Goal: Task Accomplishment & Management: Complete application form

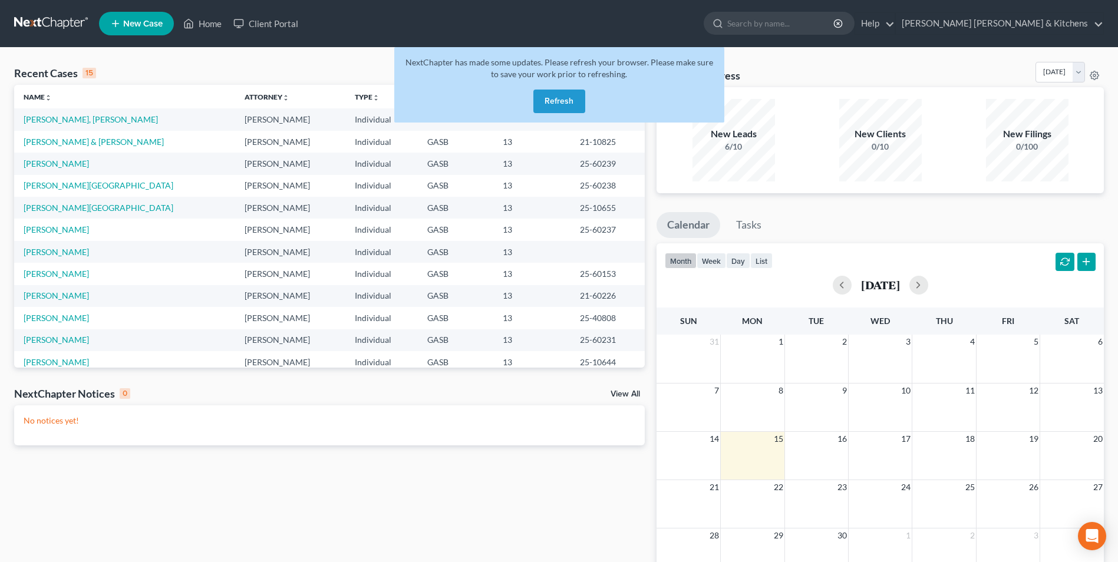
click at [553, 100] on button "Refresh" at bounding box center [559, 102] width 52 height 24
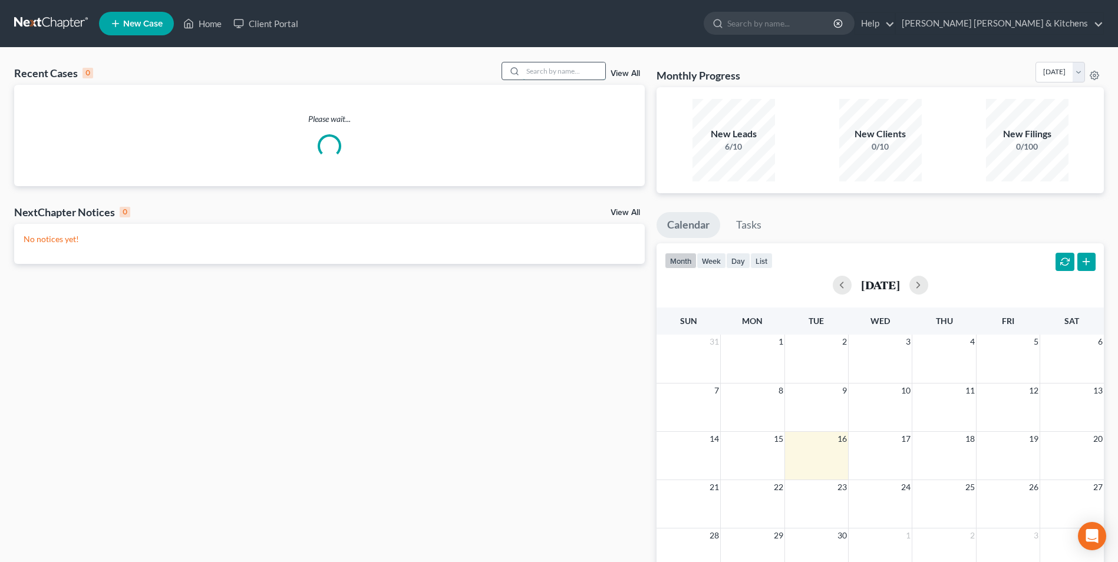
click at [555, 67] on input "search" at bounding box center [564, 70] width 83 height 17
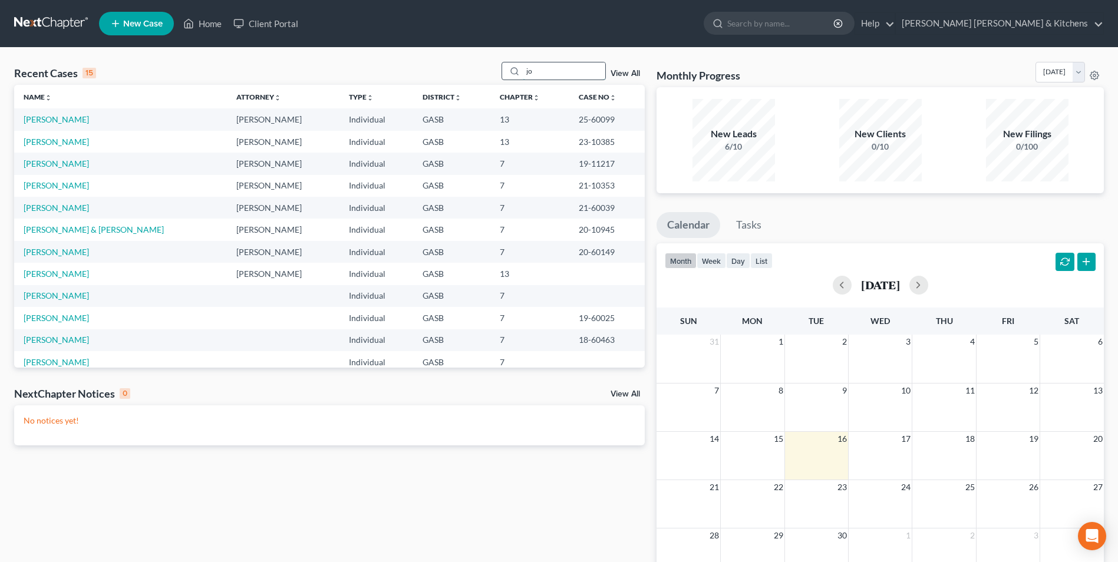
type input "j"
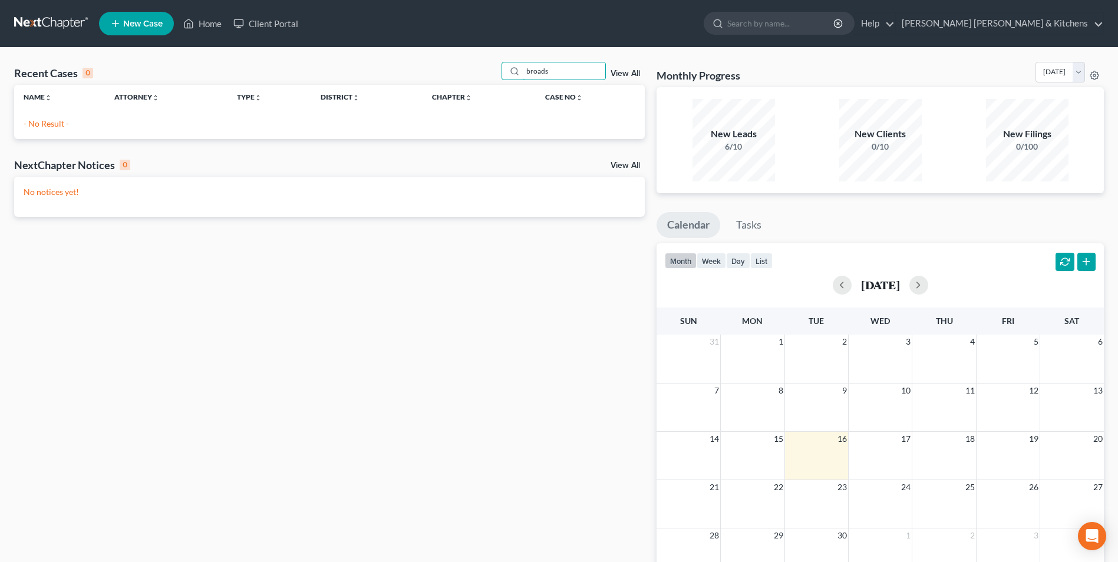
type input "broads"
click at [121, 18] on icon at bounding box center [115, 24] width 11 height 14
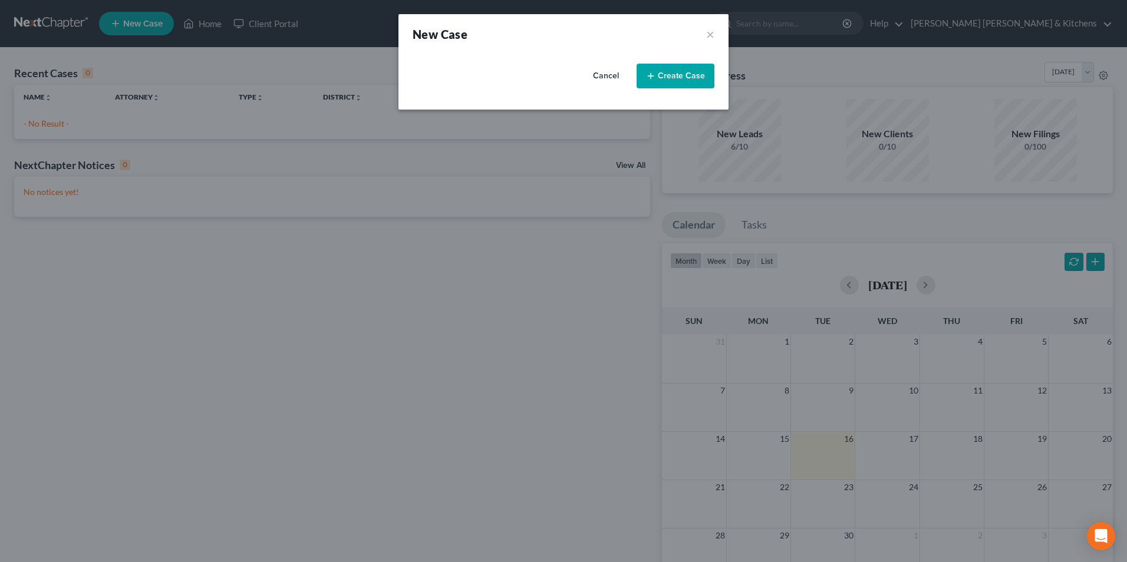
select select "20"
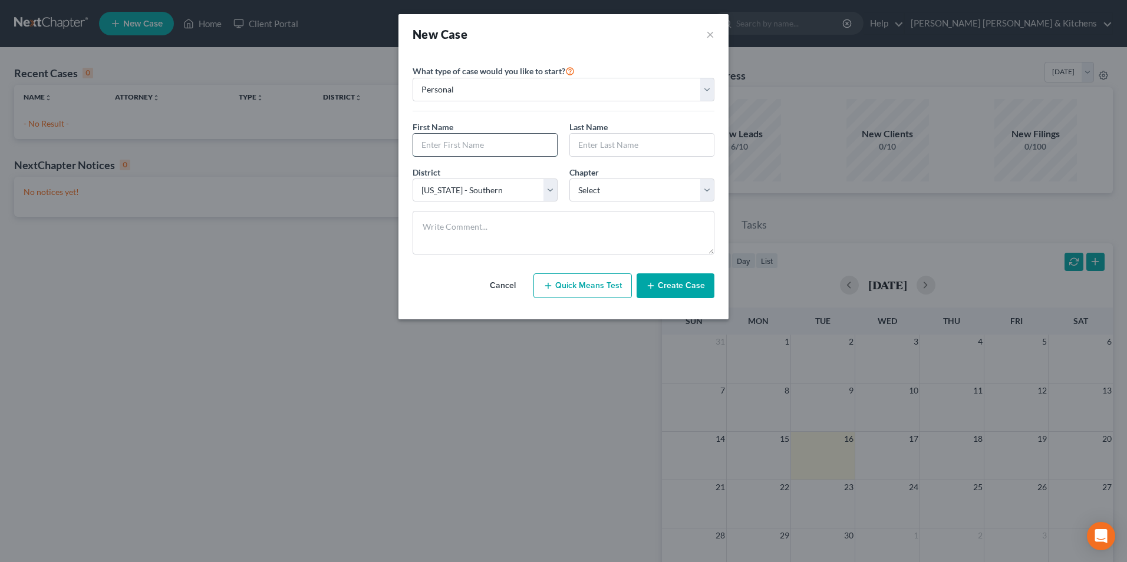
click at [444, 147] on input "text" at bounding box center [485, 145] width 144 height 22
type input "Joy"
type input "[PERSON_NAME]"
click at [607, 187] on select "Select 7 11 12 13" at bounding box center [641, 191] width 145 height 24
select select "0"
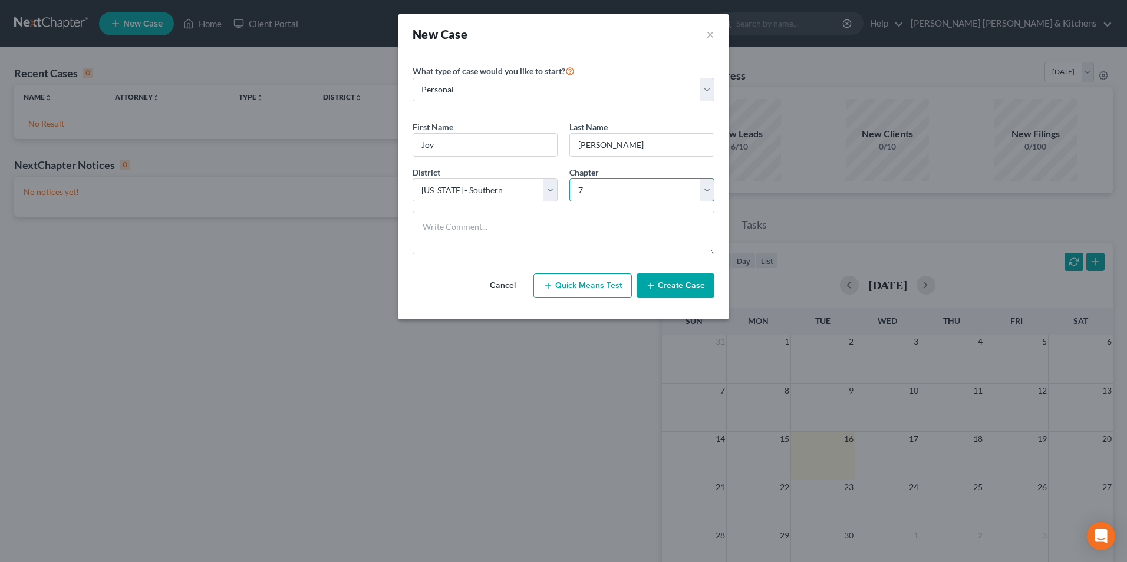
click at [569, 179] on select "Select 7 11 12 13" at bounding box center [641, 191] width 145 height 24
click at [658, 291] on button "Create Case" at bounding box center [676, 286] width 78 height 25
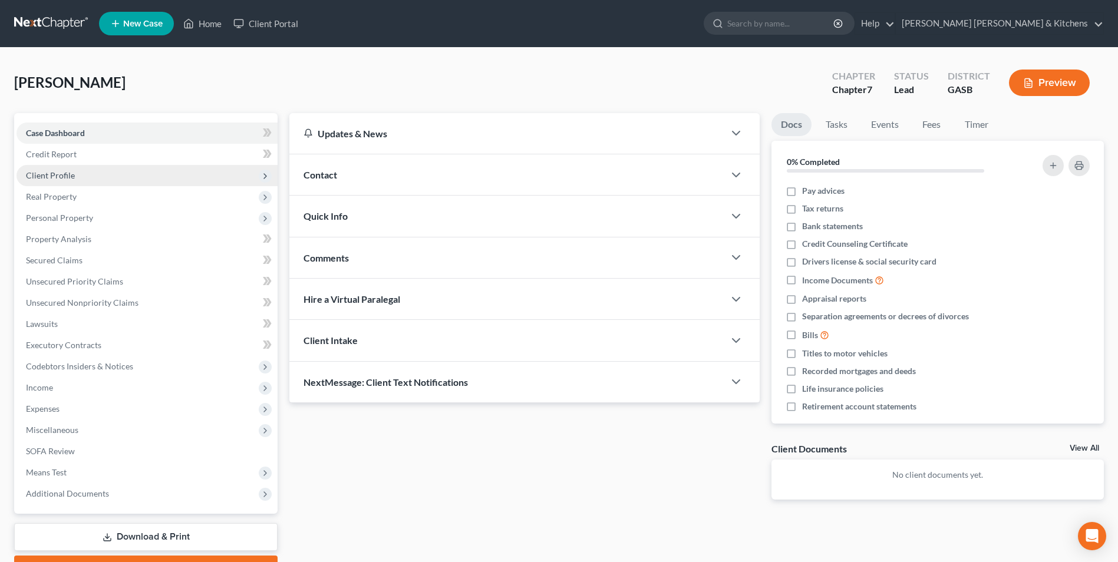
click at [39, 176] on span "Client Profile" at bounding box center [50, 175] width 49 height 10
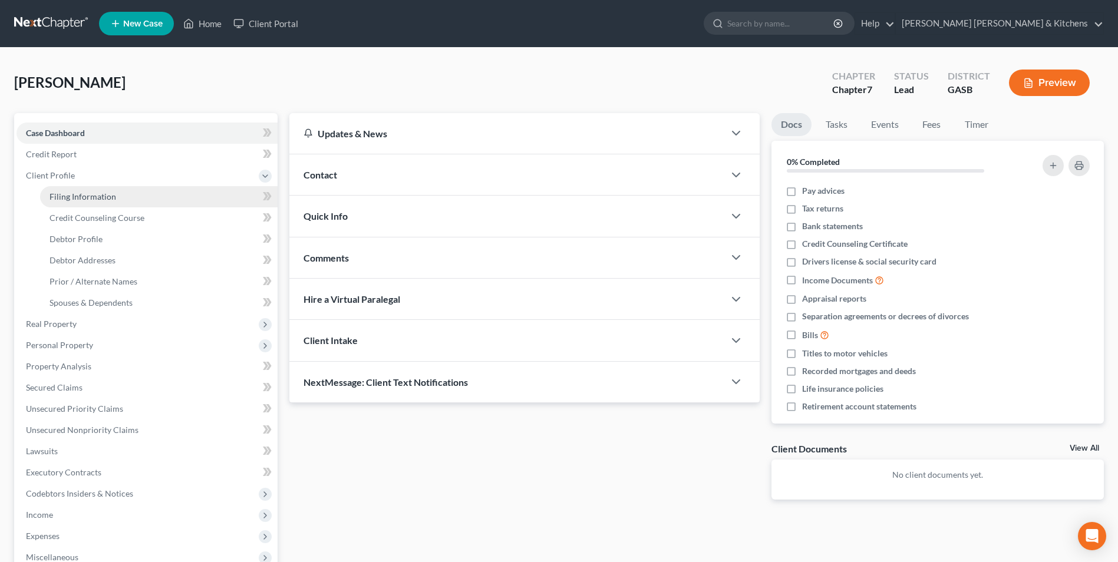
click at [54, 193] on span "Filing Information" at bounding box center [83, 197] width 67 height 10
select select "1"
select select "0"
select select "20"
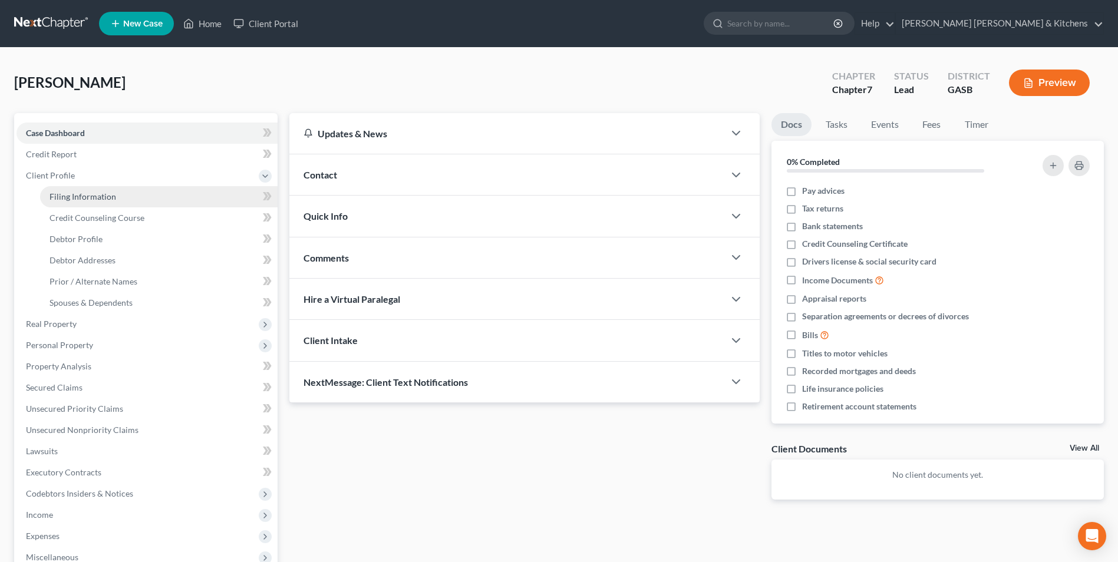
select select "10"
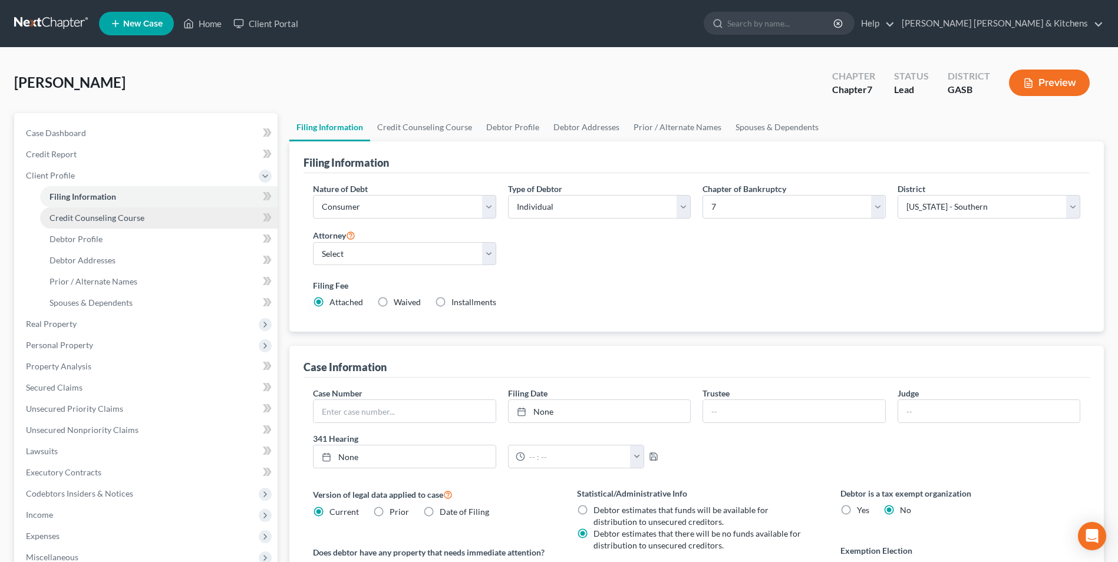
click at [57, 221] on span "Credit Counseling Course" at bounding box center [97, 218] width 95 height 10
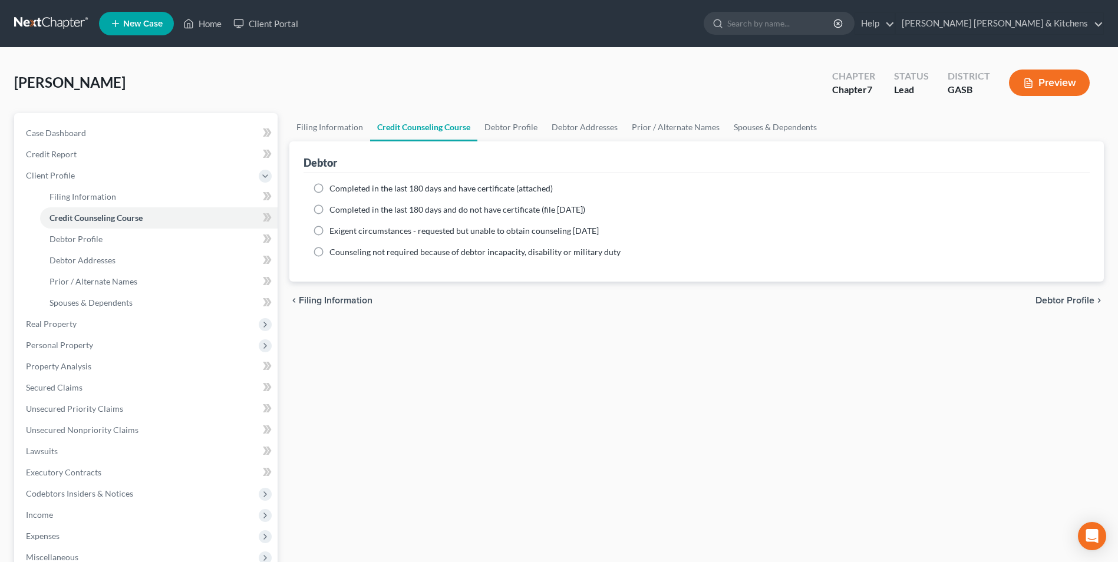
click at [330, 187] on label "Completed in the last 180 days and have certificate (attached)" at bounding box center [441, 189] width 223 height 12
click at [334, 187] on input "Completed in the last 180 days and have certificate (attached)" at bounding box center [338, 187] width 8 height 8
radio input "true"
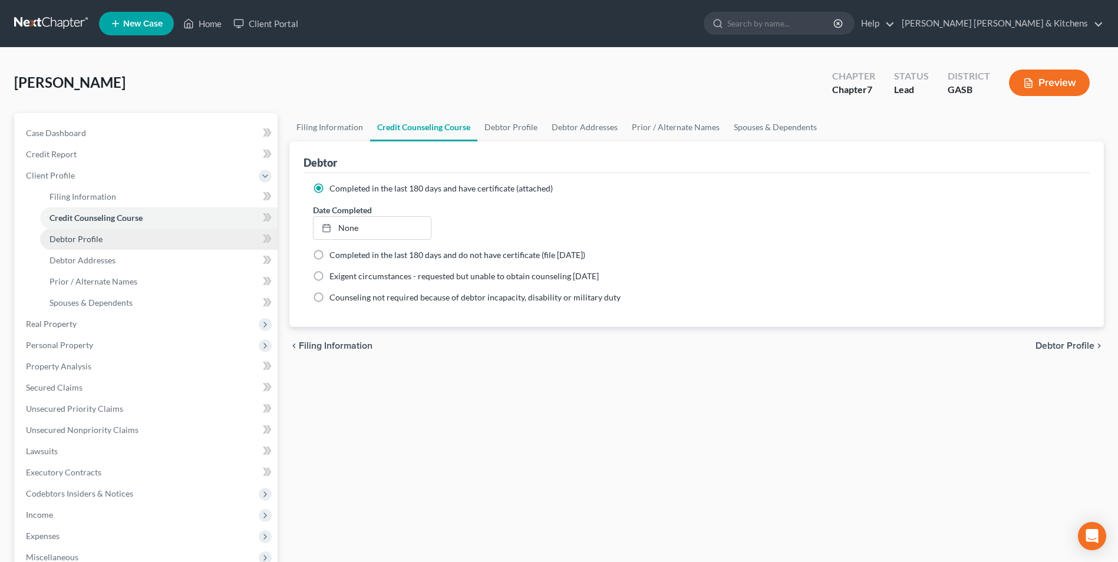
click at [100, 237] on span "Debtor Profile" at bounding box center [76, 239] width 53 height 10
select select "0"
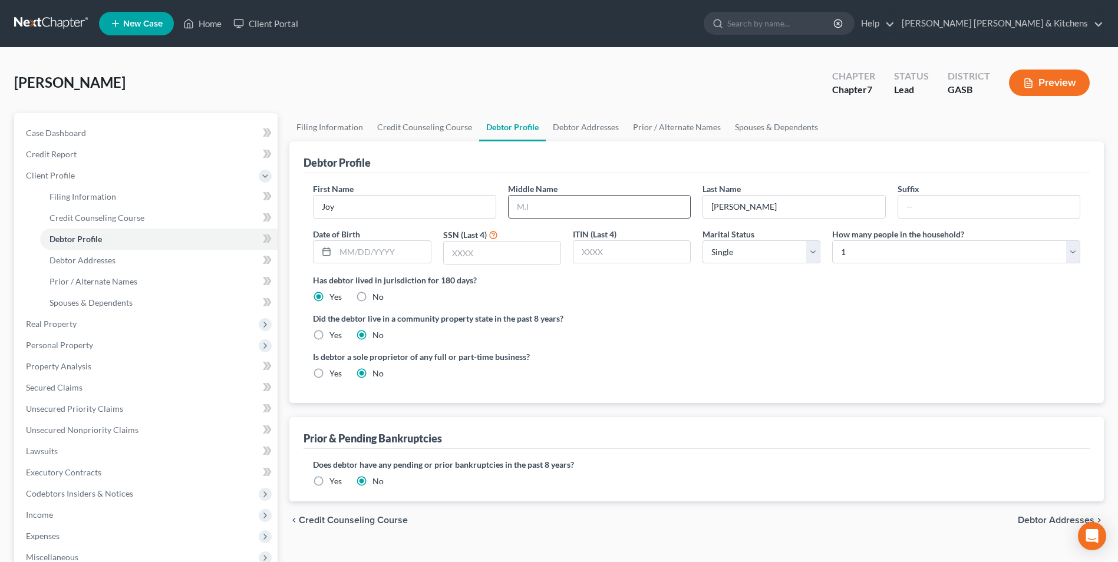
click at [555, 216] on input "text" at bounding box center [600, 207] width 182 height 22
type input "Lola"
type input "[DATE]"
type input "8828"
drag, startPoint x: 729, startPoint y: 254, endPoint x: 735, endPoint y: 255, distance: 6.6
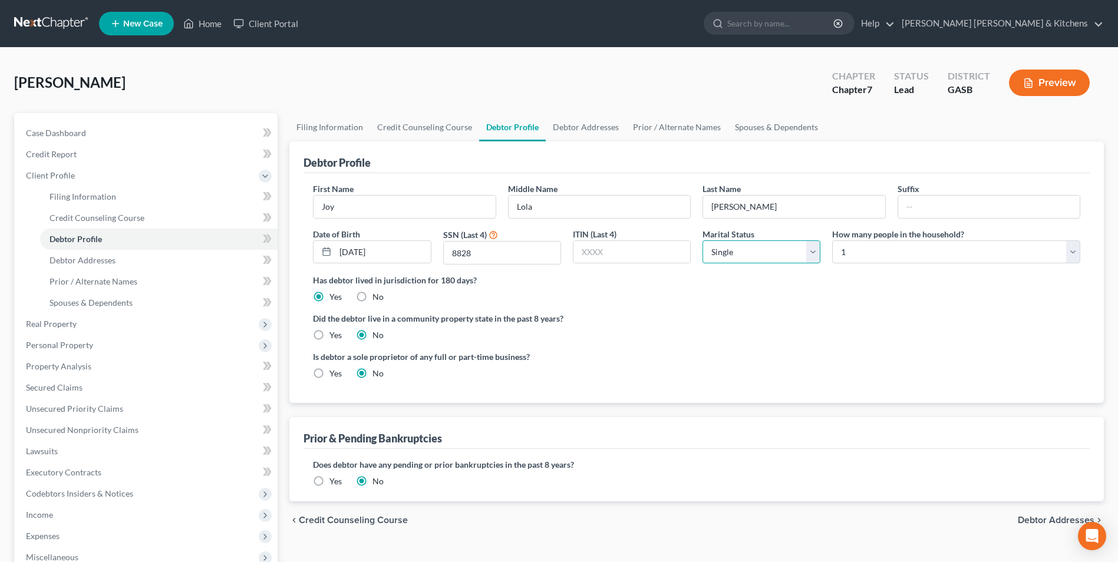
click at [734, 255] on select "Select Single Married Separated Divorced Widowed" at bounding box center [762, 253] width 118 height 24
select select "3"
click at [703, 241] on select "Select Single Married Separated Divorced Widowed" at bounding box center [762, 253] width 118 height 24
click at [842, 253] on select "Select 1 2 3 4 5 6 7 8 9 10 11 12 13 14 15 16 17 18 19 20" at bounding box center [956, 253] width 248 height 24
select select "2"
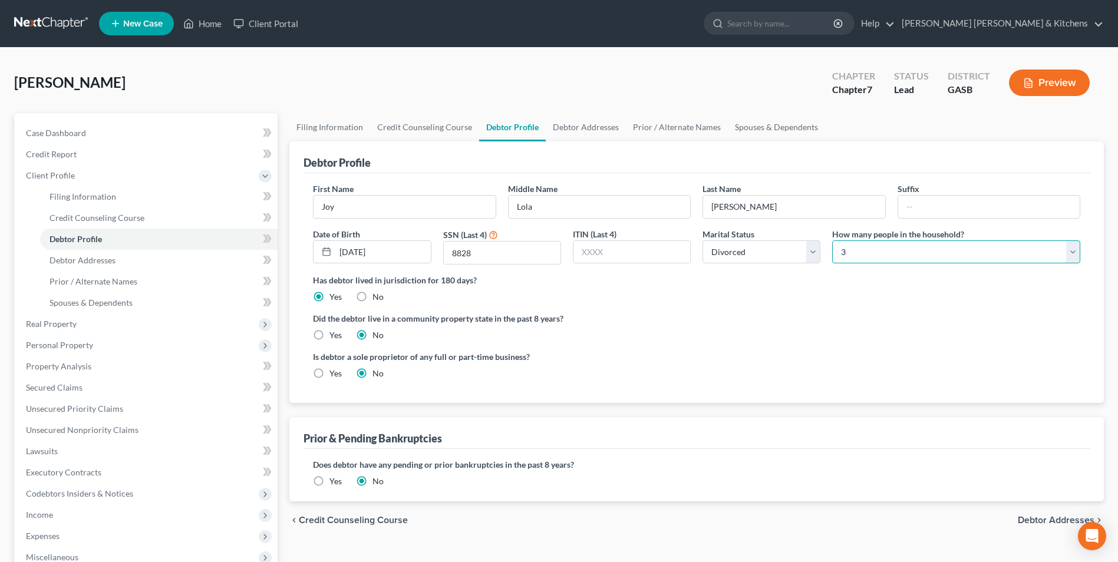
click at [832, 241] on select "Select 1 2 3 4 5 6 7 8 9 10 11 12 13 14 15 16 17 18 19 20" at bounding box center [956, 253] width 248 height 24
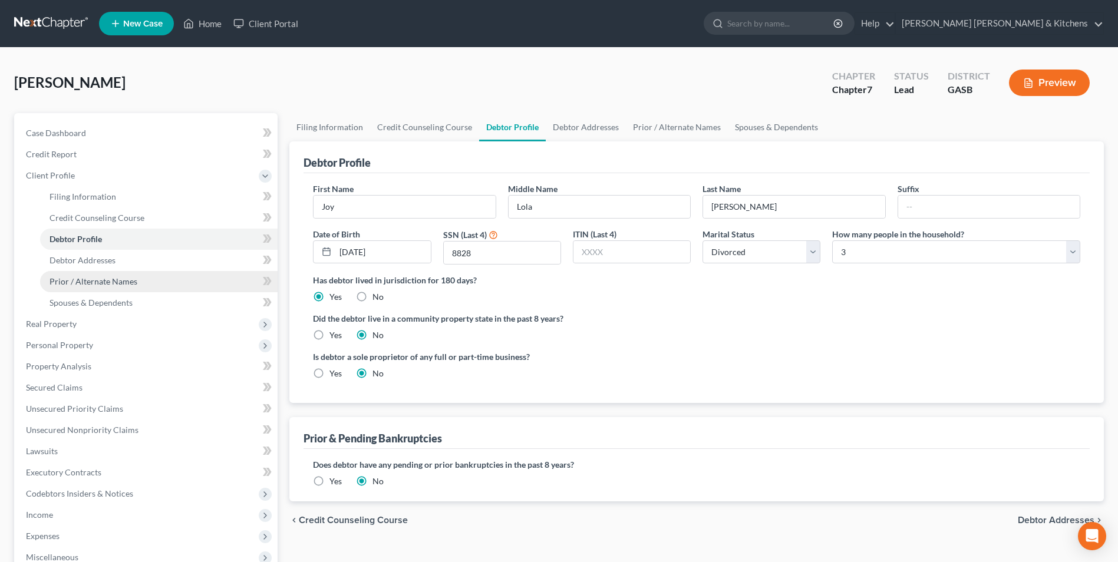
click at [129, 286] on span "Prior / Alternate Names" at bounding box center [94, 281] width 88 height 10
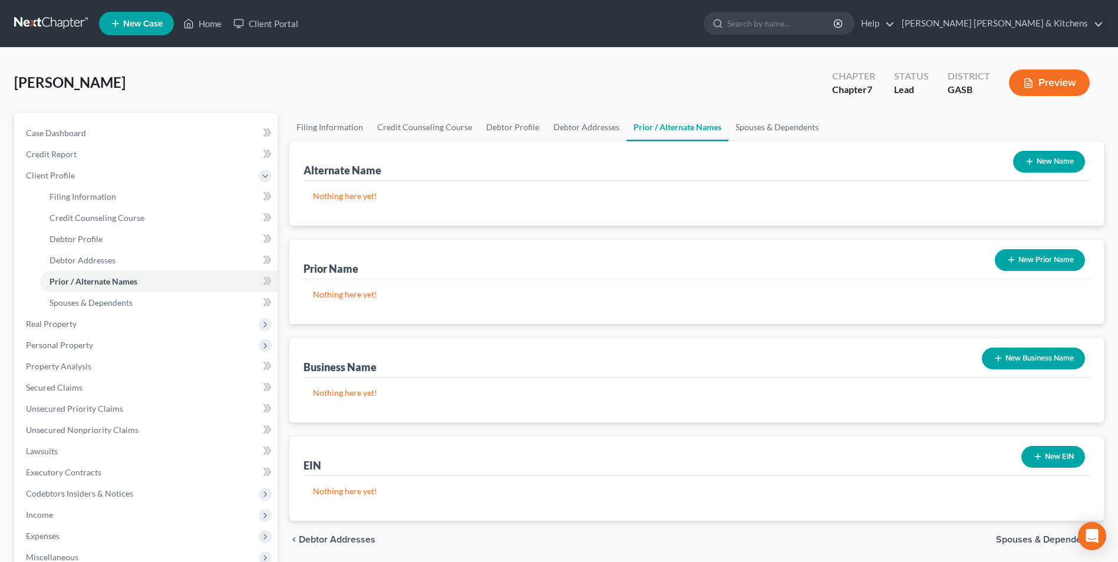
click at [1043, 155] on button "New Name" at bounding box center [1049, 162] width 72 height 22
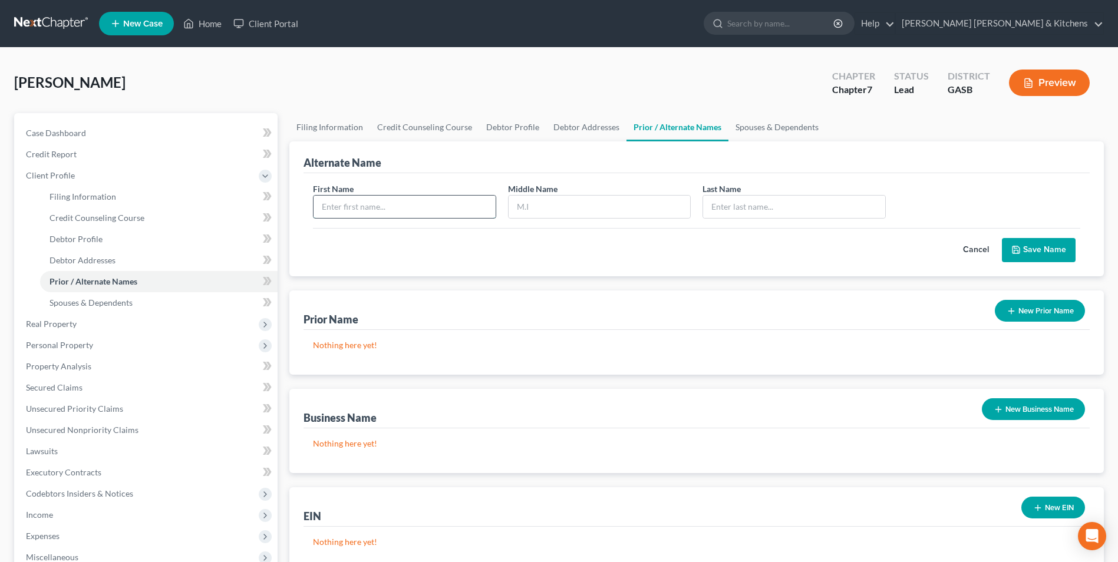
click at [348, 203] on input "text" at bounding box center [405, 207] width 182 height 22
type input "Joy"
type input "[PERSON_NAME]"
click at [1026, 247] on button "Save Name" at bounding box center [1039, 250] width 74 height 25
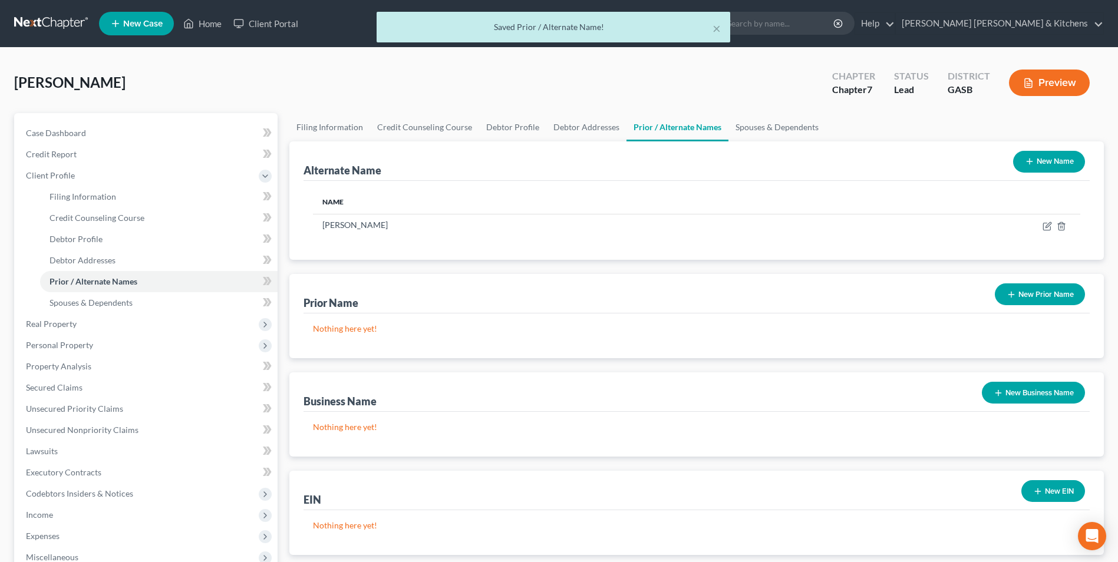
click at [1035, 162] on button "New Name" at bounding box center [1049, 162] width 72 height 22
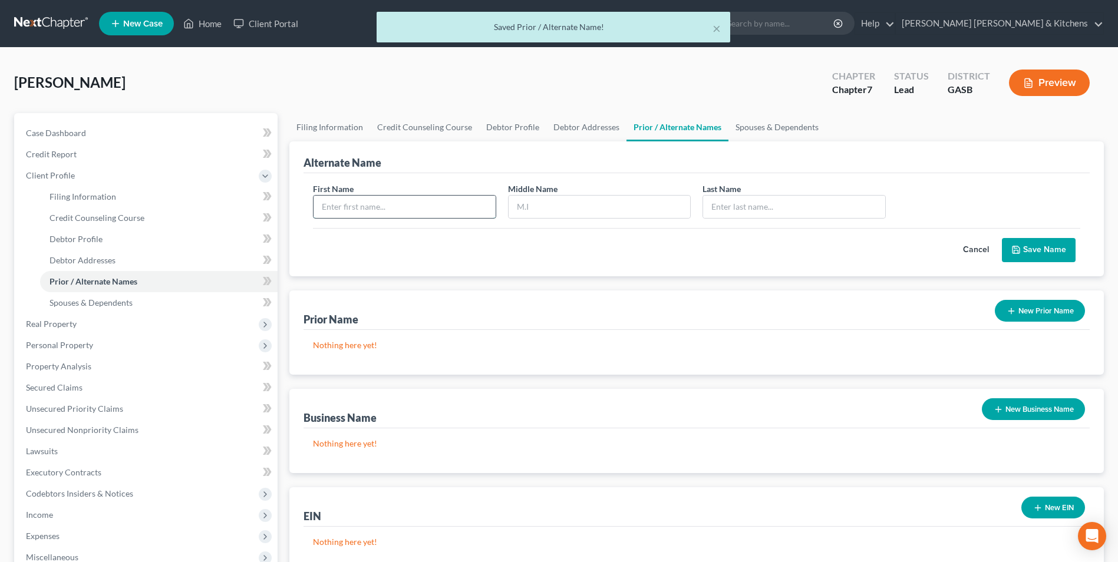
click at [342, 212] on input "text" at bounding box center [405, 207] width 182 height 22
type input "Joy"
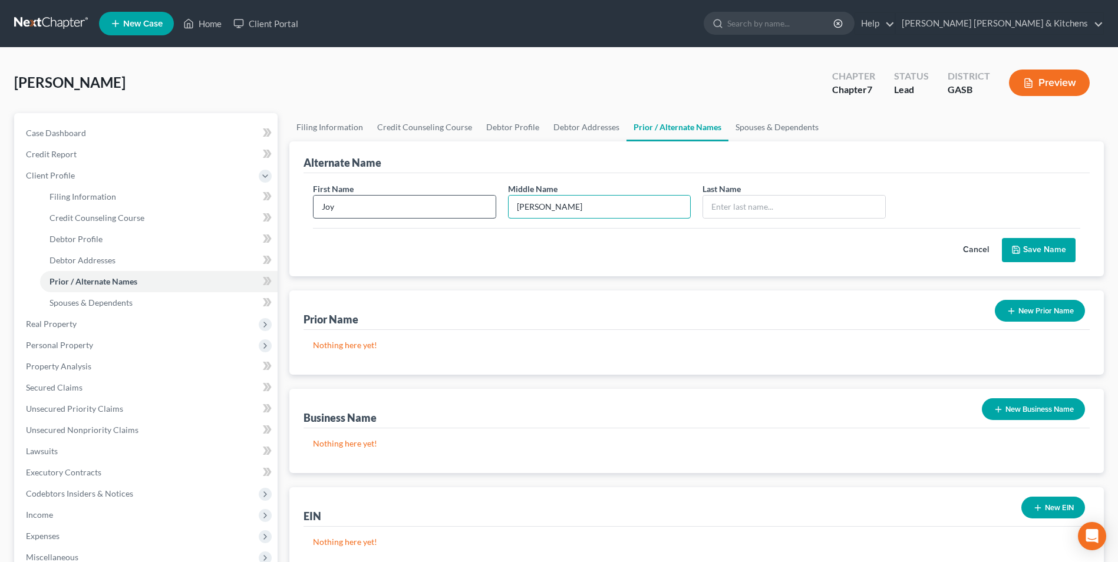
type input "[PERSON_NAME]"
click at [1023, 250] on button "Save Name" at bounding box center [1039, 250] width 74 height 25
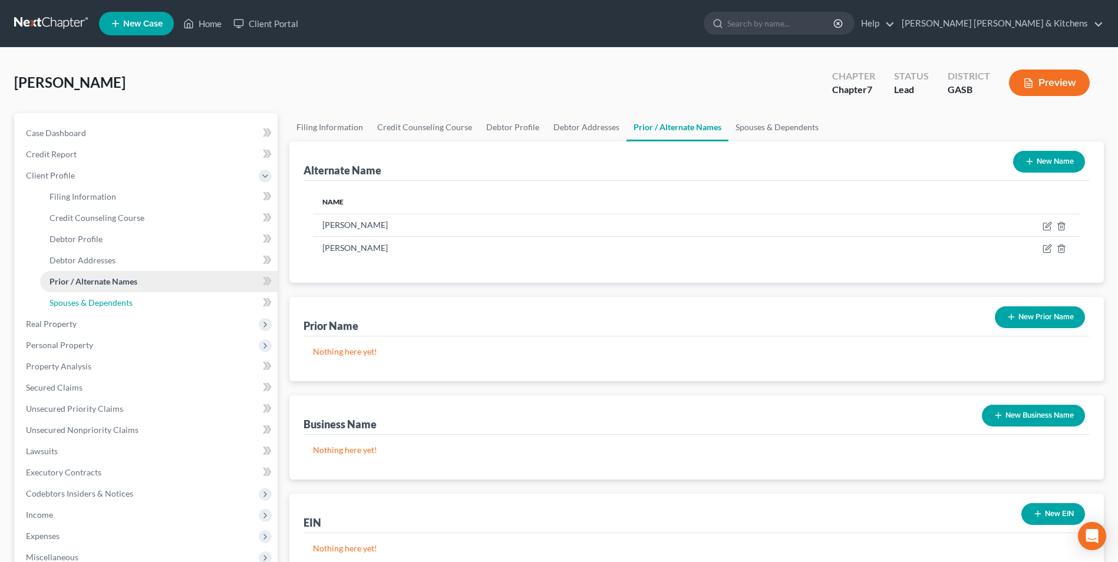
drag, startPoint x: 77, startPoint y: 302, endPoint x: 185, endPoint y: 287, distance: 109.5
click at [77, 302] on span "Spouses & Dependents" at bounding box center [91, 303] width 83 height 10
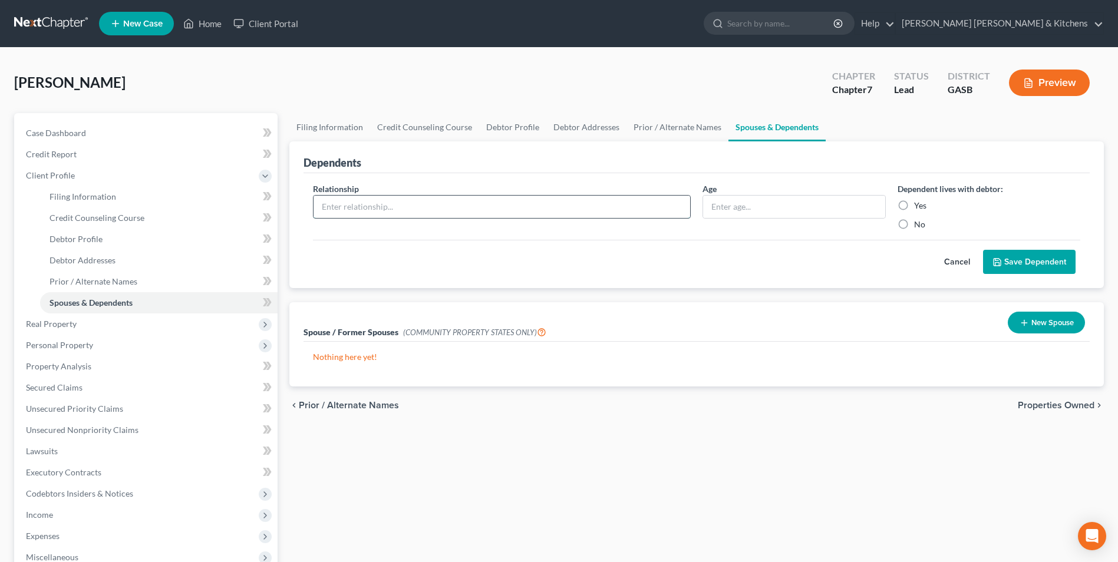
click at [447, 211] on input "text" at bounding box center [502, 207] width 377 height 22
type input "Daughter"
click at [723, 215] on input "text" at bounding box center [794, 207] width 182 height 22
type input "45"
click at [914, 205] on label "Yes" at bounding box center [920, 206] width 12 height 12
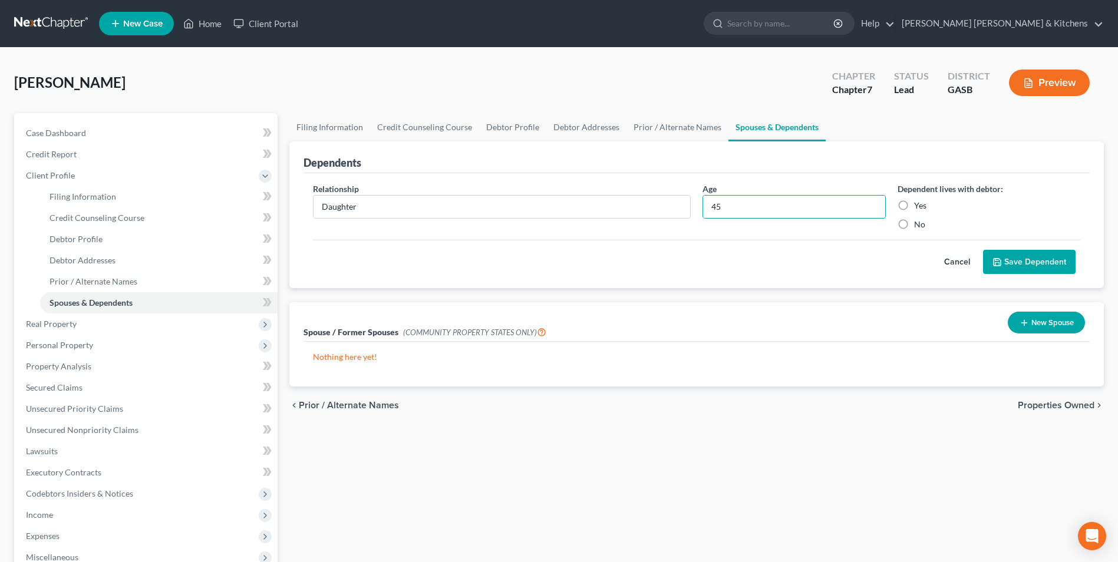
click at [919, 205] on input "Yes" at bounding box center [923, 204] width 8 height 8
radio input "true"
click at [1031, 261] on button "Save Dependent" at bounding box center [1029, 262] width 93 height 25
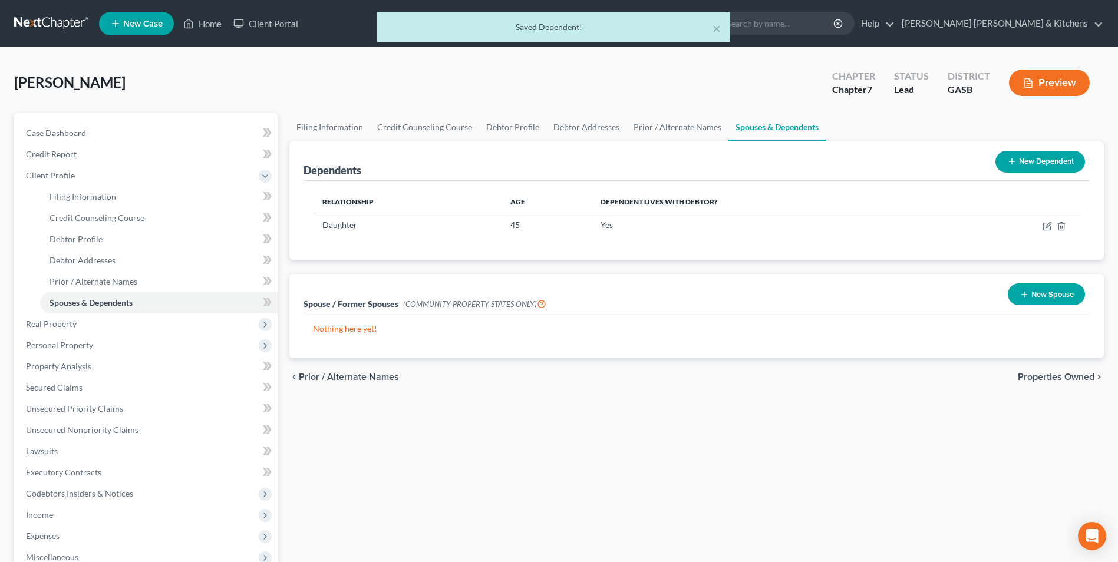
click at [1024, 160] on button "New Dependent" at bounding box center [1041, 162] width 90 height 22
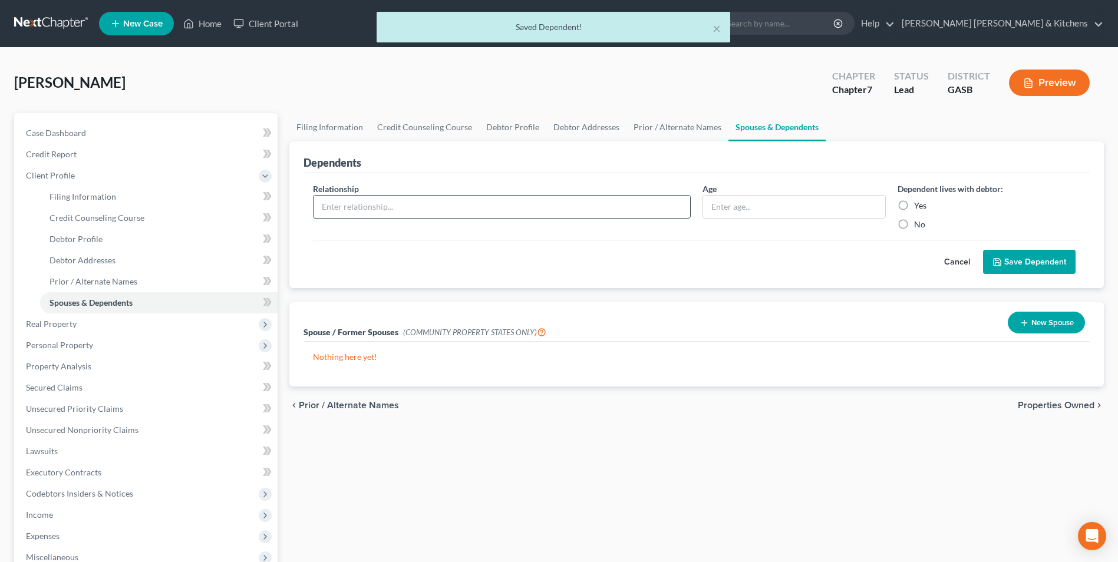
click at [378, 208] on input "text" at bounding box center [502, 207] width 377 height 22
type input "Daughter"
click at [728, 208] on input "text" at bounding box center [794, 207] width 182 height 22
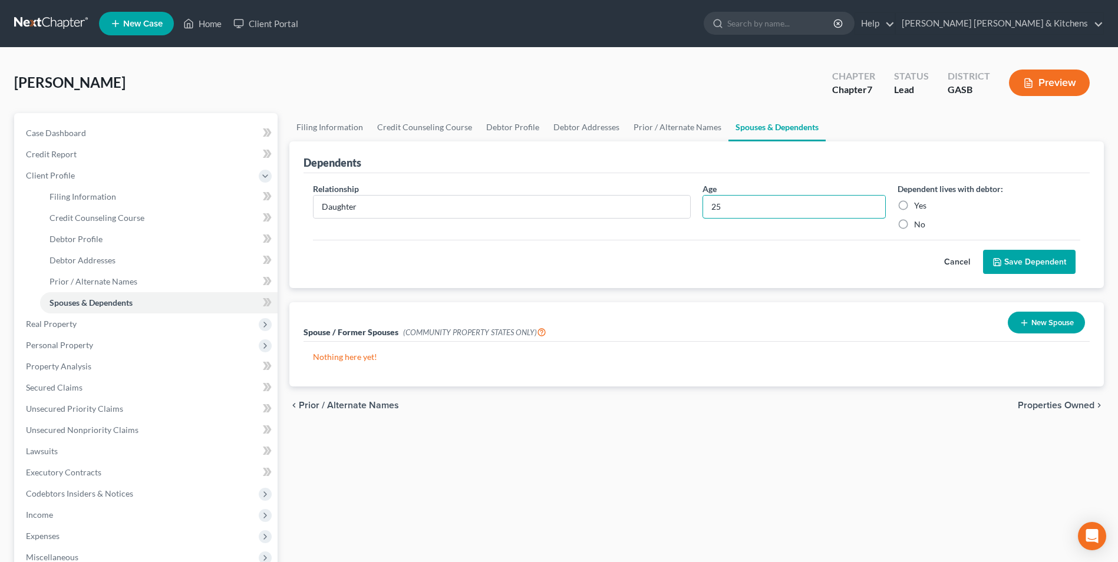
type input "25"
click at [914, 205] on label "Yes" at bounding box center [920, 206] width 12 height 12
click at [919, 205] on input "Yes" at bounding box center [923, 204] width 8 height 8
radio input "true"
click at [1020, 268] on button "Save Dependent" at bounding box center [1029, 262] width 93 height 25
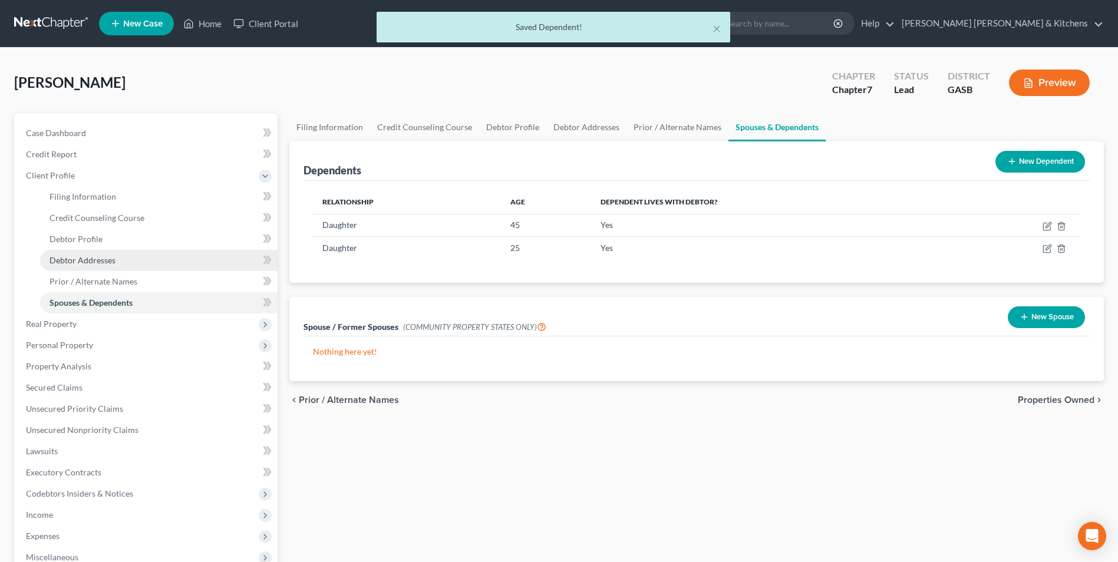
drag, startPoint x: 74, startPoint y: 254, endPoint x: 84, endPoint y: 255, distance: 9.5
click at [74, 254] on link "Debtor Addresses" at bounding box center [159, 260] width 238 height 21
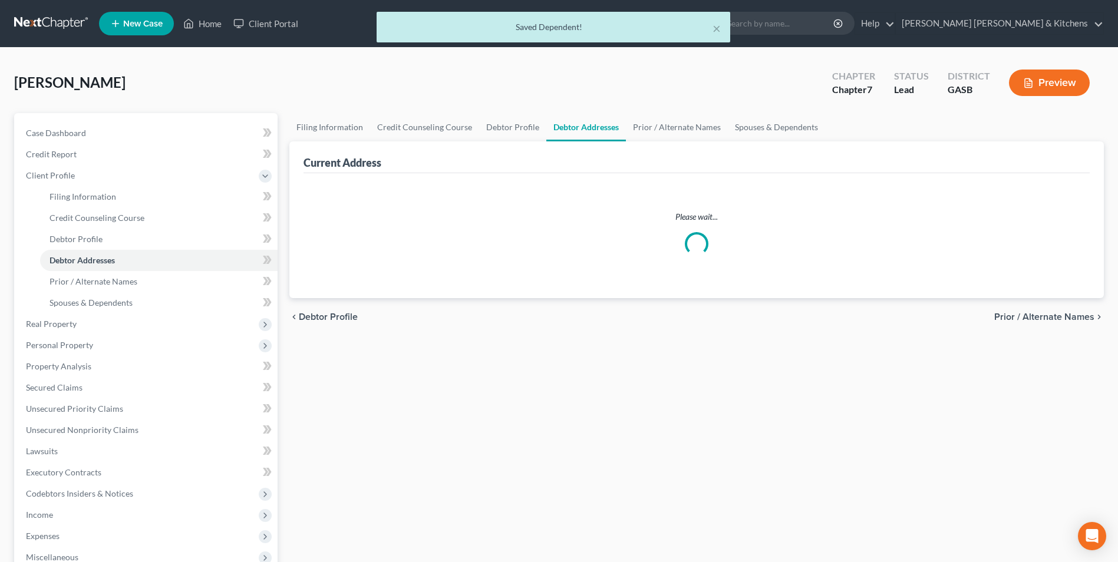
select select "0"
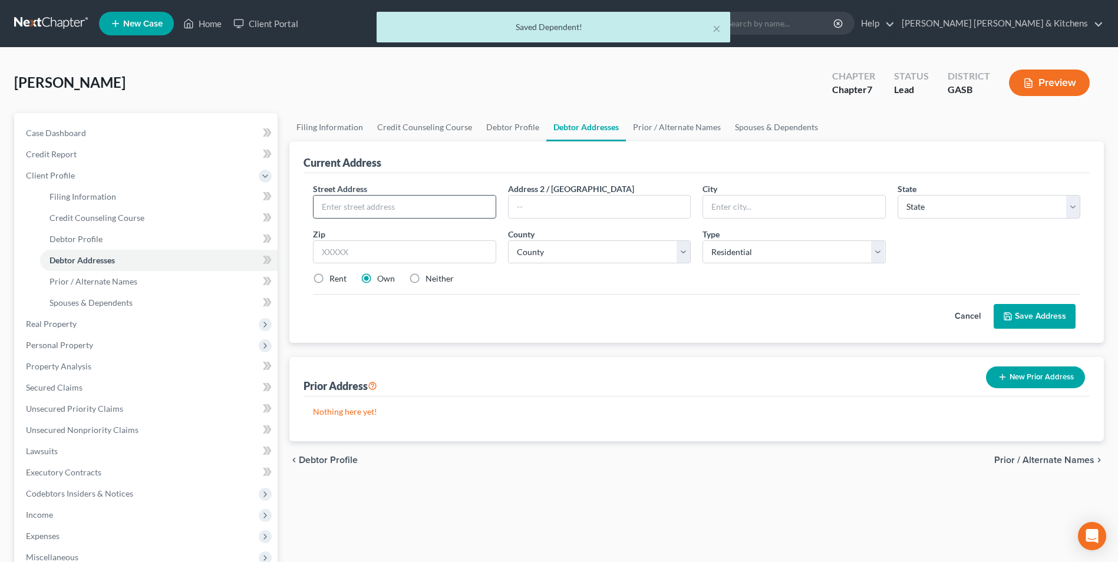
click at [342, 208] on input "text" at bounding box center [405, 207] width 182 height 22
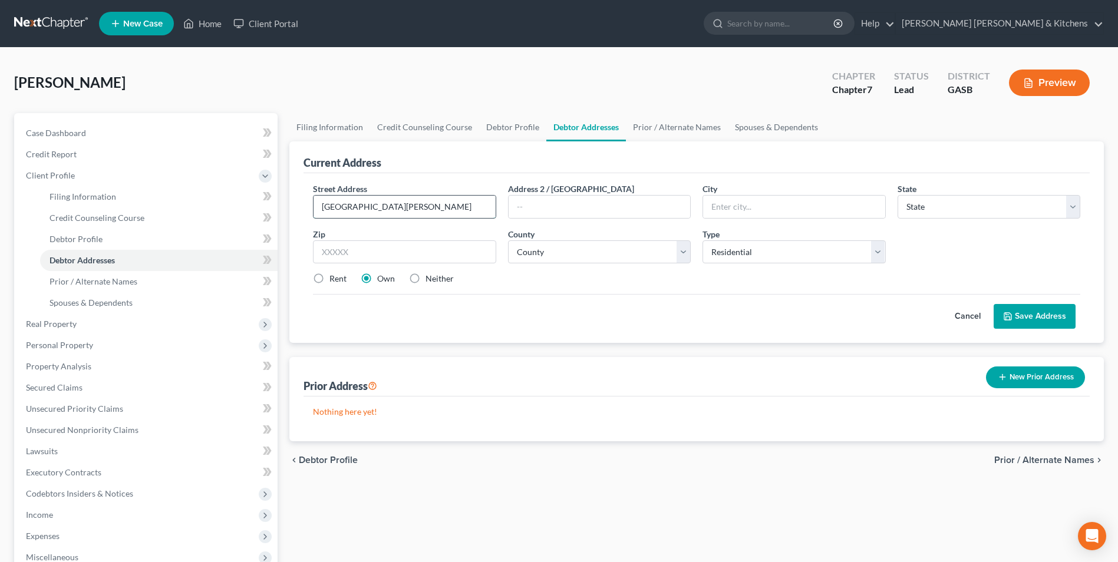
type input "[GEOGRAPHIC_DATA][PERSON_NAME]"
type input "30457"
type input "Soperton"
select select "10"
select select "139"
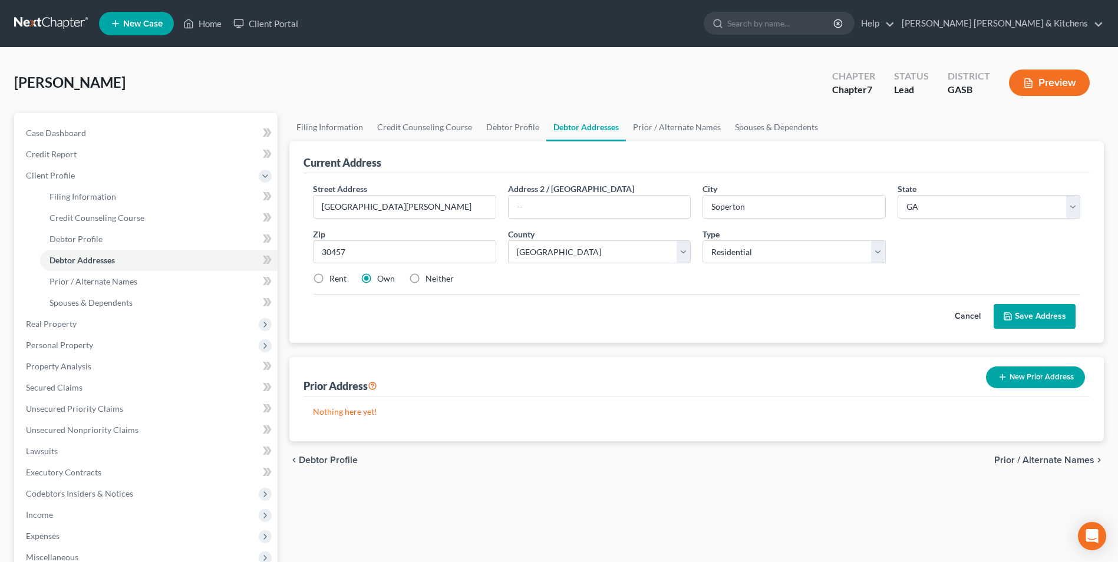
click at [1059, 320] on button "Save Address" at bounding box center [1035, 316] width 82 height 25
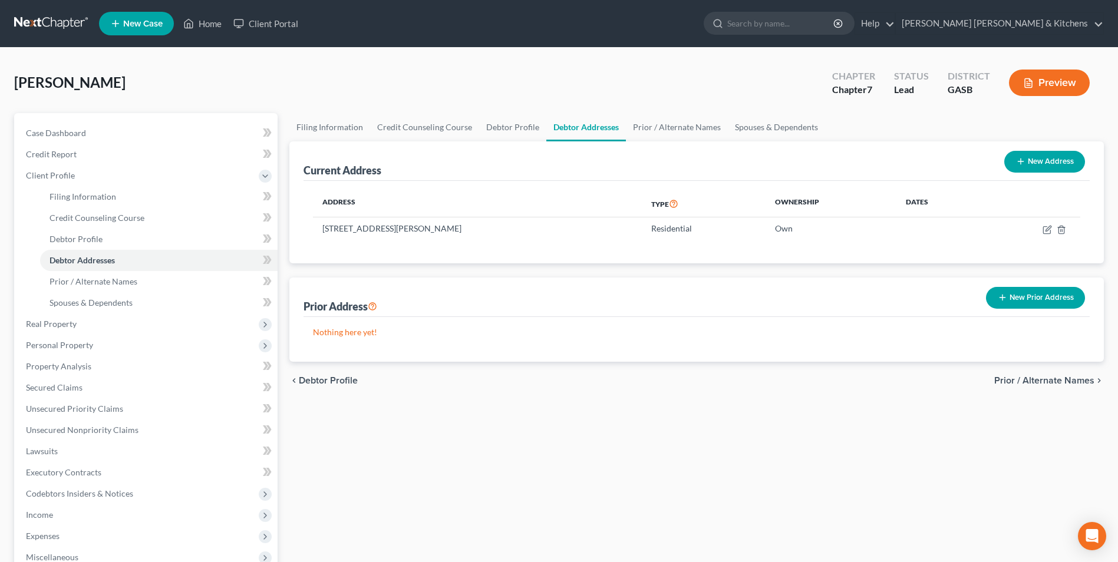
click at [520, 515] on div "Filing Information Credit Counseling Course Debtor Profile Debtor Addresses Pri…" at bounding box center [697, 411] width 826 height 596
click at [1039, 298] on button "New Prior Address" at bounding box center [1035, 298] width 99 height 22
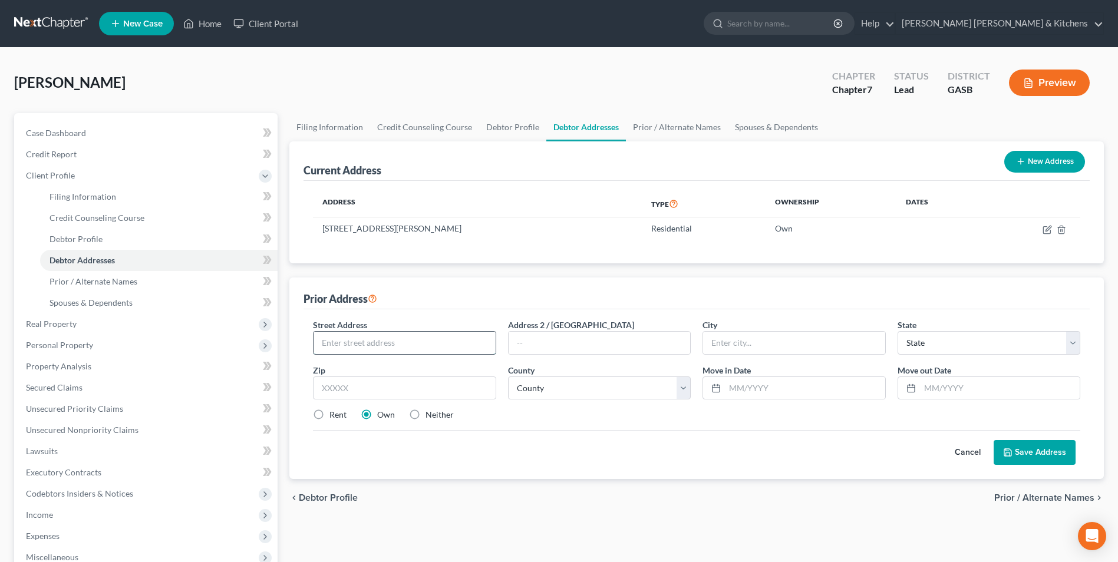
click at [367, 342] on input "text" at bounding box center [405, 343] width 182 height 22
type input "5729 S Leopard Pt"
type input "34446"
type input "Homosassa"
select select "9"
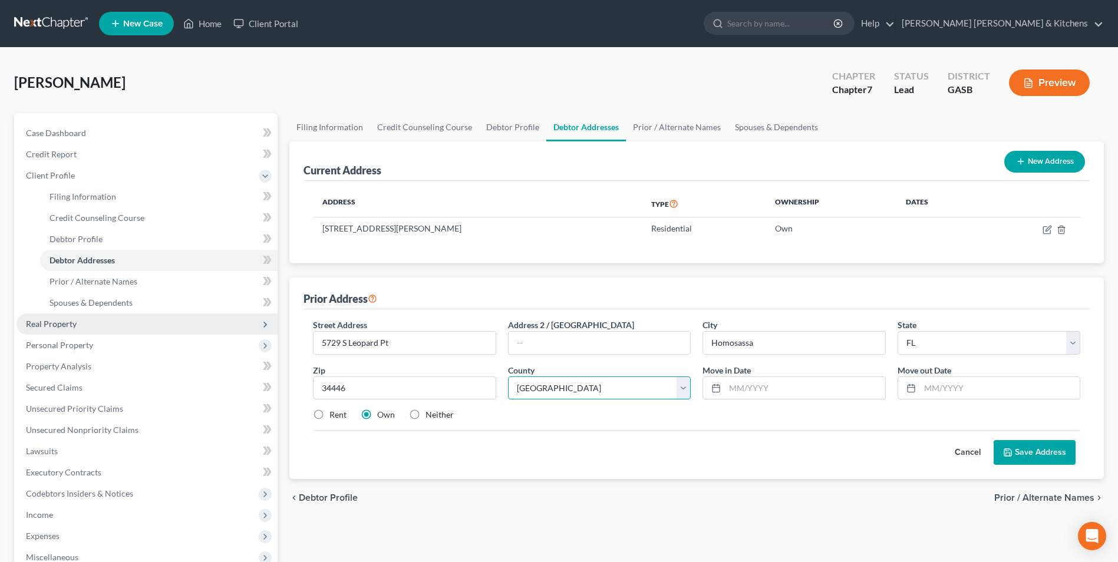
select select "8"
type input "04/2019"
type input "01/2024"
click at [426, 421] on label "Neither" at bounding box center [440, 415] width 28 height 12
click at [430, 417] on input "Neither" at bounding box center [434, 413] width 8 height 8
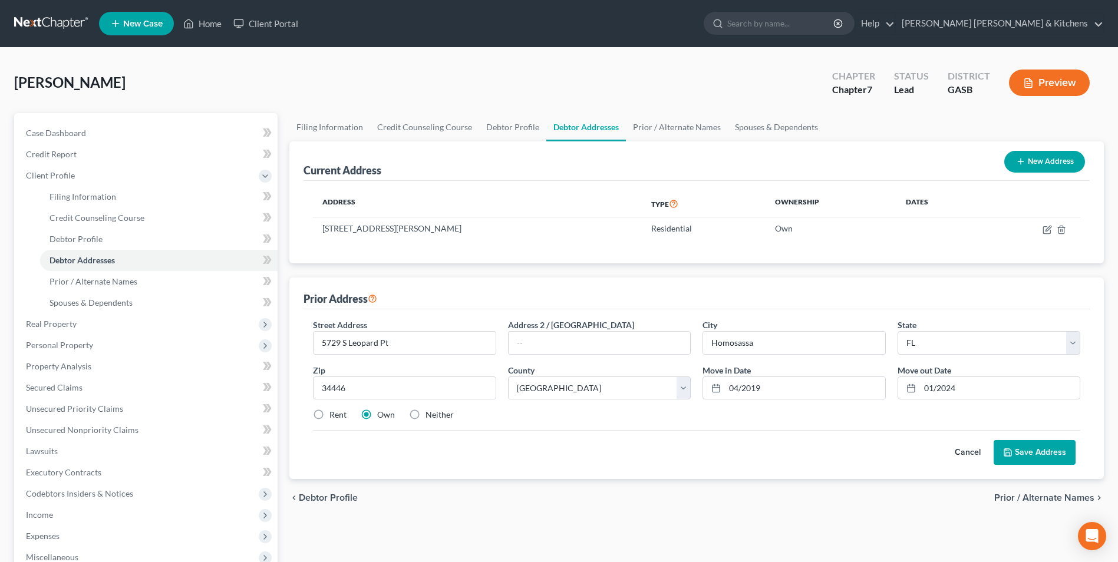
radio input "true"
click at [1061, 454] on button "Save Address" at bounding box center [1035, 452] width 82 height 25
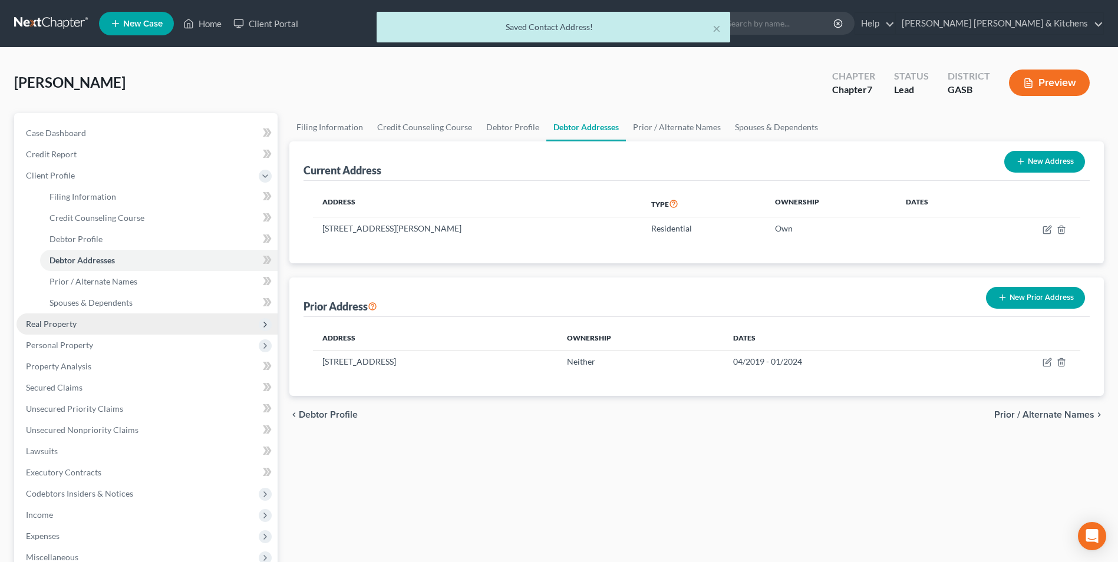
click at [42, 325] on span "Real Property" at bounding box center [51, 324] width 51 height 10
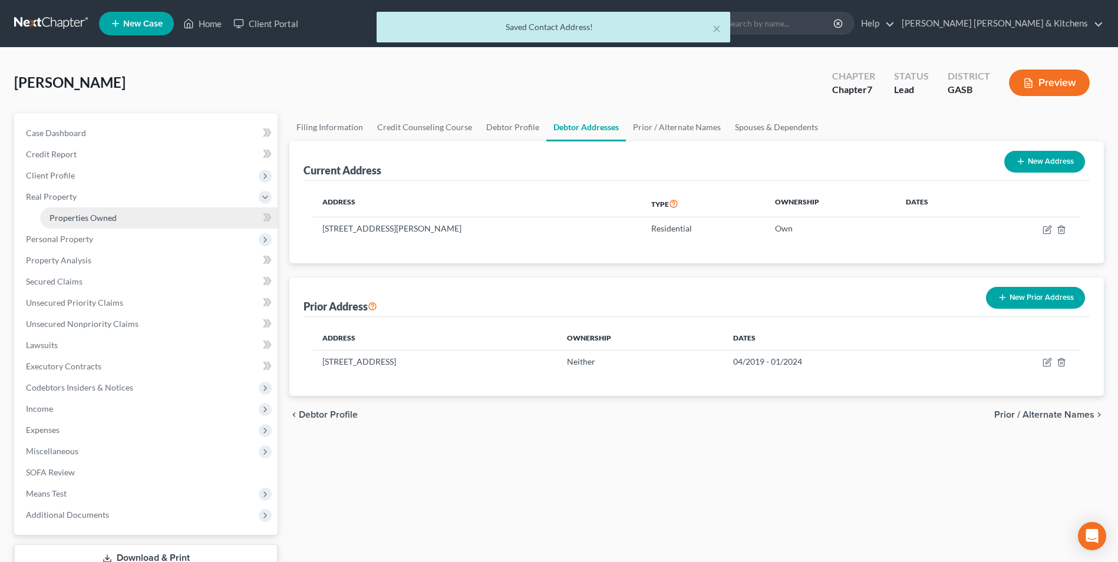
click at [74, 217] on span "Properties Owned" at bounding box center [83, 218] width 67 height 10
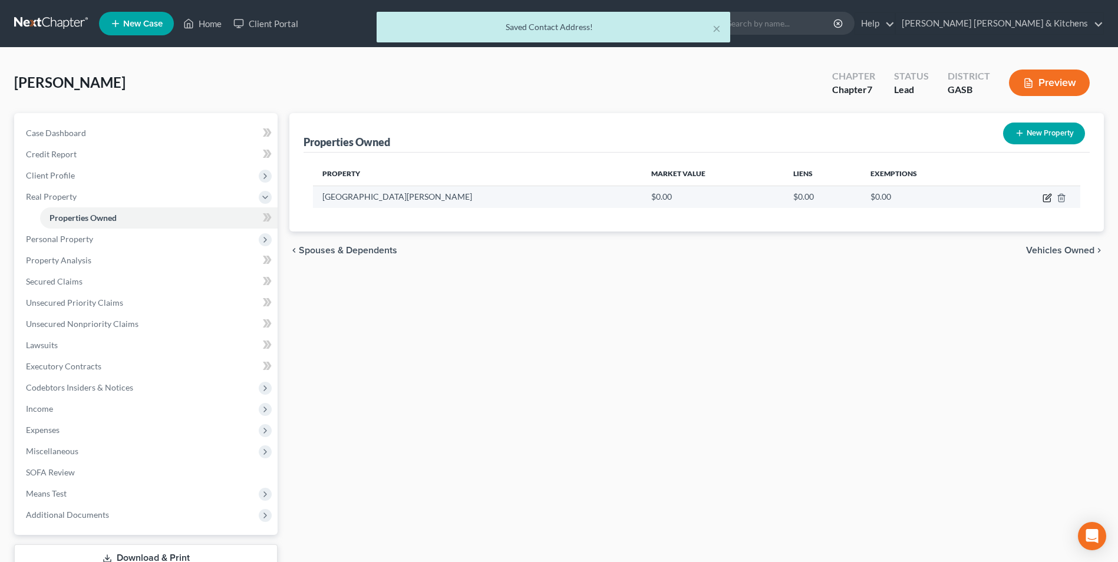
click at [1045, 199] on icon "button" at bounding box center [1047, 197] width 9 height 9
select select "10"
select select "139"
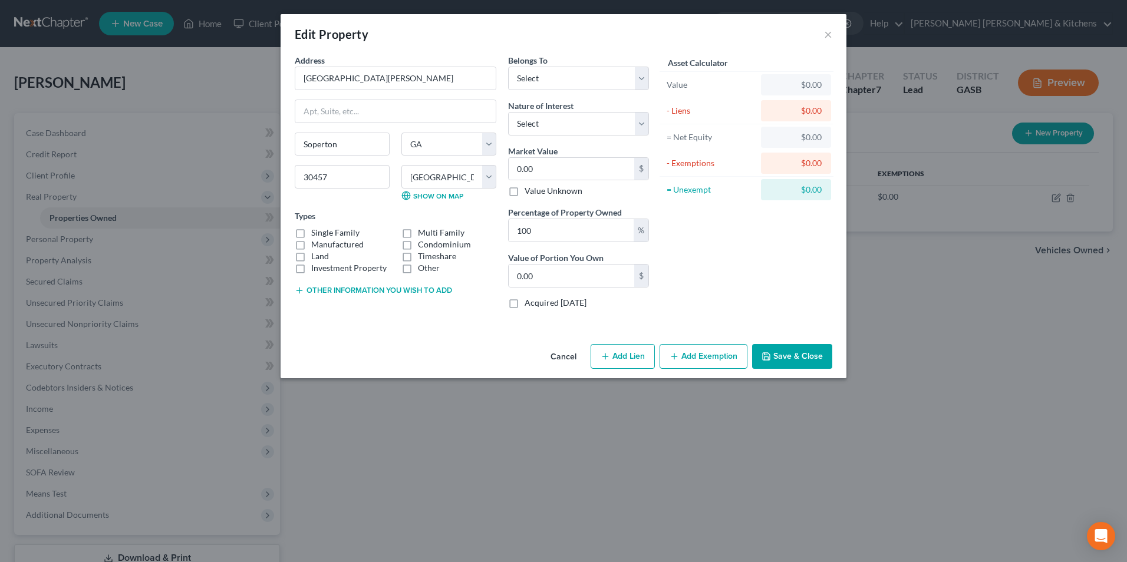
click at [311, 229] on label "Single Family" at bounding box center [335, 233] width 48 height 12
click at [316, 229] on input "Single Family" at bounding box center [320, 231] width 8 height 8
checkbox input "true"
click at [328, 293] on button "Other information you wish to add" at bounding box center [373, 290] width 157 height 9
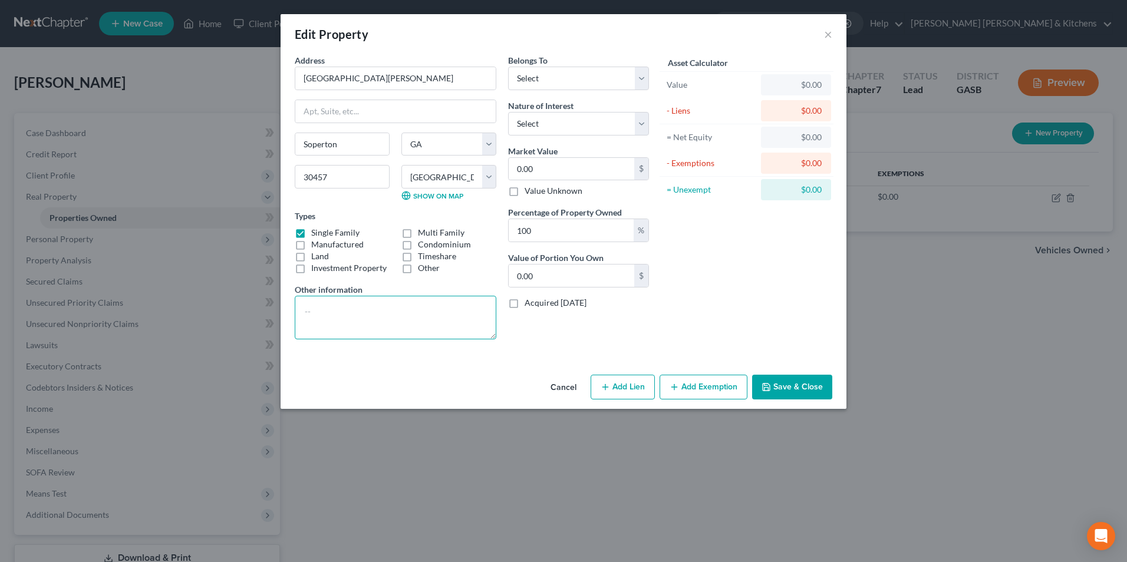
click at [330, 316] on textarea at bounding box center [396, 318] width 202 height 44
type textarea "Residence, tax value - joint w/daughter"
click at [519, 81] on select "Select Debtor 1 Only Debtor 2 Only Debtor 1 And Debtor 2 Only At Least One Of T…" at bounding box center [578, 79] width 141 height 24
select select "3"
click at [508, 67] on select "Select Debtor 1 Only Debtor 2 Only Debtor 1 And Debtor 2 Only At Least One Of T…" at bounding box center [578, 79] width 141 height 24
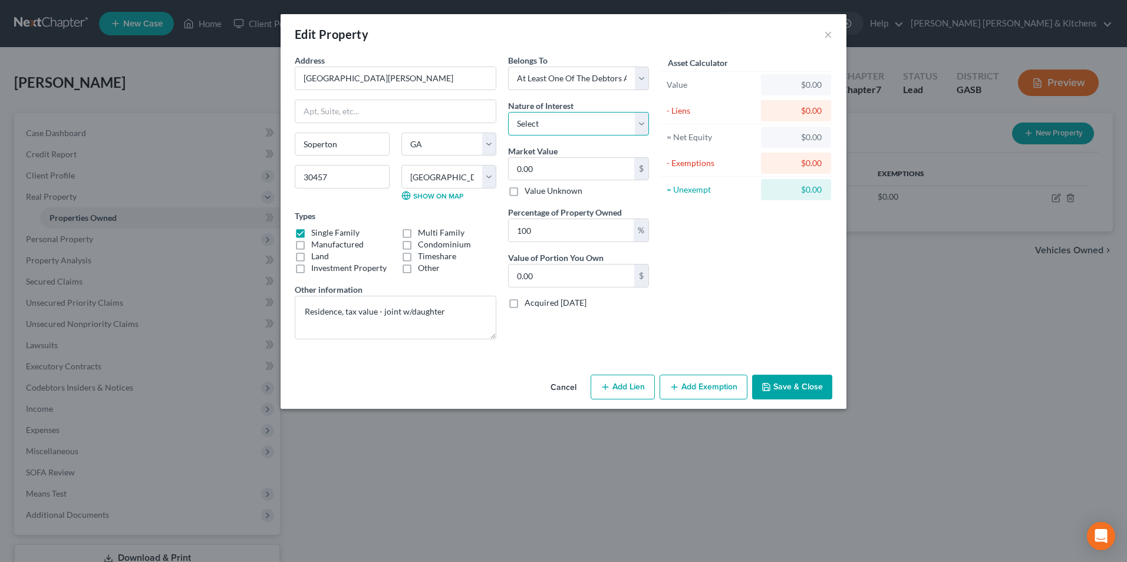
click at [535, 127] on select "Select Fee Simple Joint Tenant Life Estate Equitable Interest Future Interest T…" at bounding box center [578, 124] width 141 height 24
select select "0"
click at [508, 112] on select "Select Fee Simple Joint Tenant Life Estate Equitable Interest Future Interest T…" at bounding box center [578, 124] width 141 height 24
click at [536, 163] on input "0.00" at bounding box center [572, 169] width 126 height 22
type input "1"
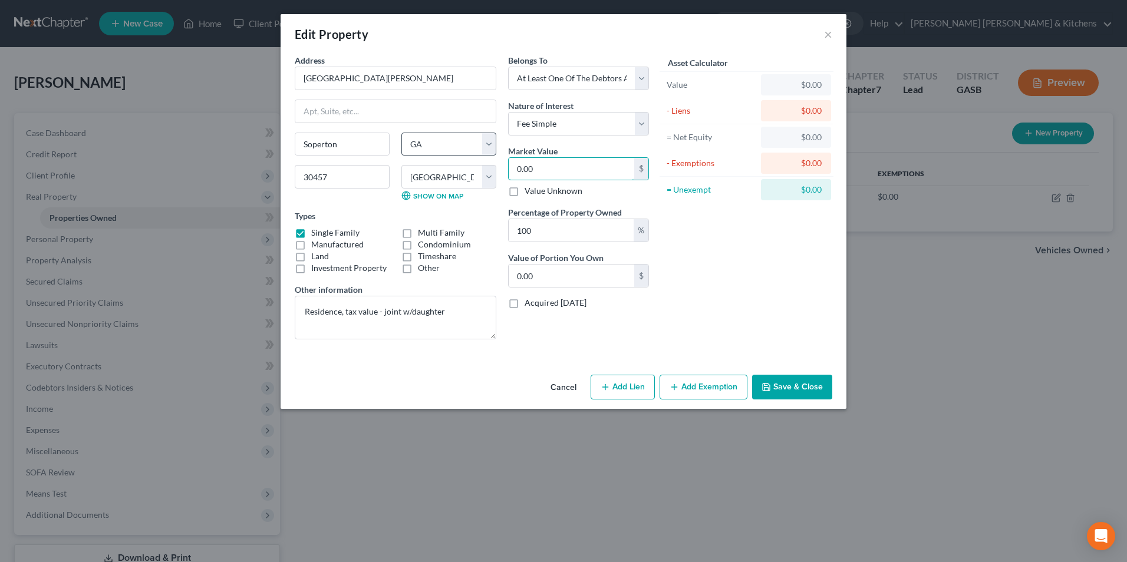
type input "1.00"
type input "10"
type input "10.00"
type input "101"
type input "101.00"
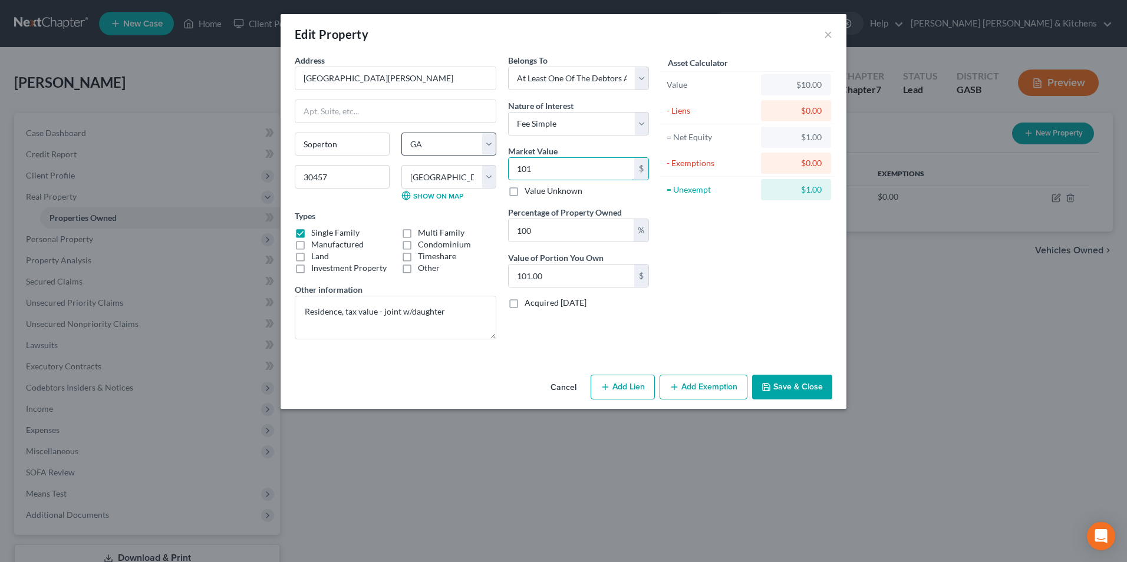
type input "1016"
type input "1,016.00"
type input "1,0160"
type input "10,160.00"
type input "10,1600"
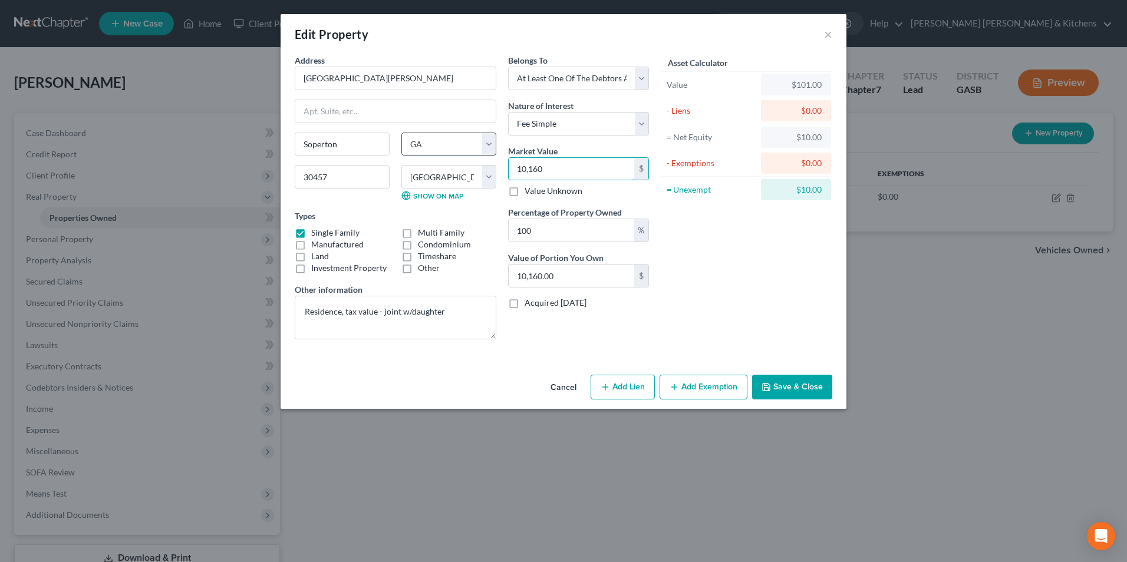
type input "101,600.00"
type input "101,600"
drag, startPoint x: 533, startPoint y: 238, endPoint x: 511, endPoint y: 239, distance: 22.4
click at [512, 239] on input "100" at bounding box center [571, 230] width 125 height 22
type input "5"
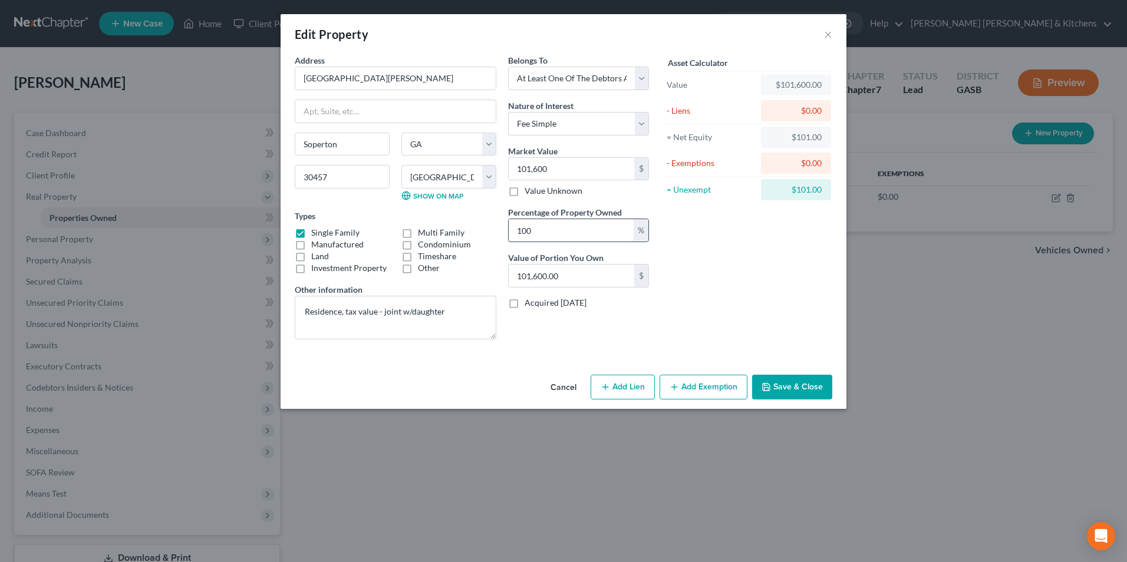
type input "5,080.00"
type input "50"
type input "50,800.00"
type input "50"
click at [614, 390] on button "Add Lien" at bounding box center [623, 387] width 64 height 25
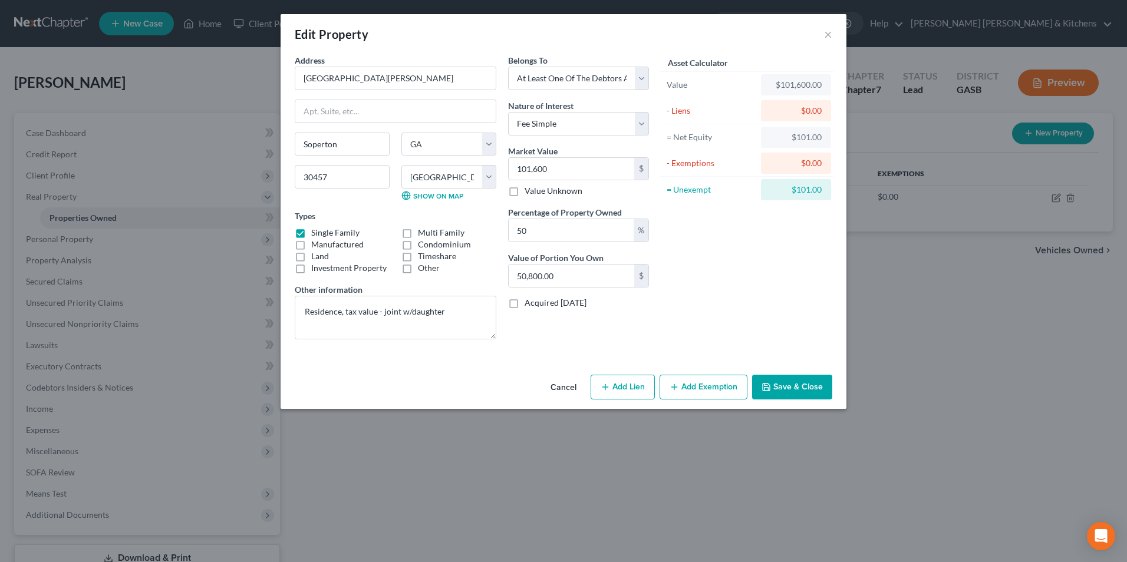
select select "3"
select select "0"
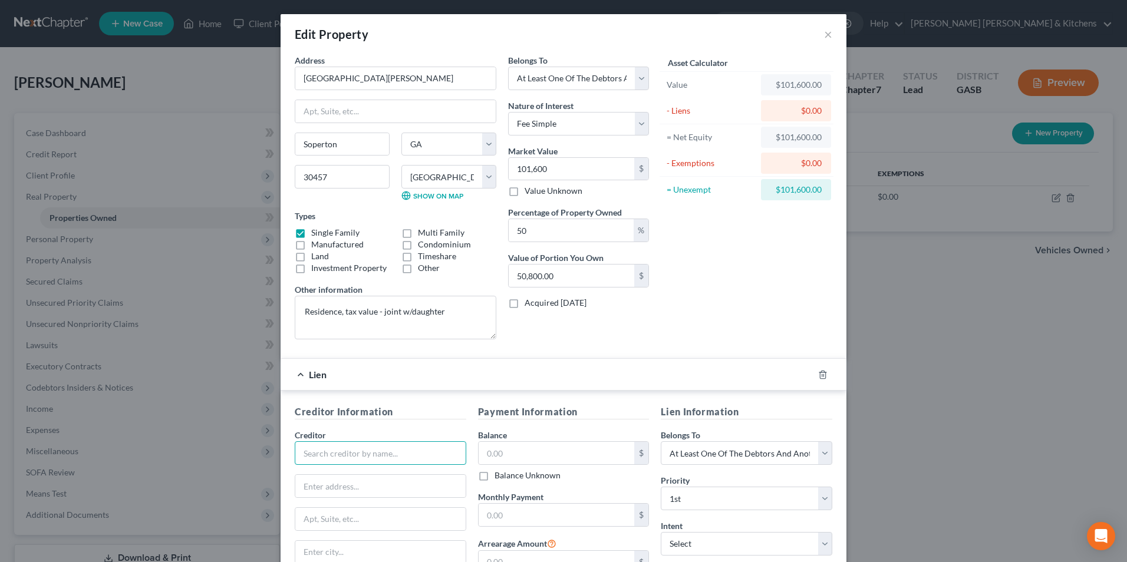
click at [347, 450] on input "text" at bounding box center [381, 454] width 172 height 24
click at [352, 476] on div "State Home Mortgage" at bounding box center [365, 474] width 123 height 12
type input "State Home Mortgage"
type input "PO Box 935317"
type input "[GEOGRAPHIC_DATA]"
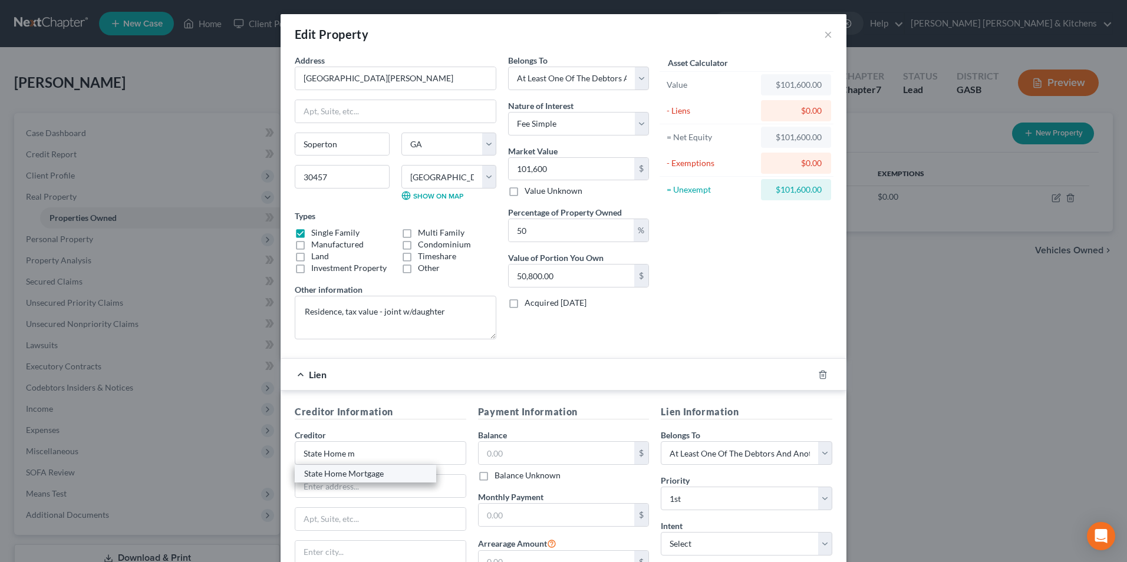
select select "10"
type input "31193"
click at [513, 463] on input "text" at bounding box center [557, 453] width 156 height 22
type input "120,077"
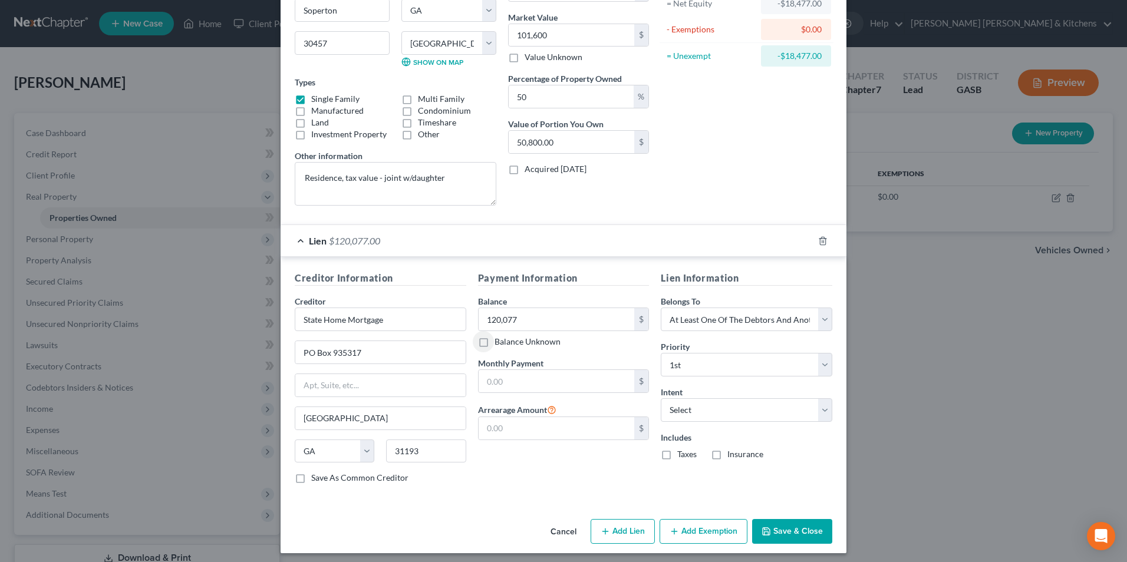
scroll to position [139, 0]
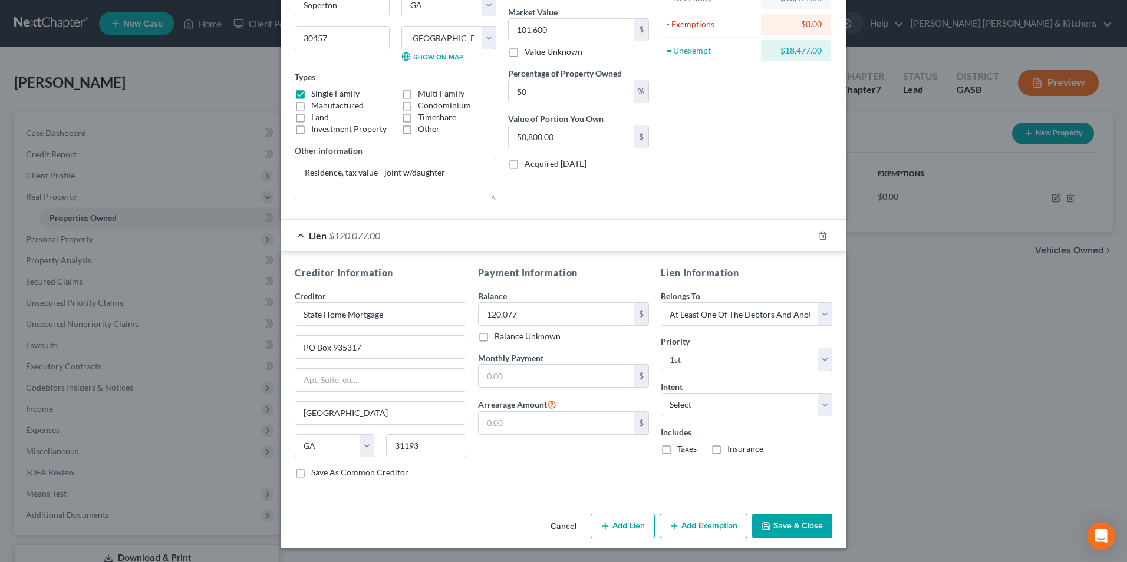
click at [796, 523] on button "Save & Close" at bounding box center [792, 526] width 80 height 25
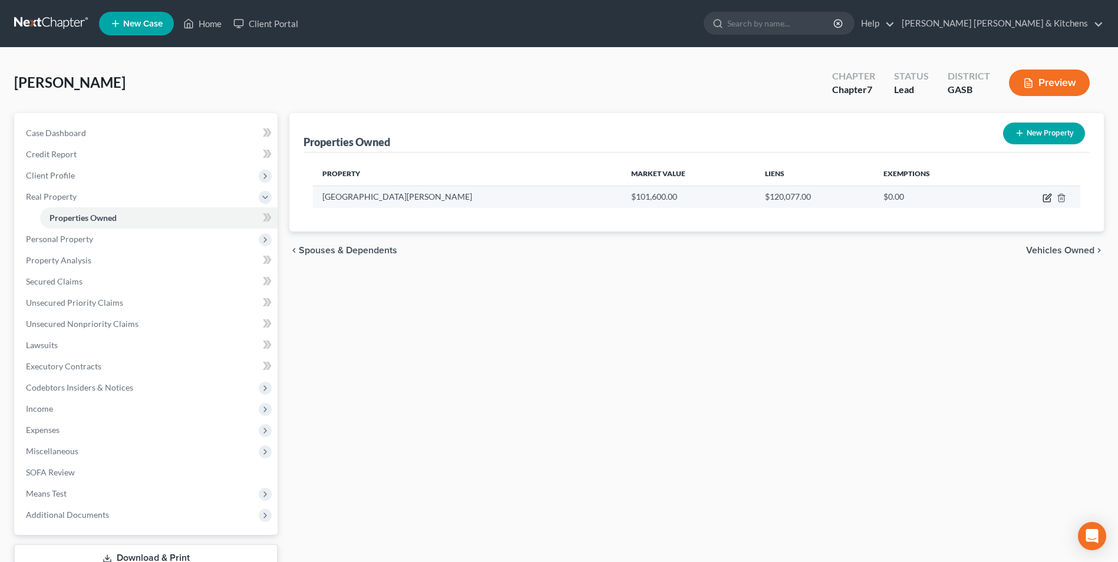
click at [1048, 197] on icon "button" at bounding box center [1047, 197] width 9 height 9
select select "10"
select select "139"
select select "3"
select select "0"
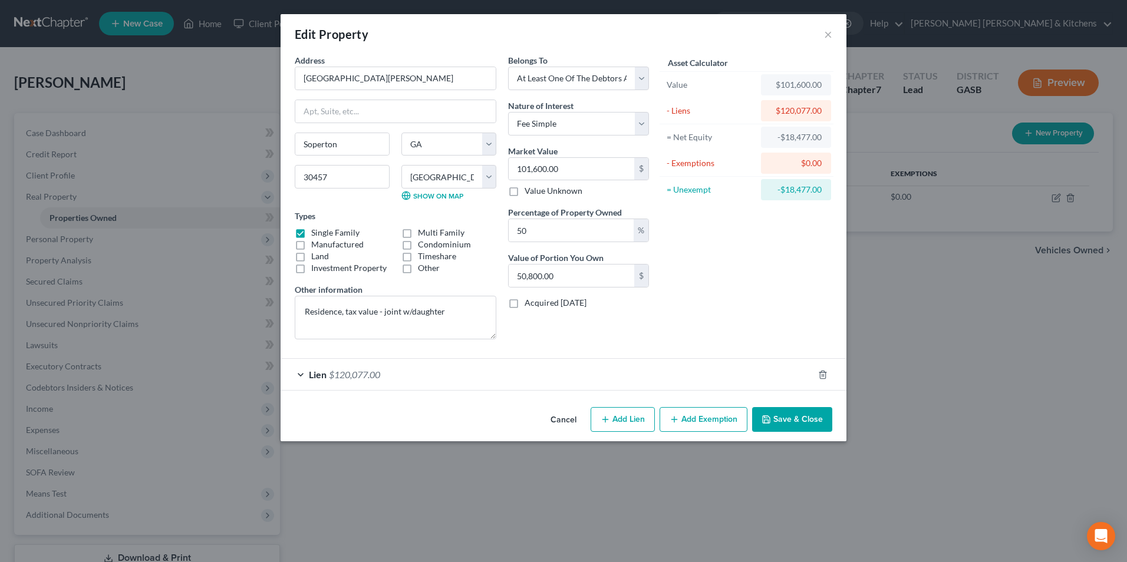
click at [556, 420] on button "Cancel" at bounding box center [563, 421] width 45 height 24
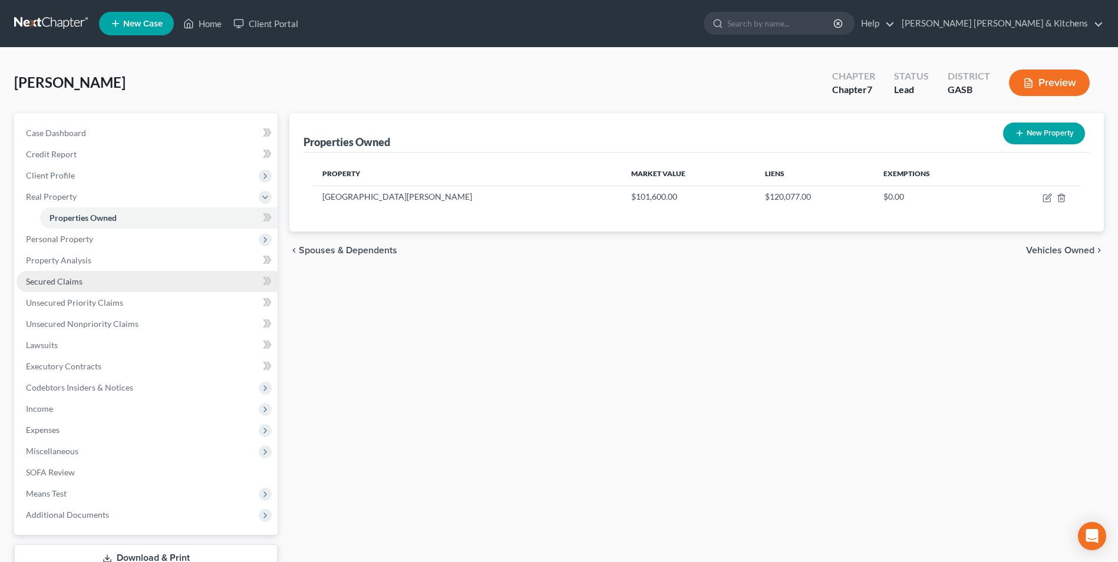
click at [42, 284] on span "Secured Claims" at bounding box center [54, 281] width 57 height 10
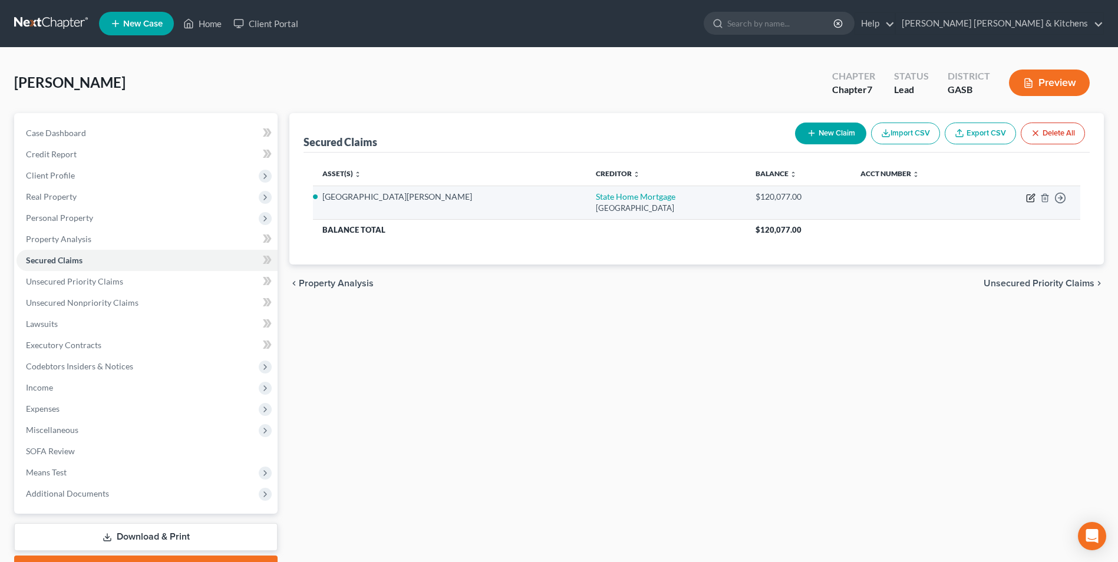
click at [1027, 199] on icon "button" at bounding box center [1030, 198] width 7 height 7
select select "10"
select select "3"
select select "0"
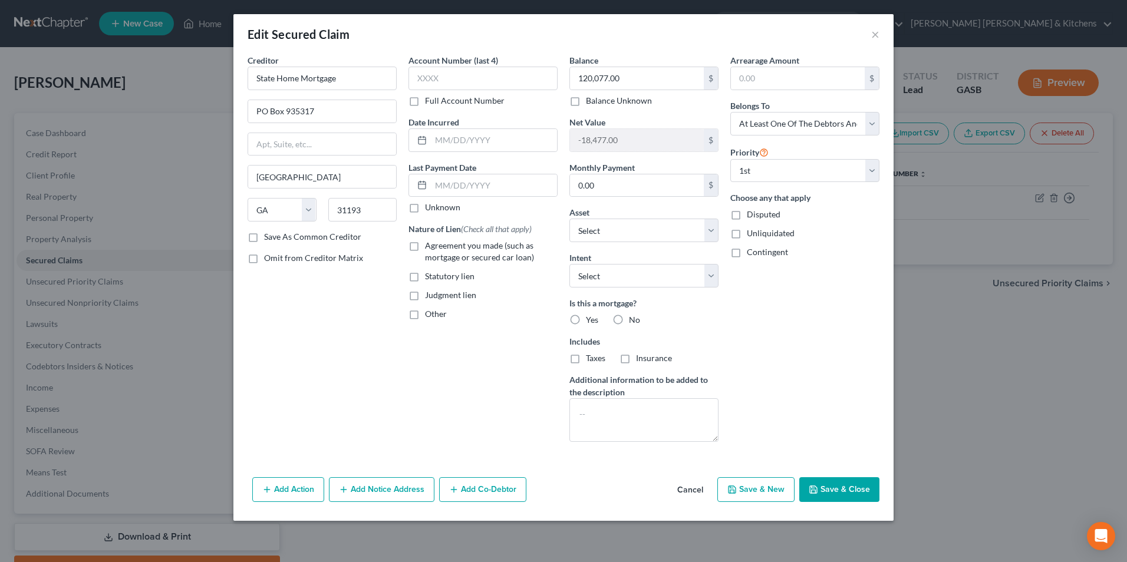
click at [425, 245] on label "Agreement you made (such as mortgage or secured car loan)" at bounding box center [491, 252] width 133 height 24
click at [430, 245] on input "Agreement you made (such as mortgage or secured car loan)" at bounding box center [434, 244] width 8 height 8
checkbox input "true"
click at [586, 320] on label "Yes" at bounding box center [592, 320] width 12 height 12
click at [591, 320] on input "Yes" at bounding box center [595, 318] width 8 height 8
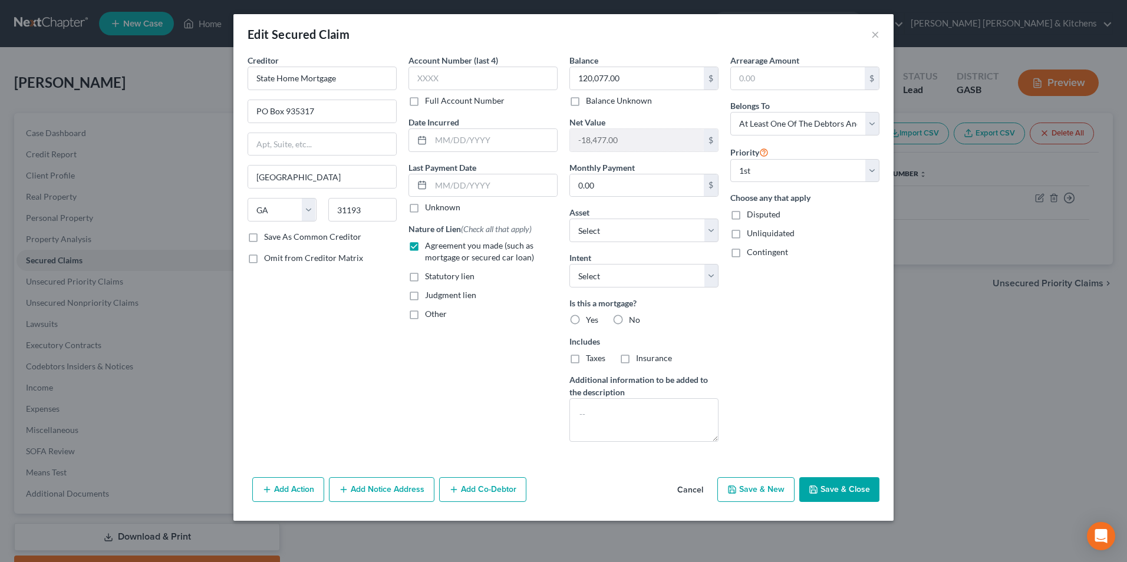
radio input "true"
click at [590, 284] on select "Select Surrender Redeem Reaffirm Avoid Other" at bounding box center [643, 276] width 149 height 24
select select "2"
click at [569, 264] on select "Select Surrender Redeem Reaffirm Avoid Other" at bounding box center [643, 276] width 149 height 24
click at [473, 493] on button "Add Co-Debtor" at bounding box center [482, 489] width 87 height 25
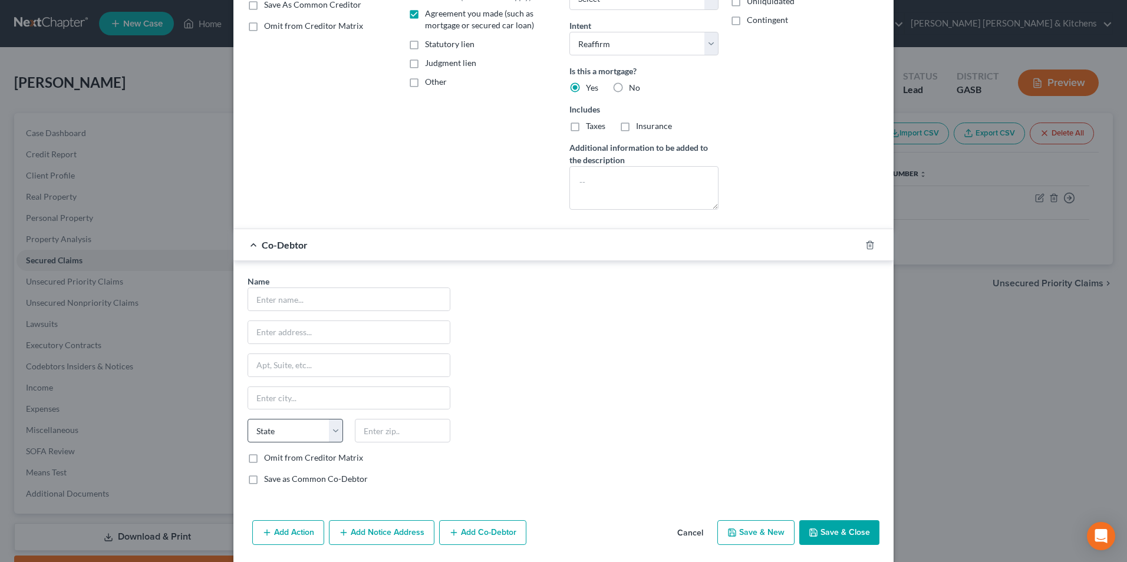
scroll to position [236, 0]
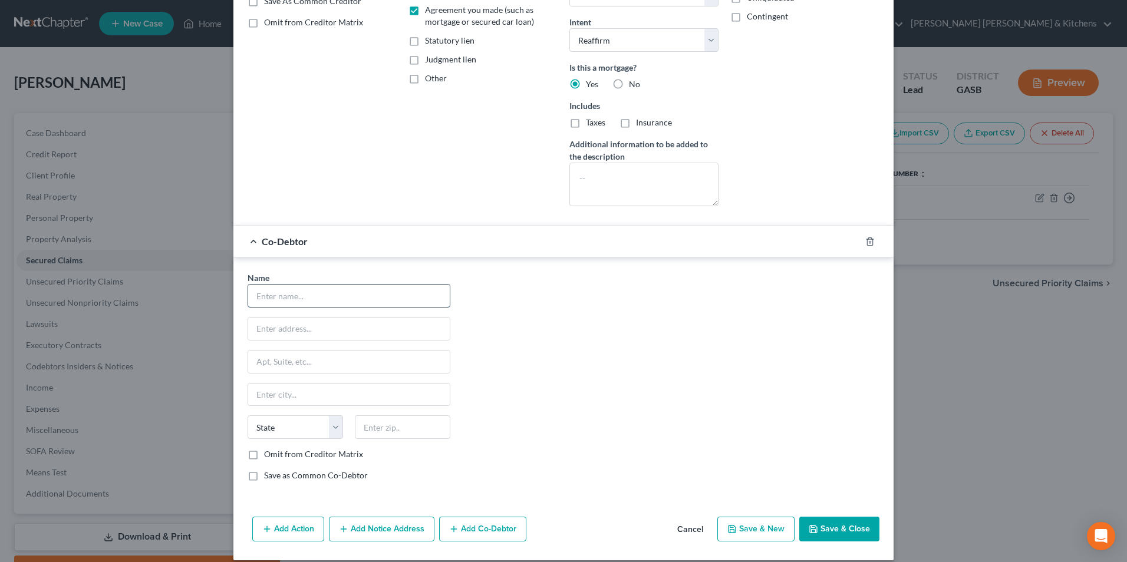
click at [296, 304] on input "text" at bounding box center [349, 296] width 202 height 22
type input "[PERSON_NAME]"
type input "[GEOGRAPHIC_DATA][PERSON_NAME]"
type input "30457"
type input "Soperton"
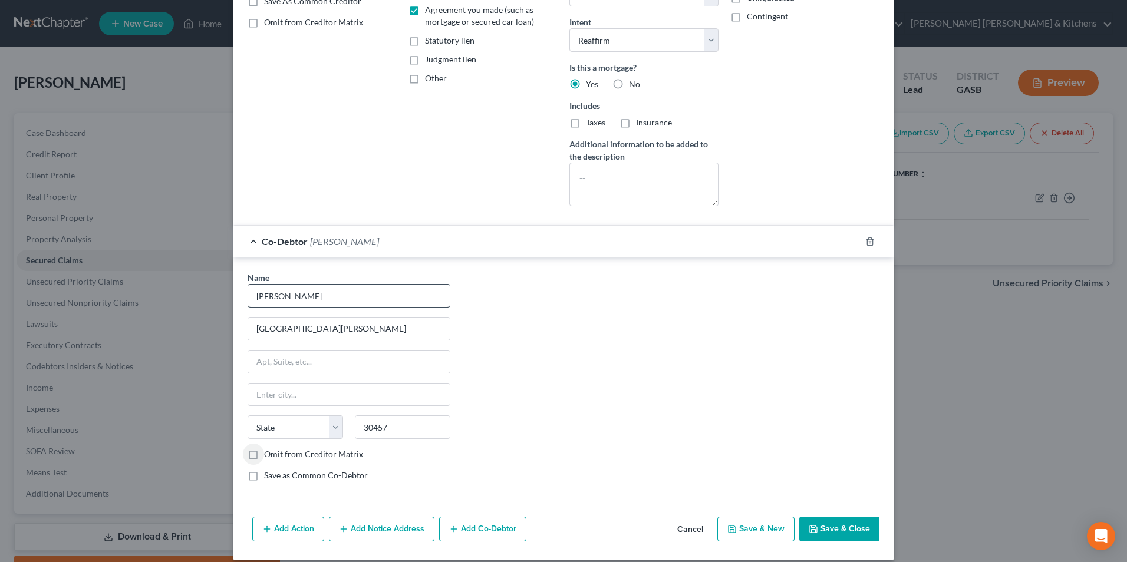
select select "10"
click at [844, 529] on button "Save & Close" at bounding box center [839, 529] width 80 height 25
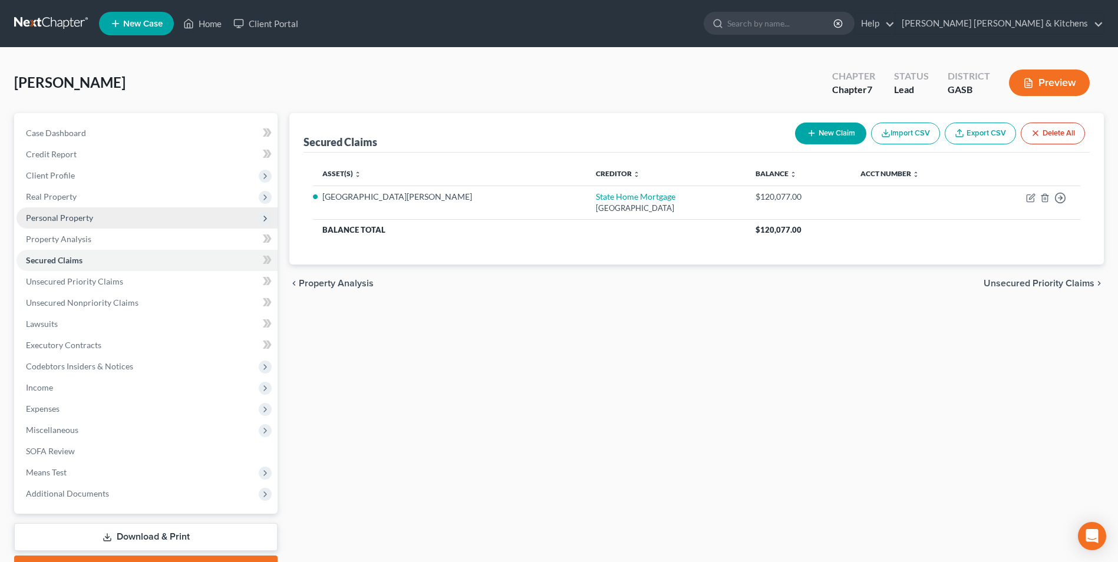
click at [44, 218] on span "Personal Property" at bounding box center [59, 218] width 67 height 10
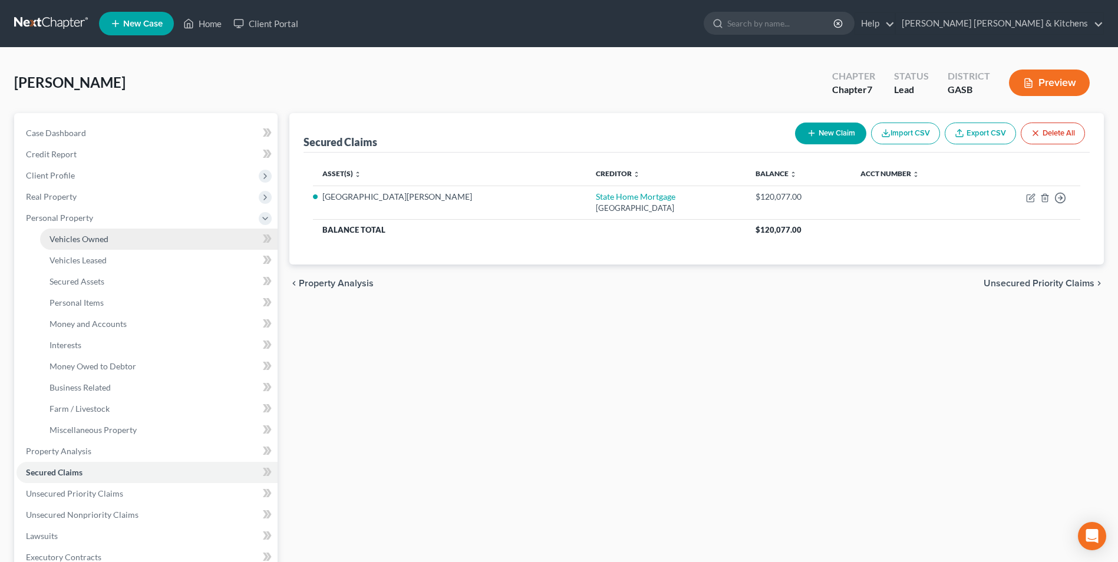
click at [63, 232] on link "Vehicles Owned" at bounding box center [159, 239] width 238 height 21
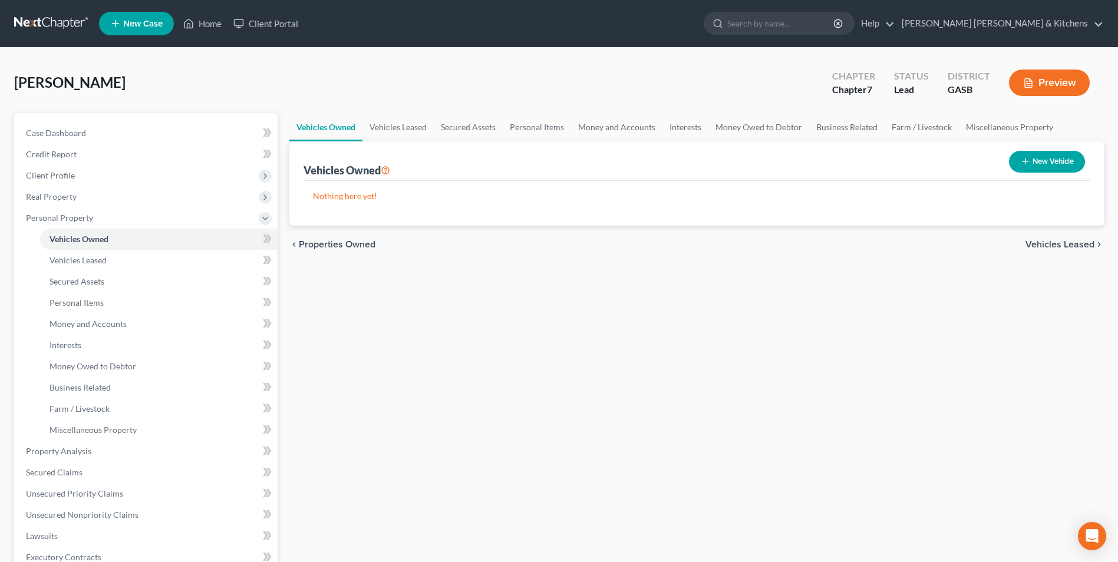
click at [1071, 166] on button "New Vehicle" at bounding box center [1047, 162] width 76 height 22
select select "0"
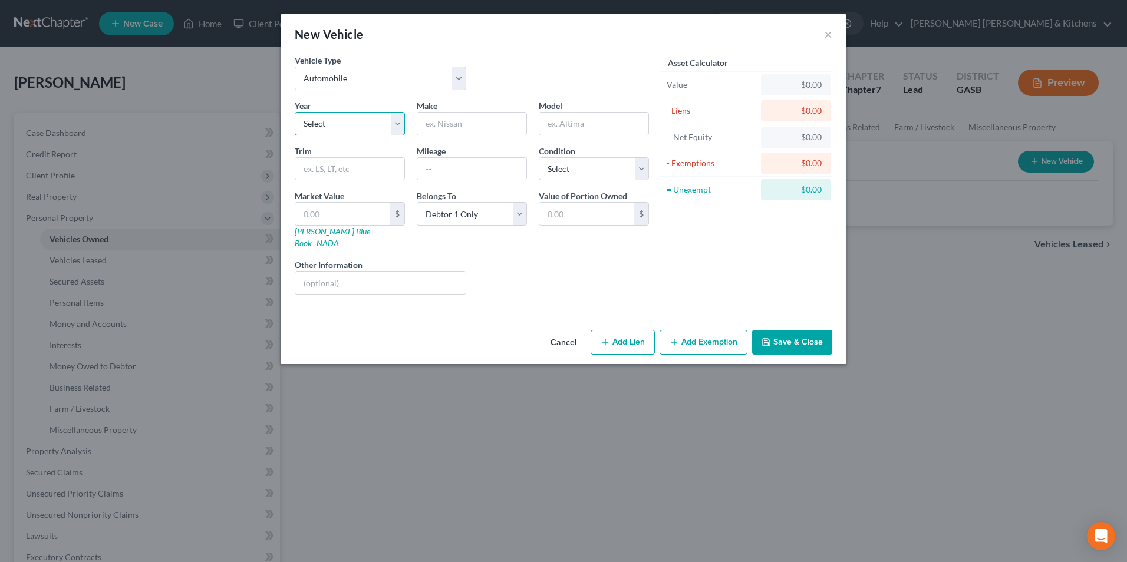
click at [350, 124] on select "Select 2026 2025 2024 2023 2022 2021 2020 2019 2018 2017 2016 2015 2014 2013 20…" at bounding box center [350, 124] width 110 height 24
select select "13"
click at [295, 112] on select "Select 2026 2025 2024 2023 2022 2021 2020 2019 2018 2017 2016 2015 2014 2013 20…" at bounding box center [350, 124] width 110 height 24
click at [439, 127] on input "text" at bounding box center [471, 124] width 109 height 22
type input "Lincoln"
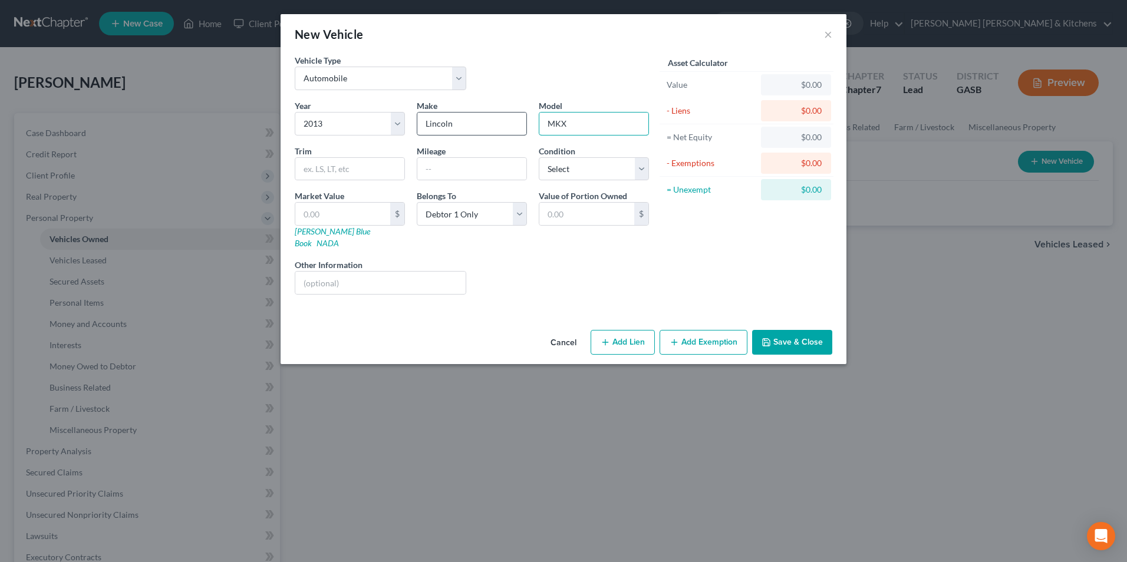
type input "MKX"
click at [443, 176] on input "text" at bounding box center [471, 169] width 109 height 22
type input "155,000"
type input "6"
type input "6.00"
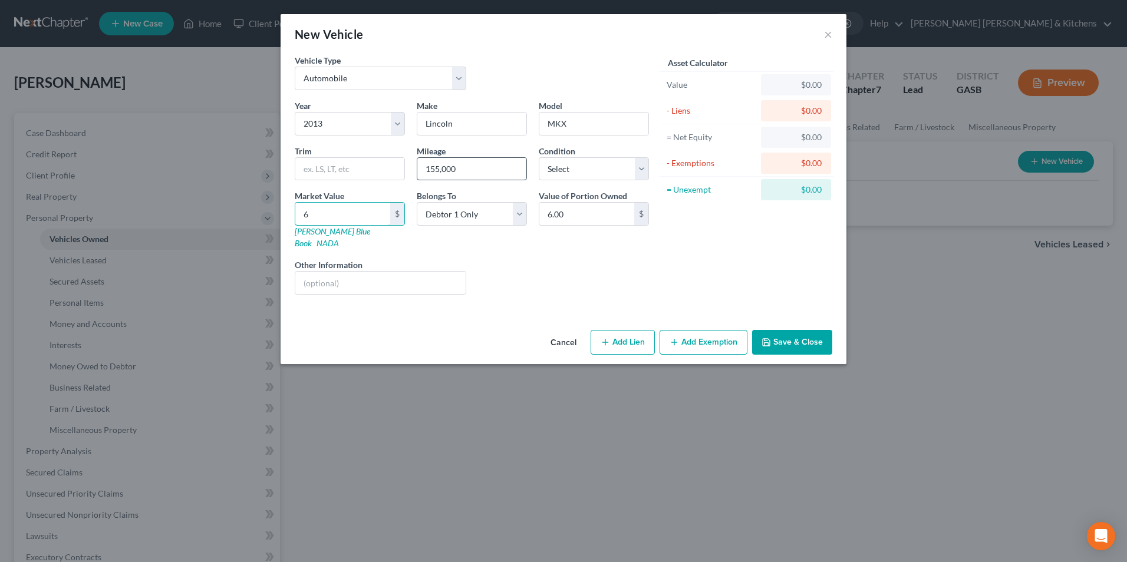
type input "66"
type input "66.00"
type input "663"
type input "663.00"
type input "6633"
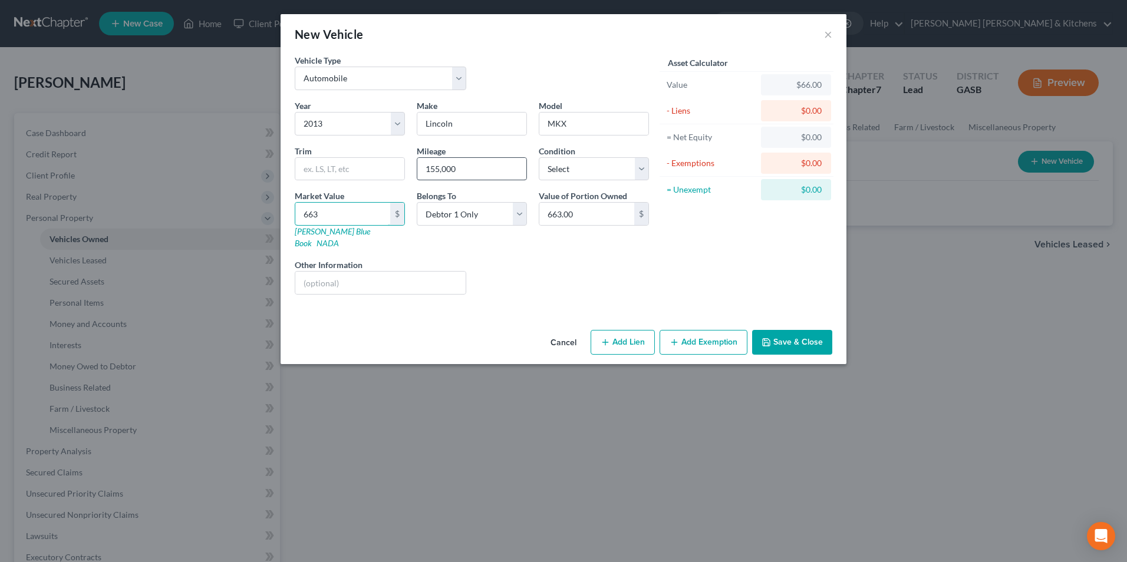
type input "6,633.00"
type input "6,633"
click at [415, 272] on input "text" at bounding box center [380, 283] width 170 height 22
type input "full coverage insurance w/State Farm"
drag, startPoint x: 644, startPoint y: 330, endPoint x: 432, endPoint y: 408, distance: 226.8
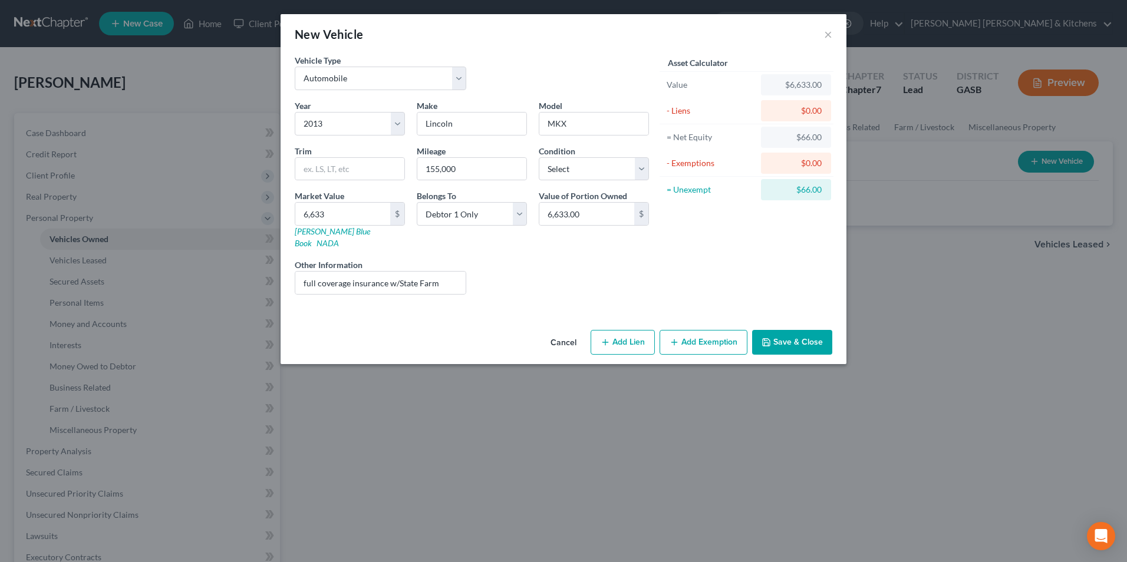
click at [641, 330] on button "Add Lien" at bounding box center [623, 342] width 64 height 25
select select "0"
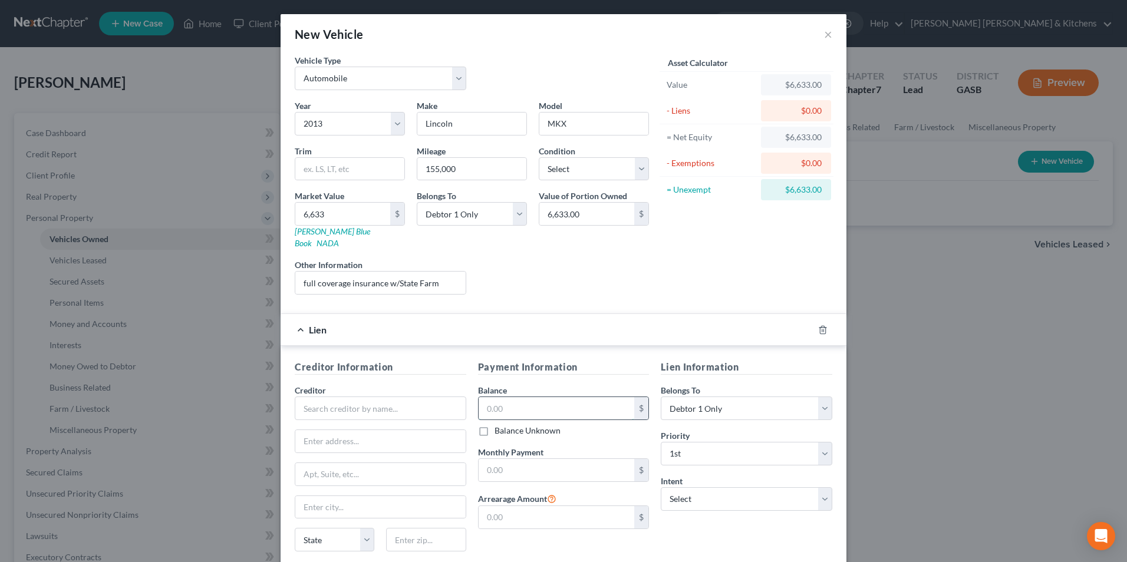
drag, startPoint x: 515, startPoint y: 386, endPoint x: 523, endPoint y: 389, distance: 9.0
click at [517, 397] on input "text" at bounding box center [557, 408] width 156 height 22
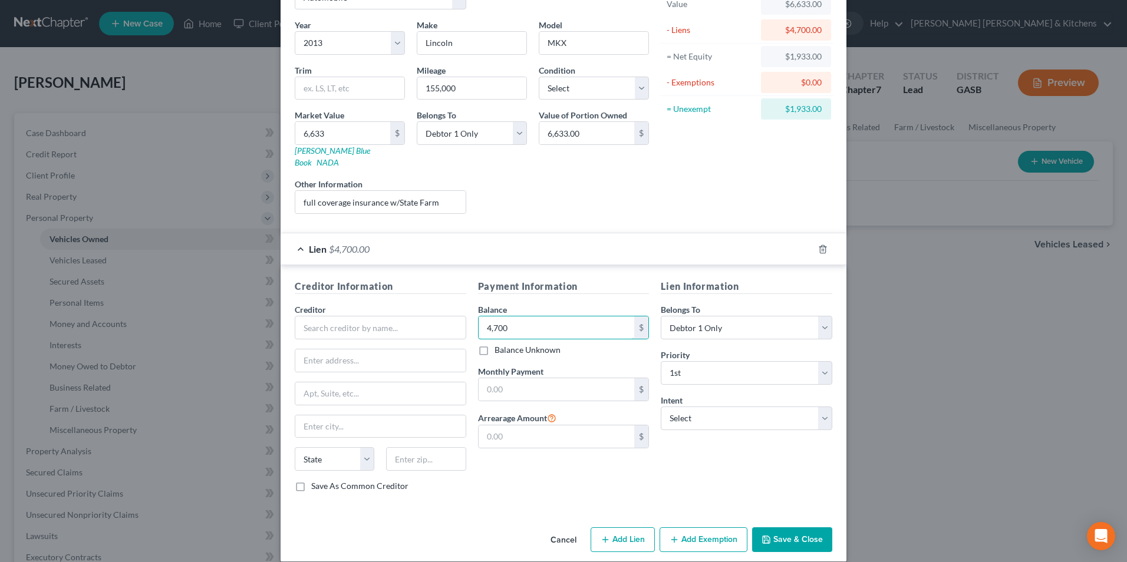
scroll to position [83, 0]
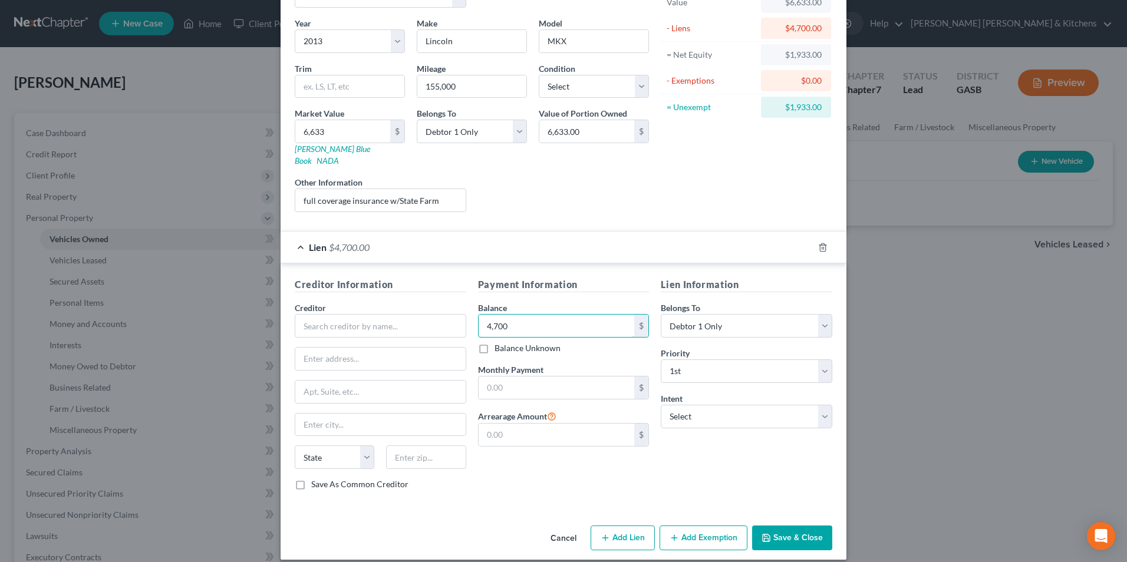
type input "4,700"
click at [709, 528] on button "Add Exemption" at bounding box center [704, 538] width 88 height 25
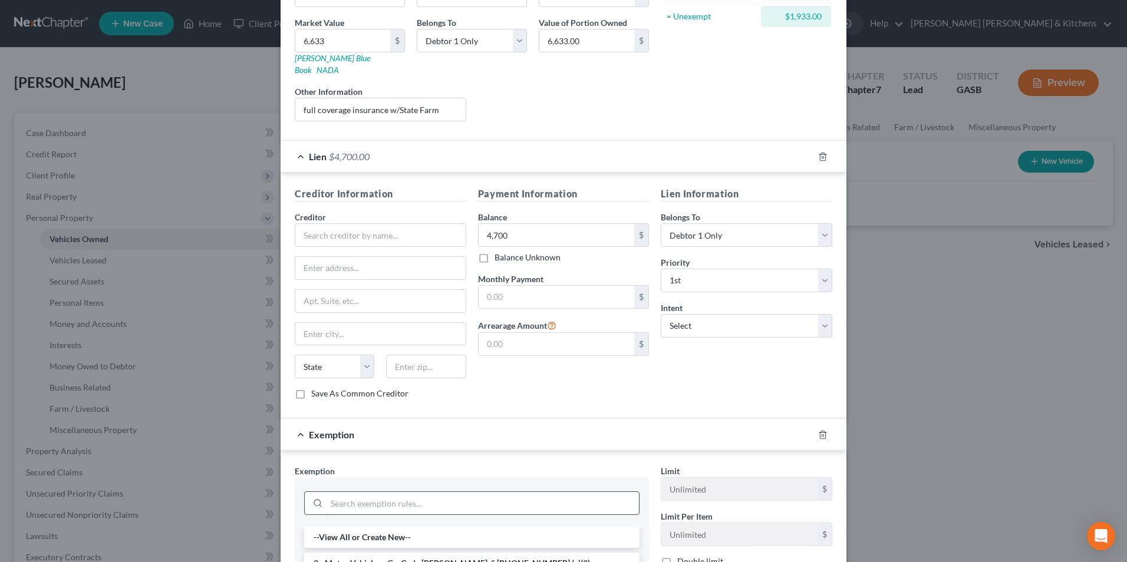
scroll to position [200, 0]
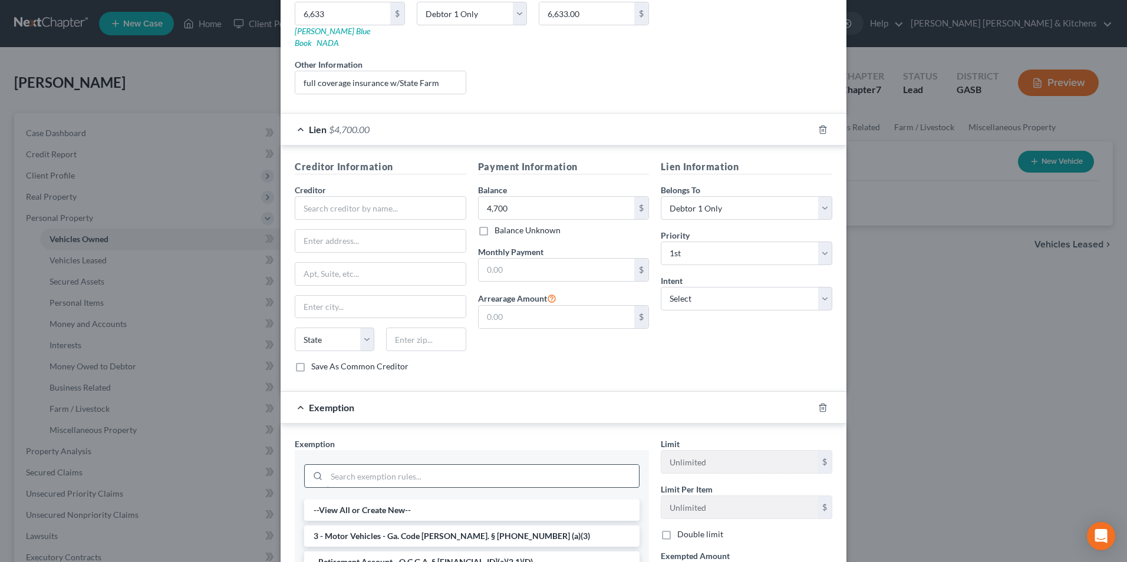
click at [436, 526] on li "3 - Motor Vehicles - Ga. Code [PERSON_NAME]. § [PHONE_NUMBER] (a)(3)" at bounding box center [471, 536] width 335 height 21
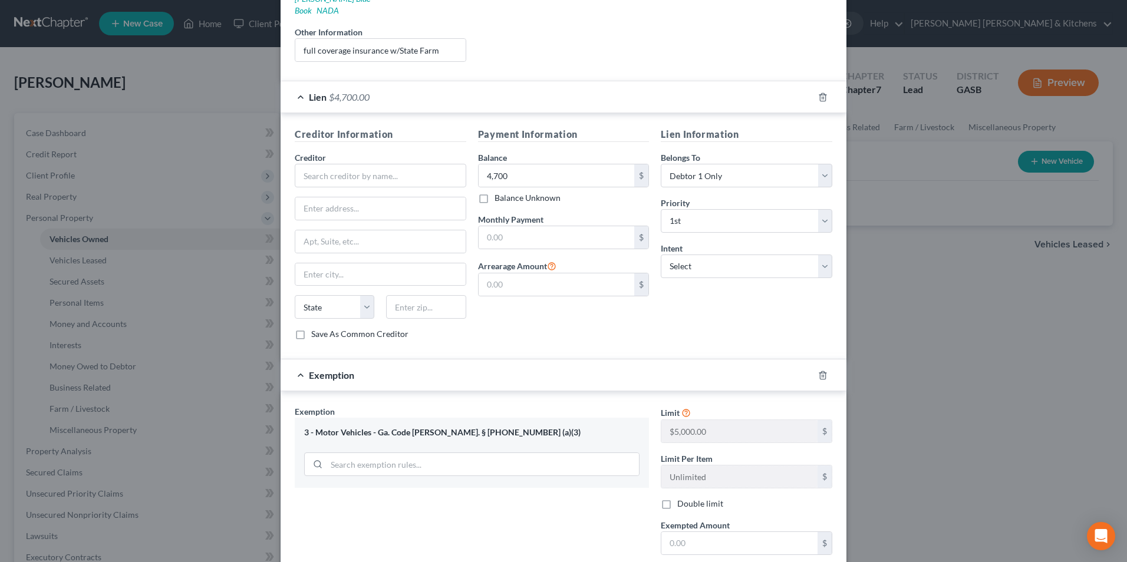
scroll to position [259, 0]
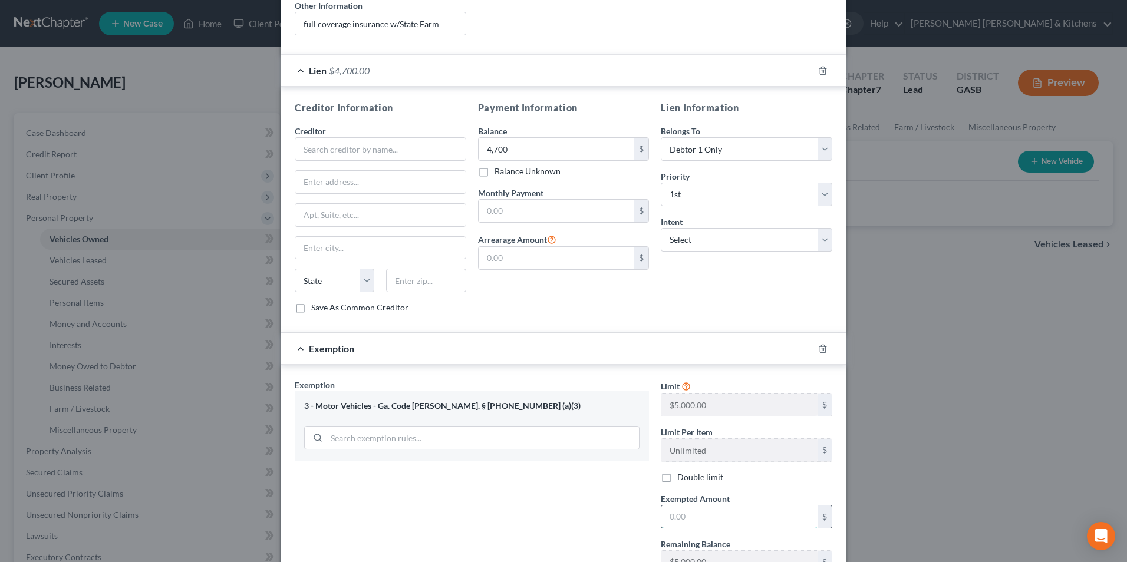
click at [704, 513] on input "text" at bounding box center [739, 517] width 156 height 22
type input "1,933"
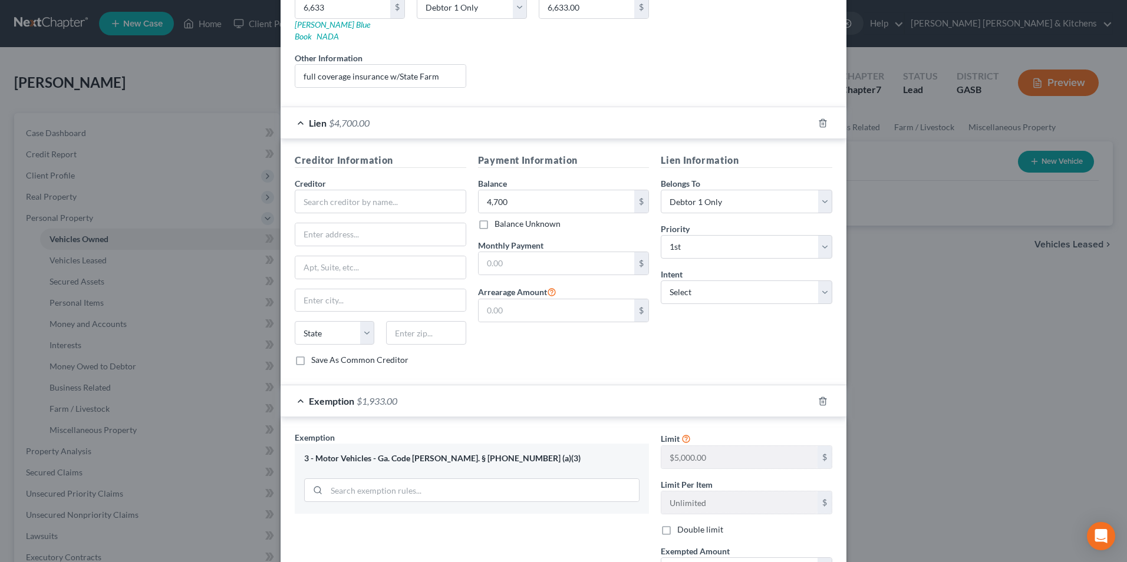
scroll to position [166, 0]
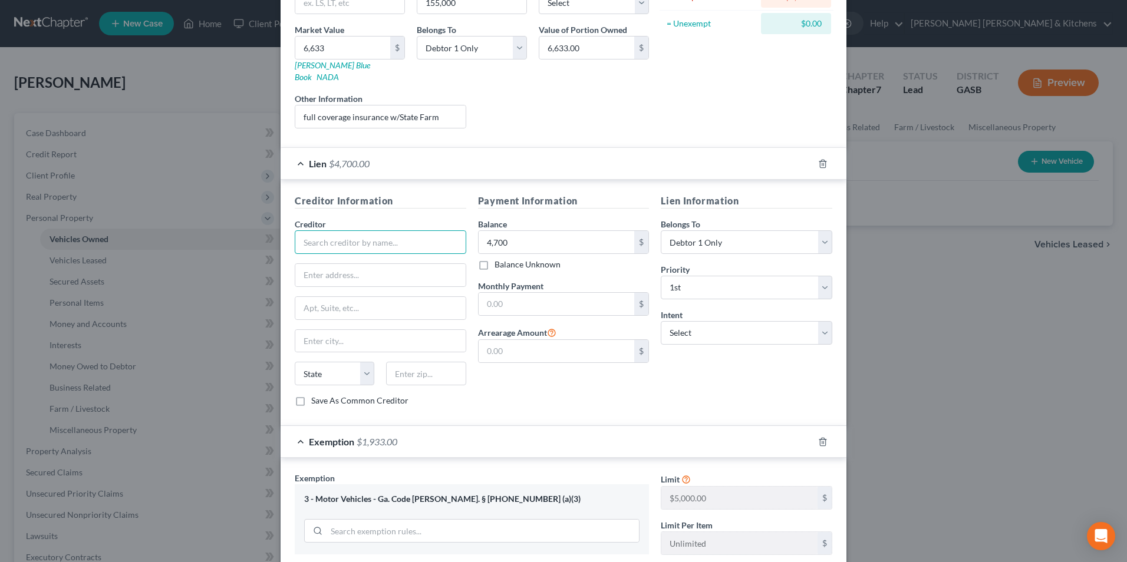
click at [334, 235] on input "text" at bounding box center [381, 242] width 172 height 24
type input "Suncoast Credit Union"
type input "[STREET_ADDRESS]"
type input "33610"
type input "[GEOGRAPHIC_DATA]"
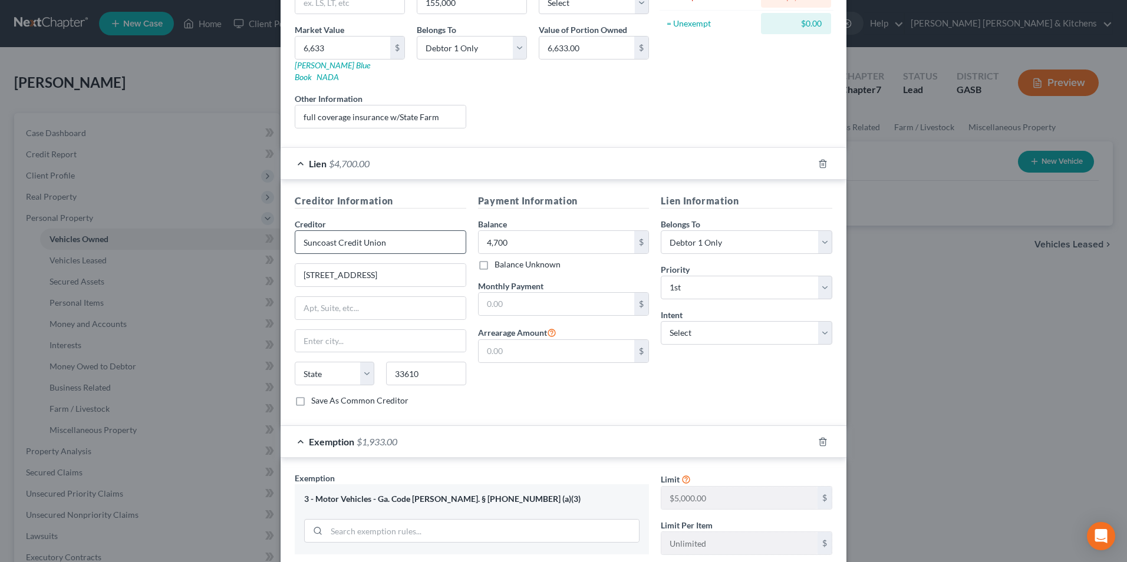
select select "9"
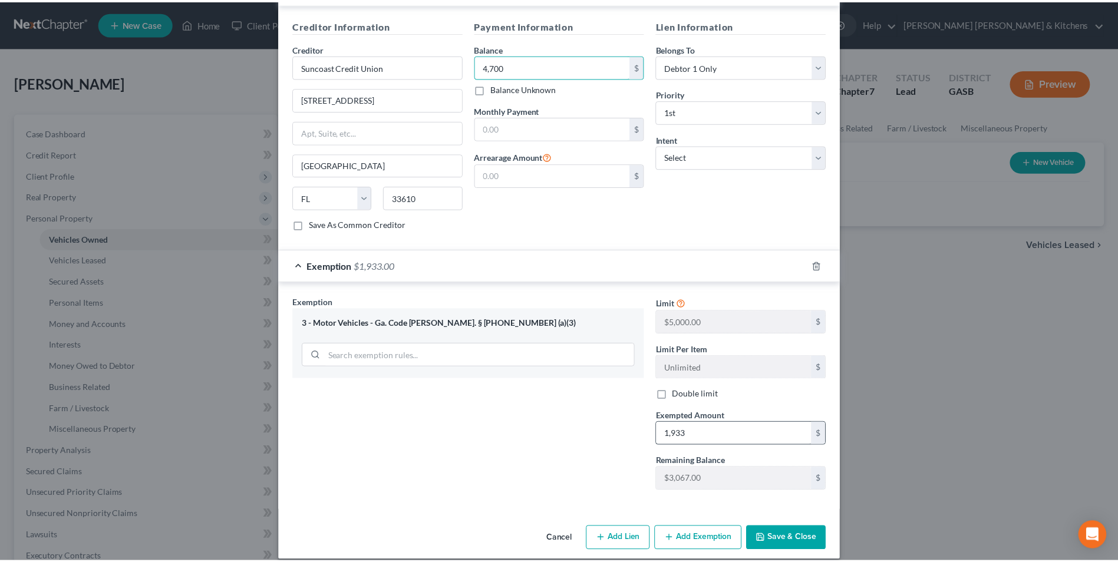
scroll to position [343, 0]
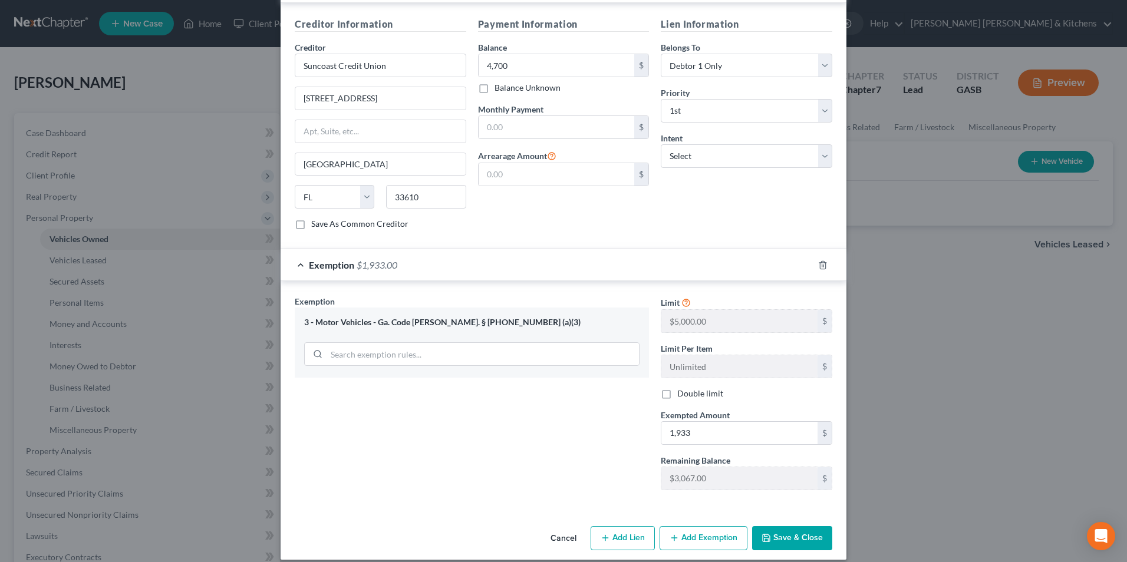
click at [781, 534] on button "Save & Close" at bounding box center [792, 538] width 80 height 25
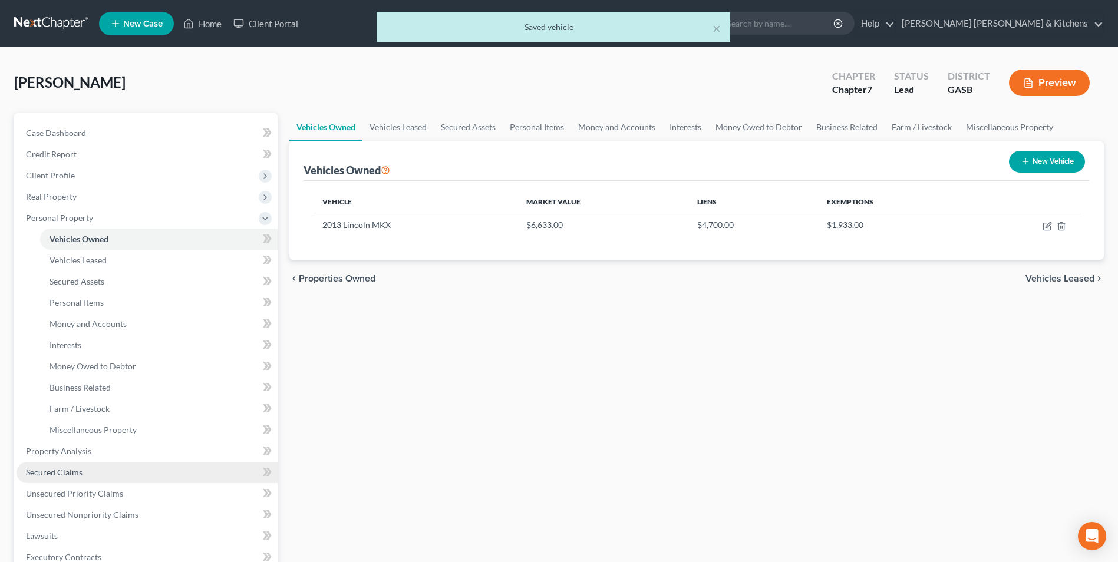
click at [73, 476] on span "Secured Claims" at bounding box center [54, 472] width 57 height 10
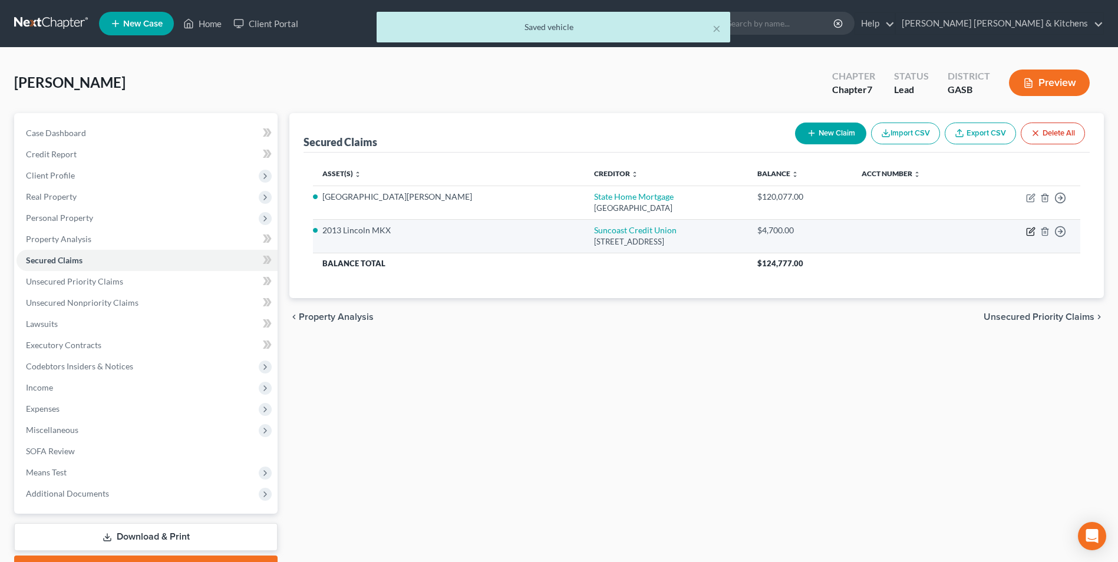
click at [1028, 232] on icon "button" at bounding box center [1030, 231] width 9 height 9
select select "9"
select select "0"
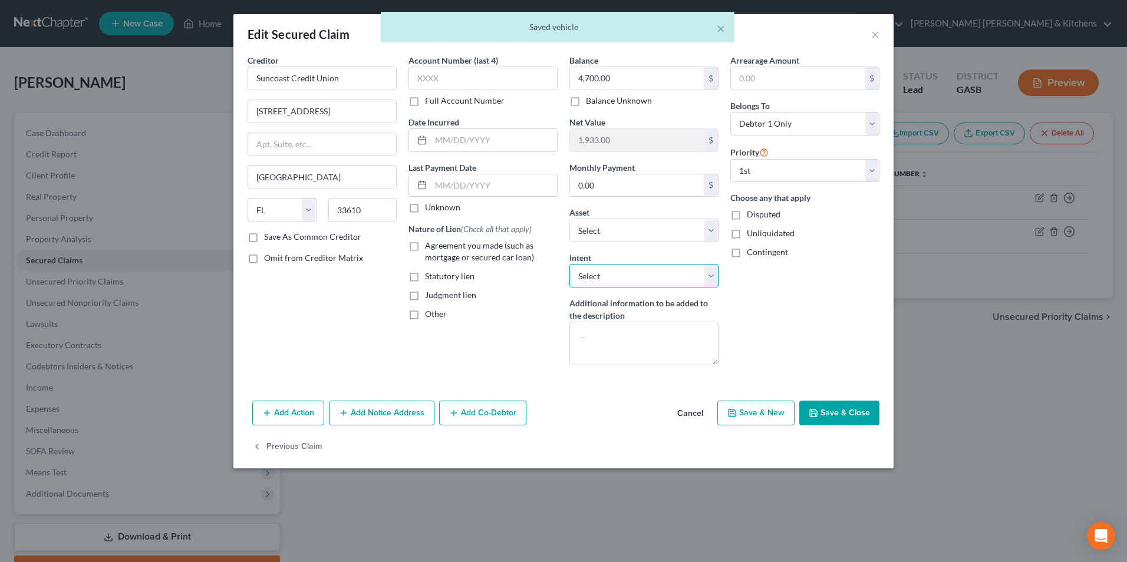
click at [667, 274] on select "Select Surrender Redeem Reaffirm Avoid Other" at bounding box center [643, 276] width 149 height 24
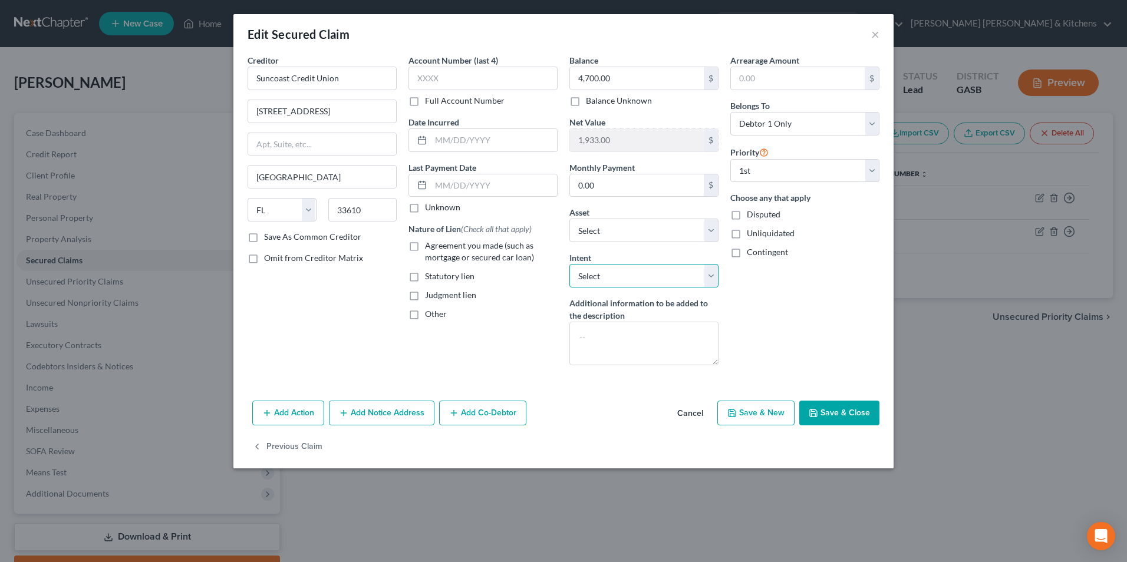
select select "2"
click at [569, 264] on select "Select Surrender Redeem Reaffirm Avoid Other" at bounding box center [643, 276] width 149 height 24
click at [425, 247] on label "Agreement you made (such as mortgage or secured car loan)" at bounding box center [491, 252] width 133 height 24
click at [430, 247] on input "Agreement you made (such as mortgage or secured car loan)" at bounding box center [434, 244] width 8 height 8
checkbox input "true"
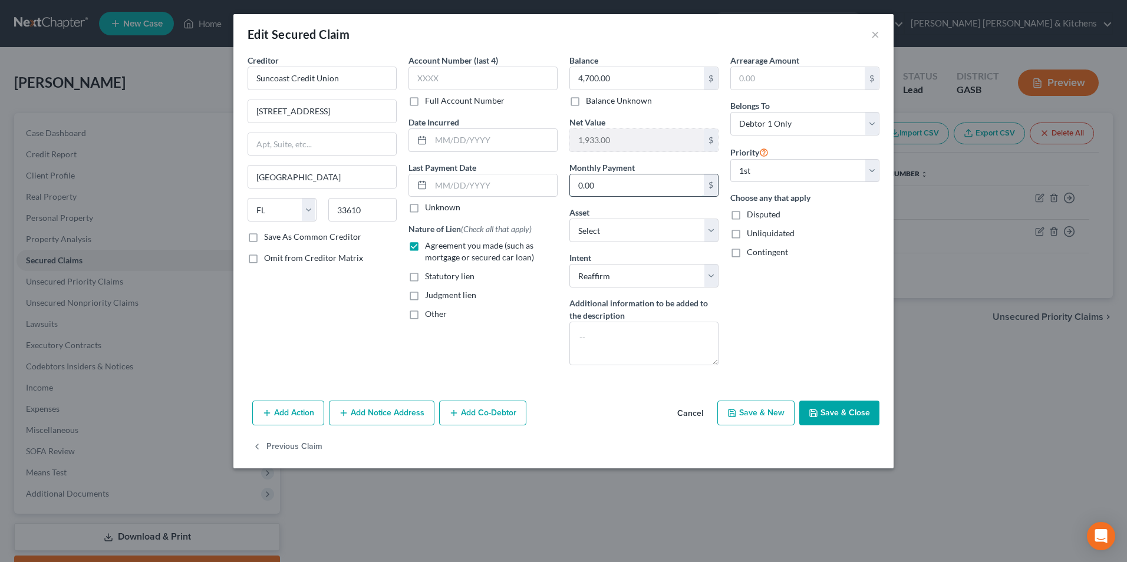
click at [600, 191] on input "0.00" at bounding box center [637, 185] width 134 height 22
type input "140.00"
click at [859, 413] on button "Save & Close" at bounding box center [839, 413] width 80 height 25
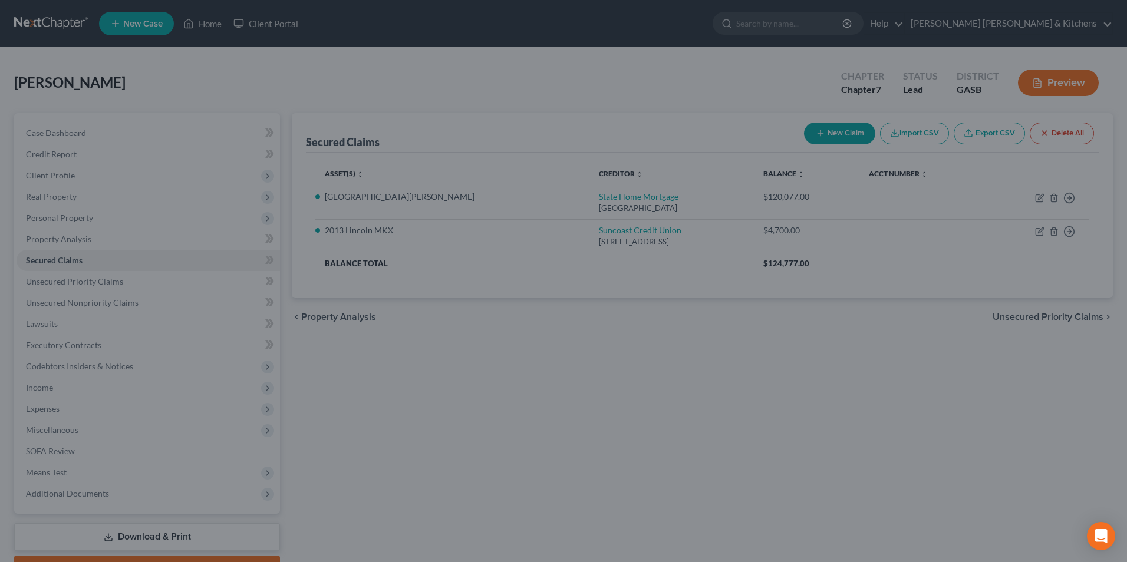
select select "2"
type input "0"
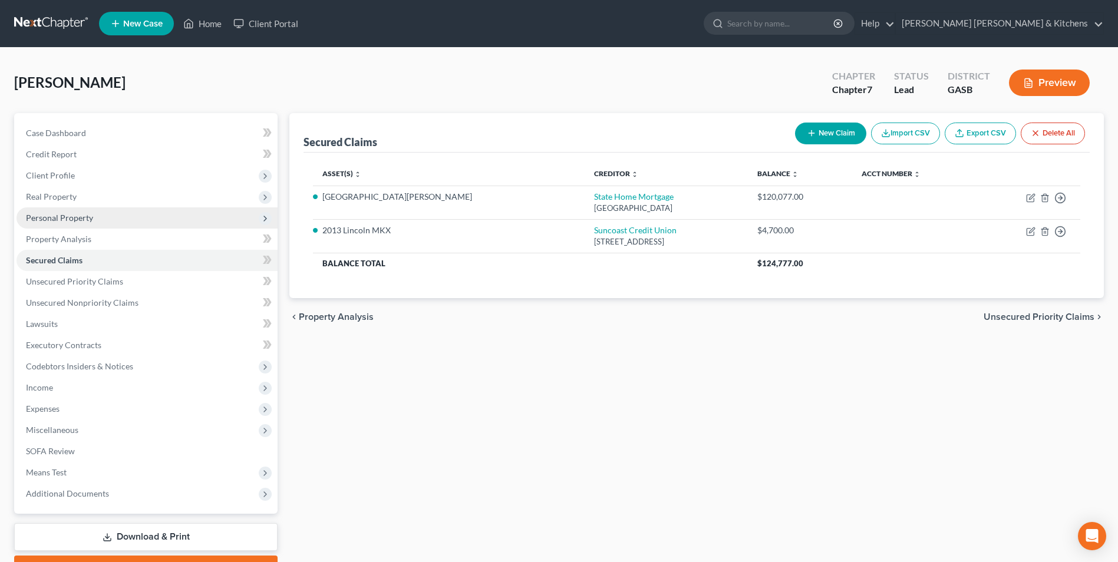
click at [48, 216] on span "Personal Property" at bounding box center [59, 218] width 67 height 10
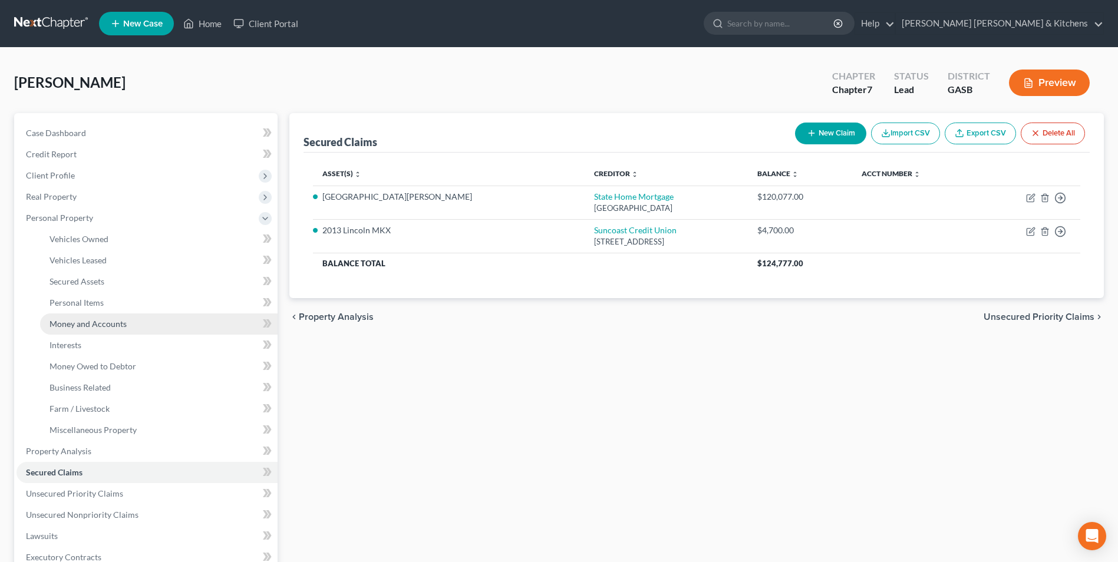
click at [57, 319] on span "Money and Accounts" at bounding box center [88, 324] width 77 height 10
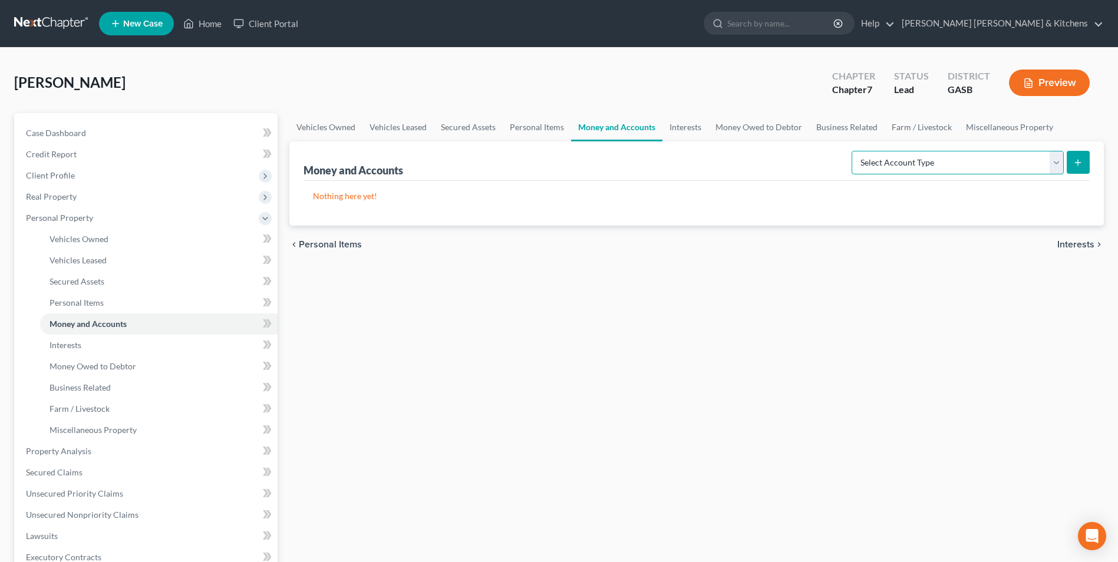
click at [903, 166] on select "Select Account Type Brokerage Cash on Hand Certificates of Deposit Checking Acc…" at bounding box center [958, 163] width 212 height 24
select select "checking"
click at [854, 151] on select "Select Account Type Brokerage Cash on Hand Certificates of Deposit Checking Acc…" at bounding box center [958, 163] width 212 height 24
click at [1077, 160] on icon "submit" at bounding box center [1077, 162] width 9 height 9
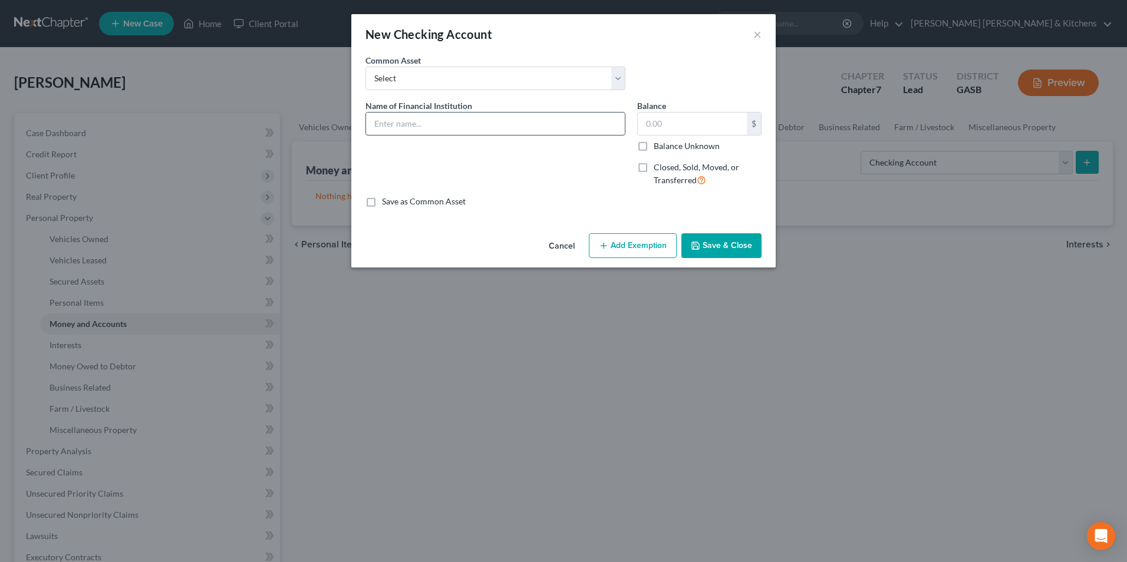
click at [411, 124] on input "text" at bounding box center [495, 124] width 259 height 22
type input "Bank of America"
type input "110"
click at [612, 246] on button "Add Exemption" at bounding box center [633, 245] width 88 height 25
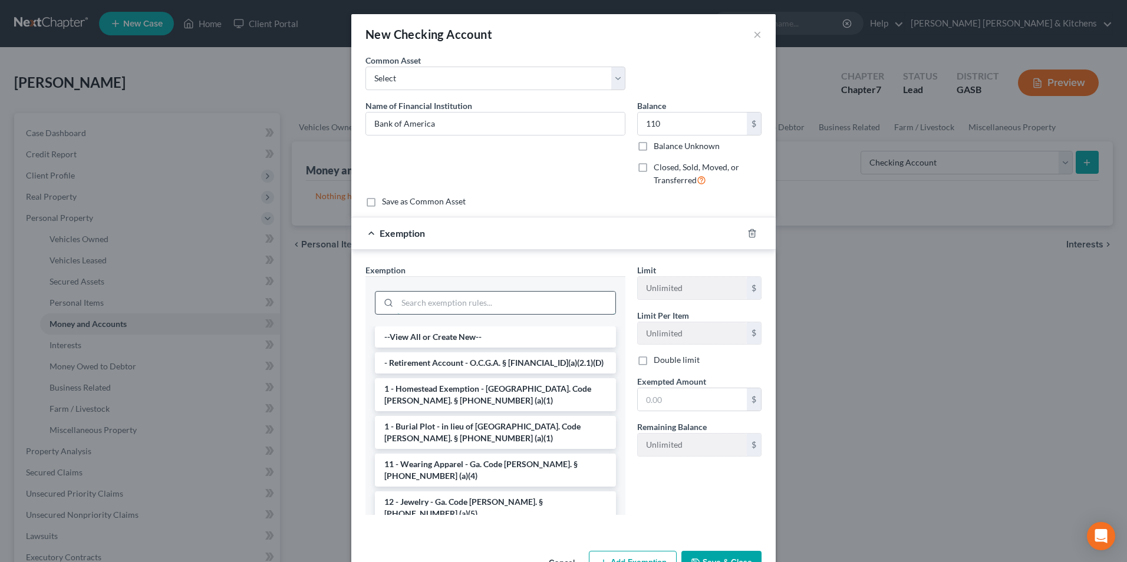
click at [436, 304] on input "search" at bounding box center [506, 303] width 218 height 22
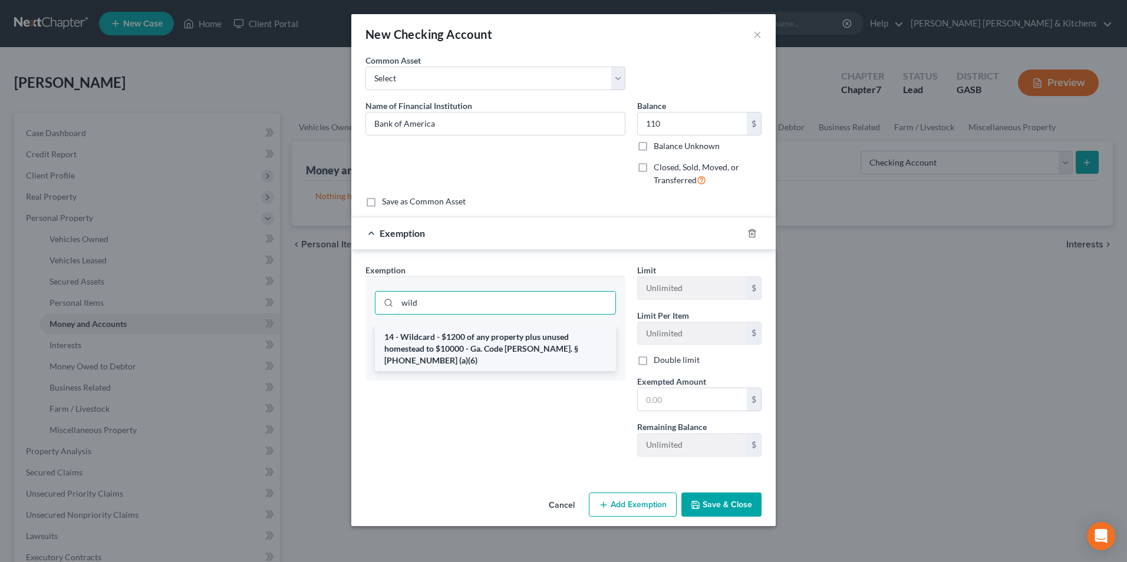
type input "wild"
click at [433, 334] on li "14 - Wildcard - $1200 of any property plus unused homestead to $10000 - Ga. Cod…" at bounding box center [495, 349] width 241 height 45
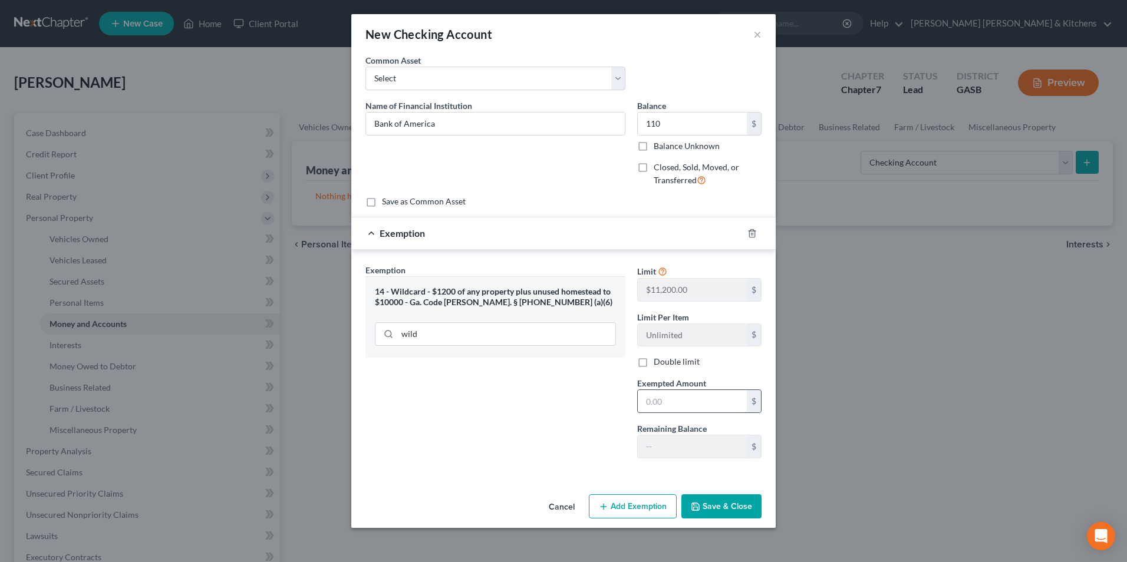
click at [680, 404] on input "text" at bounding box center [692, 401] width 109 height 22
type input "110"
click at [728, 515] on button "Save & Close" at bounding box center [721, 507] width 80 height 25
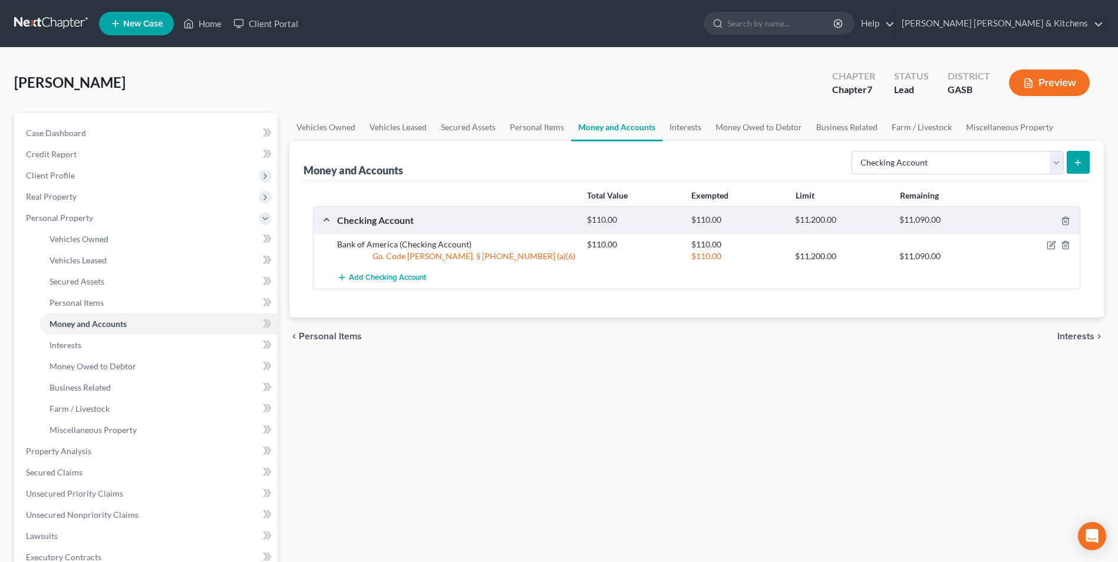
click at [1075, 159] on icon "submit" at bounding box center [1077, 162] width 9 height 9
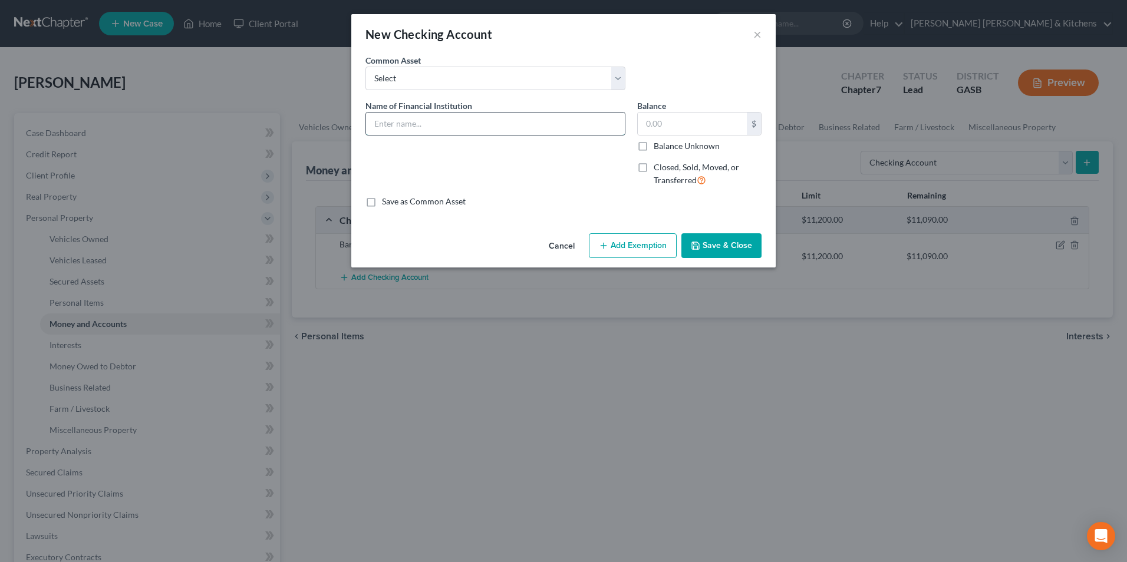
click at [447, 118] on input "text" at bounding box center [495, 124] width 259 height 22
type input "Suncoast Credit Union"
type input "1.00"
click at [622, 246] on button "Add Exemption" at bounding box center [633, 245] width 88 height 25
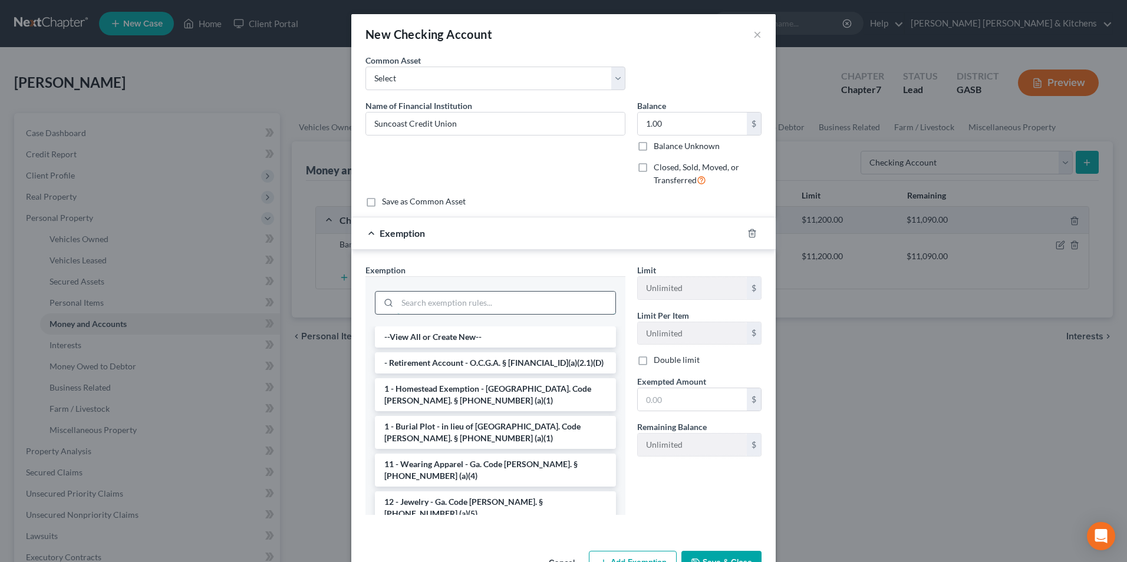
click at [477, 303] on input "search" at bounding box center [506, 303] width 218 height 22
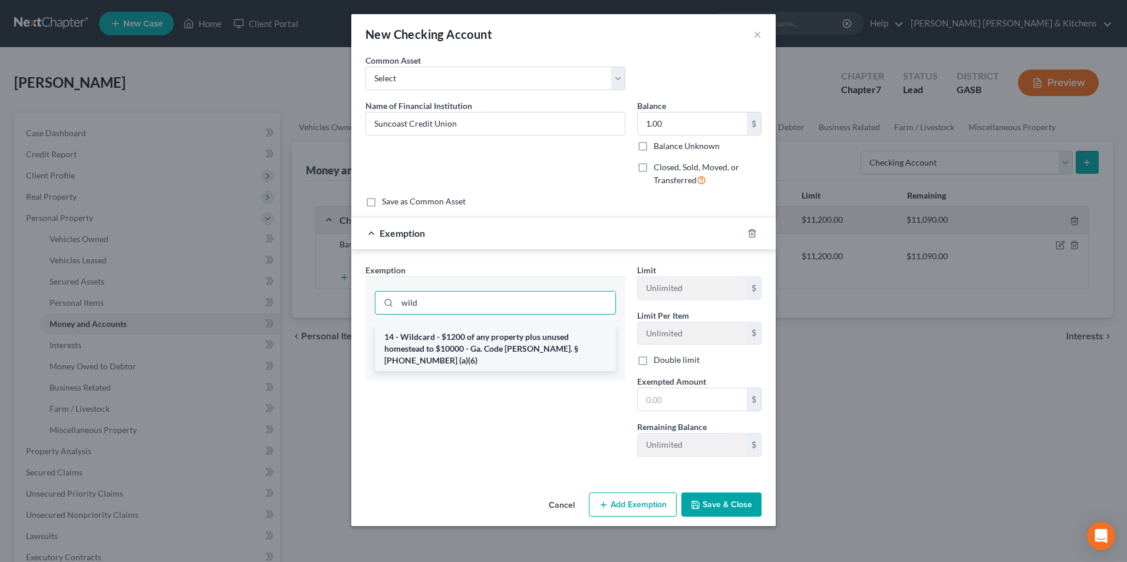
type input "wild"
click at [479, 340] on li "14 - Wildcard - $1200 of any property plus unused homestead to $10000 - Ga. Cod…" at bounding box center [495, 349] width 241 height 45
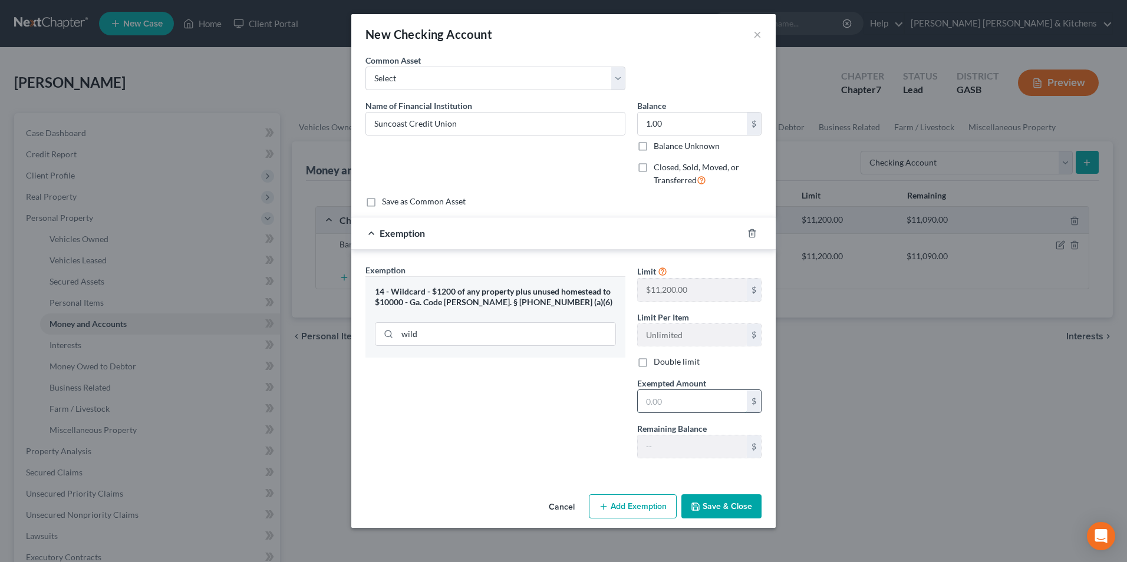
click at [671, 406] on input "text" at bounding box center [692, 401] width 109 height 22
type input "1.00"
click at [714, 514] on button "Save & Close" at bounding box center [721, 507] width 80 height 25
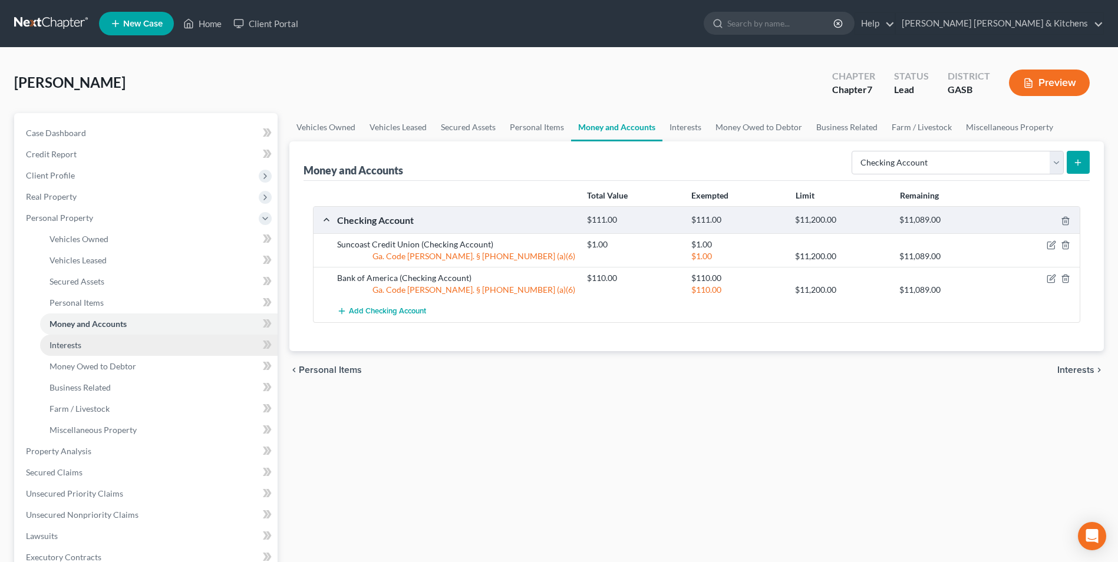
click at [81, 346] on span "Interests" at bounding box center [66, 345] width 32 height 10
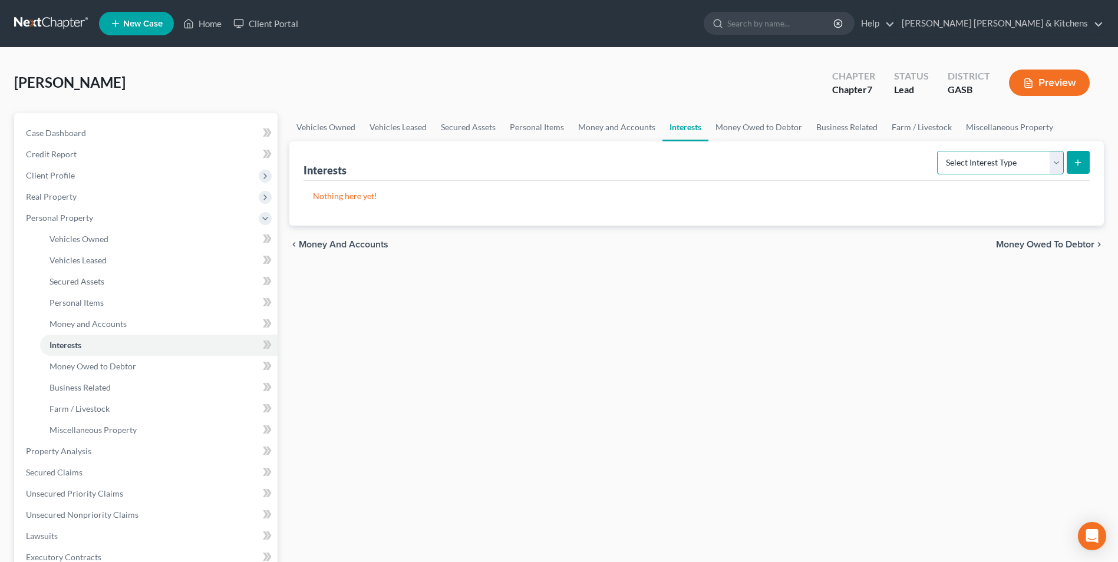
click at [990, 165] on select "Select Interest Type 401K Annuity Bond Education IRA Government Bond Government…" at bounding box center [1000, 163] width 127 height 24
select select "term_life_insurance"
click at [938, 151] on select "Select Interest Type 401K Annuity Bond Education IRA Government Bond Government…" at bounding box center [1000, 163] width 127 height 24
click at [1072, 166] on button "submit" at bounding box center [1078, 162] width 23 height 23
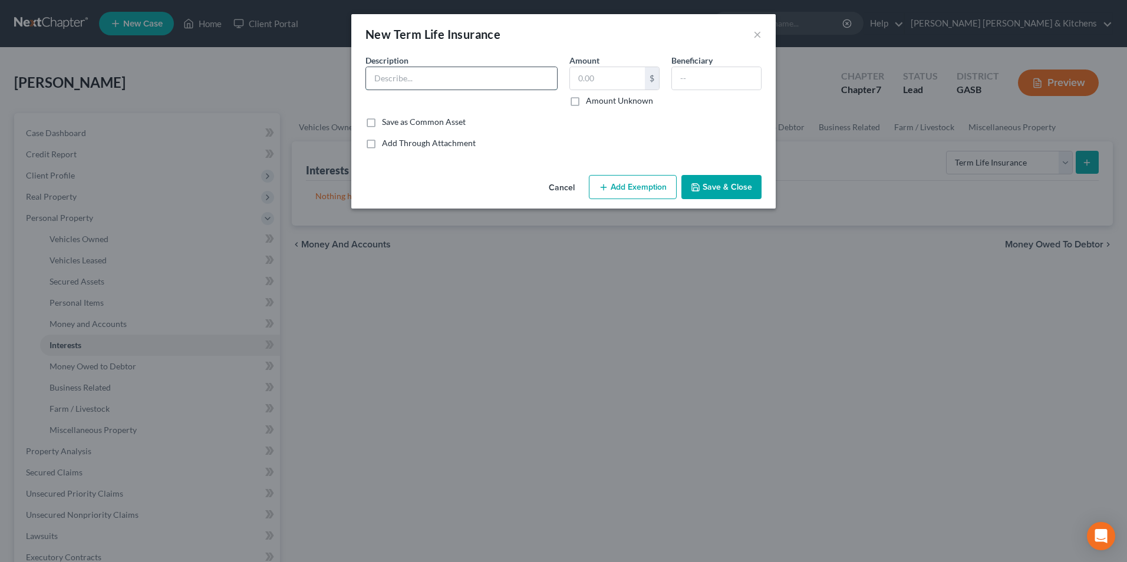
click at [505, 80] on input "text" at bounding box center [461, 78] width 191 height 22
type input "Global"
type input "0.00"
click at [748, 81] on input "text" at bounding box center [716, 78] width 89 height 22
type input "family"
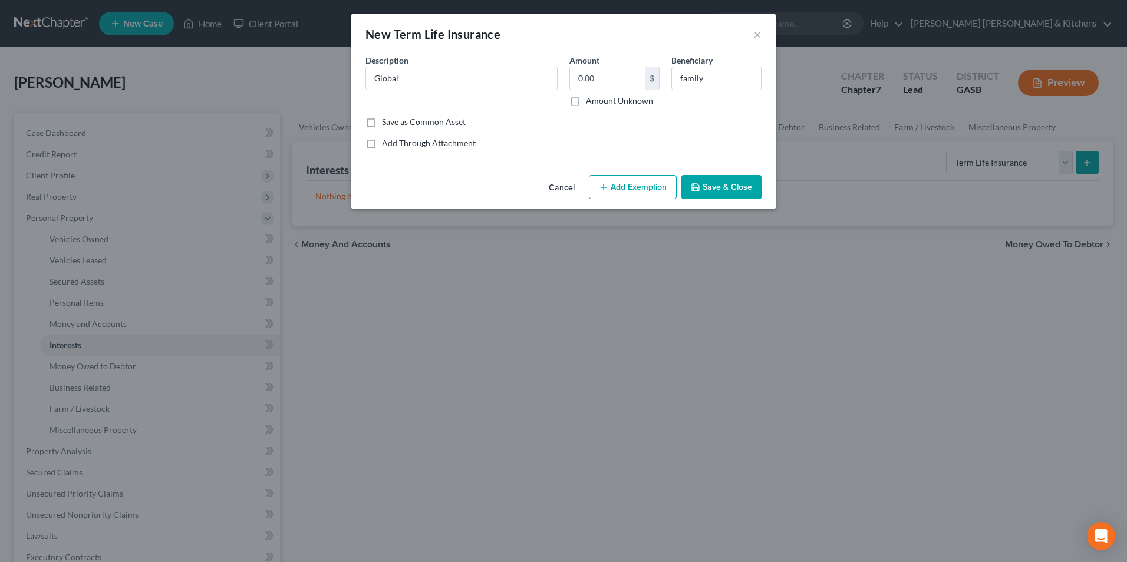
click at [747, 189] on button "Save & Close" at bounding box center [721, 187] width 80 height 25
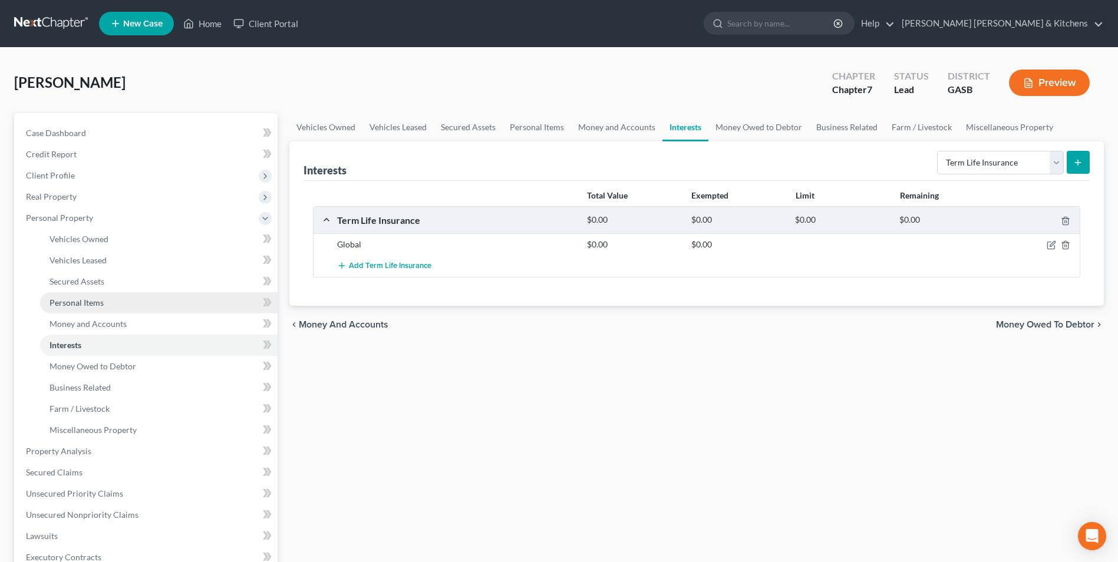
click at [78, 301] on span "Personal Items" at bounding box center [77, 303] width 54 height 10
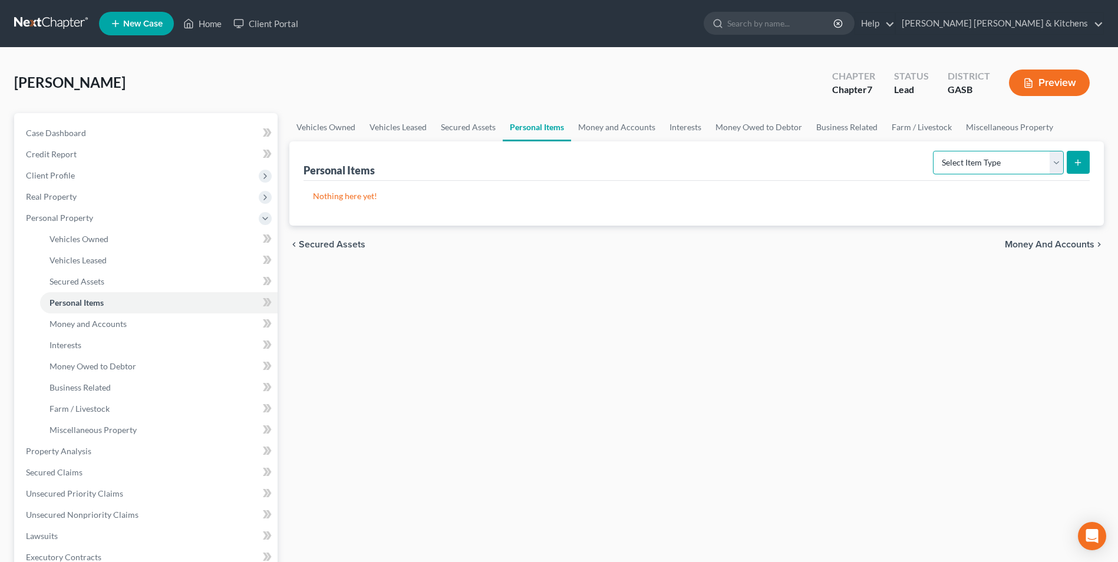
click at [955, 170] on select "Select Item Type Clothing Collectibles Of Value Electronics Firearms Household …" at bounding box center [998, 163] width 131 height 24
select select "clothing"
click at [934, 151] on select "Select Item Type Clothing Collectibles Of Value Electronics Firearms Household …" at bounding box center [998, 163] width 131 height 24
click at [1077, 167] on button "submit" at bounding box center [1078, 162] width 23 height 23
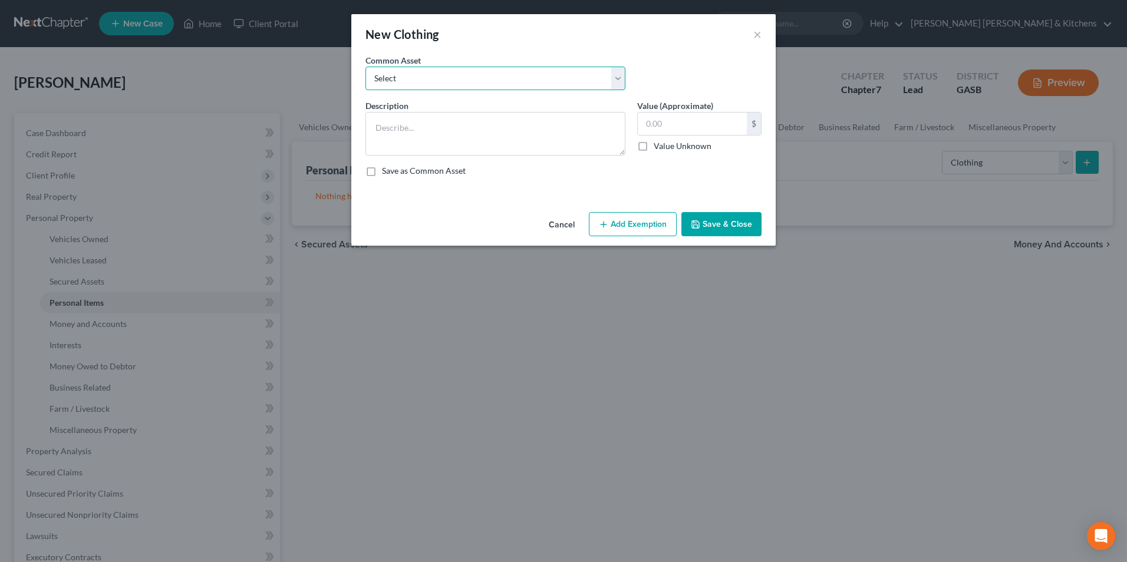
click at [443, 77] on select "Select misc wearing apparel on person & at residence" at bounding box center [495, 79] width 260 height 24
select select "0"
click at [365, 67] on select "Select misc wearing apparel on person & at residence" at bounding box center [495, 79] width 260 height 24
type textarea "misc wearing apparel on person & at residence"
click at [683, 134] on input "400.00" at bounding box center [692, 124] width 109 height 22
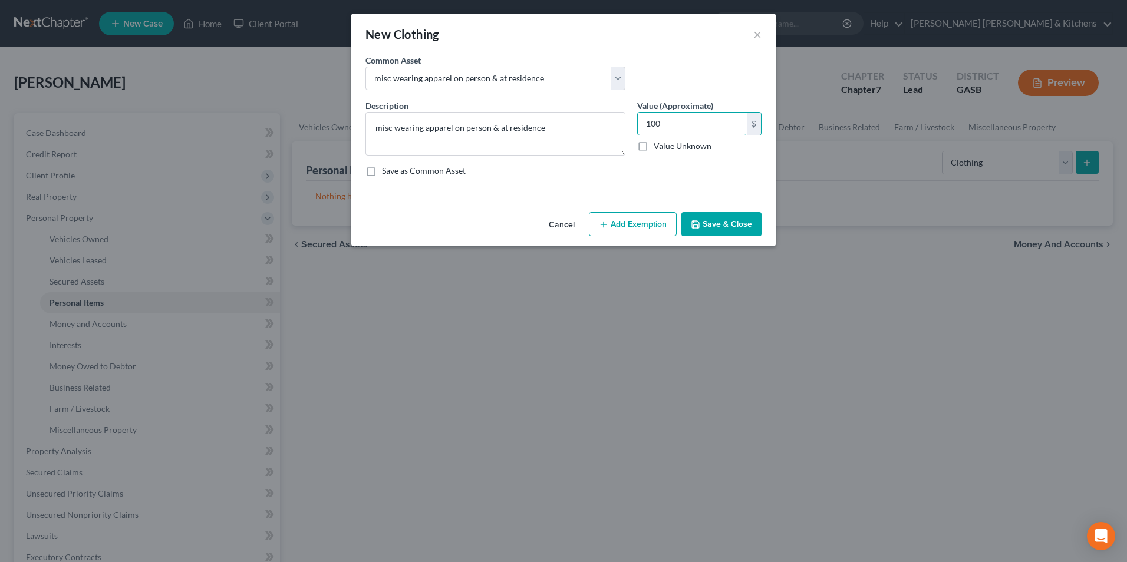
type input "100"
click at [653, 226] on button "Add Exemption" at bounding box center [633, 224] width 88 height 25
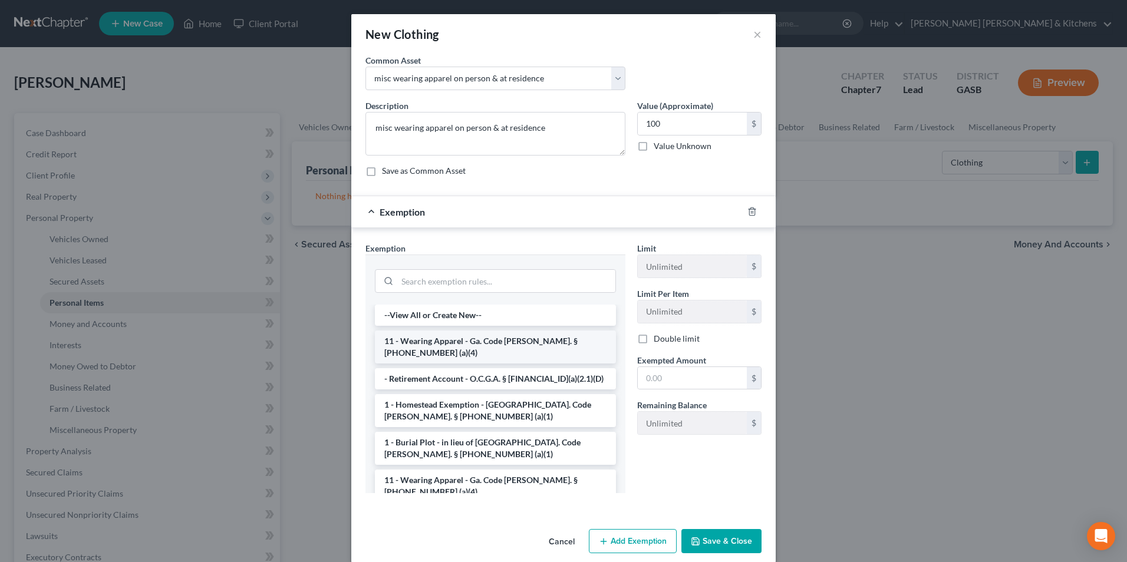
click at [424, 341] on li "11 - Wearing Apparel - Ga. Code [PERSON_NAME]. § [PHONE_NUMBER] (a)(4)" at bounding box center [495, 347] width 241 height 33
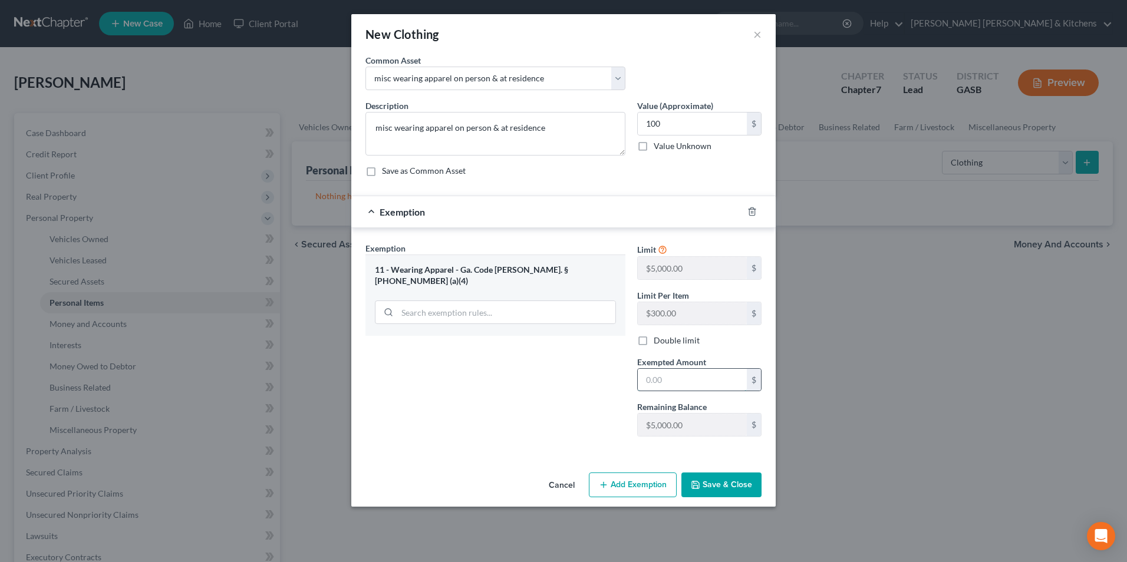
click at [677, 389] on input "text" at bounding box center [692, 380] width 109 height 22
type input "100"
click at [727, 481] on button "Save & Close" at bounding box center [721, 485] width 80 height 25
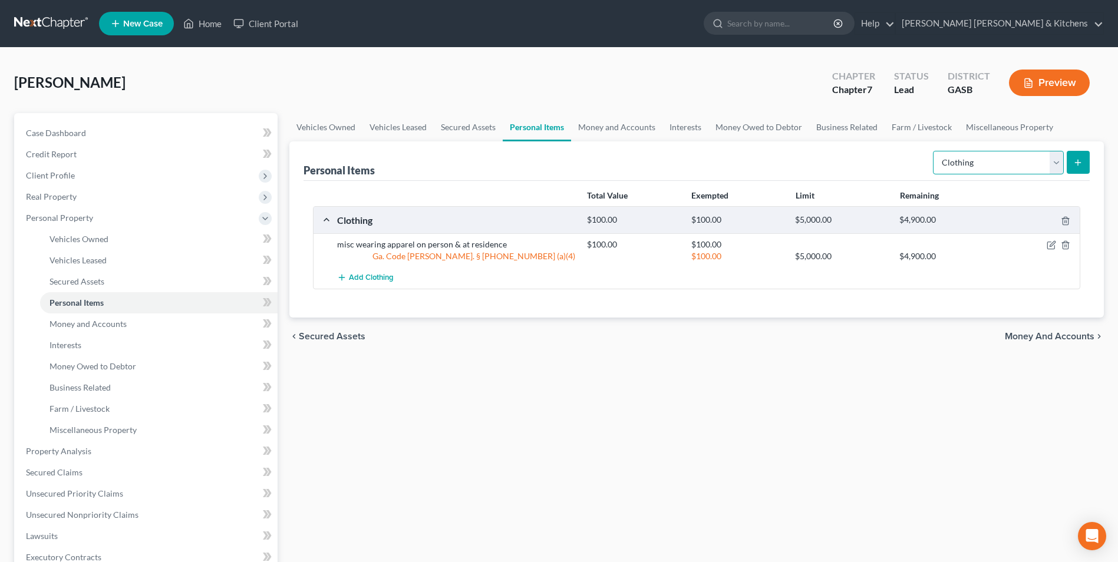
click at [977, 170] on select "Select Item Type Clothing Collectibles Of Value Electronics Firearms Household …" at bounding box center [998, 163] width 131 height 24
select select "electronics"
click at [934, 151] on select "Select Item Type Clothing Collectibles Of Value Electronics Firearms Household …" at bounding box center [998, 163] width 131 height 24
click at [1077, 162] on icon "submit" at bounding box center [1077, 162] width 9 height 9
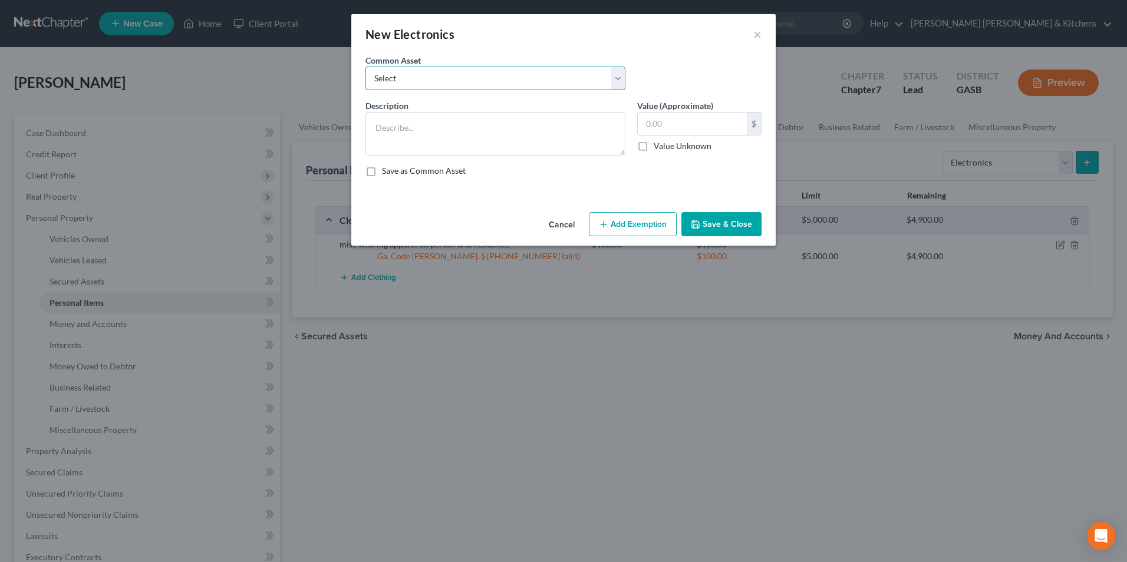
click at [418, 90] on select "Select misc electronics located at residence 1/2 interest w/spouse - misc elect…" at bounding box center [495, 79] width 260 height 24
select select "2"
click at [365, 67] on select "Select misc electronics located at residence 1/2 interest w/spouse - misc elect…" at bounding box center [495, 79] width 260 height 24
type textarea "misc electronics located at residence (no single item value more than $300)"
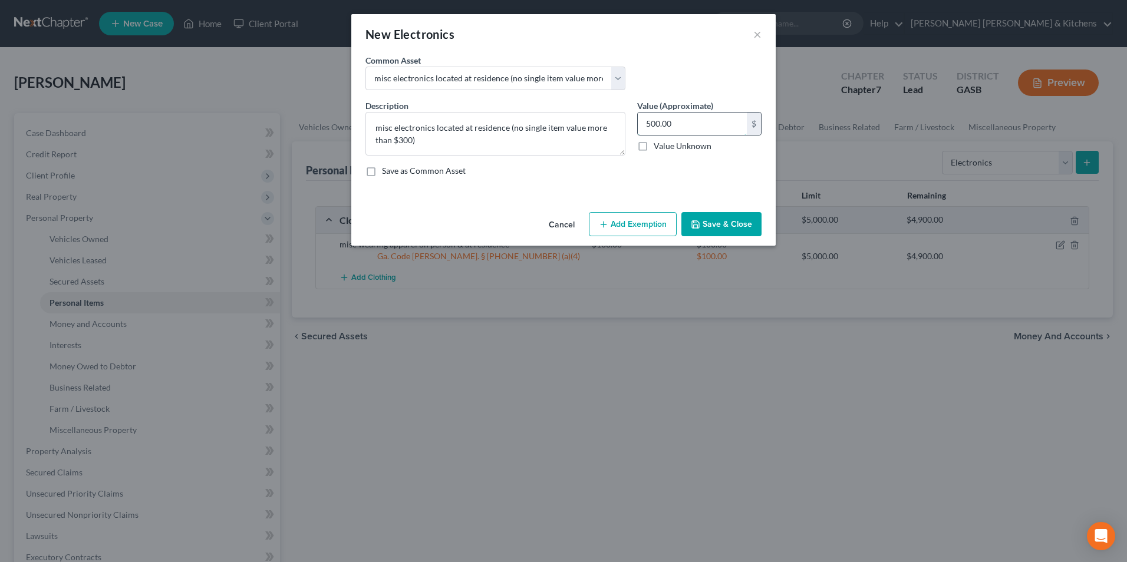
click at [709, 121] on input "500.00" at bounding box center [692, 124] width 109 height 22
type input "300"
click at [628, 227] on button "Add Exemption" at bounding box center [633, 224] width 88 height 25
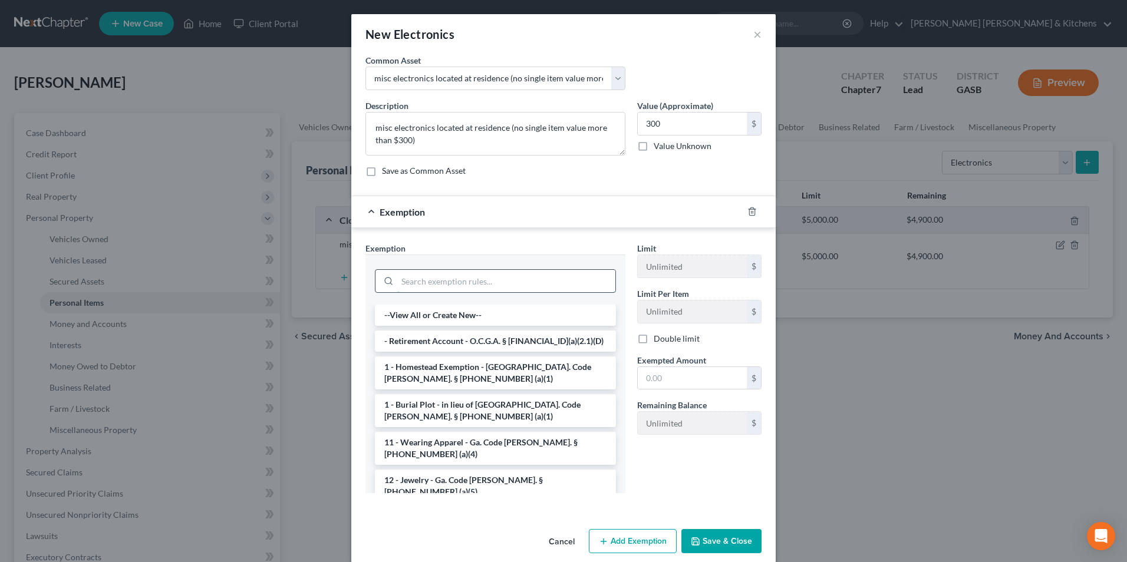
click at [460, 289] on input "search" at bounding box center [506, 281] width 218 height 22
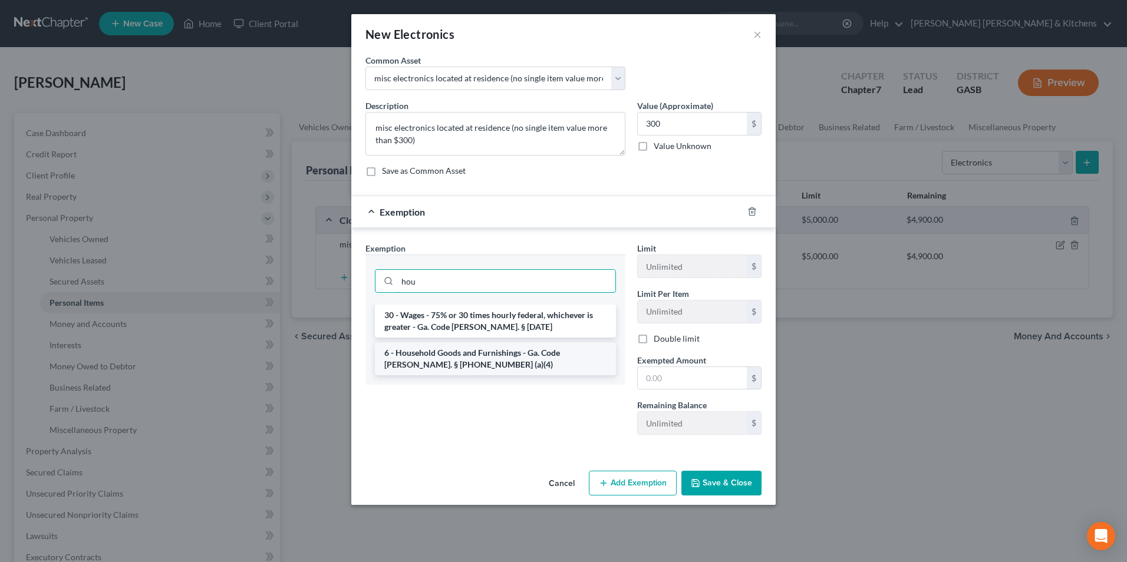
type input "hou"
click at [478, 359] on li "6 - Household Goods and Furnishings - Ga. Code [PERSON_NAME]. § [PHONE_NUMBER] …" at bounding box center [495, 358] width 241 height 33
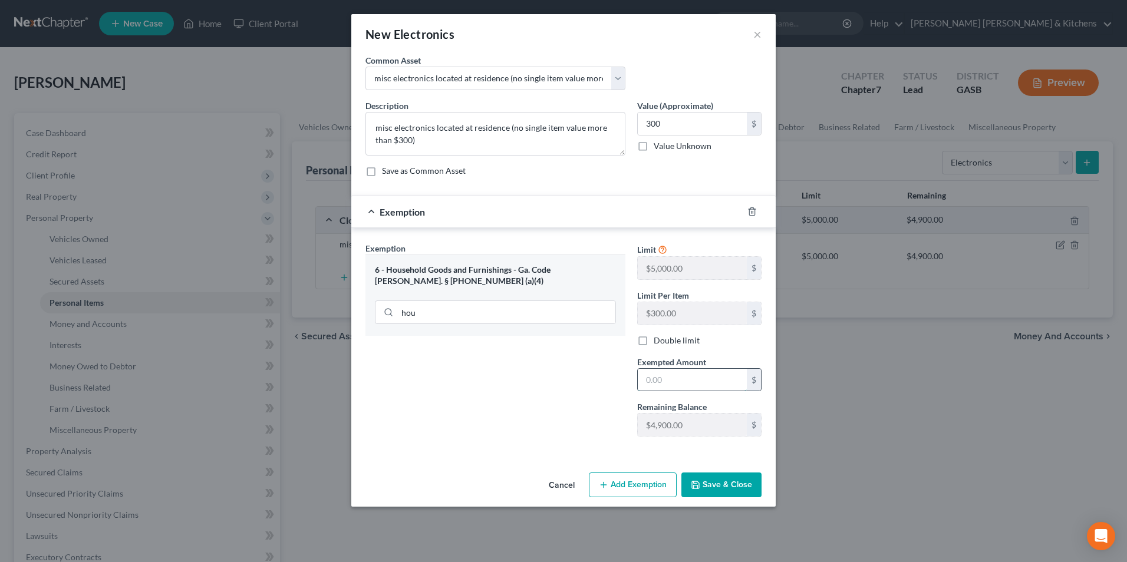
click at [667, 382] on input "text" at bounding box center [692, 380] width 109 height 22
type input "300"
click at [726, 486] on button "Save & Close" at bounding box center [721, 485] width 80 height 25
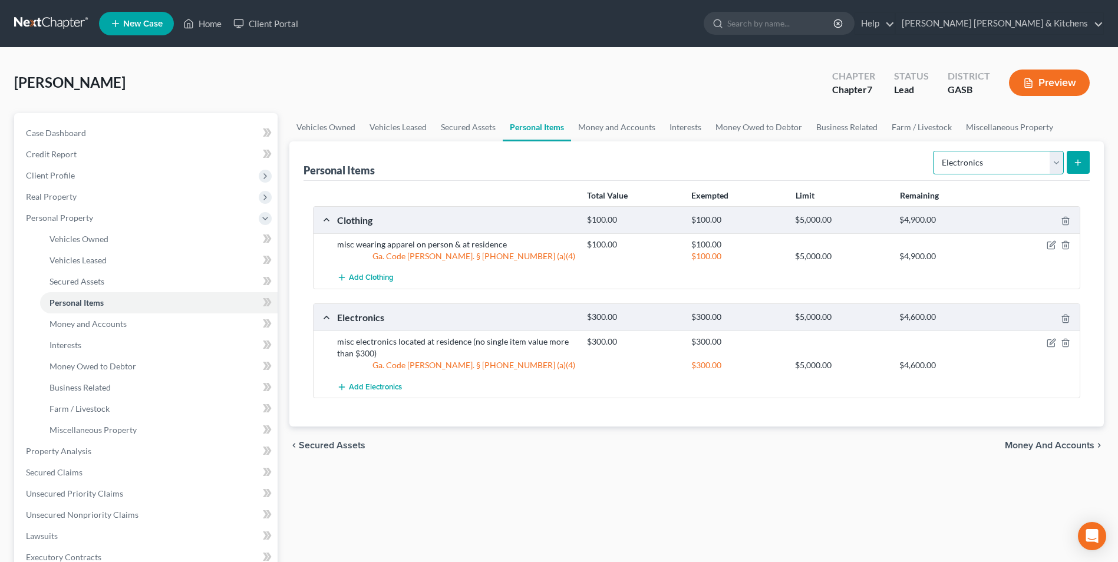
click at [996, 160] on select "Select Item Type Clothing Collectibles Of Value Electronics Firearms Household …" at bounding box center [998, 163] width 131 height 24
select select "household_goods"
click at [934, 151] on select "Select Item Type Clothing Collectibles Of Value Electronics Firearms Household …" at bounding box center [998, 163] width 131 height 24
click at [1071, 165] on button "submit" at bounding box center [1078, 162] width 23 height 23
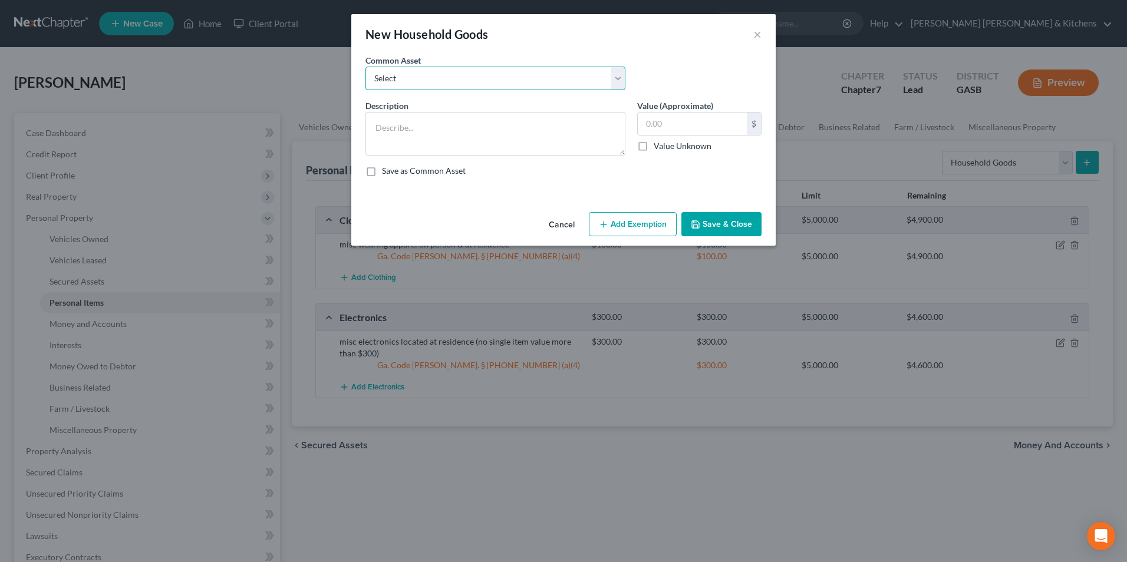
click at [385, 84] on select "Select misc furnishings & appliances at residence misc furnishings & appliances…" at bounding box center [495, 79] width 260 height 24
select select "1"
click at [365, 67] on select "Select misc furnishings & appliances at residence misc furnishings & appliances…" at bounding box center [495, 79] width 260 height 24
type textarea "misc furnishings & appliances at residence (no single item valued over $300)"
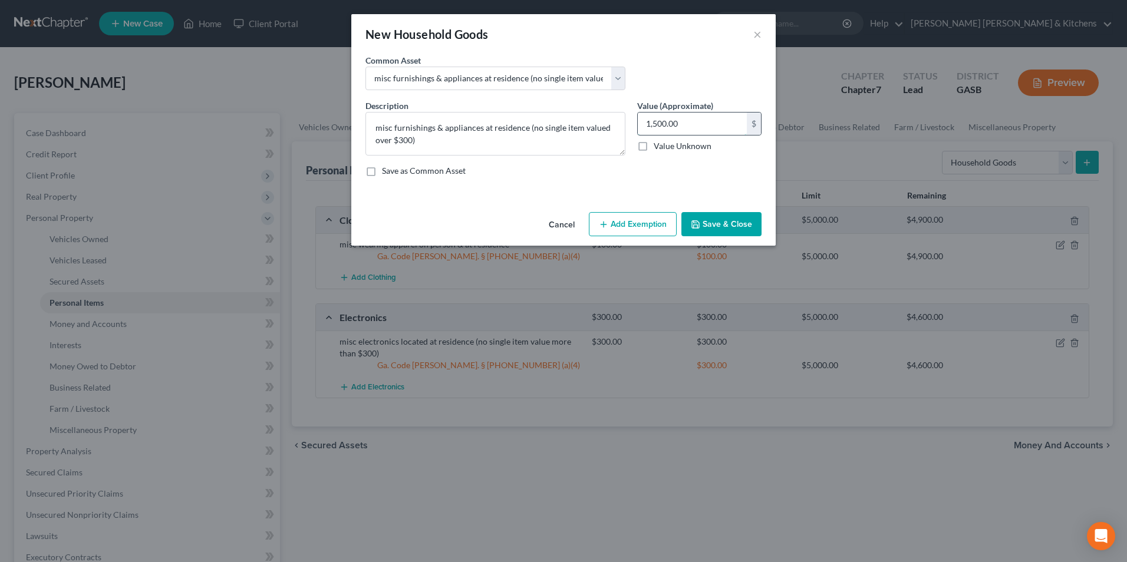
click at [712, 114] on input "1,500.00" at bounding box center [692, 124] width 109 height 22
type input "1,200"
click at [637, 233] on button "Add Exemption" at bounding box center [633, 224] width 88 height 25
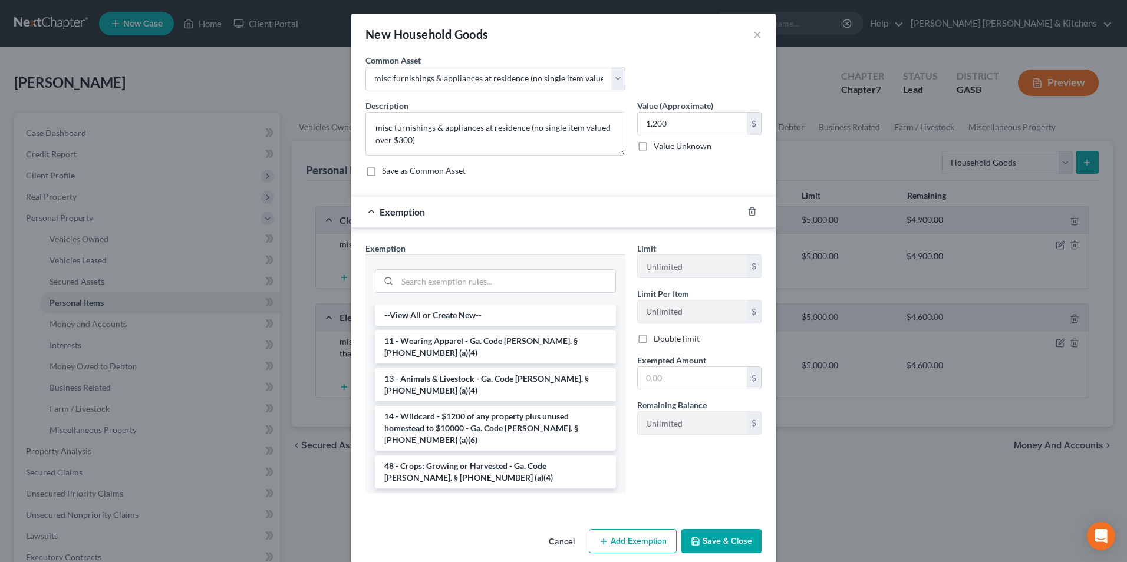
click at [456, 493] on li "6 - Household Goods and Furnishings - Ga. Code [PERSON_NAME]. § [PHONE_NUMBER] …" at bounding box center [495, 509] width 241 height 33
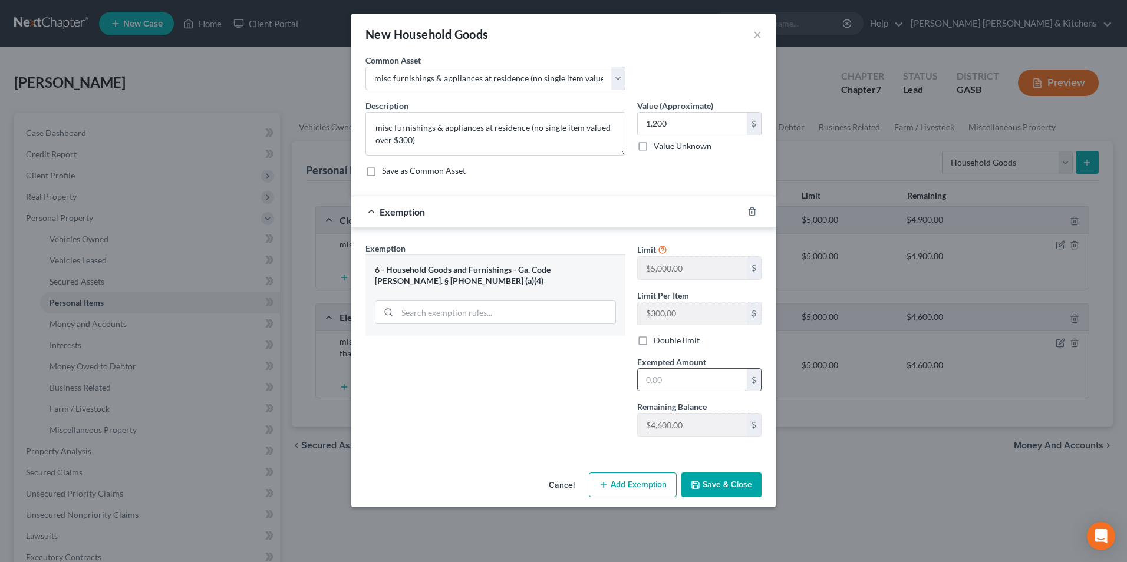
click at [679, 382] on input "text" at bounding box center [692, 380] width 109 height 22
type input "1,200"
click at [714, 486] on button "Save & Close" at bounding box center [721, 485] width 80 height 25
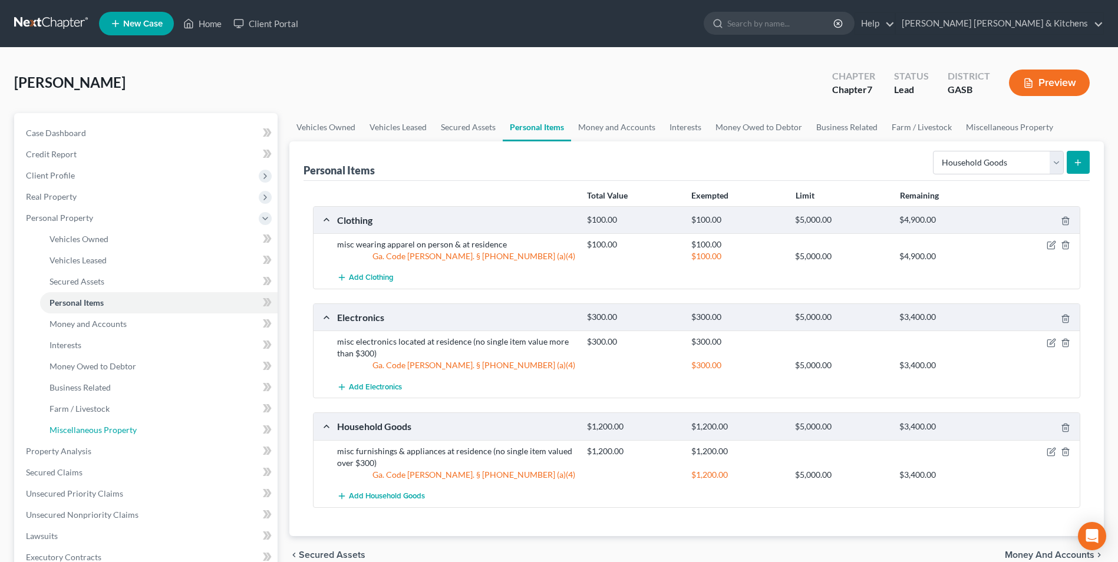
drag, startPoint x: 68, startPoint y: 426, endPoint x: 398, endPoint y: 388, distance: 331.7
click at [68, 426] on span "Miscellaneous Property" at bounding box center [93, 430] width 87 height 10
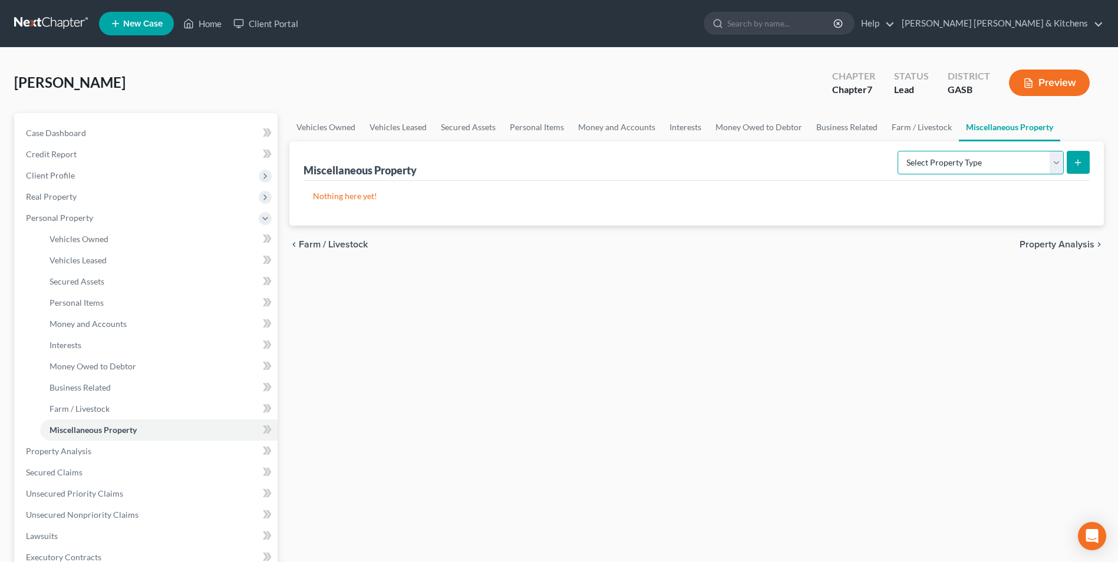
click at [948, 165] on select "Select Property Type Assigned for Creditor Benefit [DATE] Holding for Another N…" at bounding box center [981, 163] width 166 height 24
select select "not_yet_listed"
click at [898, 151] on select "Select Property Type Assigned for Creditor Benefit [DATE] Holding for Another N…" at bounding box center [981, 163] width 166 height 24
click at [1072, 162] on button "submit" at bounding box center [1078, 162] width 23 height 23
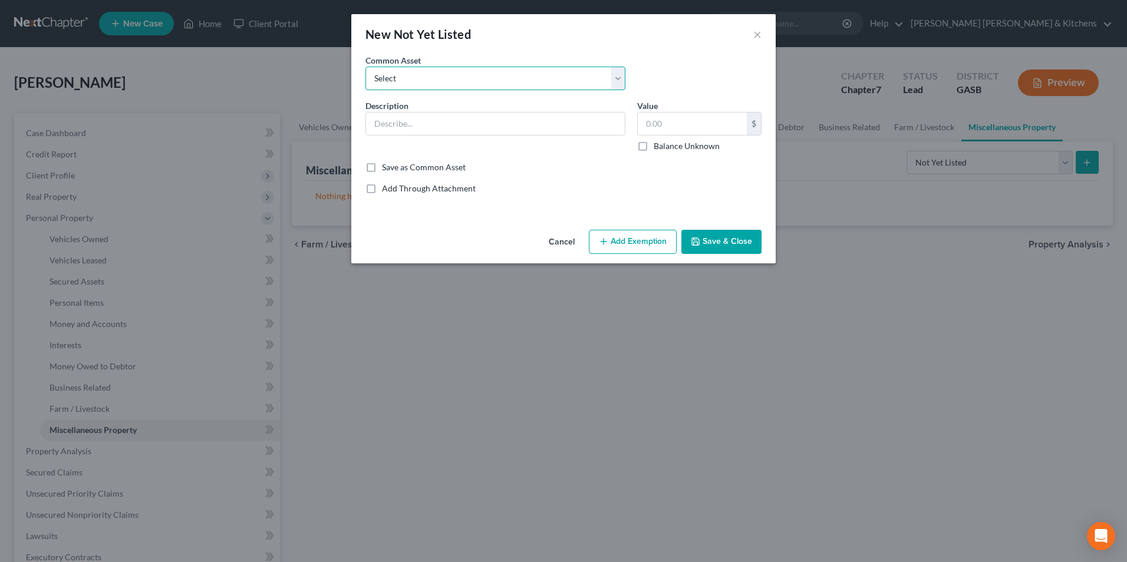
click at [443, 81] on select "Select 2 acres that mobile home sits on mower, household/yard tools 1/2 interes…" at bounding box center [495, 79] width 260 height 24
select select "1"
click at [365, 67] on select "Select 2 acres that mobile home sits on mower, household/yard tools 1/2 interes…" at bounding box center [495, 79] width 260 height 24
type input "mower, household/yard tools"
type input "300.00"
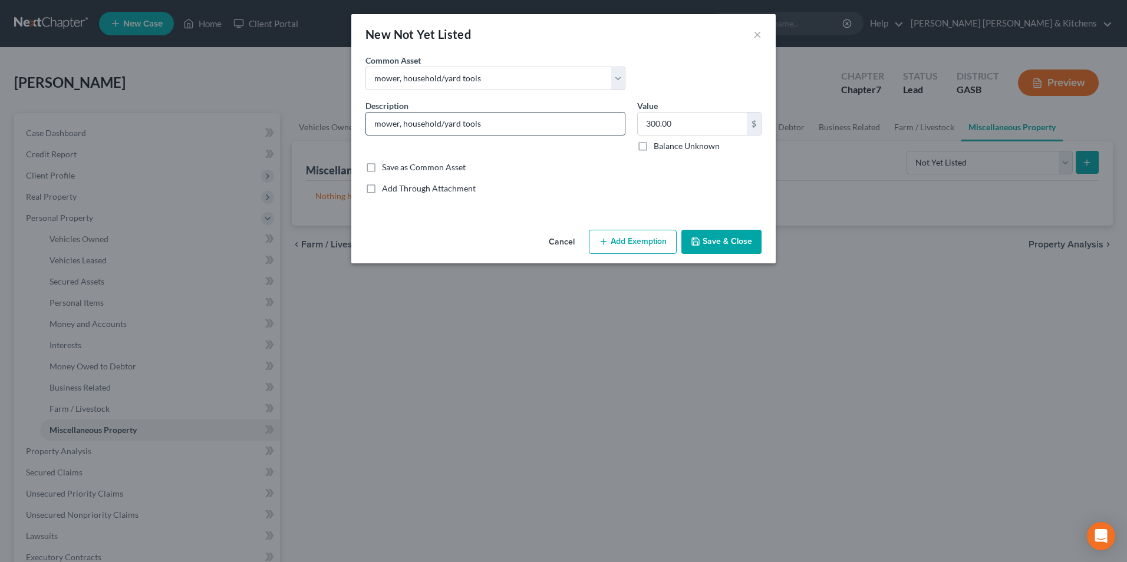
click at [375, 123] on input "mower, household/yard tools" at bounding box center [495, 124] width 259 height 22
type input "riding mower, household/yard tools"
type input "150"
click at [627, 247] on button "Add Exemption" at bounding box center [633, 242] width 88 height 25
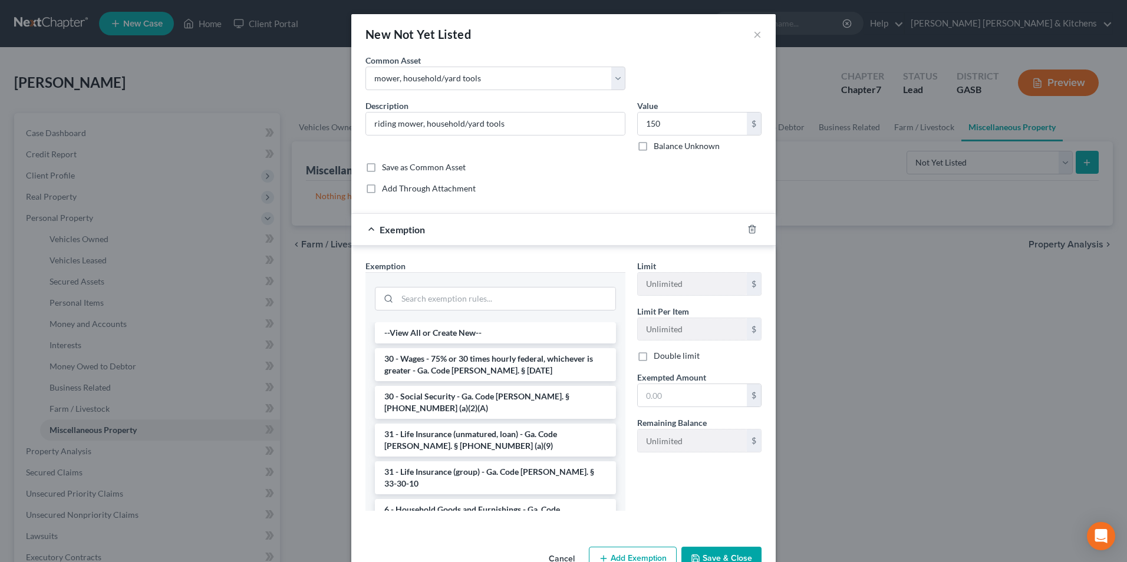
drag, startPoint x: 457, startPoint y: 494, endPoint x: 480, endPoint y: 484, distance: 25.6
click at [457, 499] on li "6 - Household Goods and Furnishings - Ga. Code [PERSON_NAME]. § [PHONE_NUMBER] …" at bounding box center [495, 515] width 241 height 33
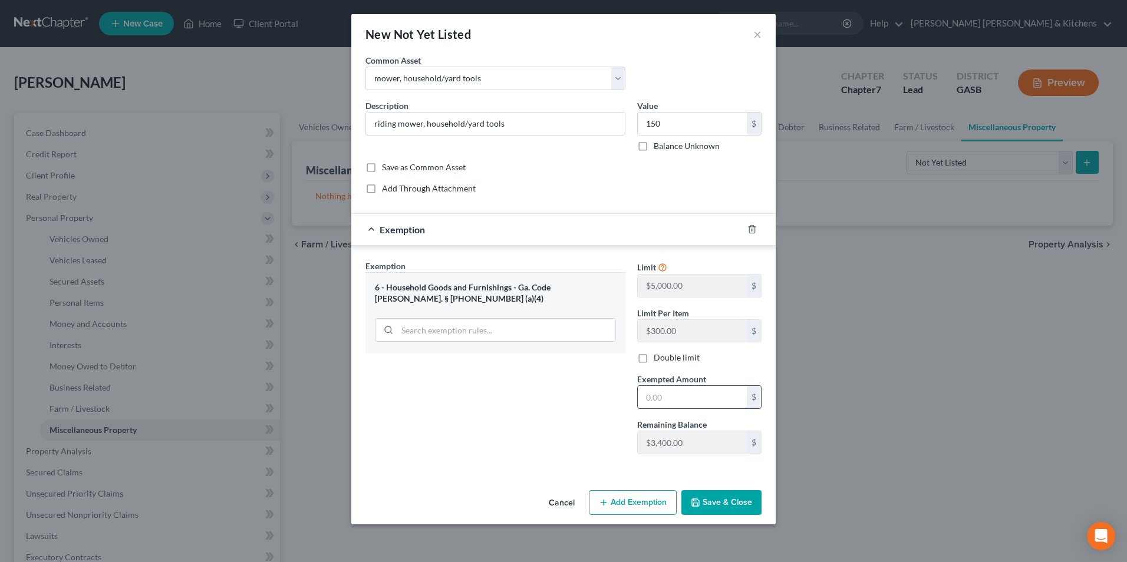
click at [665, 398] on input "text" at bounding box center [692, 397] width 109 height 22
type input "150"
click at [730, 503] on button "Save & Close" at bounding box center [721, 502] width 80 height 25
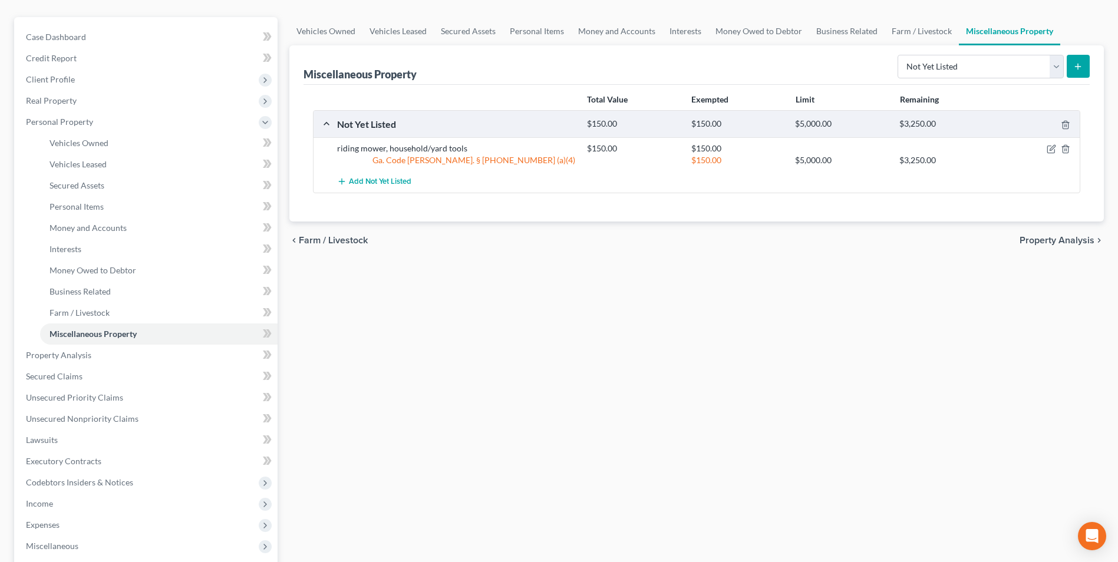
scroll to position [118, 0]
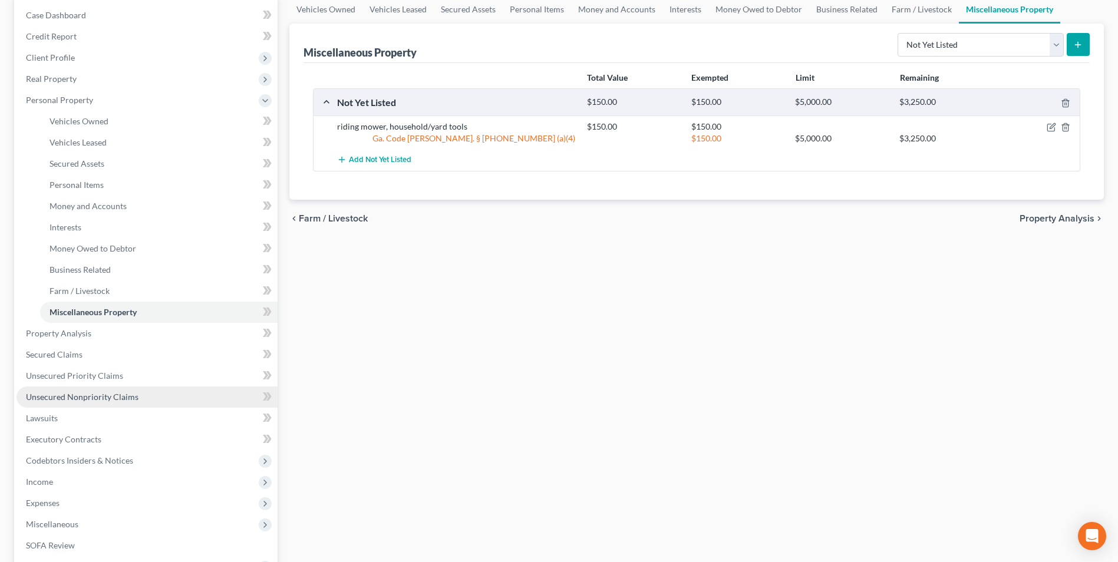
click at [96, 400] on span "Unsecured Nonpriority Claims" at bounding box center [82, 397] width 113 height 10
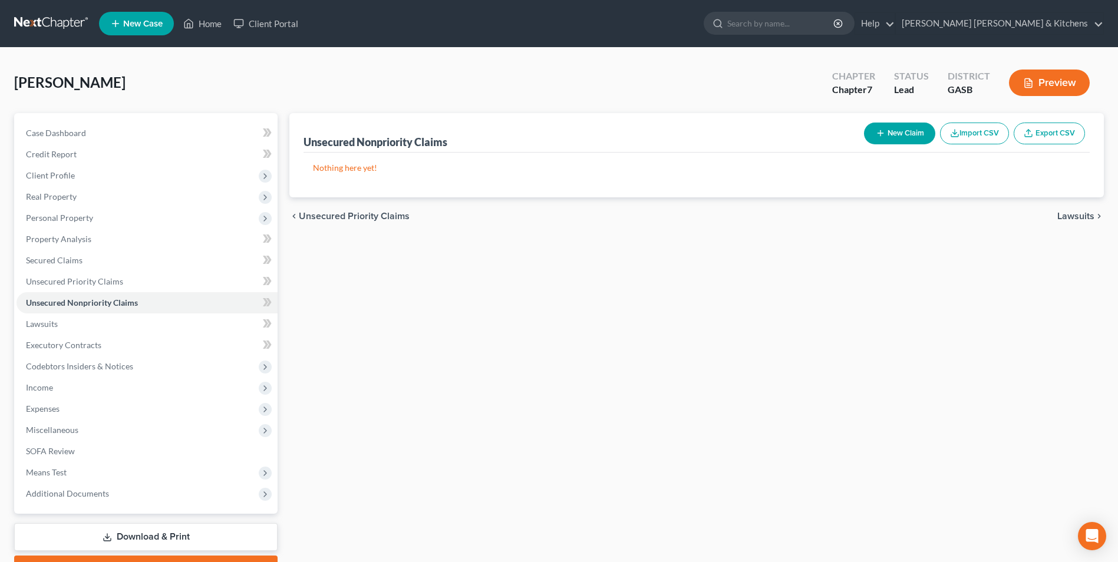
click at [882, 135] on icon "button" at bounding box center [880, 133] width 9 height 9
select select "0"
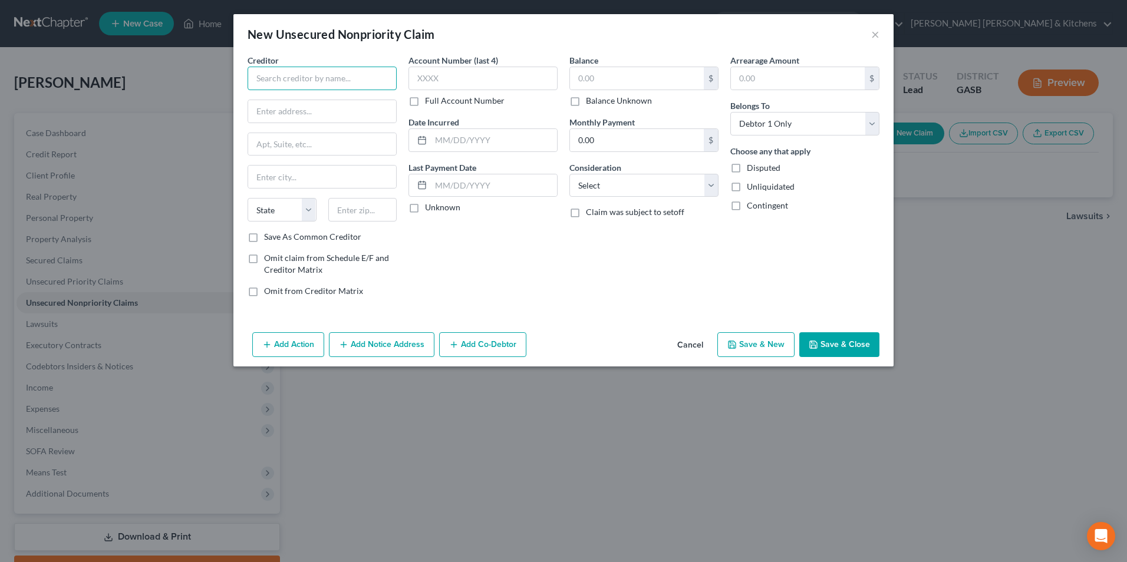
click at [321, 73] on input "text" at bounding box center [322, 79] width 149 height 24
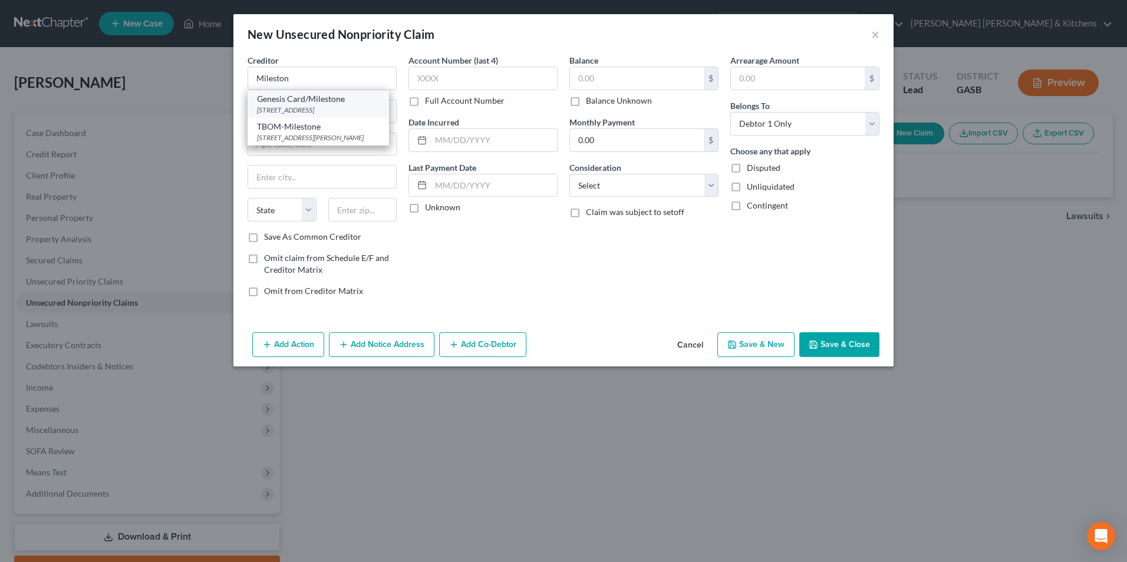
click at [335, 113] on div "[STREET_ADDRESS]" at bounding box center [318, 110] width 123 height 10
type input "Genesis Card/Milestone"
type input "PO Box 4477"
type input "Beaverton"
select select "39"
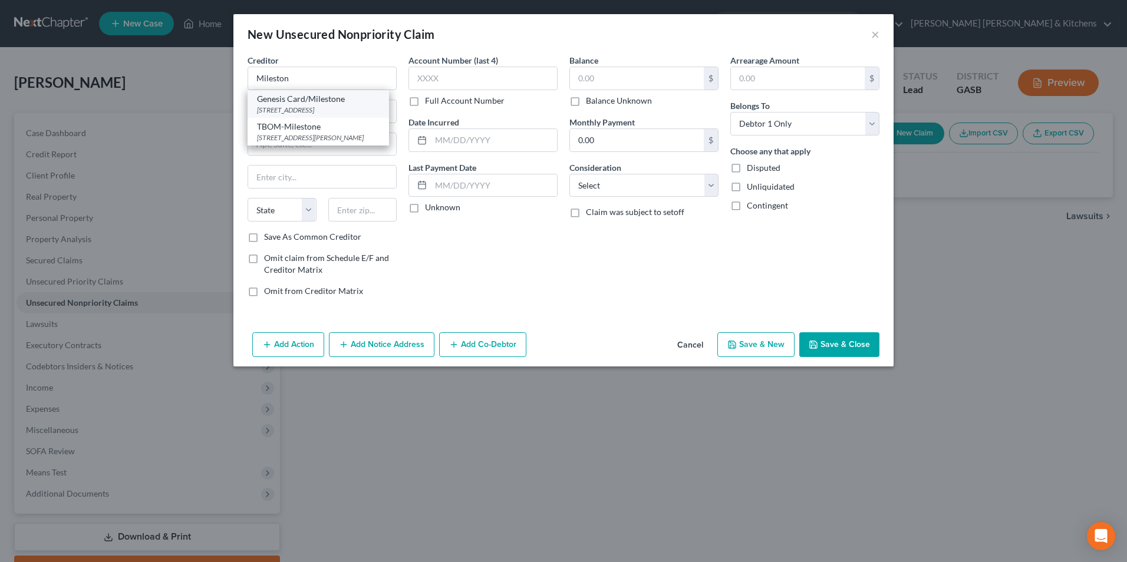
type input "97076"
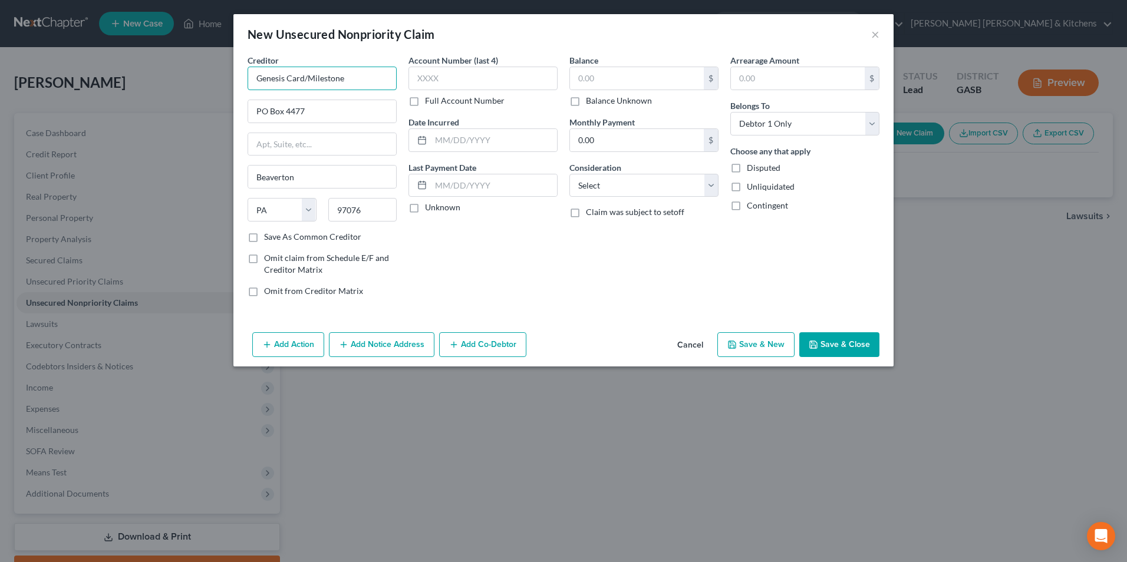
drag, startPoint x: 307, startPoint y: 81, endPoint x: 240, endPoint y: 72, distance: 67.2
click at [240, 72] on div "Creditor * Genesis Card/Milestone PO Box [GEOGRAPHIC_DATA] [US_STATE][GEOGRAPHI…" at bounding box center [563, 191] width 660 height 274
type input "Milestone"
click at [504, 138] on input "text" at bounding box center [494, 140] width 126 height 22
type input "2025"
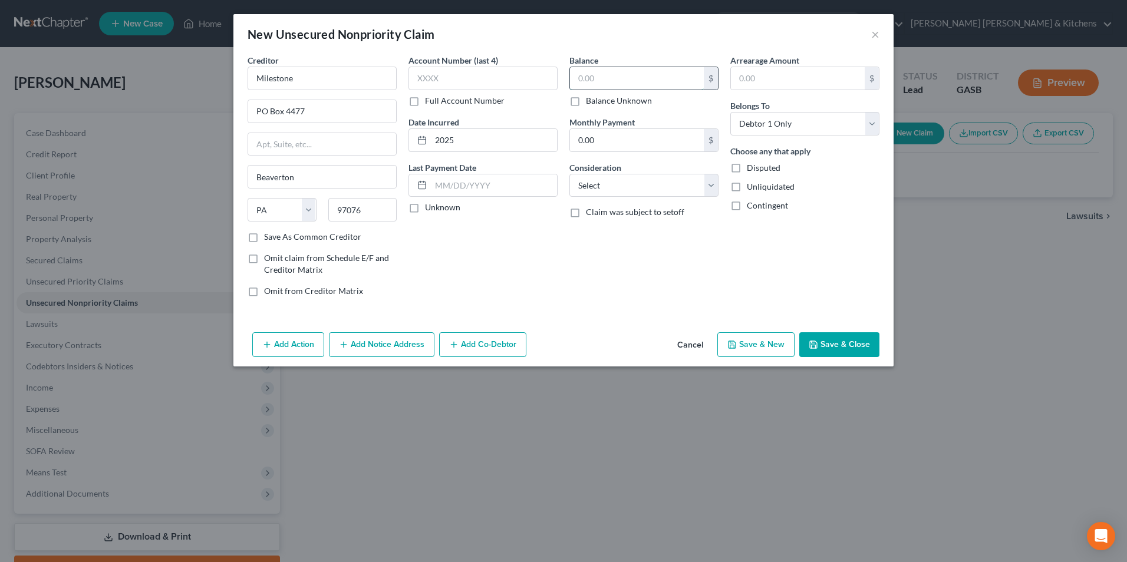
click at [582, 83] on input "text" at bounding box center [637, 78] width 134 height 22
type input "900"
drag, startPoint x: 600, startPoint y: 179, endPoint x: 600, endPoint y: 185, distance: 6.5
click at [600, 179] on select "Select Cable / Satellite Services Collection Agency Credit Card Debt Debt Couns…" at bounding box center [643, 186] width 149 height 24
select select "2"
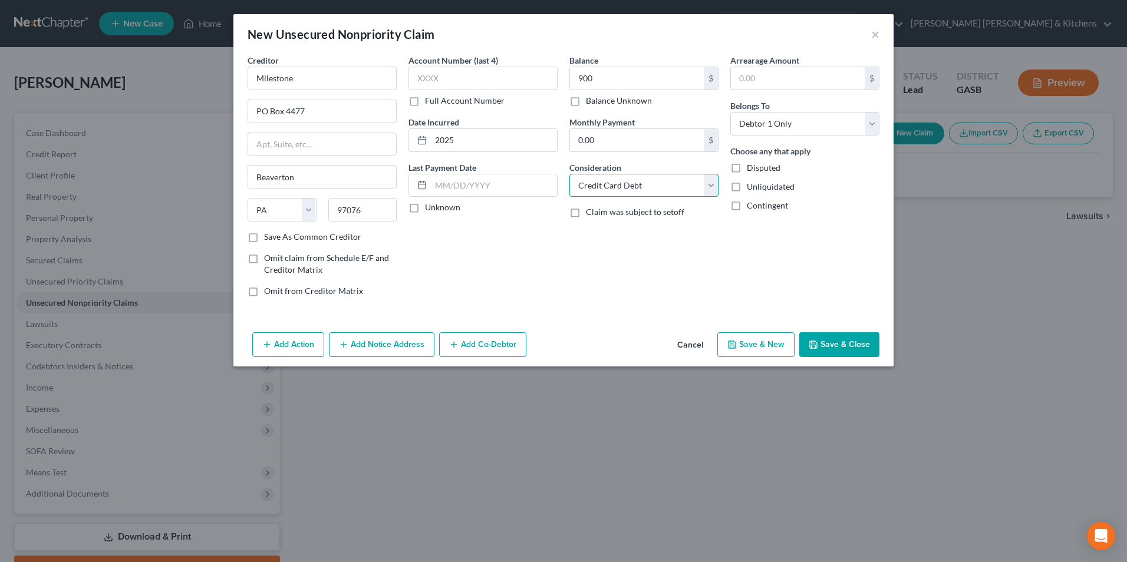
click at [569, 174] on select "Select Cable / Satellite Services Collection Agency Credit Card Debt Debt Couns…" at bounding box center [643, 186] width 149 height 24
click at [836, 335] on button "Save & Close" at bounding box center [839, 344] width 80 height 25
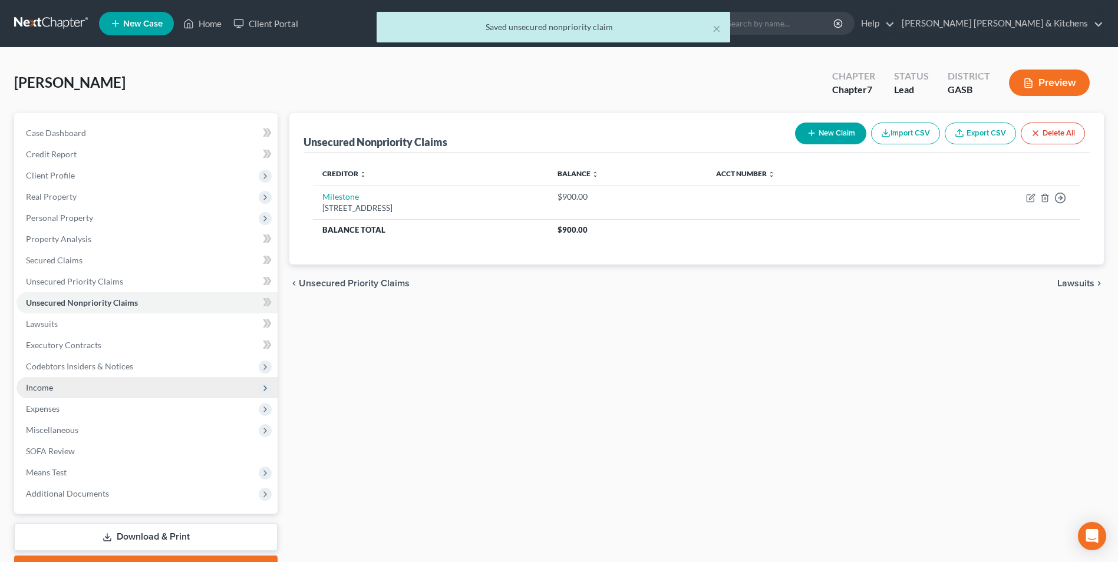
click at [40, 383] on span "Income" at bounding box center [39, 388] width 27 height 10
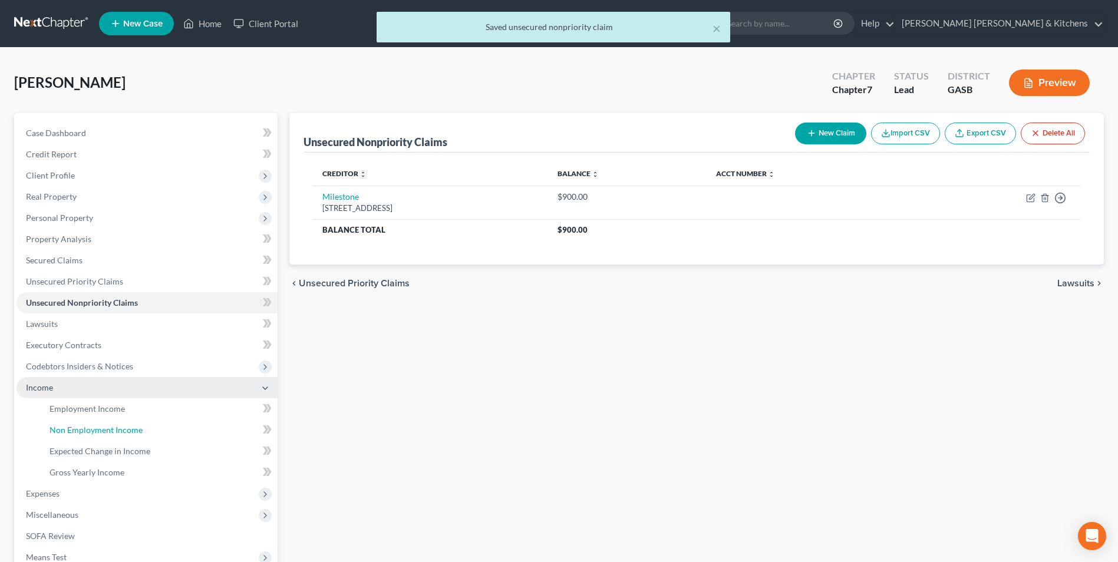
drag, startPoint x: 64, startPoint y: 426, endPoint x: 213, endPoint y: 397, distance: 151.4
click at [64, 426] on span "Non Employment Income" at bounding box center [96, 430] width 93 height 10
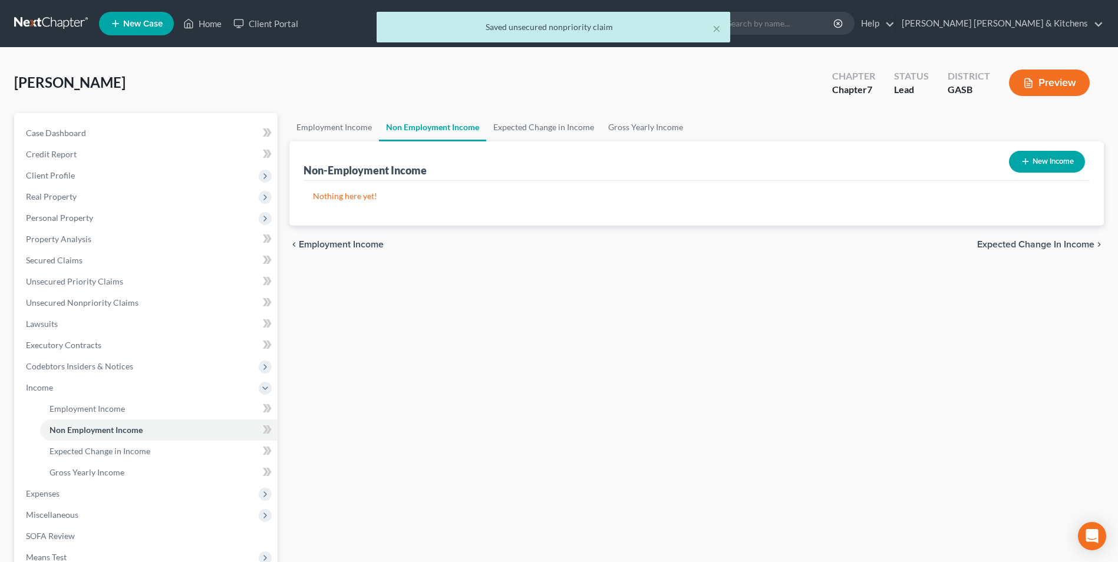
click at [1030, 160] on button "New Income" at bounding box center [1047, 162] width 76 height 22
select select "0"
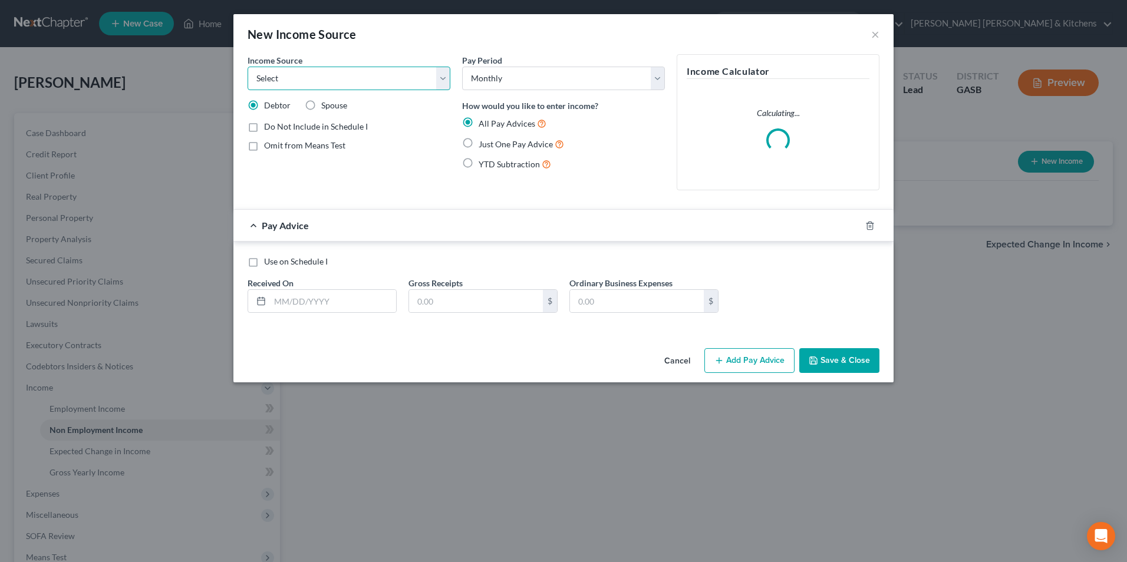
click at [285, 74] on select "Select Unemployment Disability (from employer) Pension Retirement Social Securi…" at bounding box center [349, 79] width 203 height 24
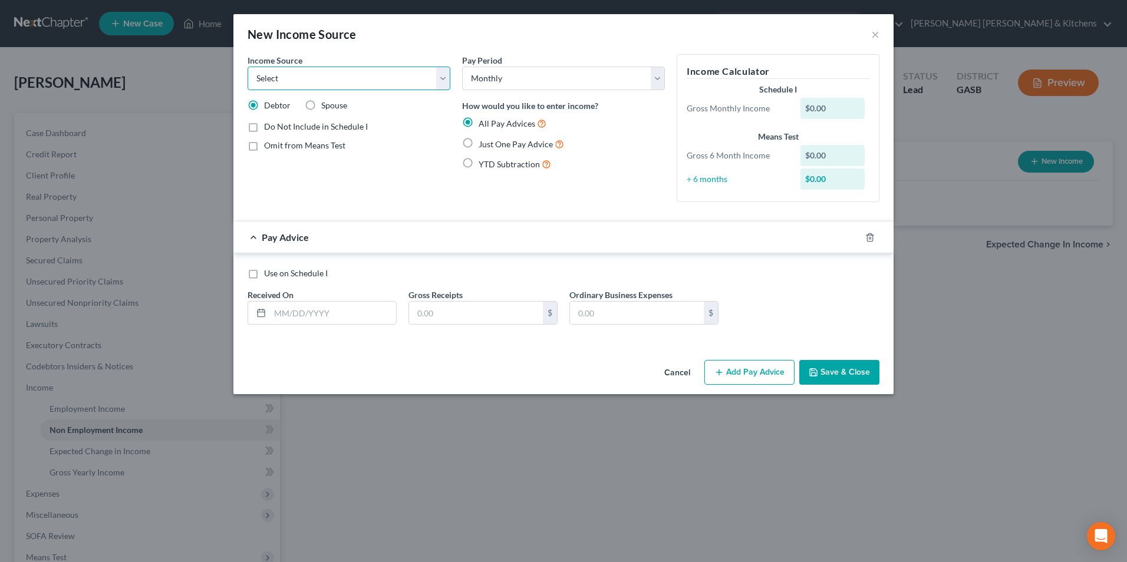
select select "4"
click at [248, 67] on select "Select Unemployment Disability (from employer) Pension Retirement Social Securi…" at bounding box center [349, 79] width 203 height 24
click at [479, 142] on label "Just One Pay Advice" at bounding box center [521, 144] width 85 height 14
click at [483, 142] on input "Just One Pay Advice" at bounding box center [487, 141] width 8 height 8
radio input "true"
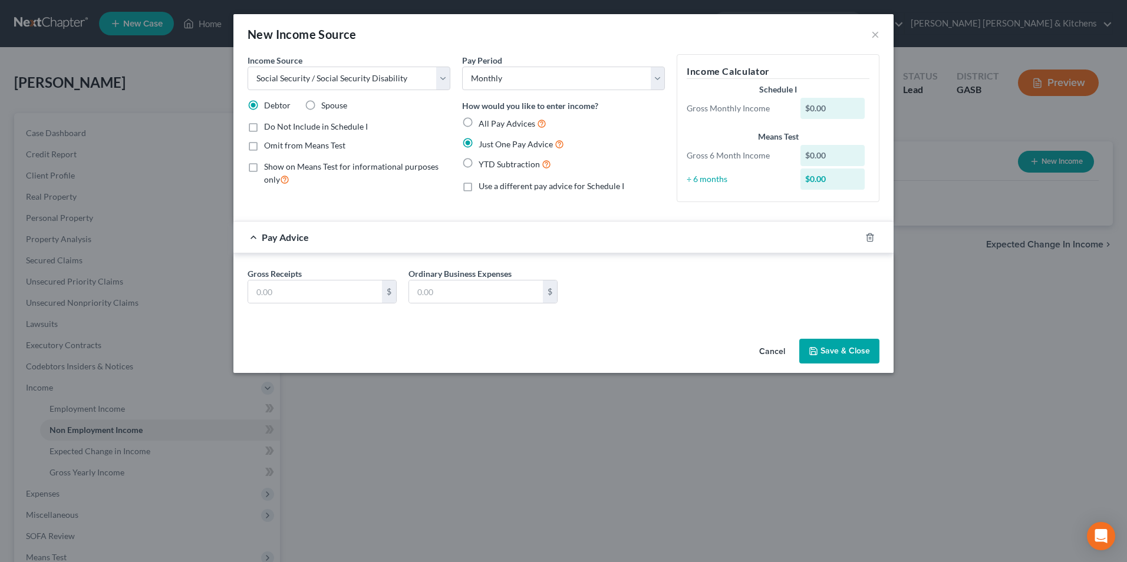
click at [264, 146] on label "Omit from Means Test" at bounding box center [304, 146] width 81 height 12
click at [269, 146] on input "Omit from Means Test" at bounding box center [273, 144] width 8 height 8
checkbox input "true"
click at [262, 284] on input "text" at bounding box center [315, 292] width 134 height 22
type input "1,387"
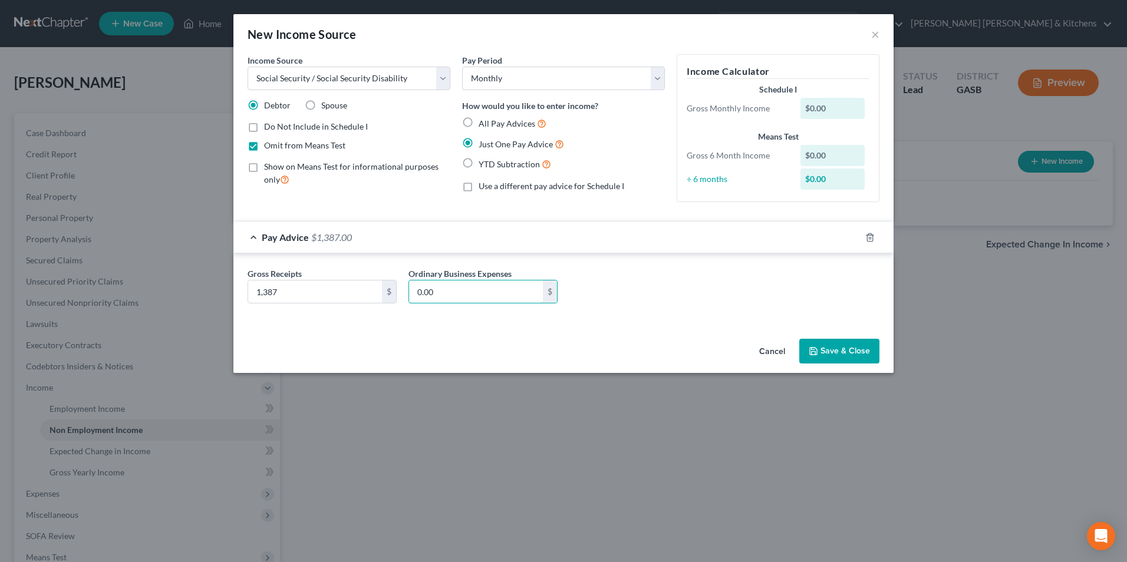
type input "0.00"
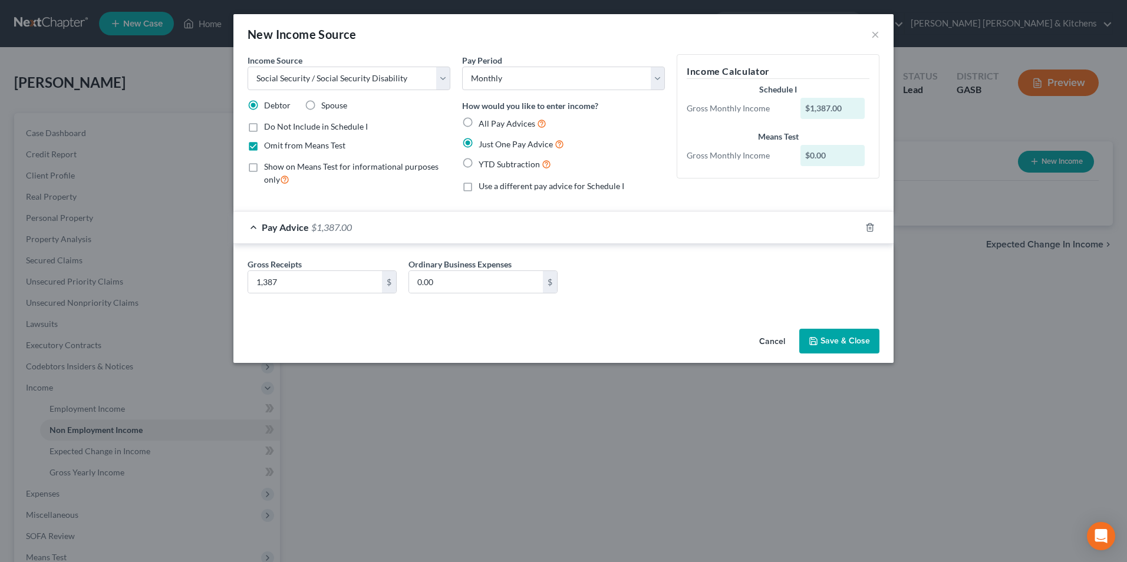
click at [867, 341] on button "Save & Close" at bounding box center [839, 341] width 80 height 25
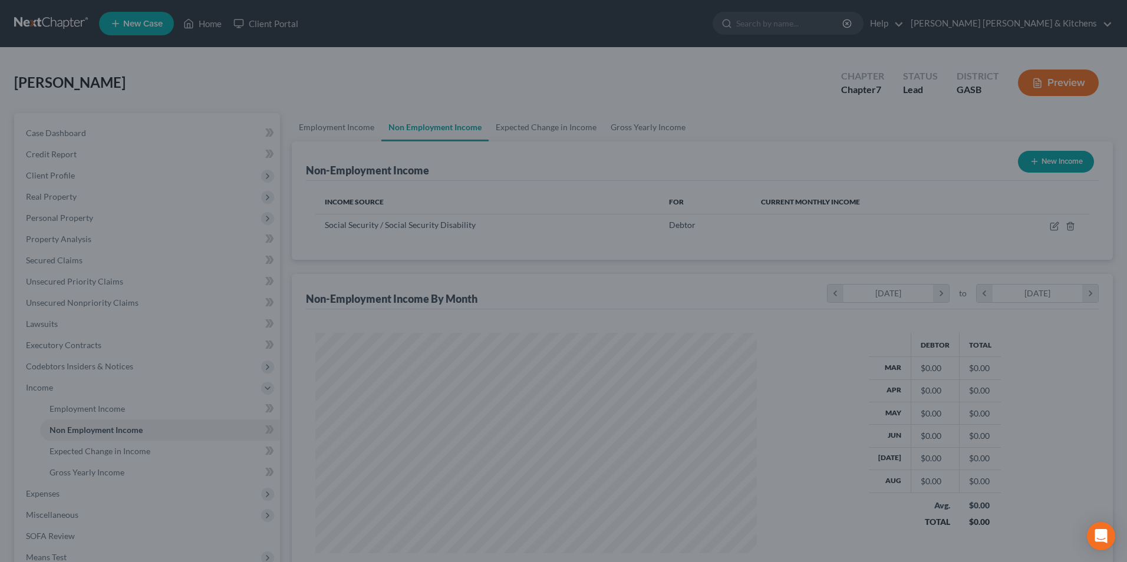
scroll to position [219, 461]
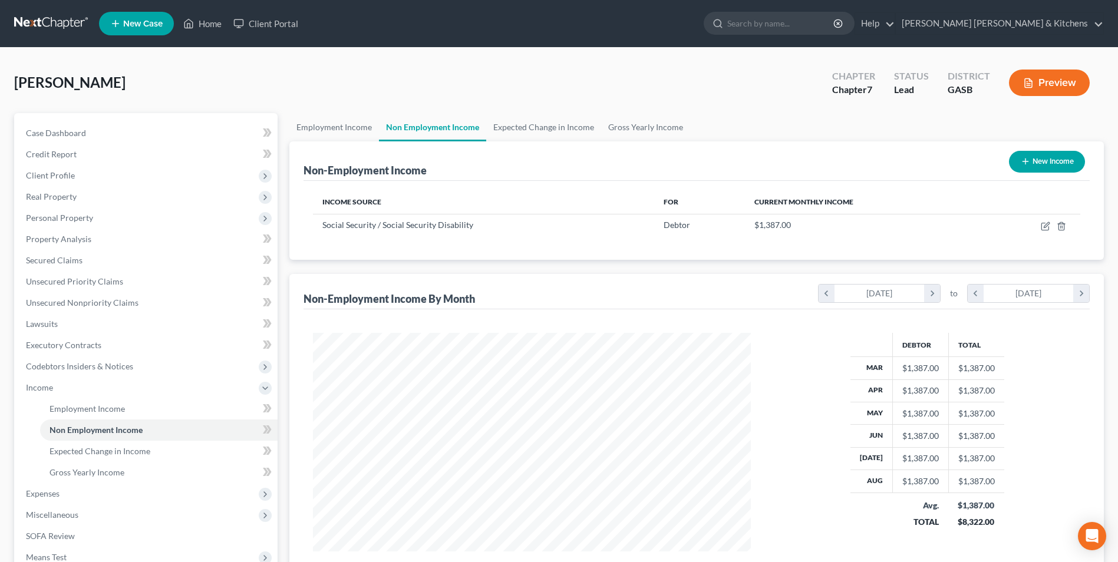
click at [1049, 159] on button "New Income" at bounding box center [1047, 162] width 76 height 22
select select "0"
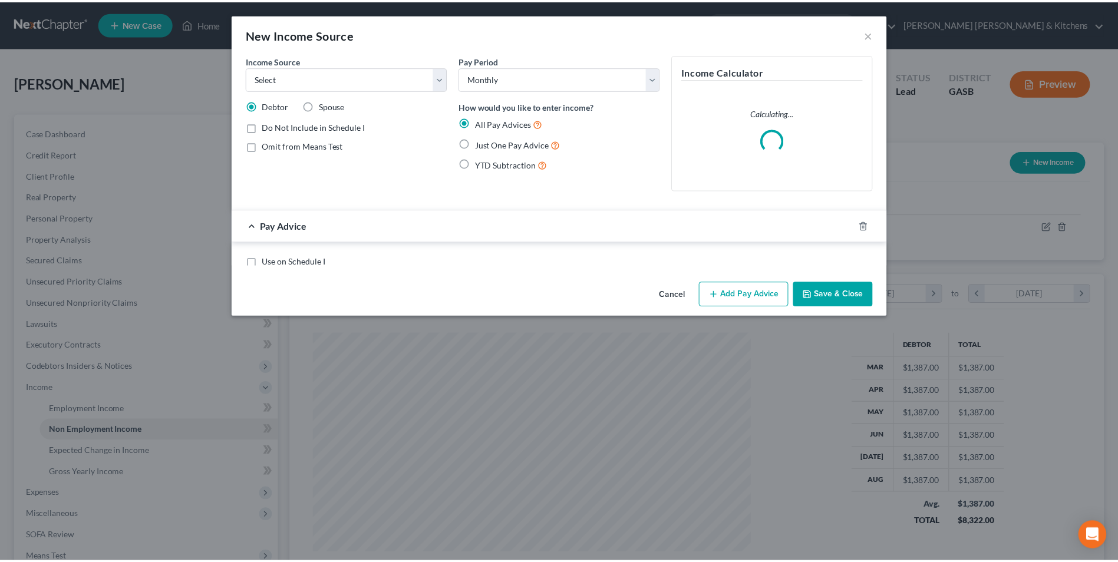
scroll to position [220, 466]
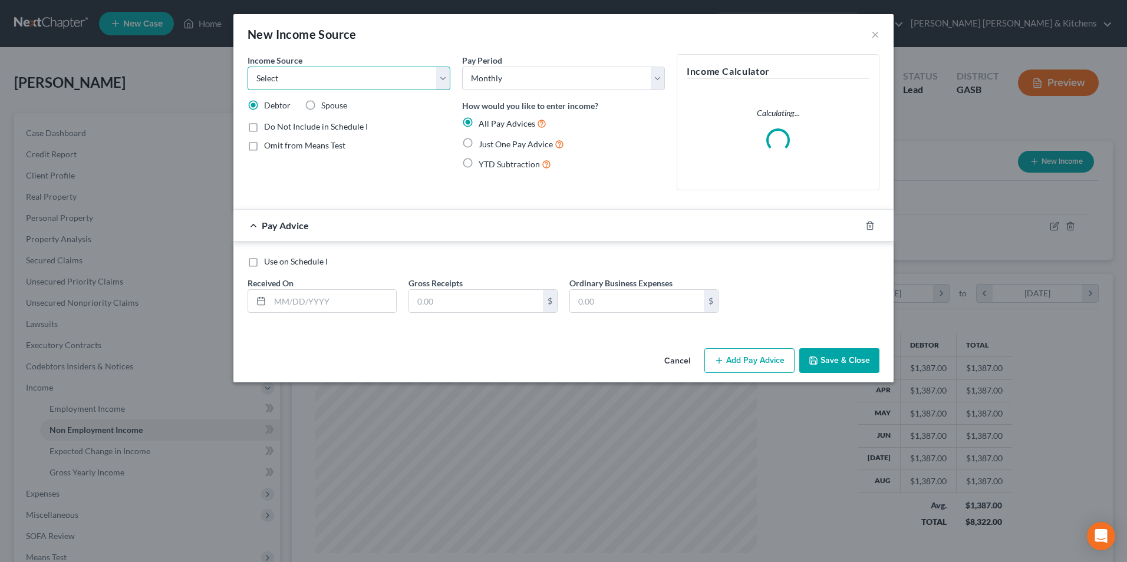
click at [310, 85] on select "Select Unemployment Disability (from employer) Pension Retirement Social Securi…" at bounding box center [349, 79] width 203 height 24
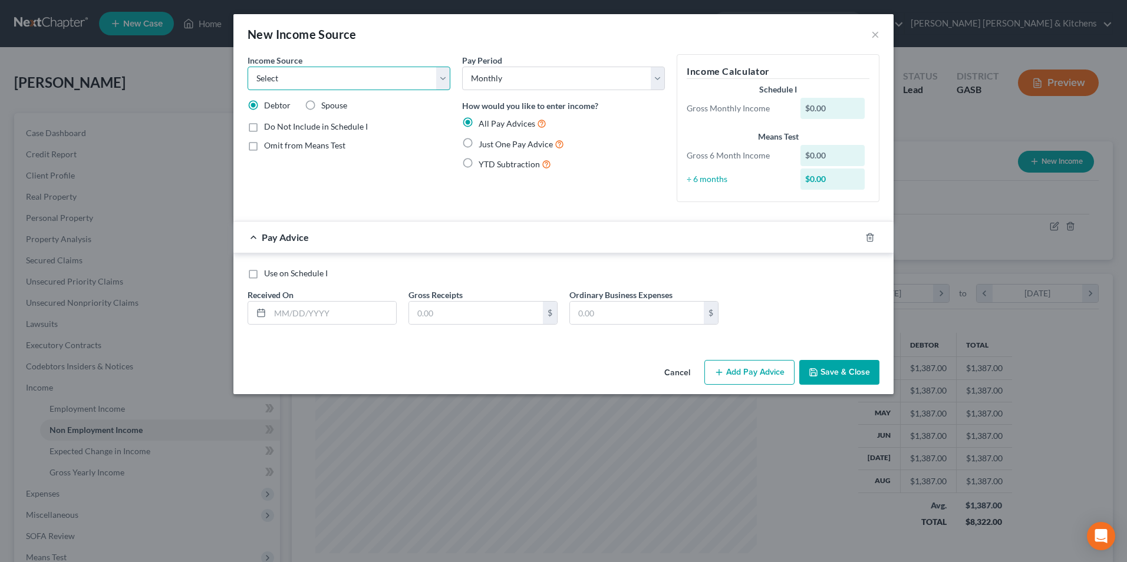
select select "5"
click at [248, 67] on select "Select Unemployment Disability (from employer) Pension Retirement Social Securi…" at bounding box center [349, 79] width 203 height 24
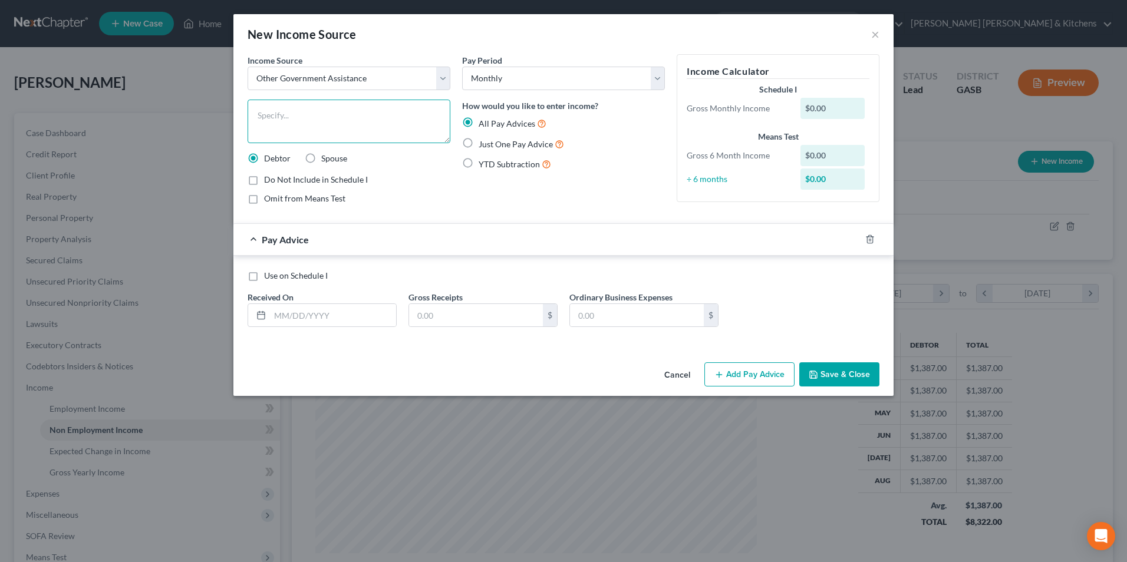
click at [286, 136] on textarea at bounding box center [349, 122] width 203 height 44
type textarea "daughter's both receive SSD of $953 each"
click at [479, 145] on label "Just One Pay Advice" at bounding box center [521, 144] width 85 height 14
click at [483, 145] on input "Just One Pay Advice" at bounding box center [487, 141] width 8 height 8
radio input "true"
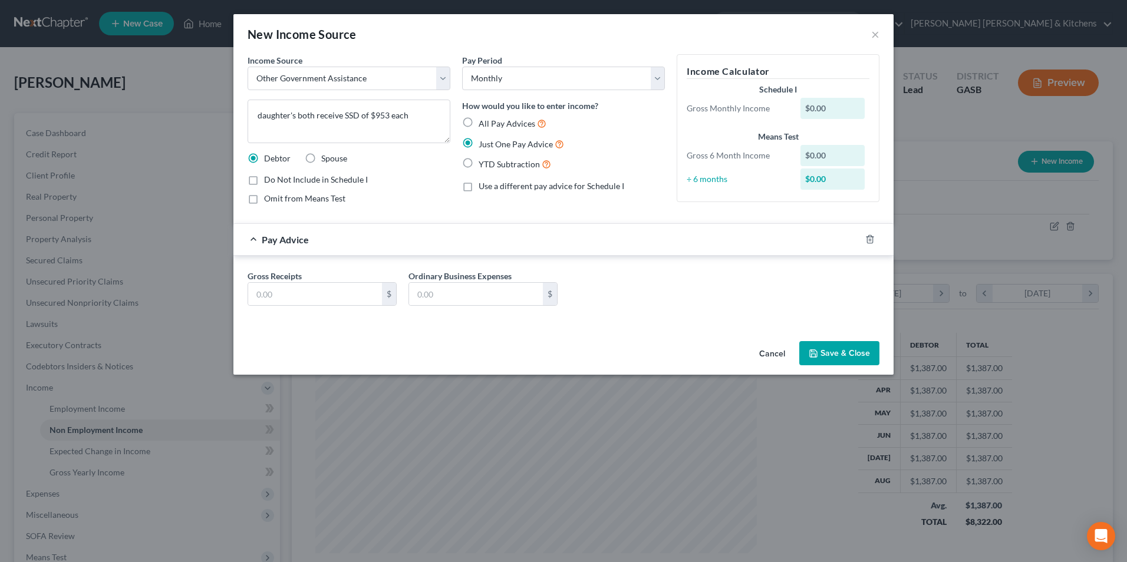
drag, startPoint x: 256, startPoint y: 199, endPoint x: 256, endPoint y: 261, distance: 61.9
click at [264, 199] on label "Omit from Means Test" at bounding box center [304, 199] width 81 height 12
click at [269, 199] on input "Omit from Means Test" at bounding box center [273, 197] width 8 height 8
checkbox input "true"
click at [265, 303] on input "text" at bounding box center [315, 294] width 134 height 22
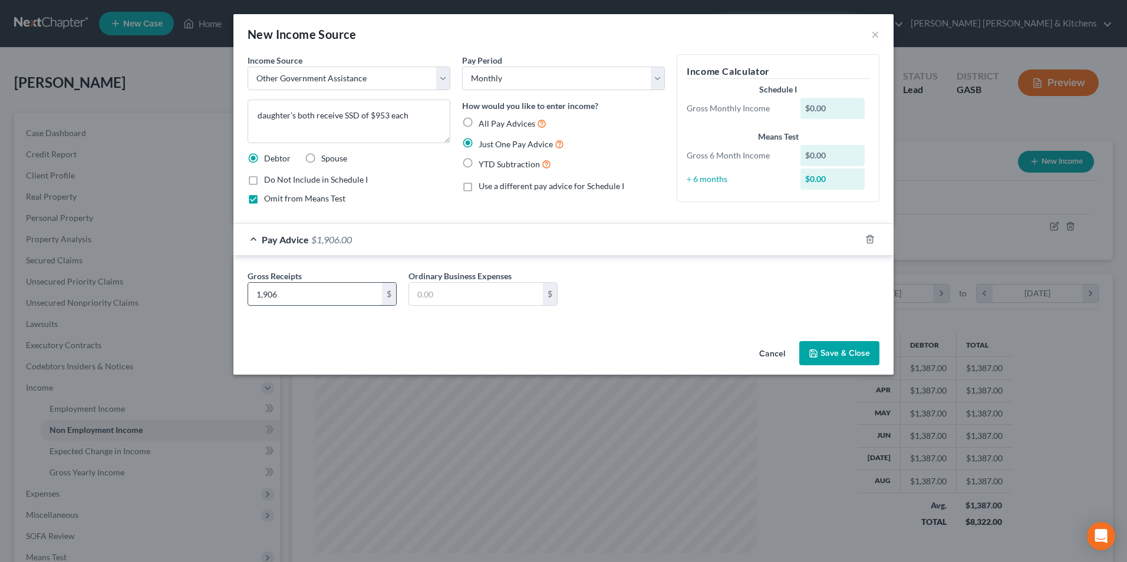
type input "1,906"
type input "0.00"
click at [861, 350] on button "Save & Close" at bounding box center [839, 353] width 80 height 25
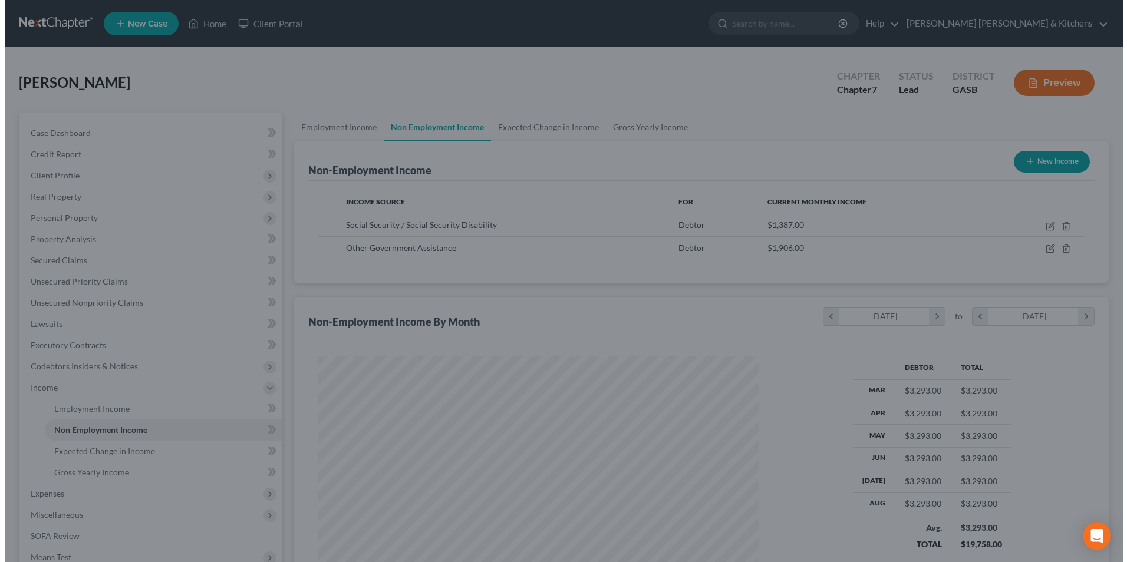
scroll to position [589273, 589031]
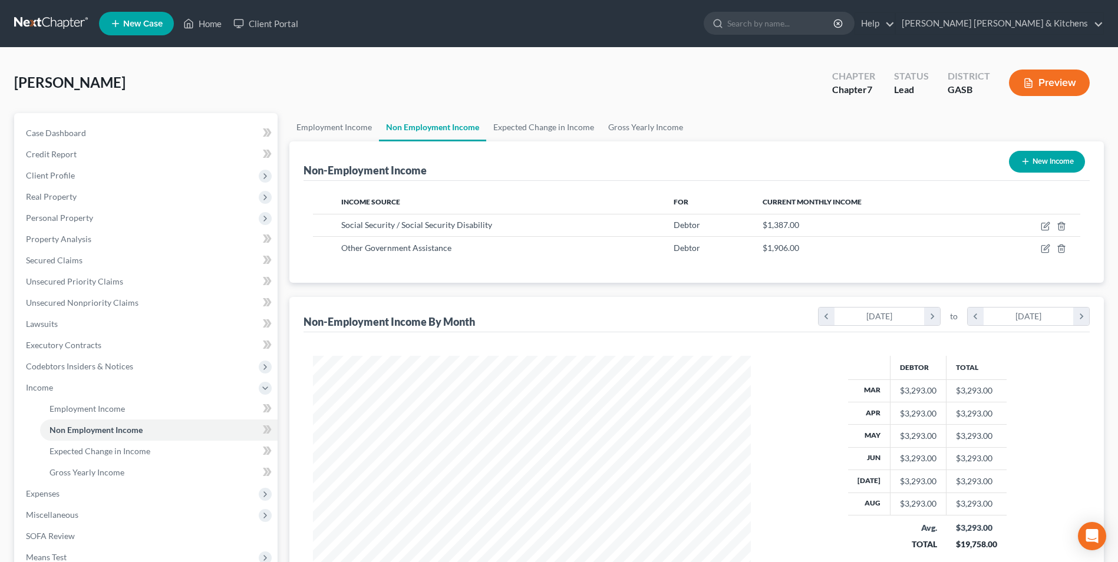
click at [1044, 75] on button "Preview" at bounding box center [1049, 83] width 81 height 27
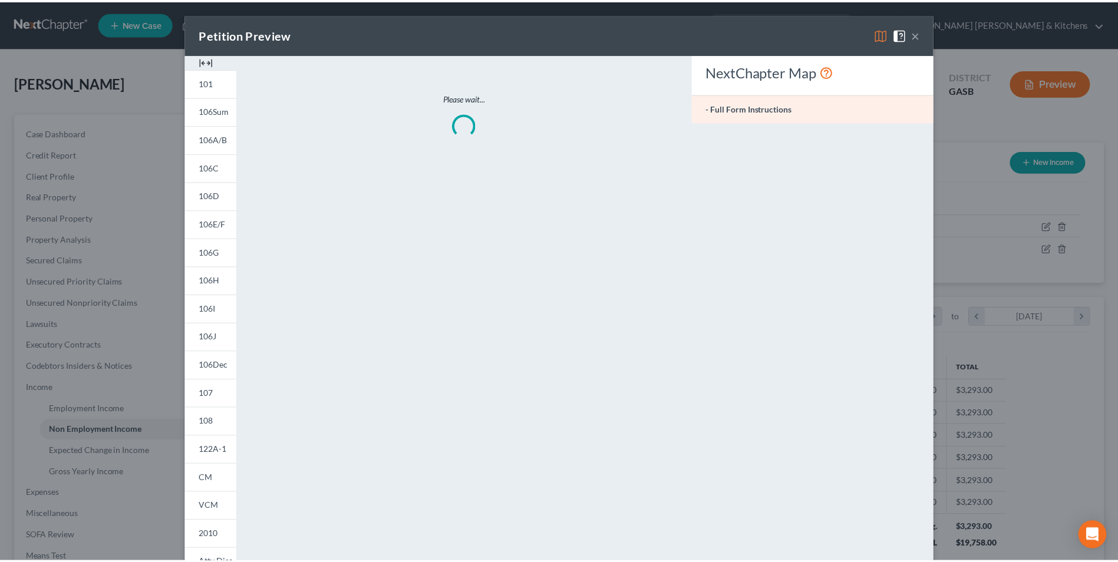
scroll to position [220, 466]
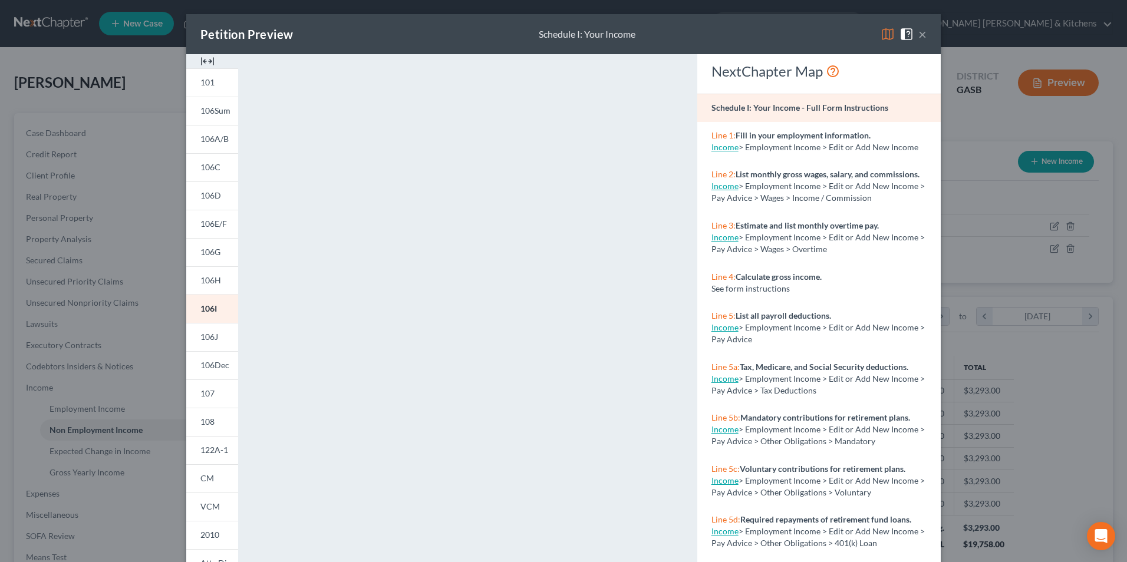
click at [1029, 406] on div "Petition Preview Schedule I: Your Income × 101 106Sum 106A/B 106C 106D 106E/F 1…" at bounding box center [563, 281] width 1127 height 562
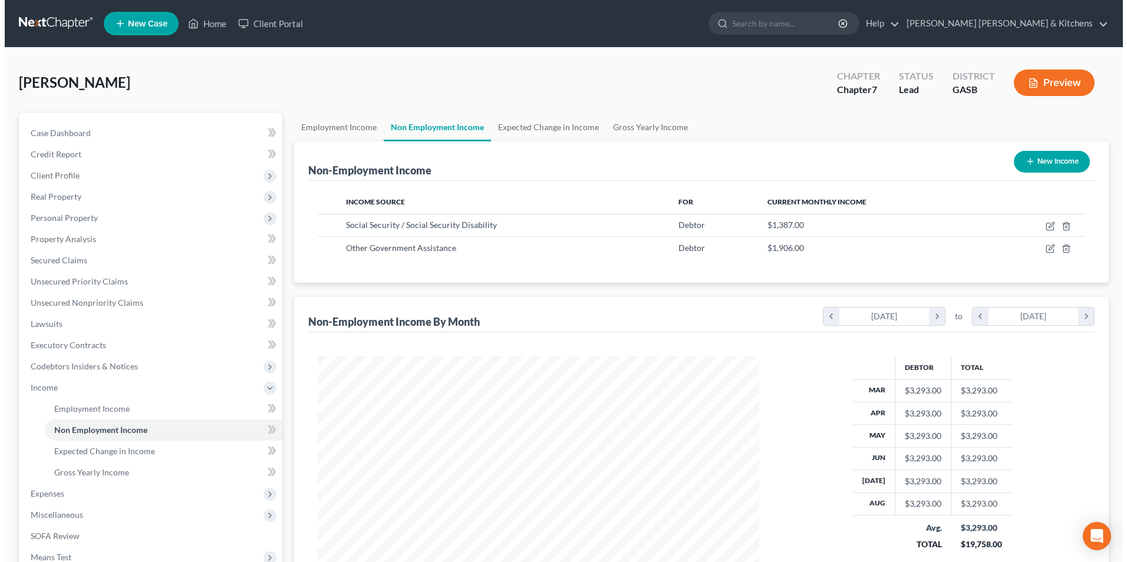
scroll to position [589273, 589031]
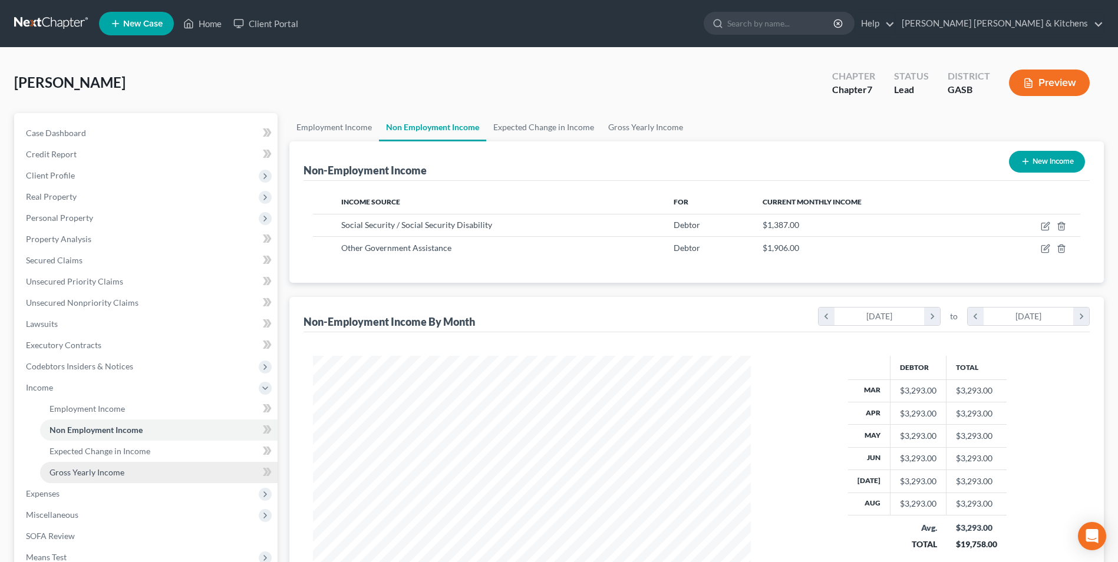
drag, startPoint x: 90, startPoint y: 468, endPoint x: 97, endPoint y: 469, distance: 7.1
click at [90, 468] on span "Gross Yearly Income" at bounding box center [87, 472] width 75 height 10
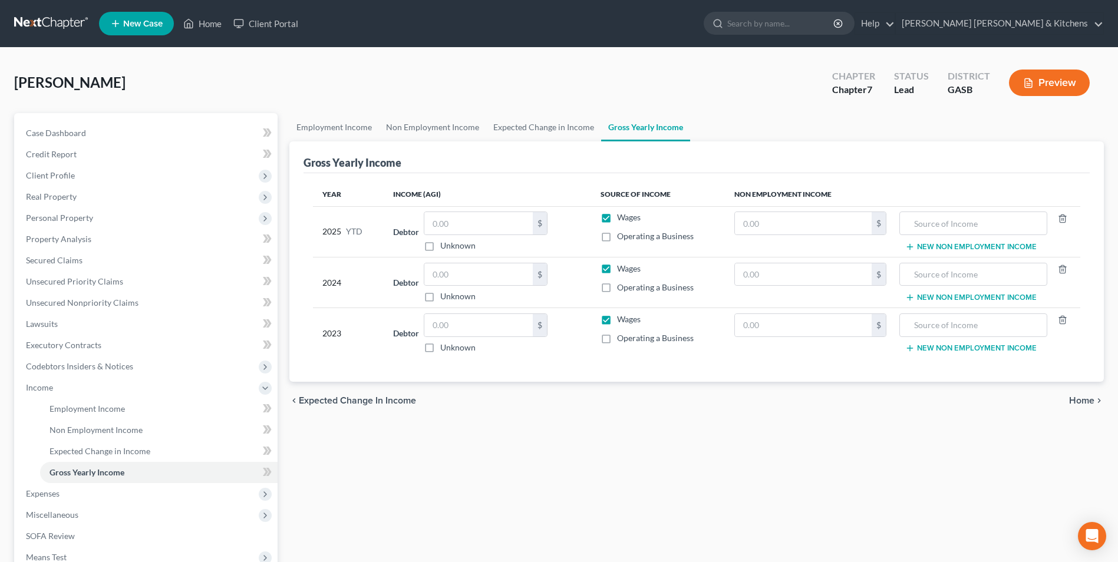
drag, startPoint x: 609, startPoint y: 223, endPoint x: 608, endPoint y: 237, distance: 14.2
click at [617, 222] on label "Wages" at bounding box center [629, 218] width 24 height 12
click at [622, 219] on input "Wages" at bounding box center [626, 216] width 8 height 8
checkbox input "false"
click at [617, 269] on label "Wages" at bounding box center [629, 269] width 24 height 12
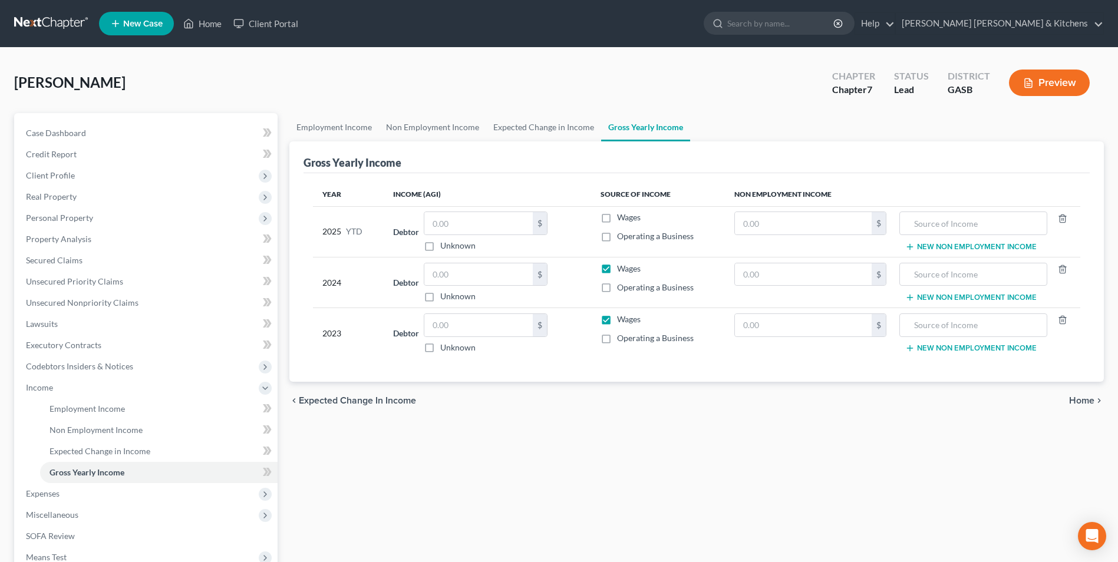
click at [622, 269] on input "Wages" at bounding box center [626, 267] width 8 height 8
checkbox input "false"
click at [617, 320] on label "Wages" at bounding box center [629, 320] width 24 height 12
click at [622, 320] on input "Wages" at bounding box center [626, 318] width 8 height 8
checkbox input "false"
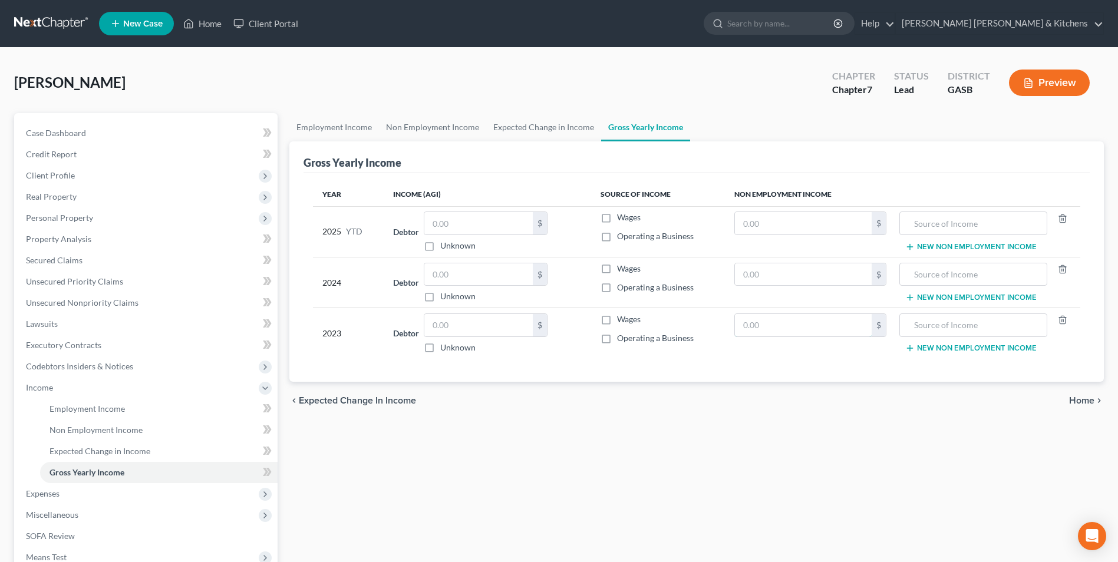
drag, startPoint x: 755, startPoint y: 328, endPoint x: 769, endPoint y: 307, distance: 26.0
click at [756, 328] on input "text" at bounding box center [803, 325] width 137 height 22
type input "16,000"
click at [959, 319] on input "text" at bounding box center [973, 325] width 135 height 22
type input "social security"
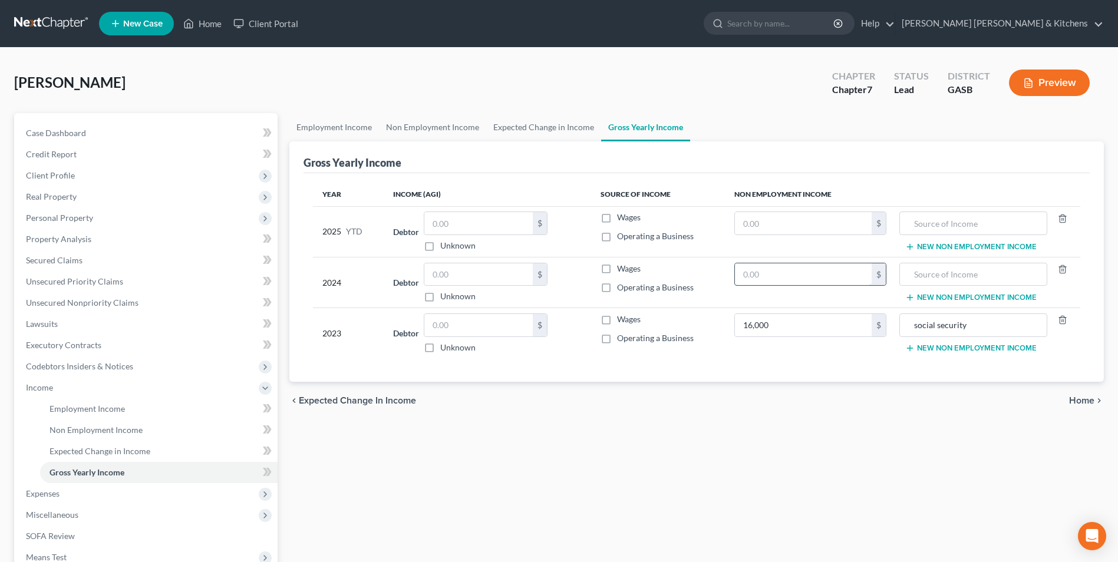
click at [830, 282] on input "text" at bounding box center [803, 275] width 137 height 22
click at [943, 276] on input "text" at bounding box center [973, 275] width 135 height 22
click at [823, 278] on input "16,000" at bounding box center [803, 275] width 137 height 22
click at [789, 222] on input "text" at bounding box center [803, 223] width 137 height 22
click at [936, 230] on input "text" at bounding box center [973, 223] width 135 height 22
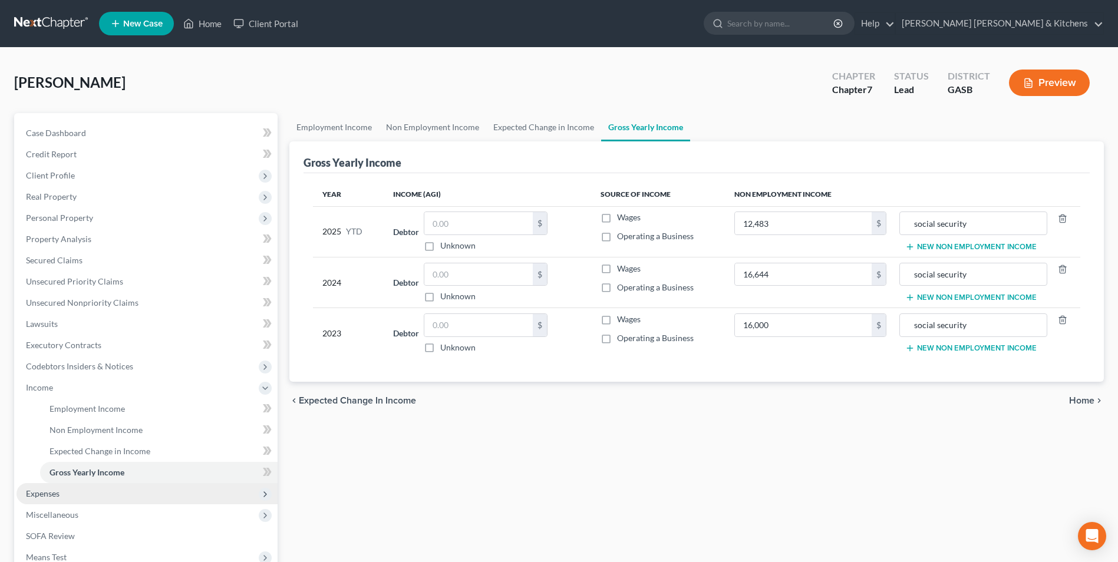
click at [57, 495] on span "Expenses" at bounding box center [43, 494] width 34 height 10
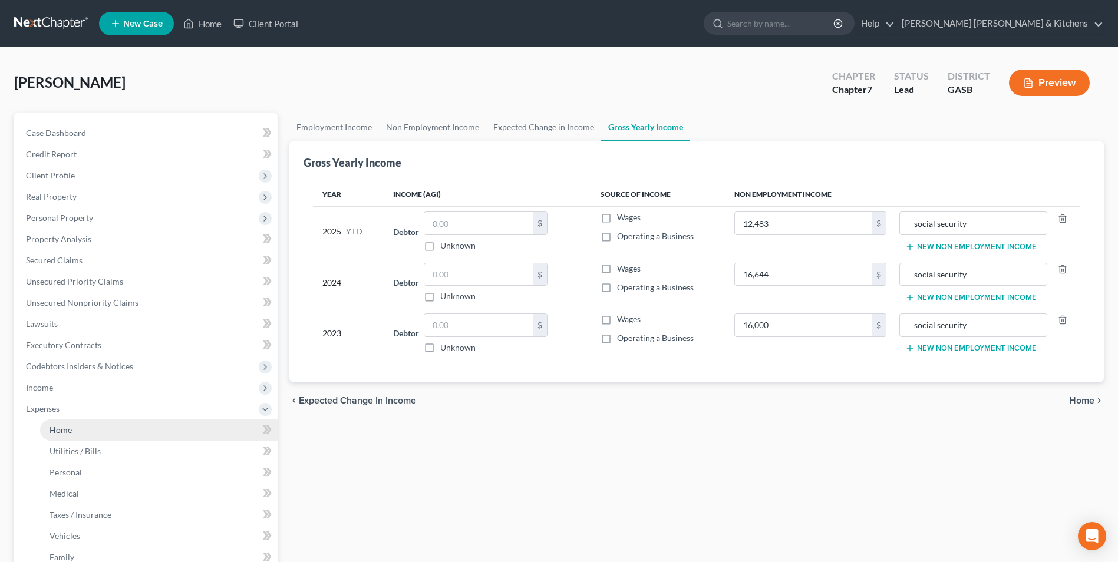
click at [63, 434] on span "Home" at bounding box center [61, 430] width 22 height 10
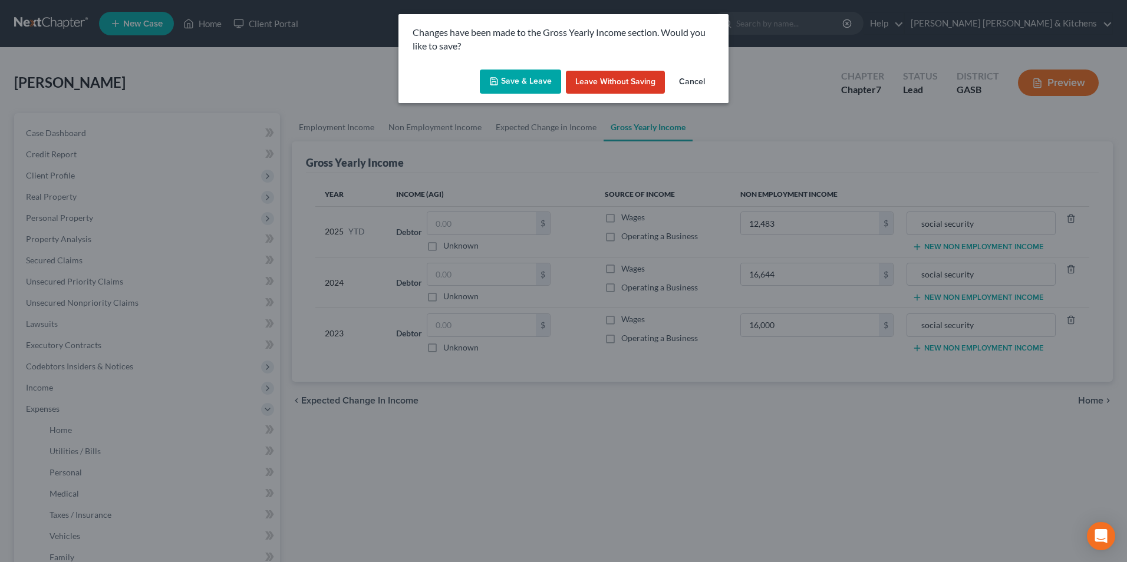
click at [506, 83] on button "Save & Leave" at bounding box center [520, 82] width 81 height 25
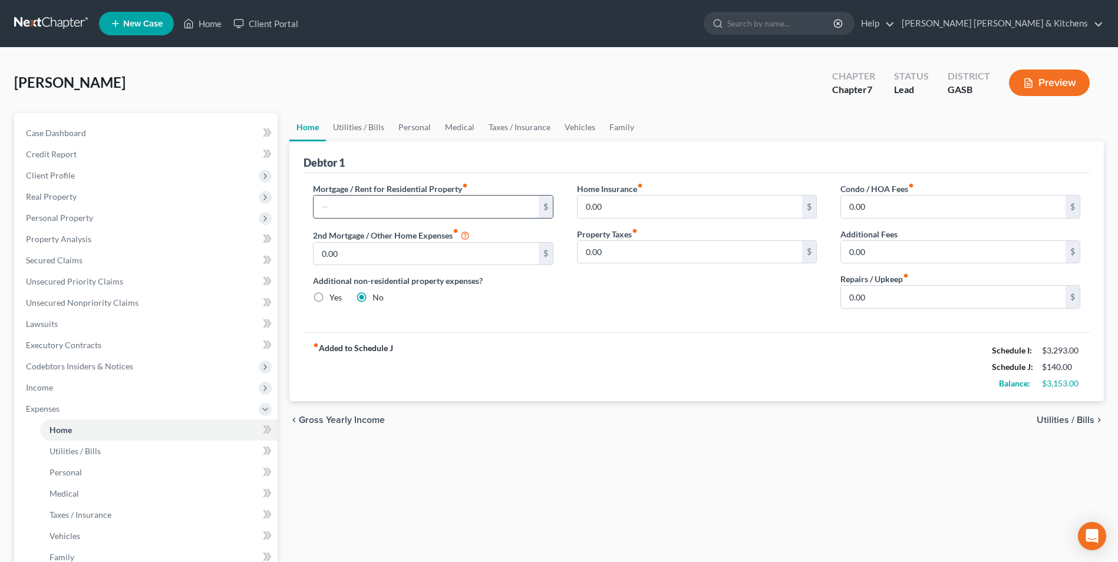
click at [423, 209] on input "text" at bounding box center [426, 207] width 225 height 22
click at [1054, 420] on span "Utilities / Bills" at bounding box center [1066, 420] width 58 height 9
type input "0.00"
radio input "true"
type input "0.00"
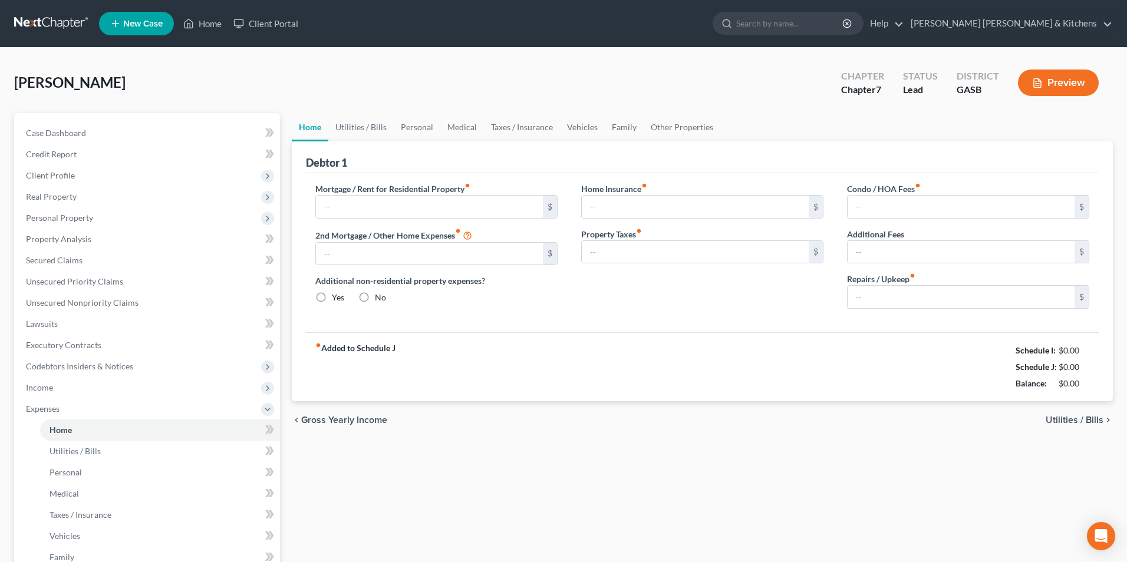
type input "0.00"
click at [414, 212] on input "text" at bounding box center [426, 207] width 225 height 22
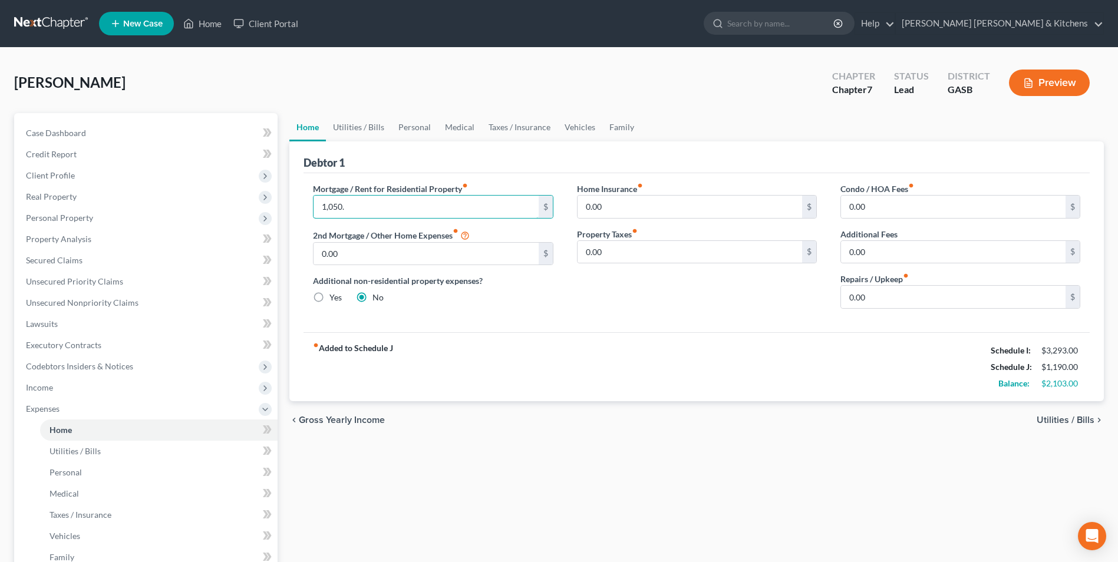
type input "1,050."
click at [1071, 420] on span "Utilities / Bills" at bounding box center [1066, 420] width 58 height 9
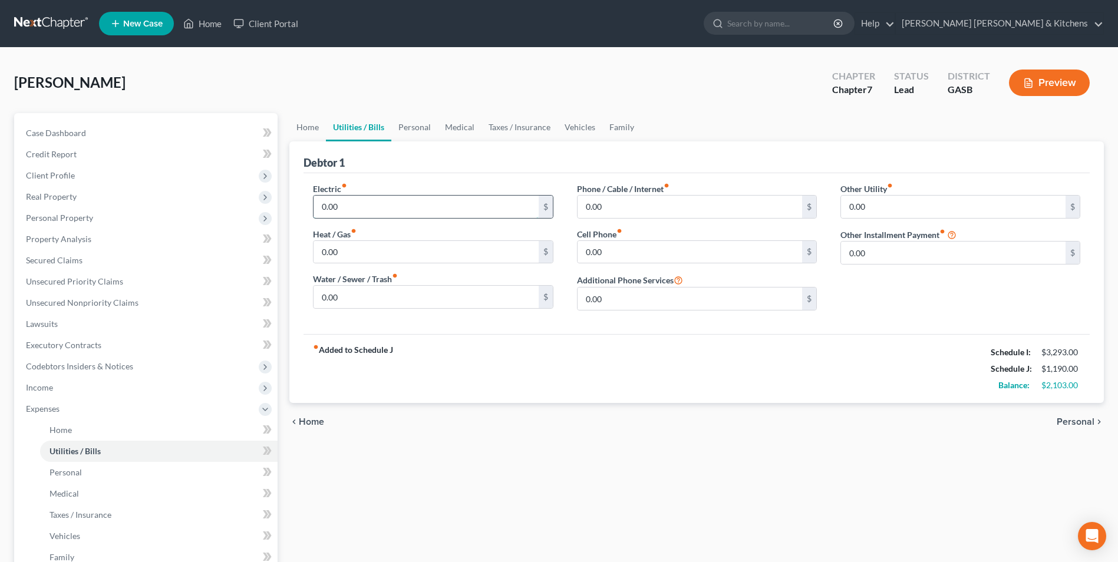
click at [325, 206] on input "0.00" at bounding box center [426, 207] width 225 height 22
type input "300"
click at [346, 297] on input "0.00" at bounding box center [426, 297] width 225 height 22
type input "65"
click at [1073, 422] on span "Personal" at bounding box center [1076, 421] width 38 height 9
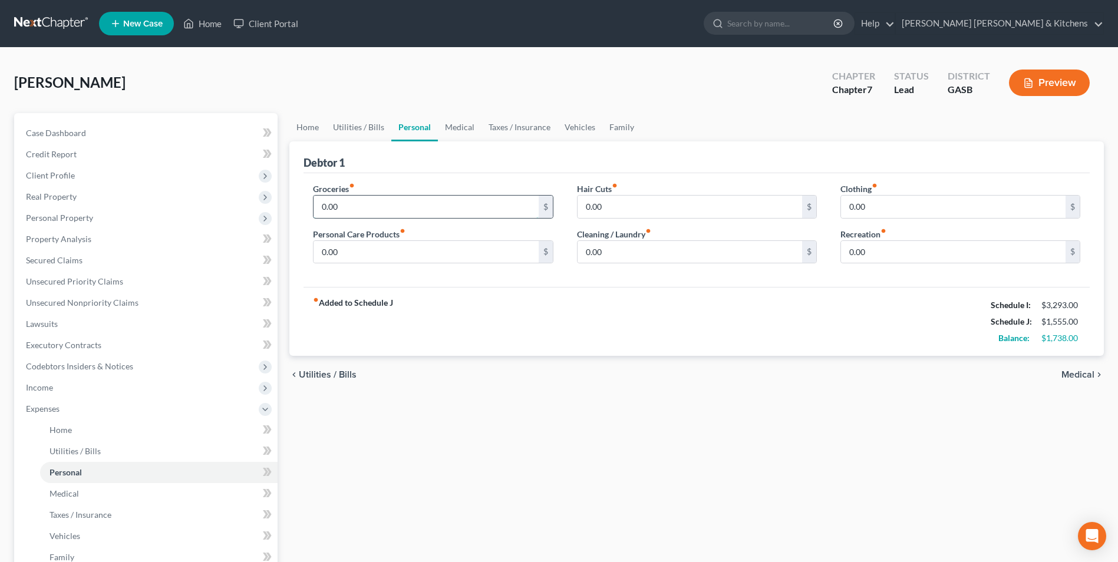
click at [403, 215] on input "0.00" at bounding box center [426, 207] width 225 height 22
type input "600"
type input "50"
click at [88, 448] on span "Utilities / Bills" at bounding box center [75, 451] width 51 height 10
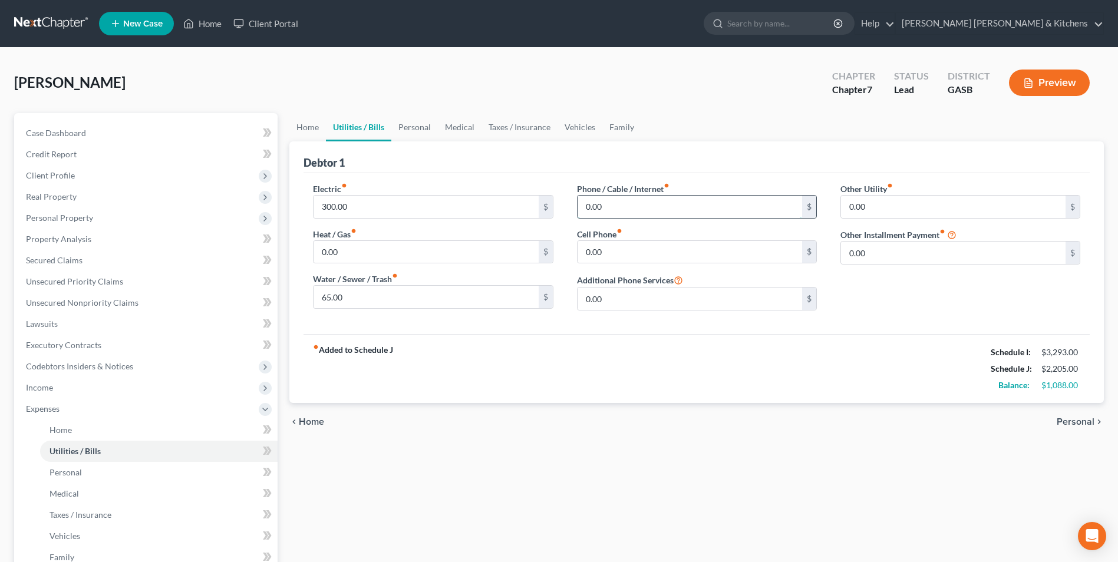
click at [614, 207] on input "0.00" at bounding box center [690, 207] width 225 height 22
type input "120"
click at [1078, 417] on span "Personal" at bounding box center [1076, 421] width 38 height 9
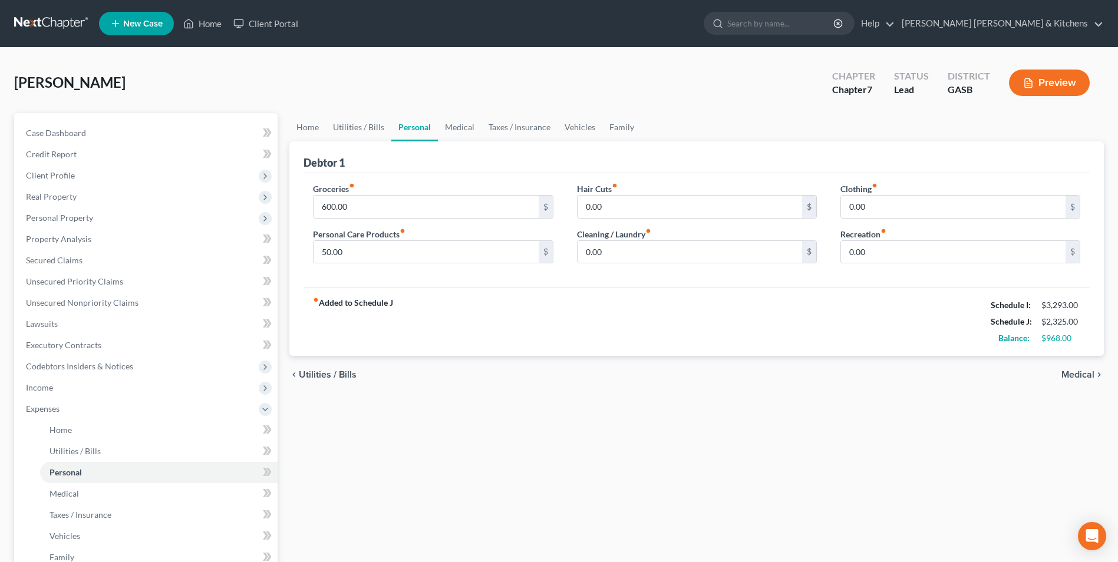
click at [1081, 374] on span "Medical" at bounding box center [1078, 374] width 33 height 9
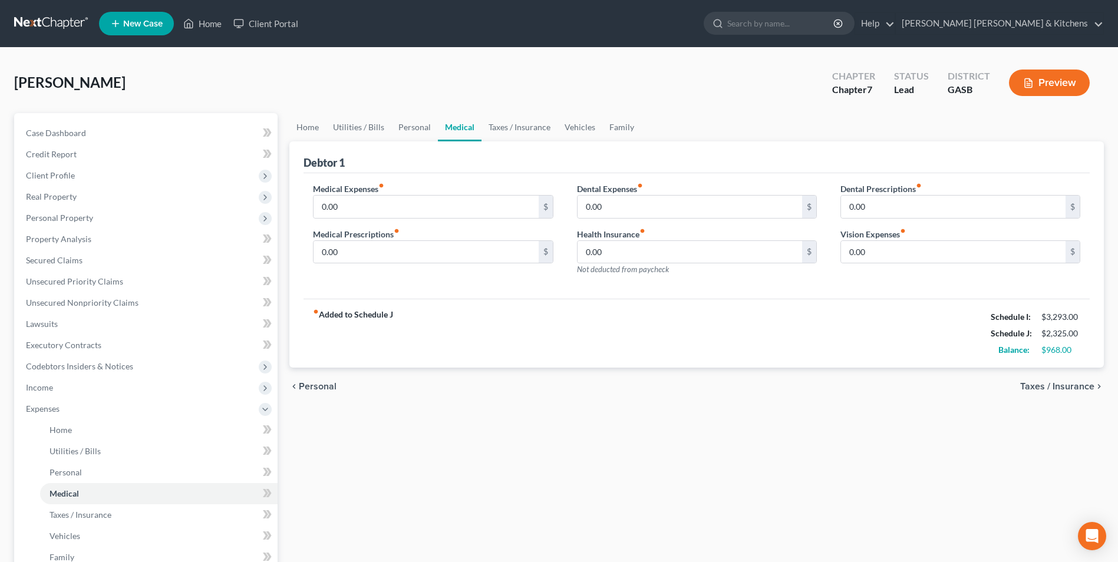
click at [1042, 388] on span "Taxes / Insurance" at bounding box center [1057, 386] width 74 height 9
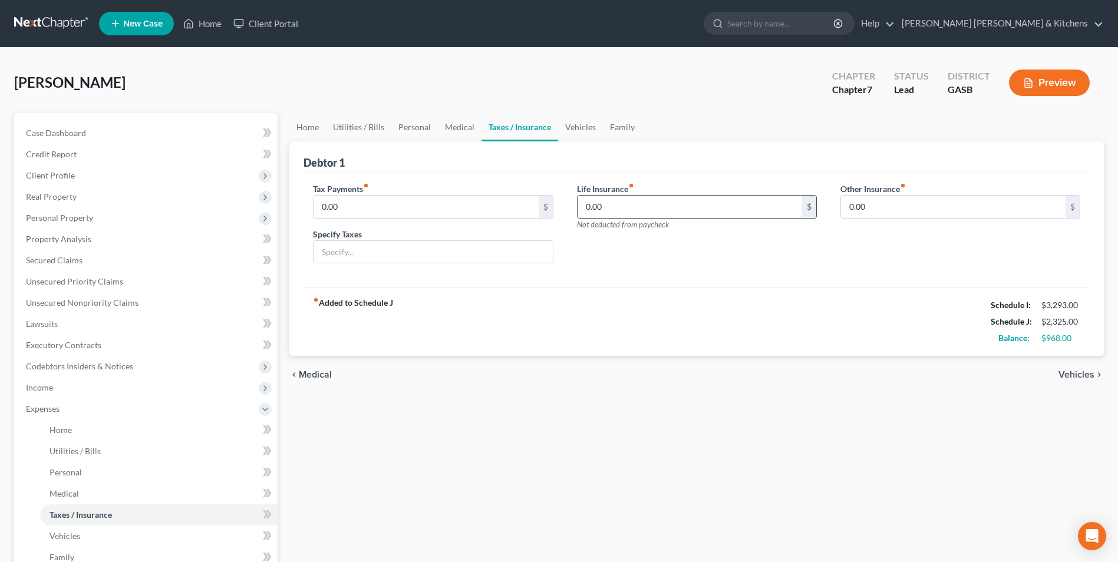
click at [631, 210] on input "0.00" at bounding box center [690, 207] width 225 height 22
type input "15."
click at [1071, 375] on span "Vehicles" at bounding box center [1077, 374] width 36 height 9
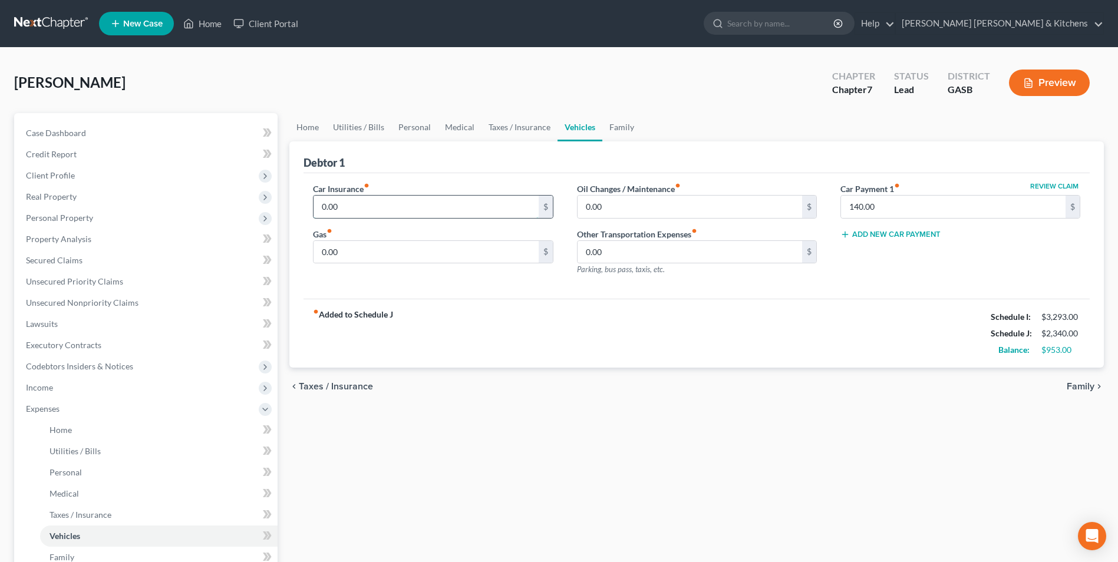
click at [345, 210] on input "0.00" at bounding box center [426, 207] width 225 height 22
type input "116.00"
click at [385, 261] on input "0.00" at bounding box center [426, 252] width 225 height 22
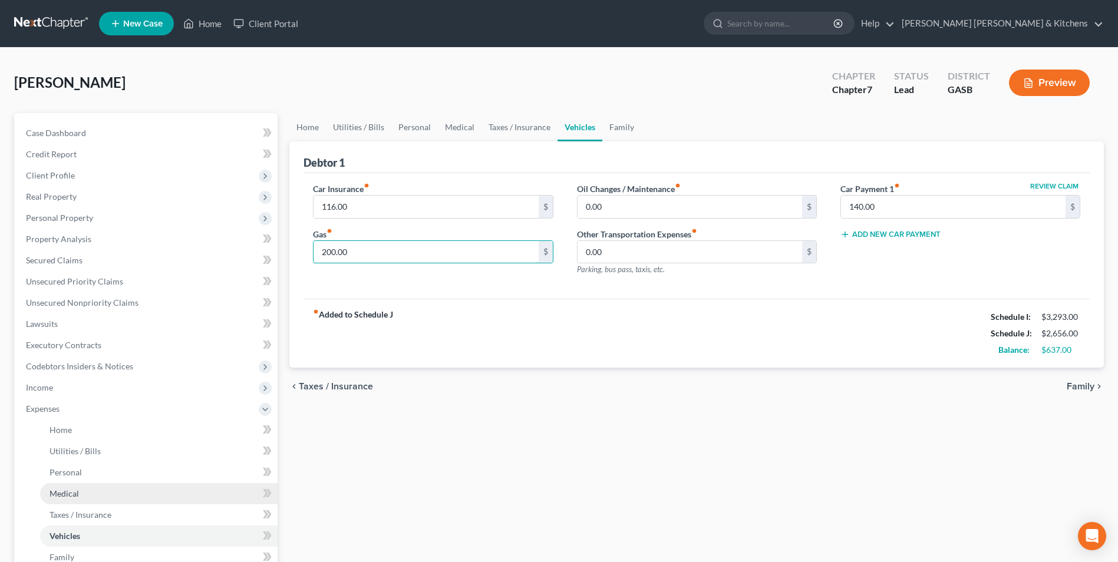
type input "200.00"
drag, startPoint x: 75, startPoint y: 498, endPoint x: 105, endPoint y: 483, distance: 33.0
click at [75, 498] on span "Medical" at bounding box center [64, 494] width 29 height 10
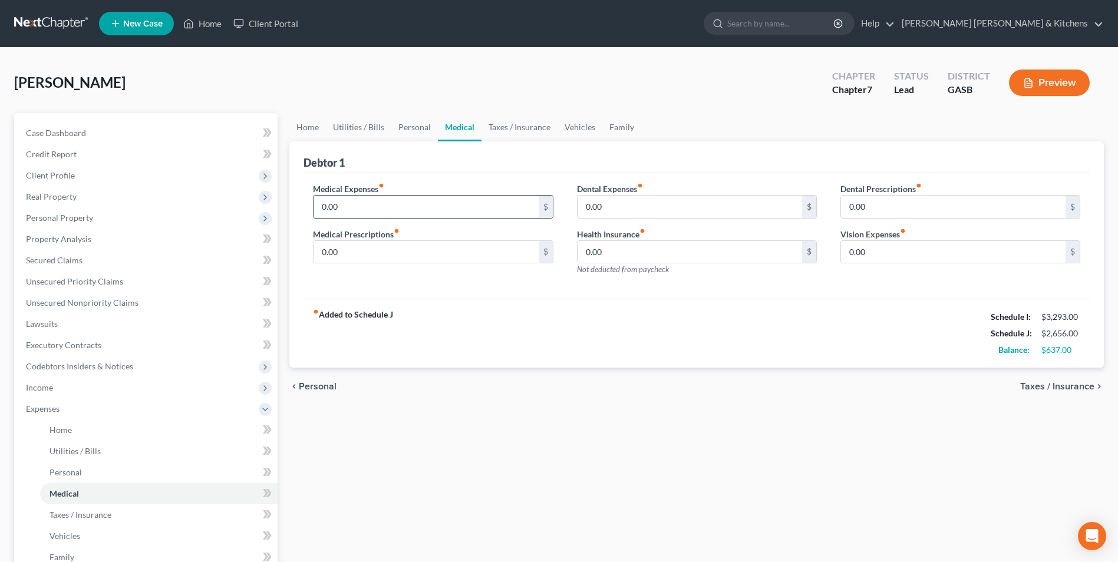
click at [391, 208] on input "0.00" at bounding box center [426, 207] width 225 height 22
click at [382, 260] on input "0.00" at bounding box center [426, 252] width 225 height 22
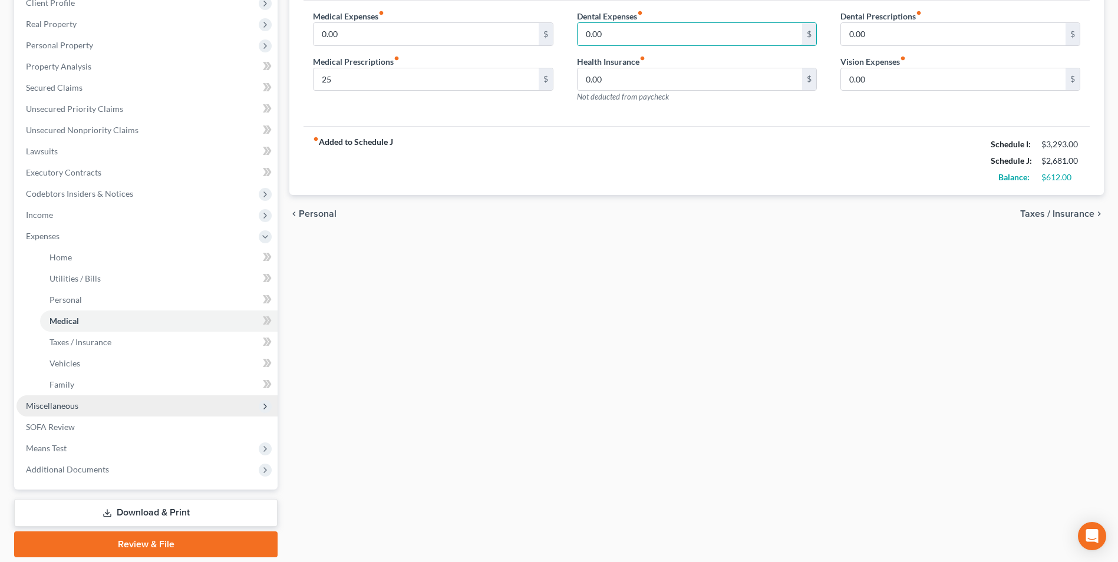
scroll to position [177, 0]
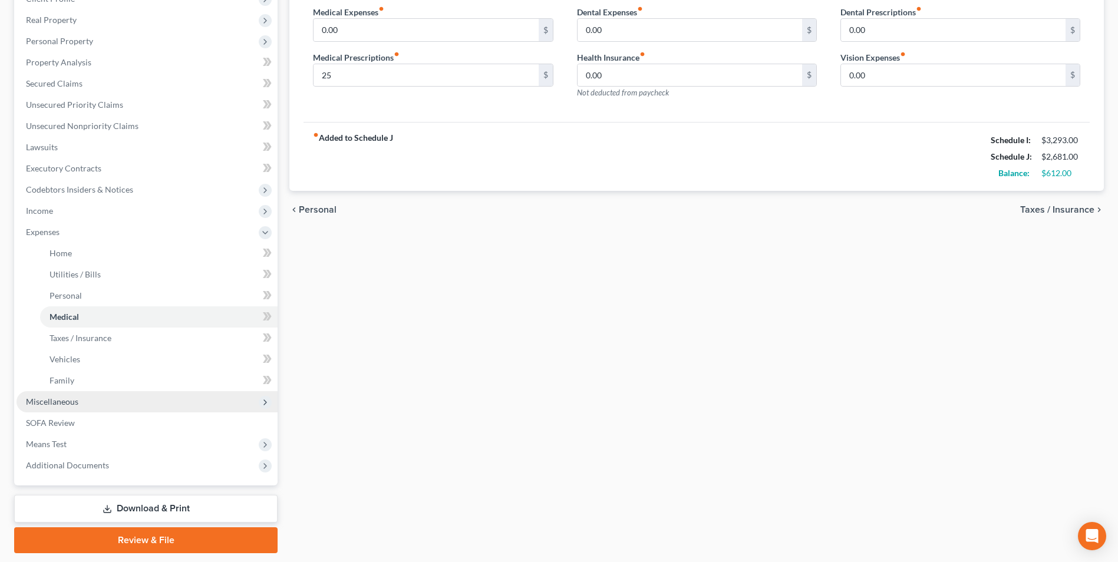
click at [51, 401] on span "Miscellaneous" at bounding box center [52, 402] width 52 height 10
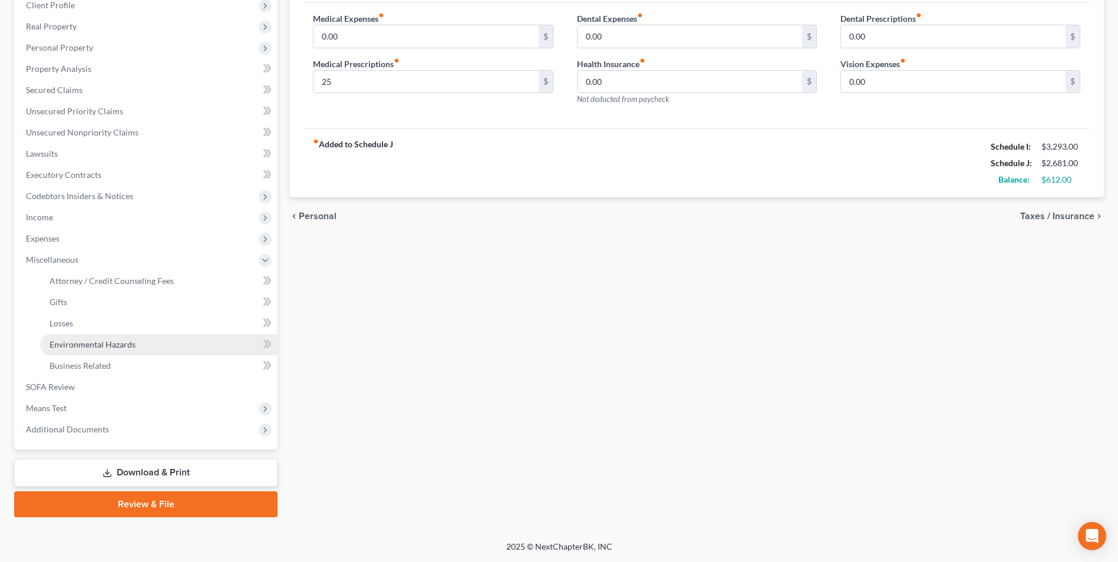
scroll to position [170, 0]
click at [100, 284] on span "Attorney / Credit Counseling Fees" at bounding box center [112, 281] width 124 height 10
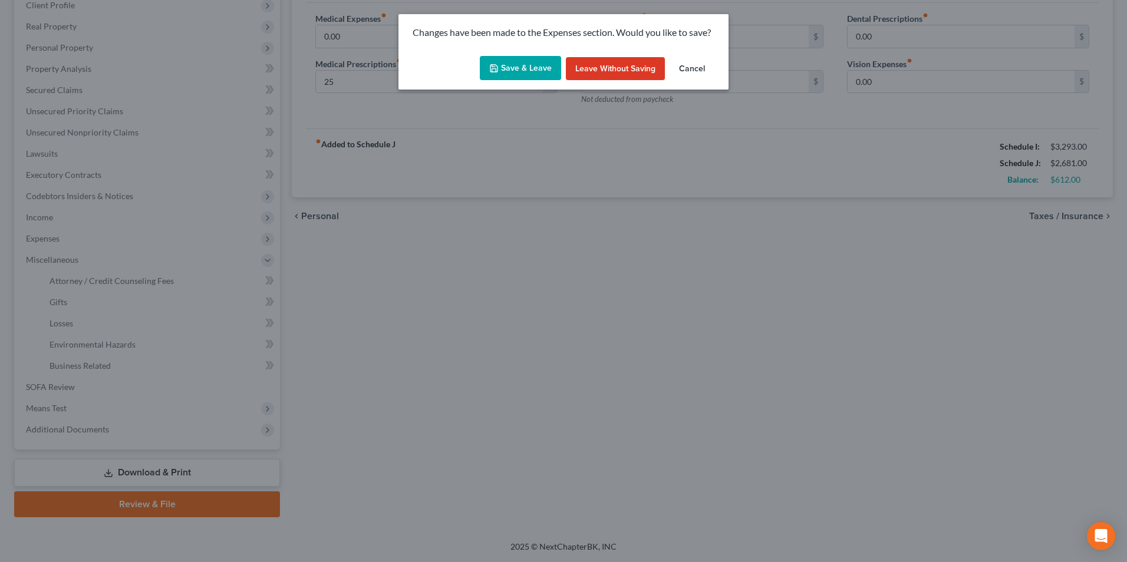
click at [516, 71] on button "Save & Leave" at bounding box center [520, 68] width 81 height 25
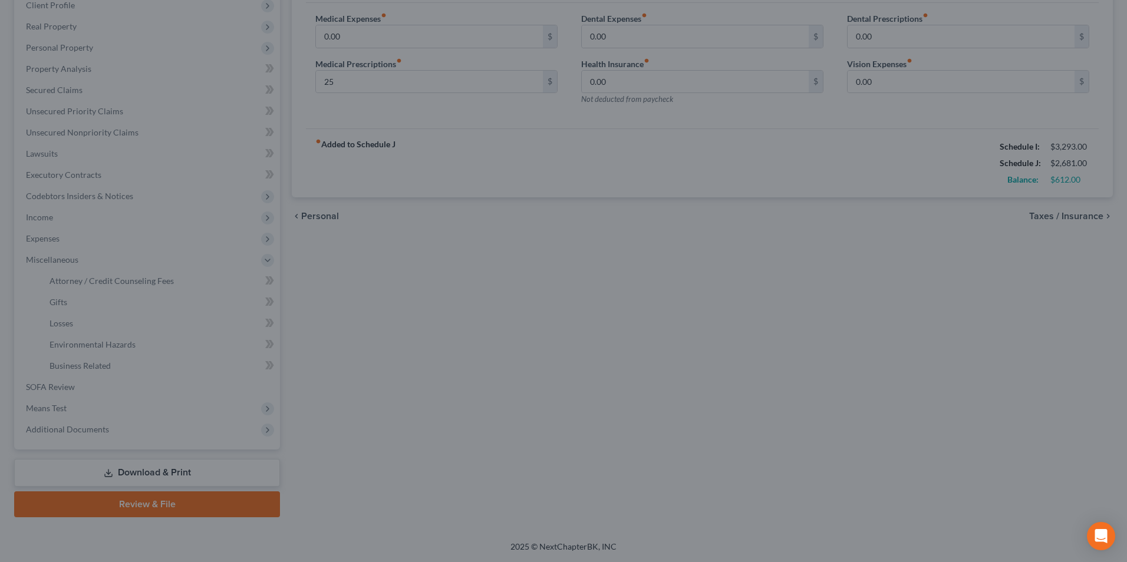
type input "25.00"
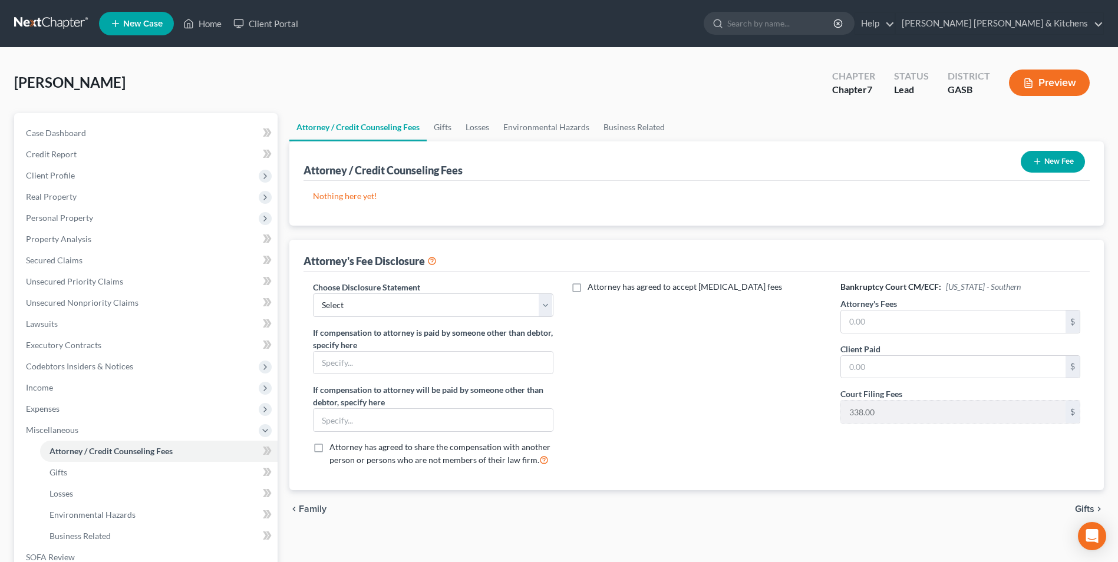
click at [1060, 157] on button "New Fee" at bounding box center [1053, 162] width 64 height 22
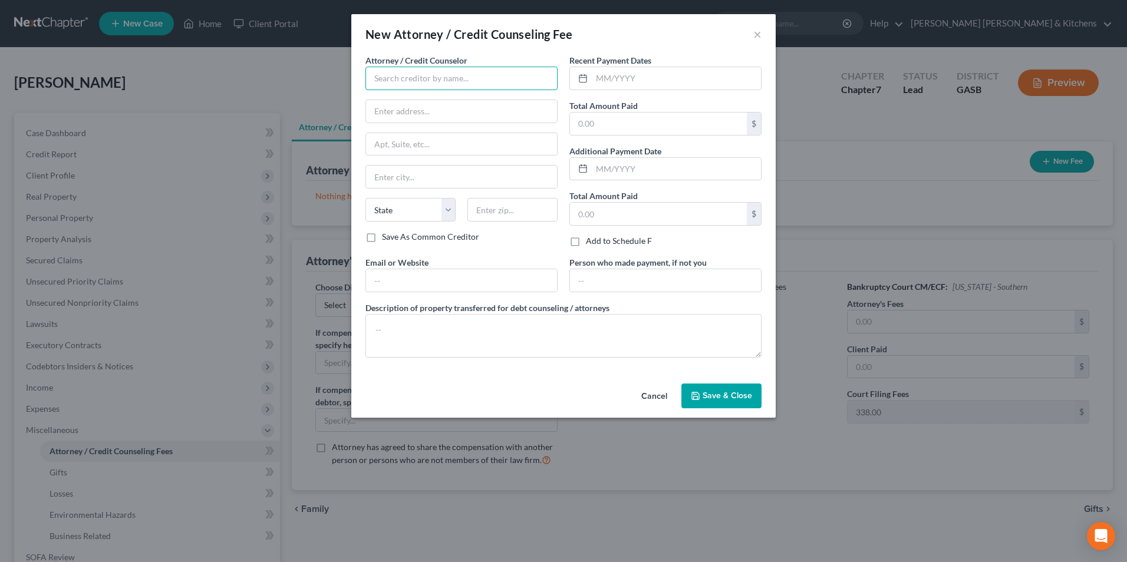
click at [442, 85] on input "text" at bounding box center [461, 79] width 192 height 24
type input "Allen Credit & Debt Counseling"
type input "online"
click at [618, 117] on input "text" at bounding box center [658, 124] width 177 height 22
type input "25.00"
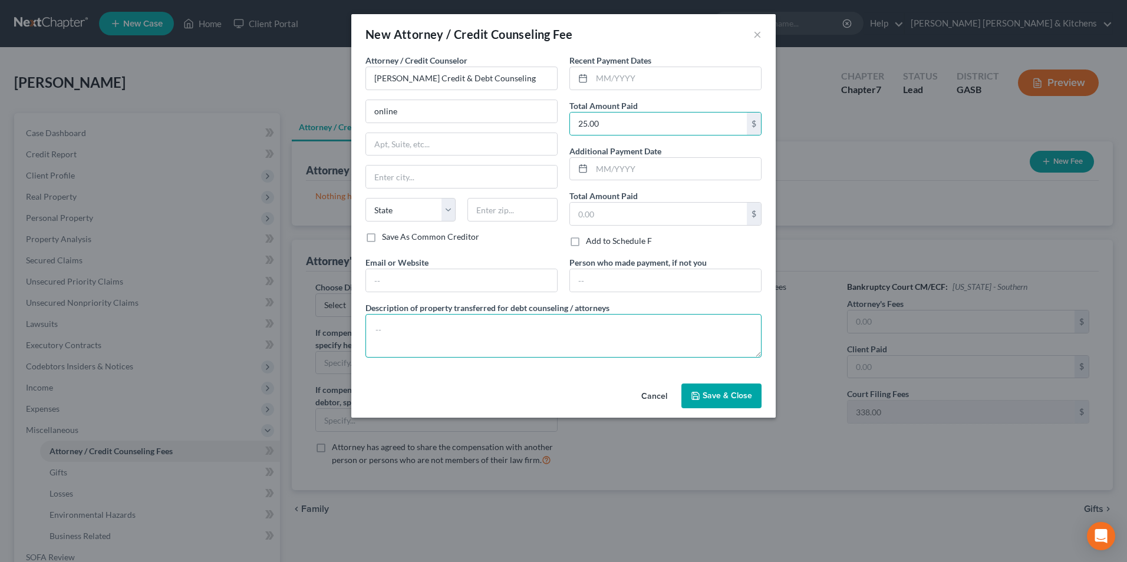
click at [505, 338] on textarea at bounding box center [563, 336] width 396 height 44
type textarea "$25 for pre counseling"
click at [719, 397] on span "Save & Close" at bounding box center [728, 396] width 50 height 10
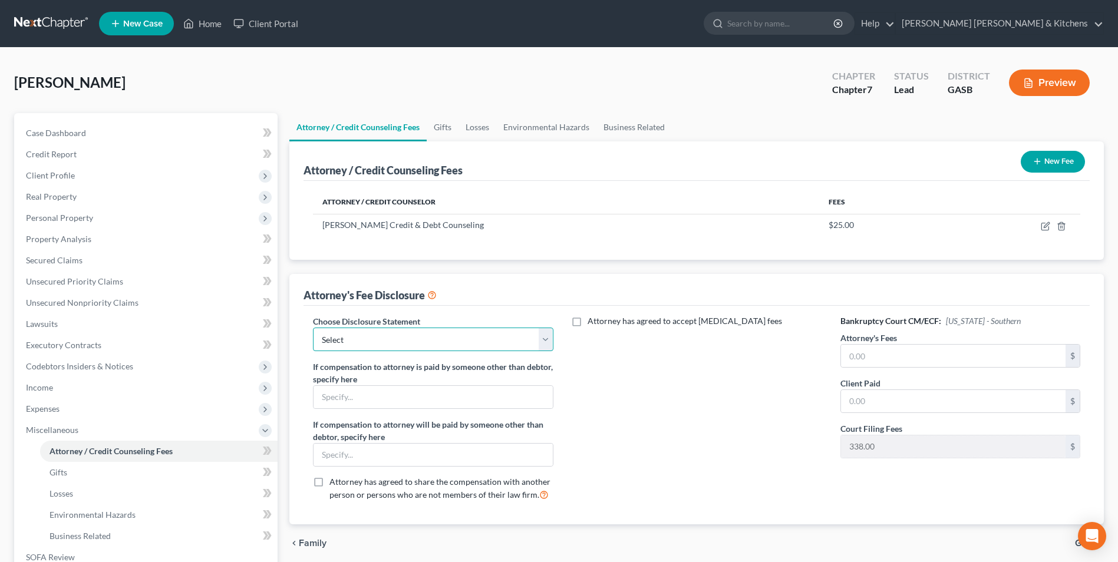
click at [340, 344] on select "Select Disclosure of Compensation of Attorney For Debtors" at bounding box center [433, 340] width 240 height 24
select select "0"
click at [313, 328] on select "Select Disclosure of Compensation of Attorney For Debtors" at bounding box center [433, 340] width 240 height 24
click at [904, 358] on input "text" at bounding box center [953, 356] width 225 height 22
type input "1,350"
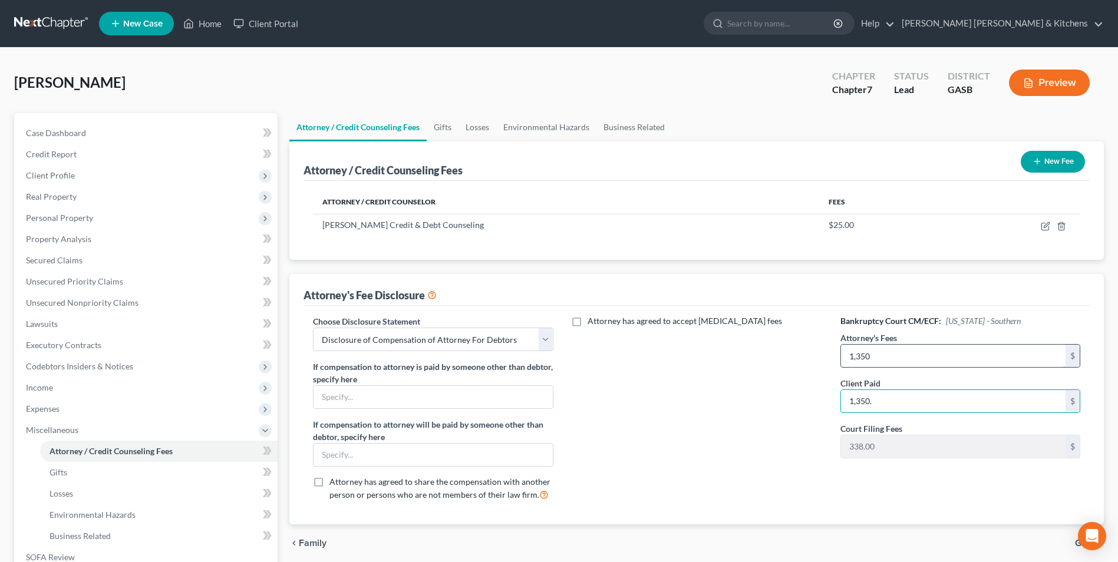
type input "1,350."
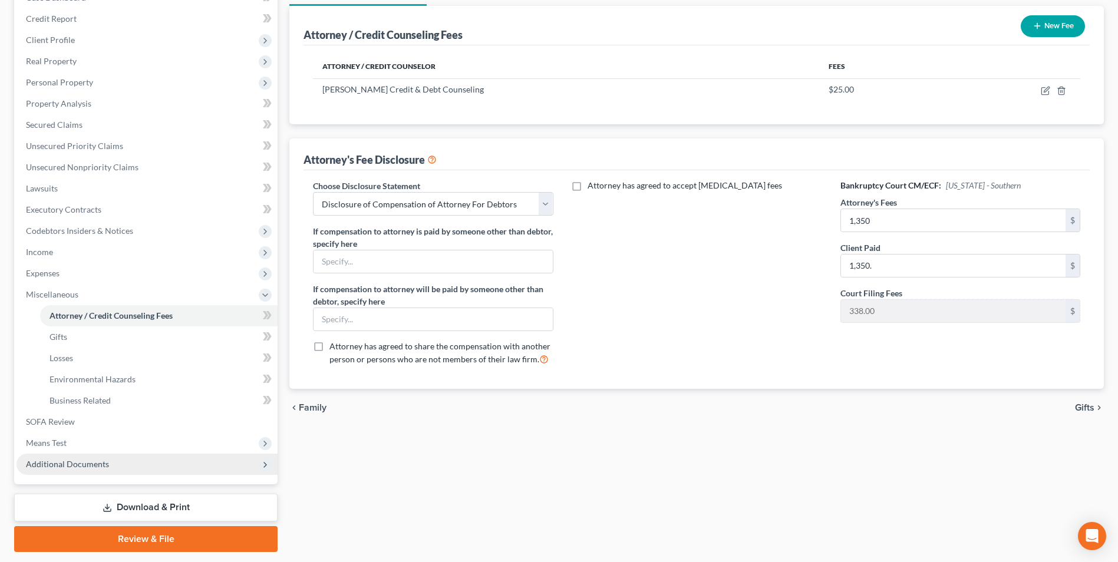
scroll to position [170, 0]
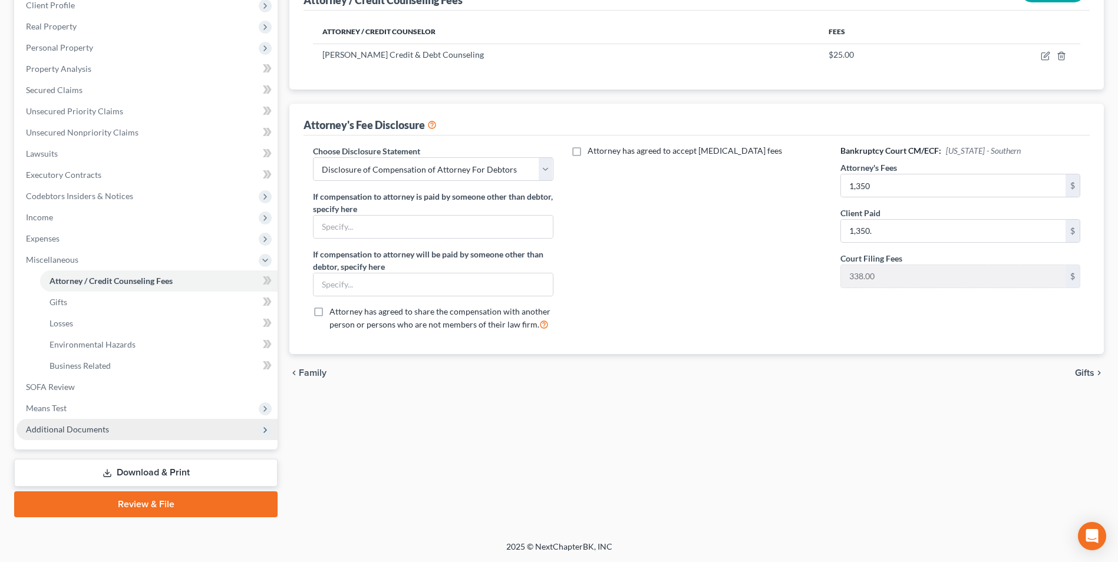
click at [54, 430] on span "Additional Documents" at bounding box center [67, 429] width 83 height 10
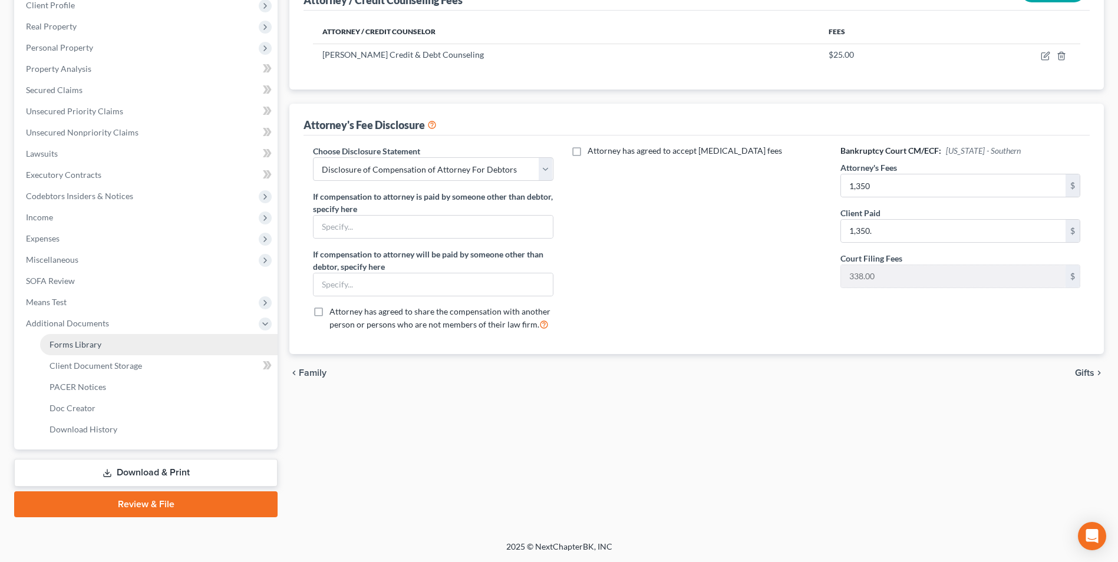
click at [63, 340] on span "Forms Library" at bounding box center [76, 345] width 52 height 10
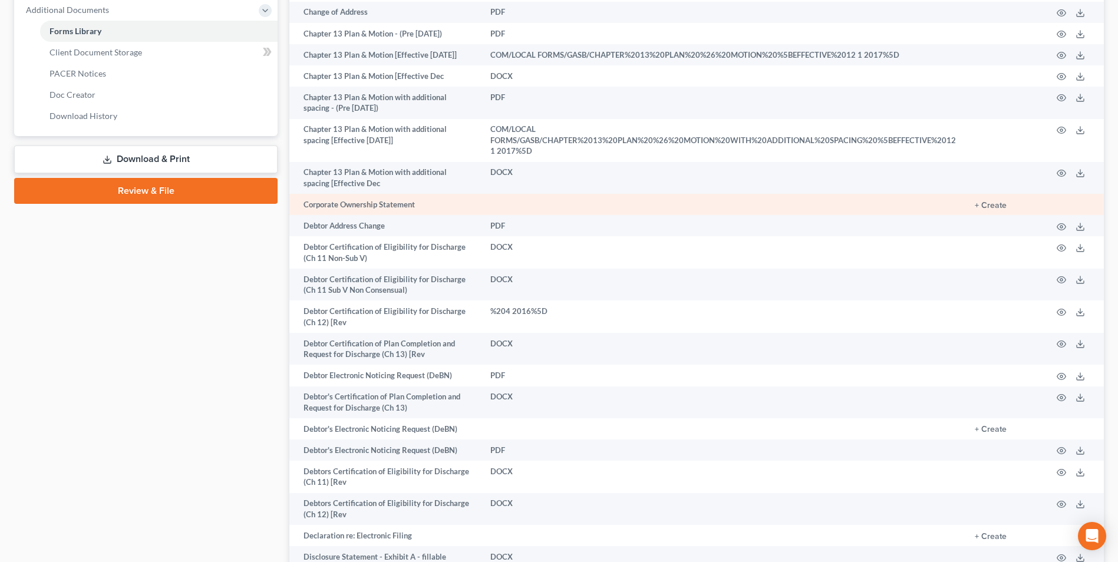
scroll to position [531, 0]
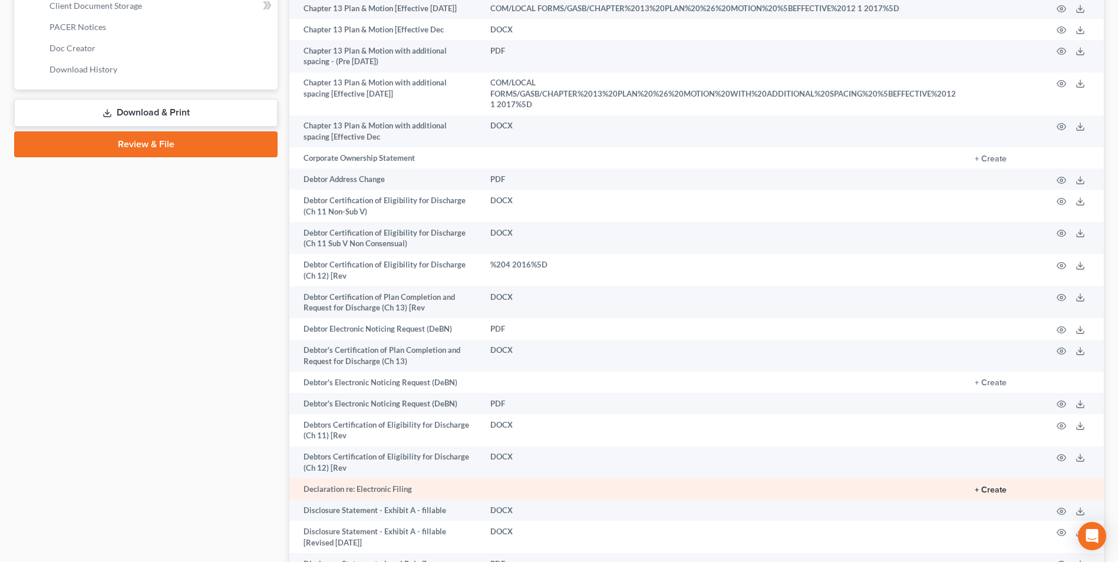
click at [998, 486] on button "+ Create" at bounding box center [991, 490] width 32 height 8
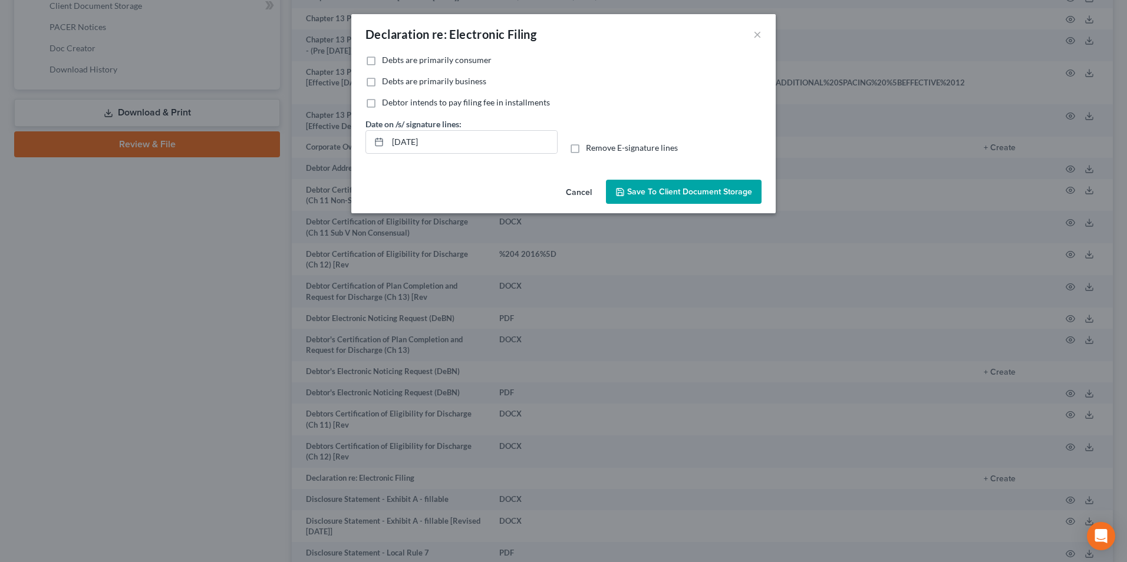
click at [382, 62] on label "Debts are primarily consumer" at bounding box center [437, 60] width 110 height 12
click at [387, 62] on input "Debts are primarily consumer" at bounding box center [391, 58] width 8 height 8
checkbox input "true"
drag, startPoint x: 442, startPoint y: 150, endPoint x: 378, endPoint y: 151, distance: 63.7
click at [379, 151] on div "09/16/2025" at bounding box center [461, 142] width 192 height 24
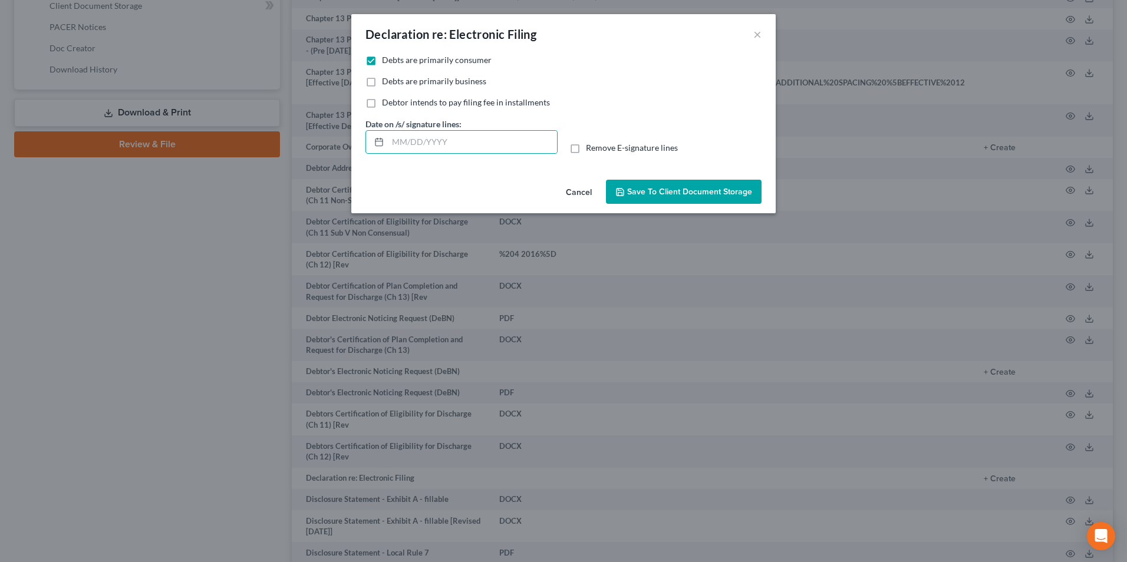
click at [586, 151] on label "Remove E-signature lines" at bounding box center [632, 148] width 92 height 12
click at [591, 150] on input "Remove E-signature lines" at bounding box center [595, 146] width 8 height 8
checkbox input "true"
click at [643, 190] on span "Save to Client Document Storage" at bounding box center [689, 192] width 125 height 10
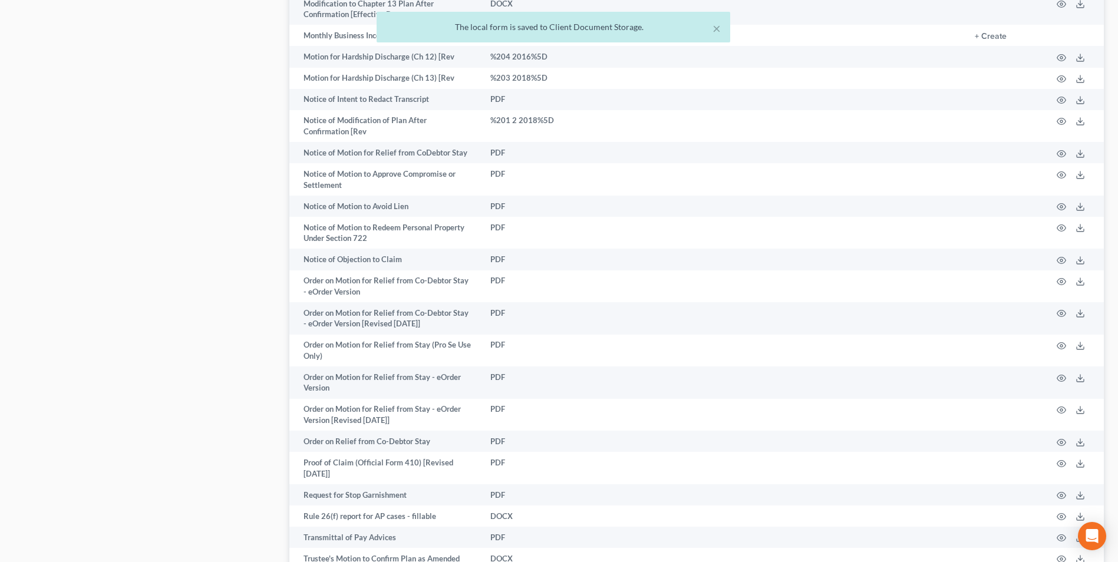
scroll to position [1236, 0]
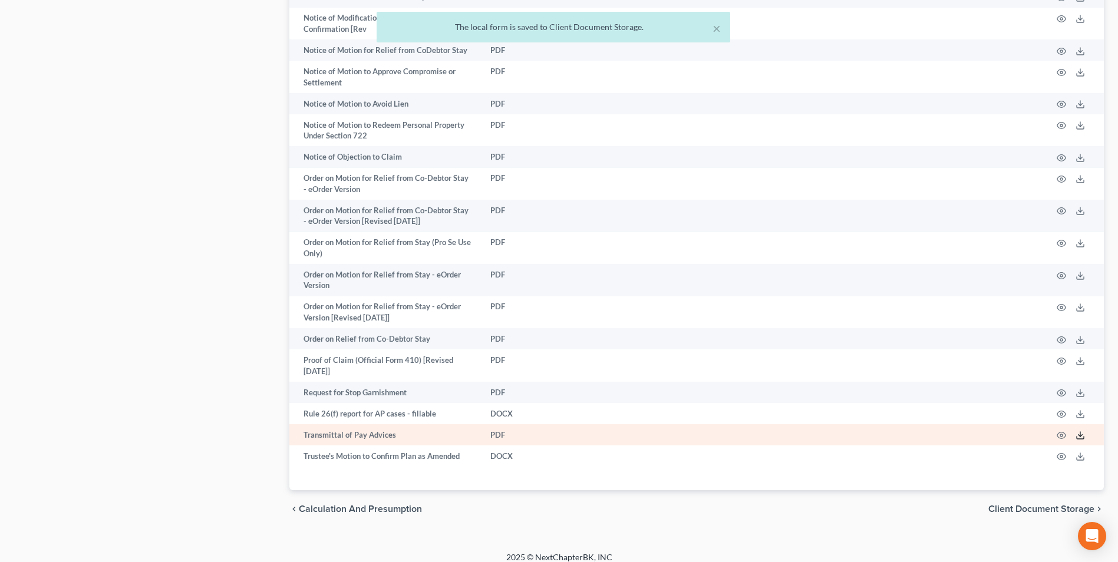
click at [1078, 431] on icon at bounding box center [1080, 435] width 9 height 9
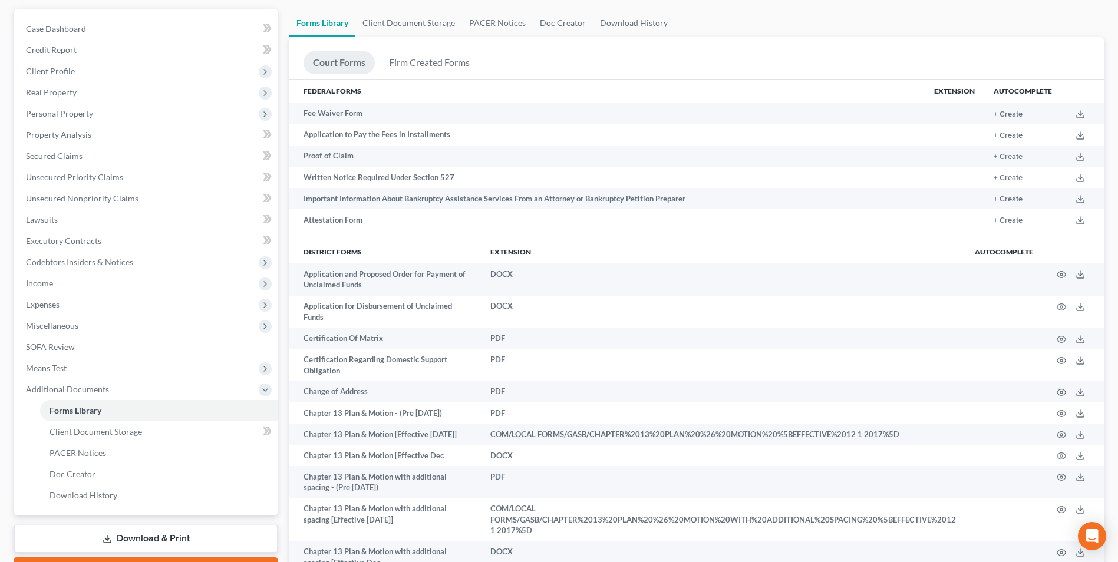
scroll to position [57, 0]
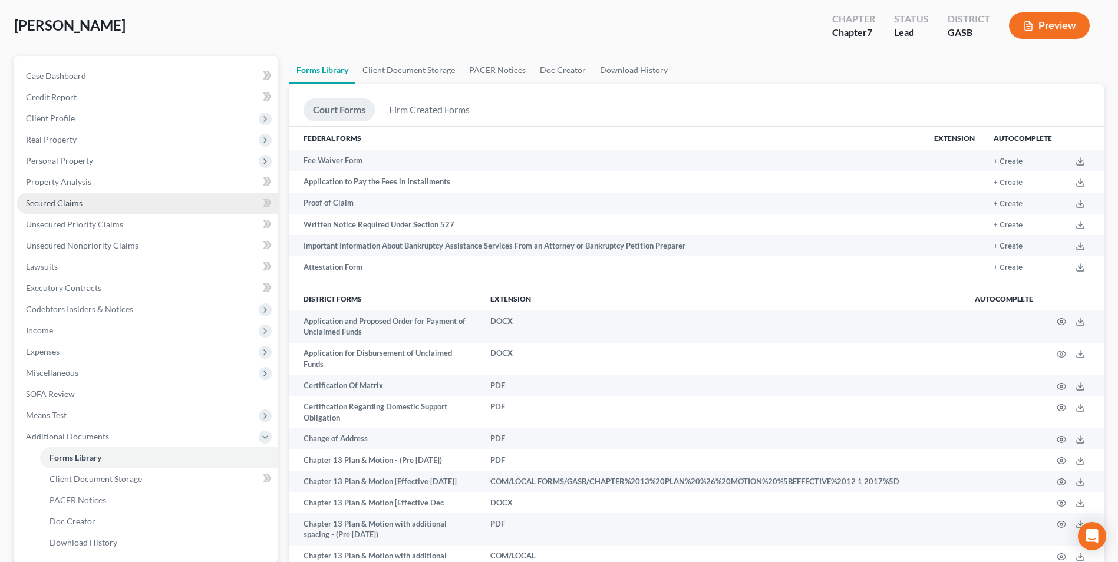
click at [52, 200] on span "Secured Claims" at bounding box center [54, 203] width 57 height 10
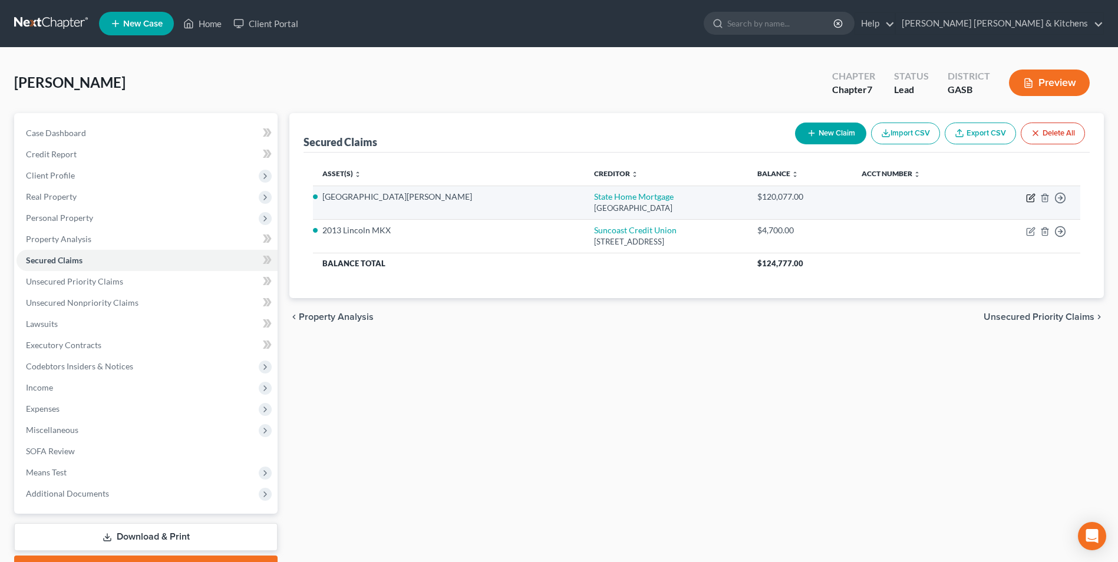
click at [1030, 198] on icon "button" at bounding box center [1030, 197] width 9 height 9
select select "10"
select select "2"
select select "3"
select select "0"
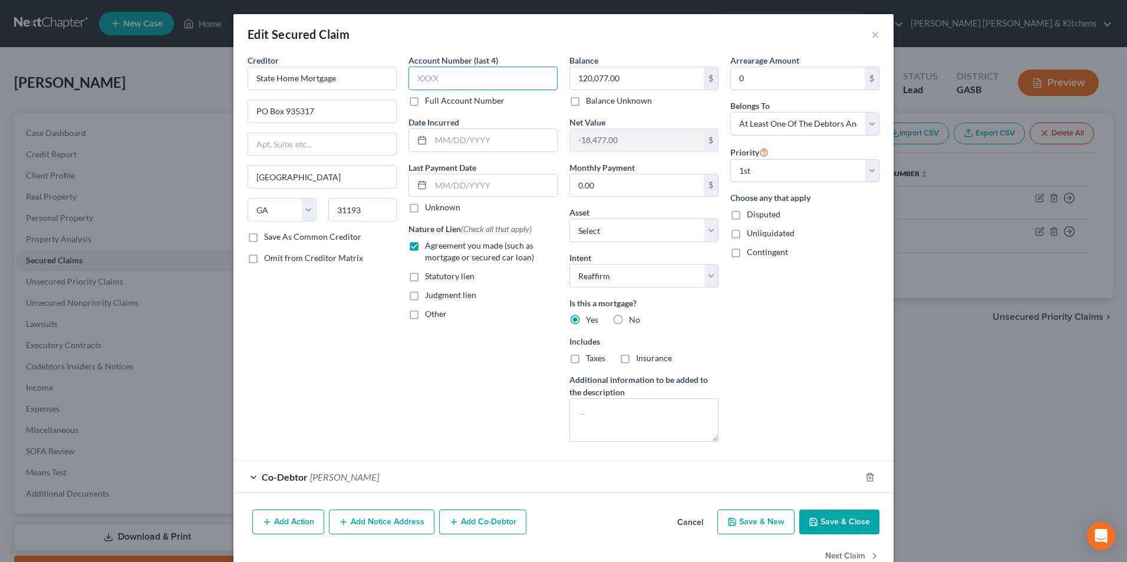
click at [437, 81] on input "text" at bounding box center [483, 79] width 149 height 24
type input "4243"
click at [440, 144] on input "text" at bounding box center [494, 140] width 126 height 22
type input "12/2023"
click at [842, 512] on button "Save & Close" at bounding box center [839, 522] width 80 height 25
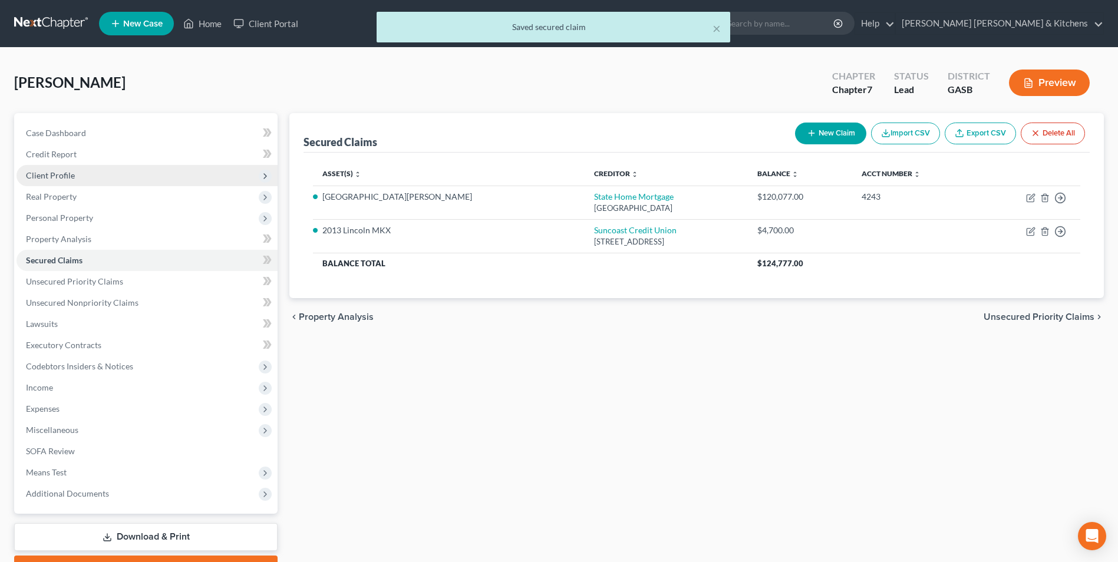
click at [42, 174] on span "Client Profile" at bounding box center [50, 175] width 49 height 10
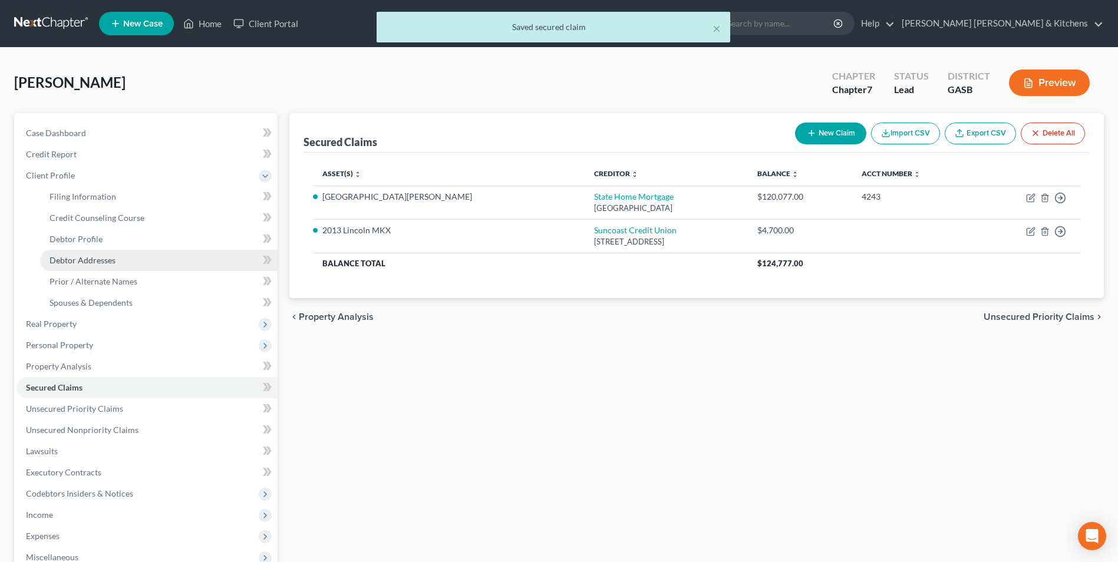
click at [65, 266] on link "Debtor Addresses" at bounding box center [159, 260] width 238 height 21
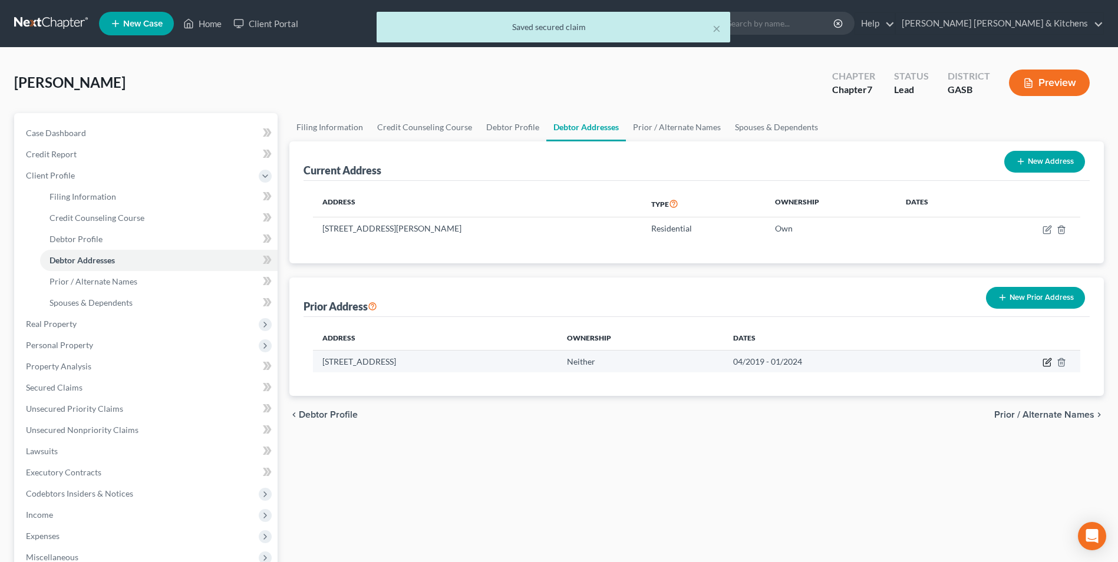
click at [1048, 365] on icon "button" at bounding box center [1047, 362] width 9 height 9
select select "9"
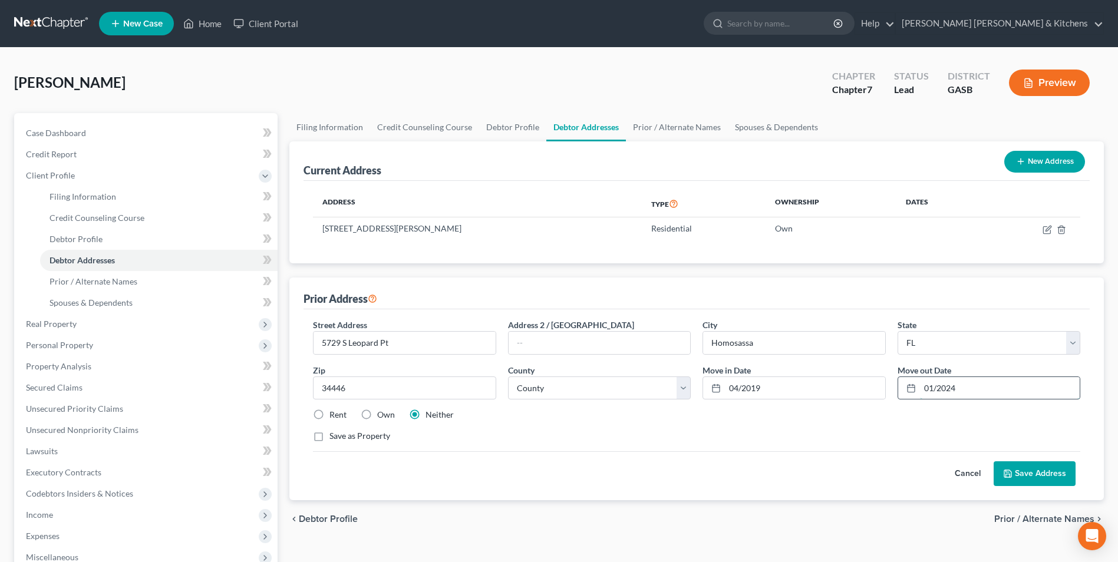
drag, startPoint x: 975, startPoint y: 388, endPoint x: 922, endPoint y: 387, distance: 53.1
click at [922, 387] on input "01/2024" at bounding box center [1000, 388] width 160 height 22
type input "12/2023"
click at [1053, 476] on button "Save Address" at bounding box center [1035, 474] width 82 height 25
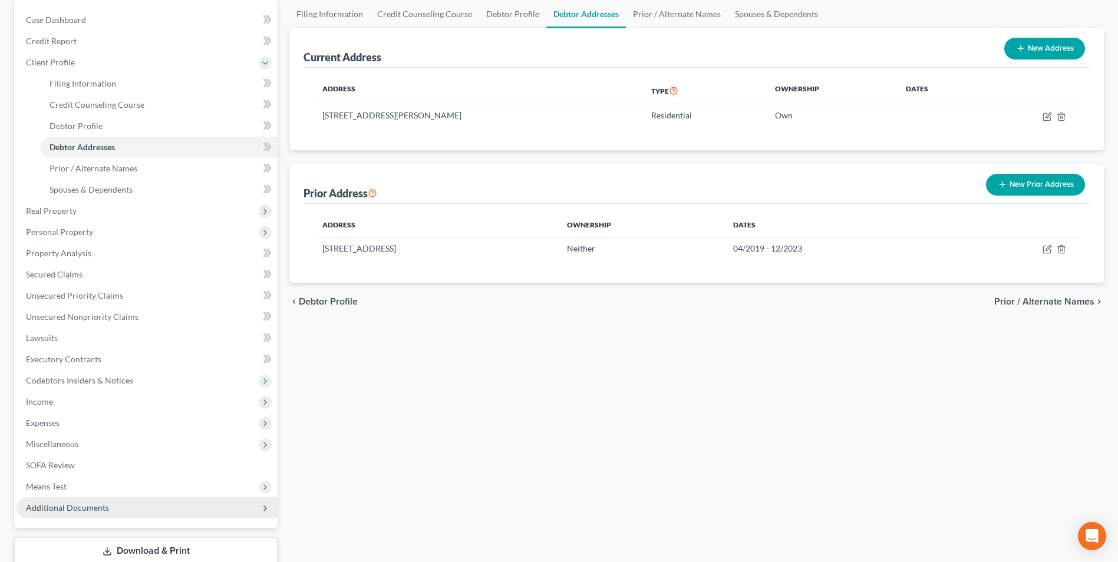
scroll to position [118, 0]
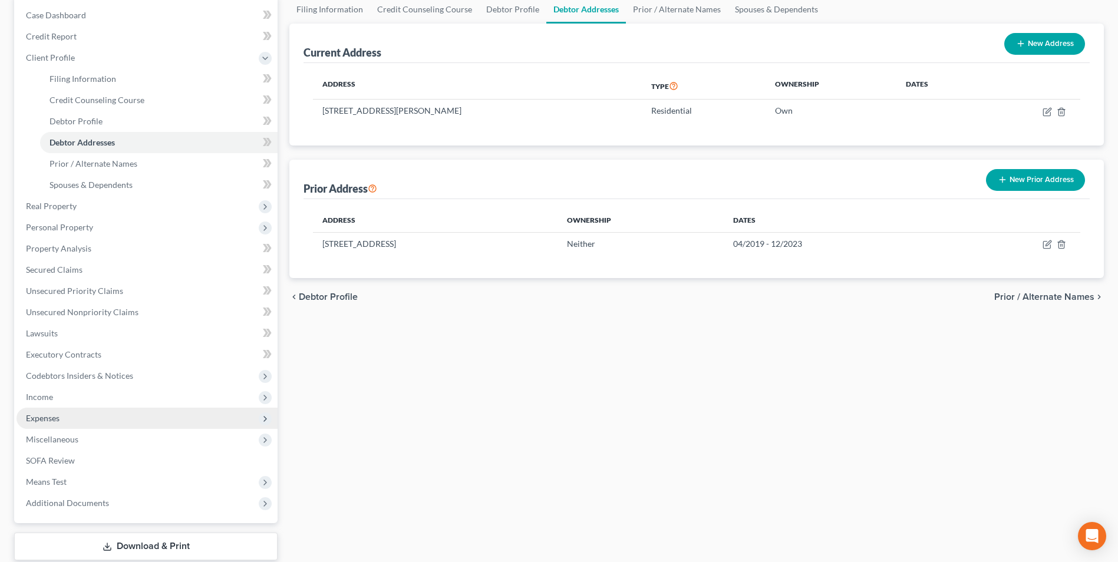
click at [40, 419] on span "Expenses" at bounding box center [43, 418] width 34 height 10
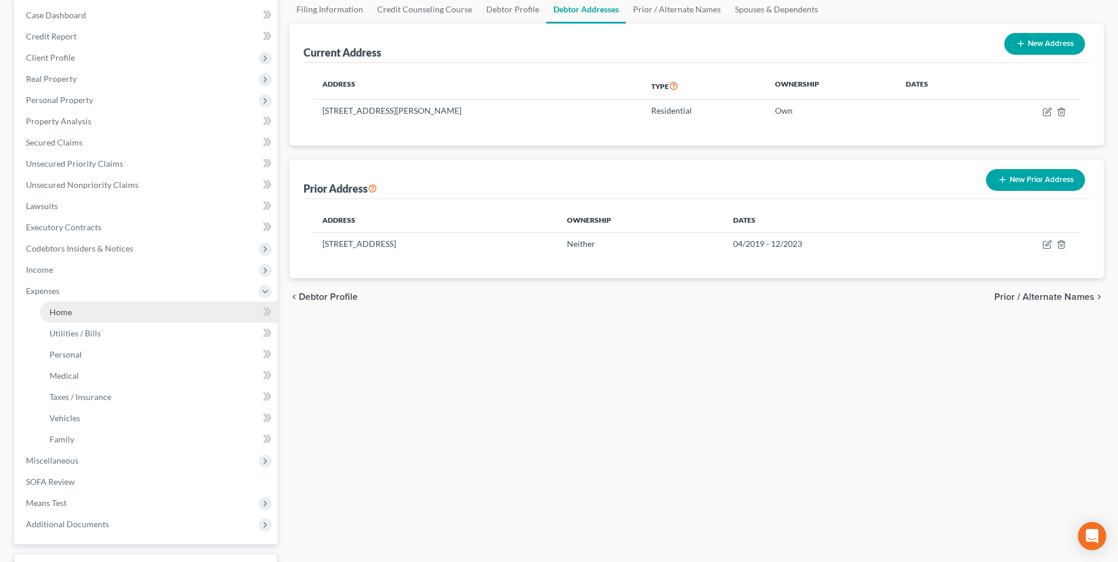
click at [57, 309] on span "Home" at bounding box center [61, 312] width 22 height 10
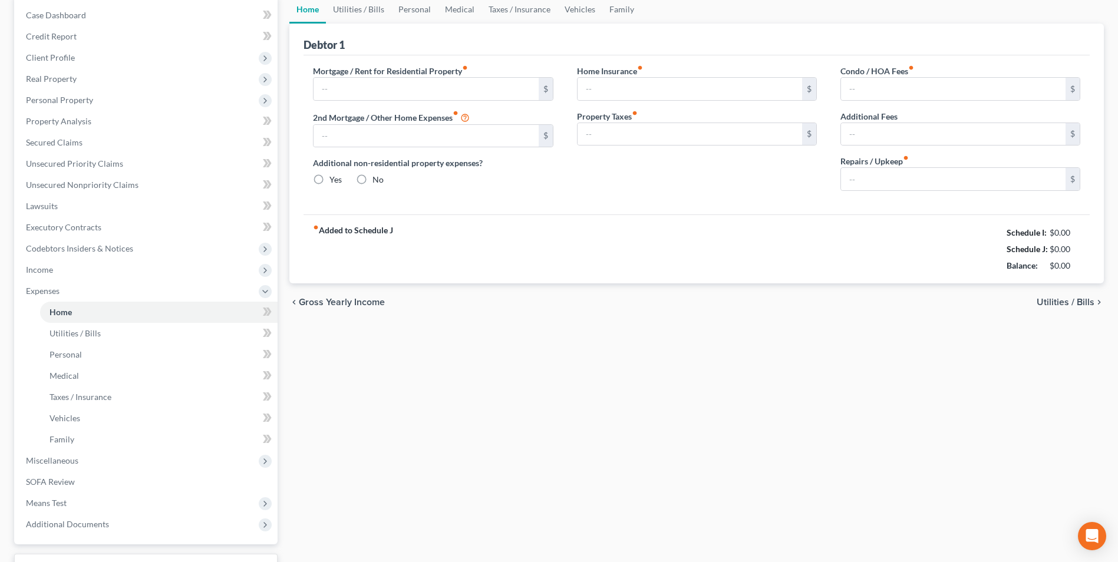
scroll to position [60, 0]
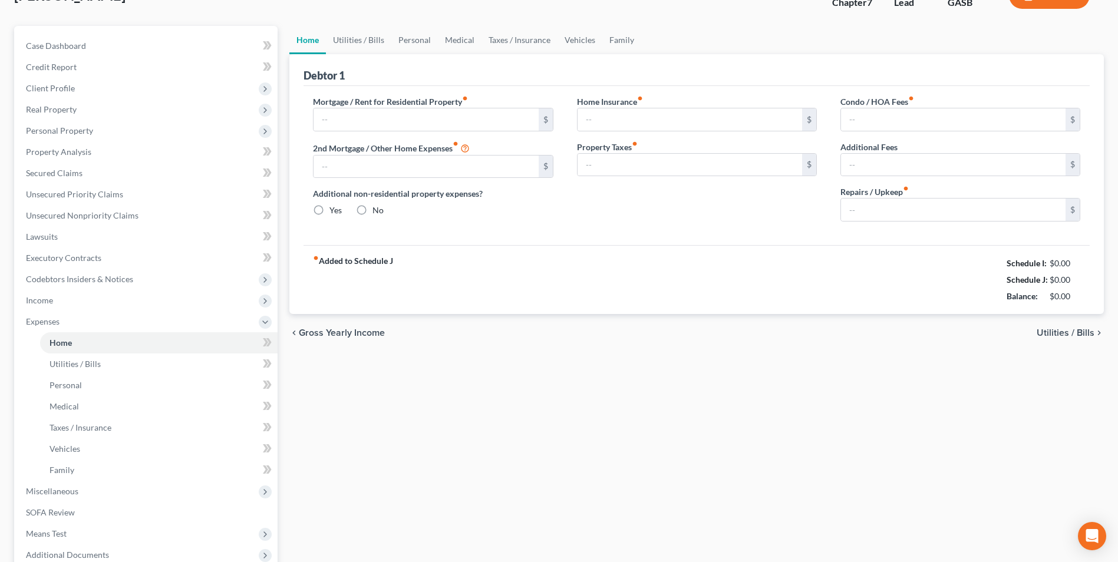
type input "1,050.00"
type input "0.00"
radio input "true"
type input "0.00"
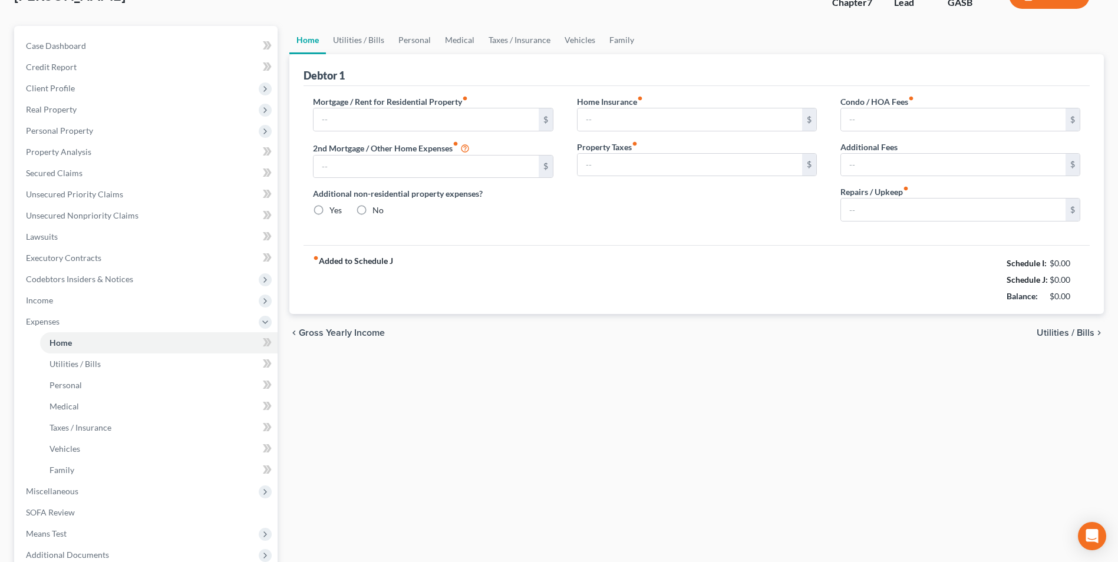
type input "0.00"
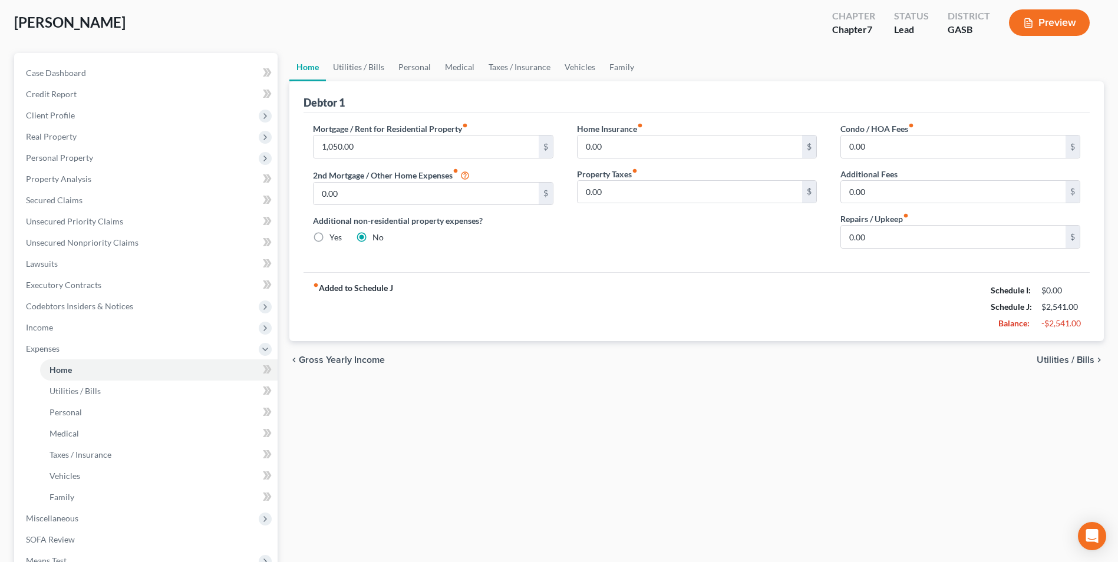
scroll to position [0, 0]
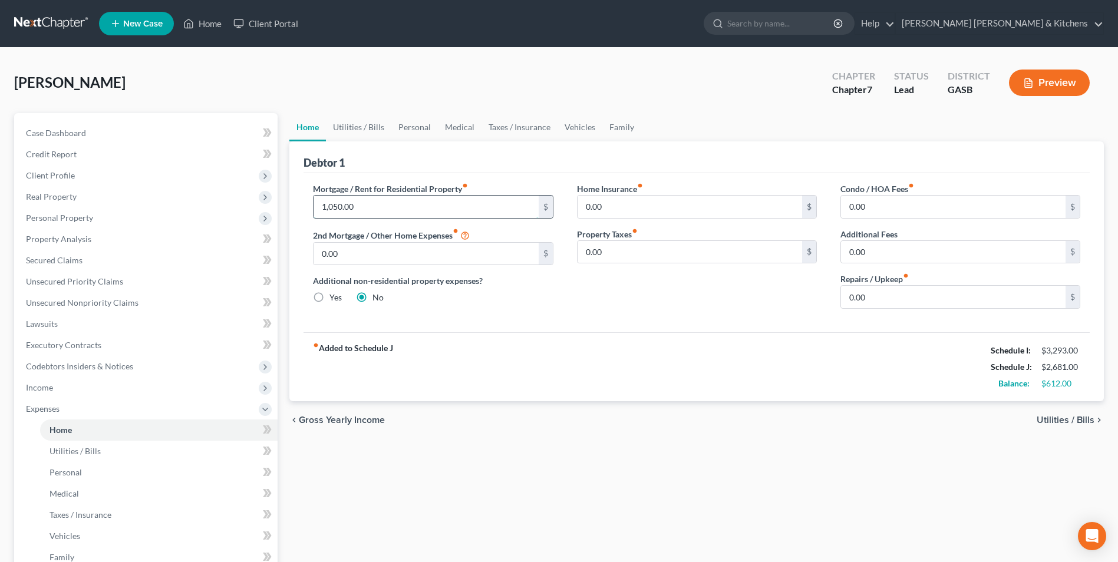
click at [386, 212] on input "1,050.00" at bounding box center [426, 207] width 225 height 22
type input "1,050.69"
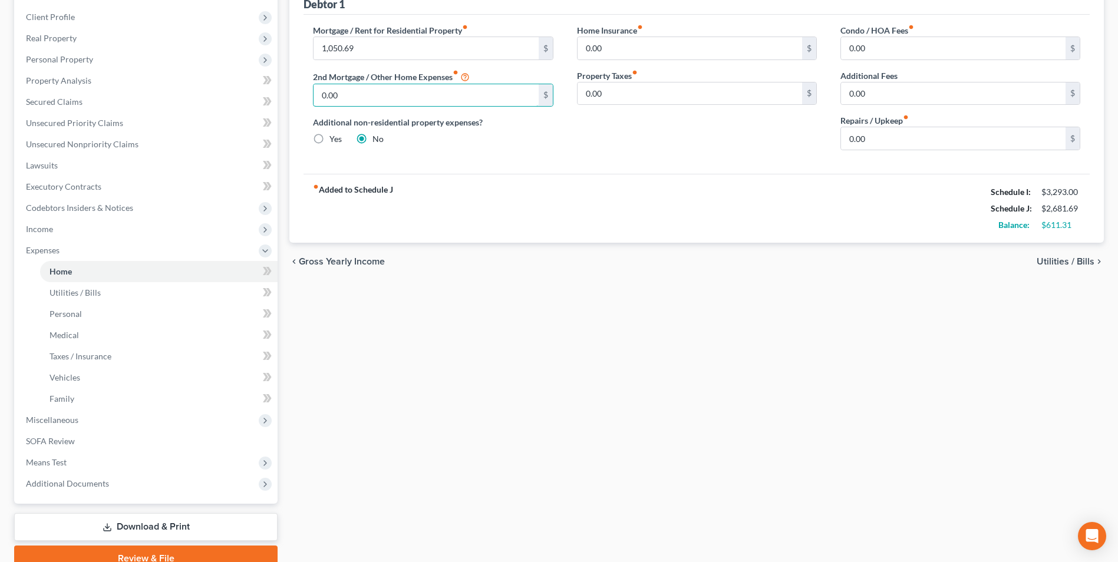
scroll to position [177, 0]
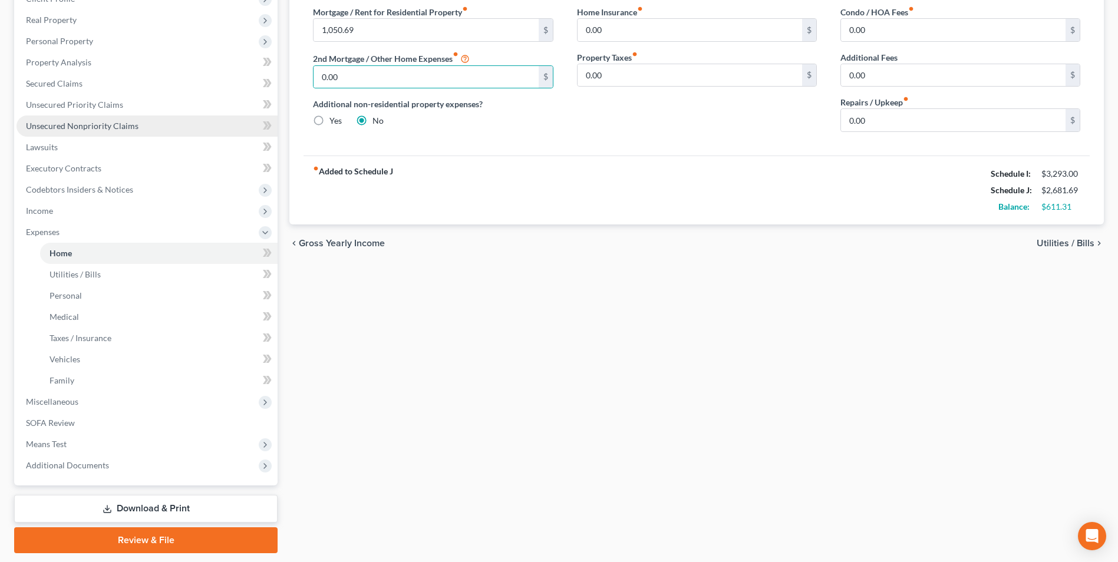
click at [86, 128] on span "Unsecured Nonpriority Claims" at bounding box center [82, 126] width 113 height 10
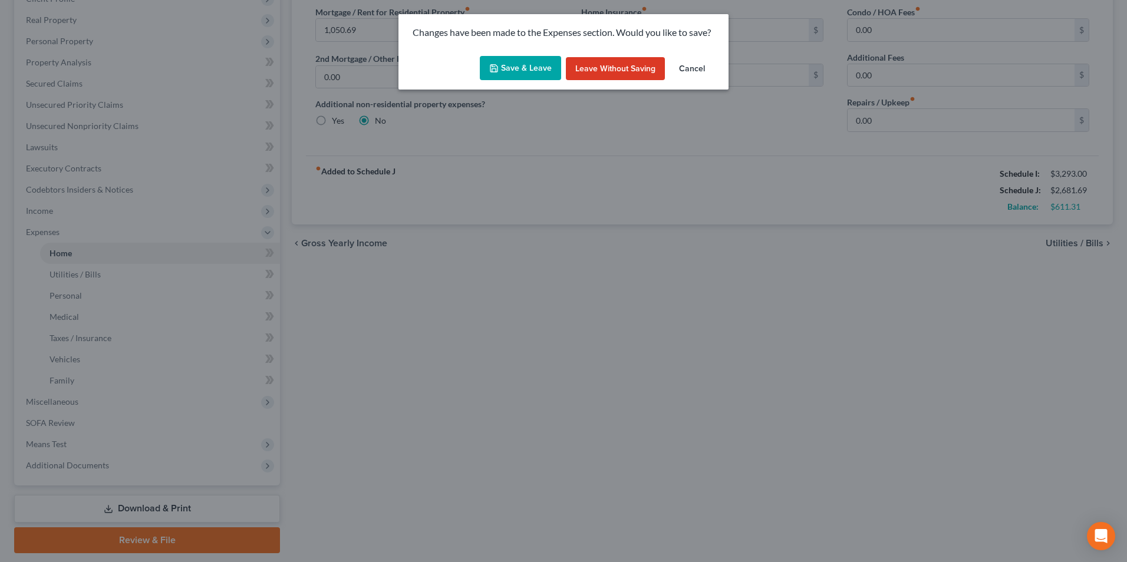
click at [526, 67] on button "Save & Leave" at bounding box center [520, 68] width 81 height 25
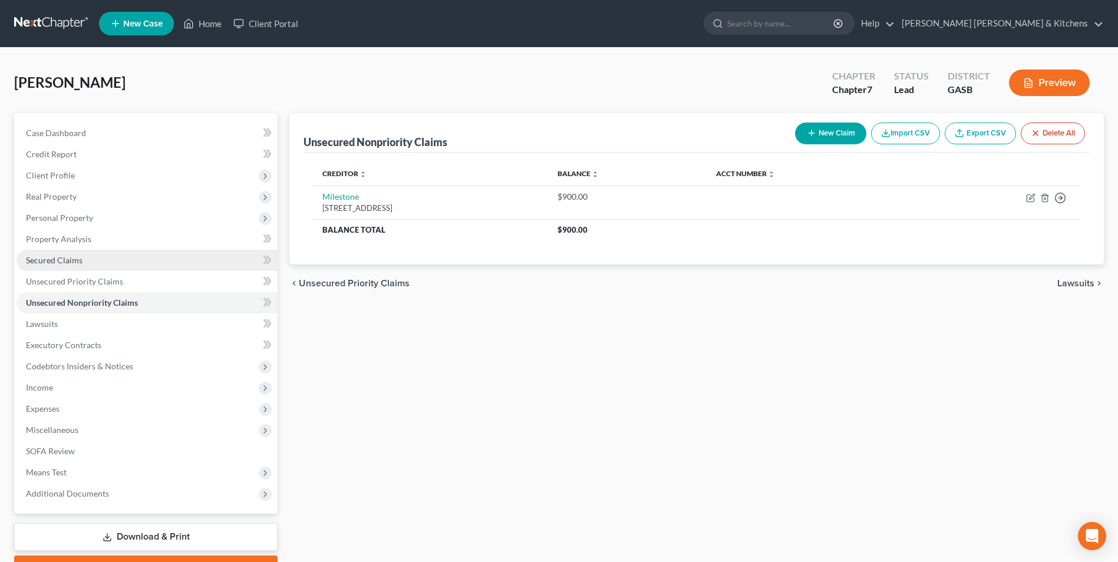
click at [82, 255] on link "Secured Claims" at bounding box center [147, 260] width 261 height 21
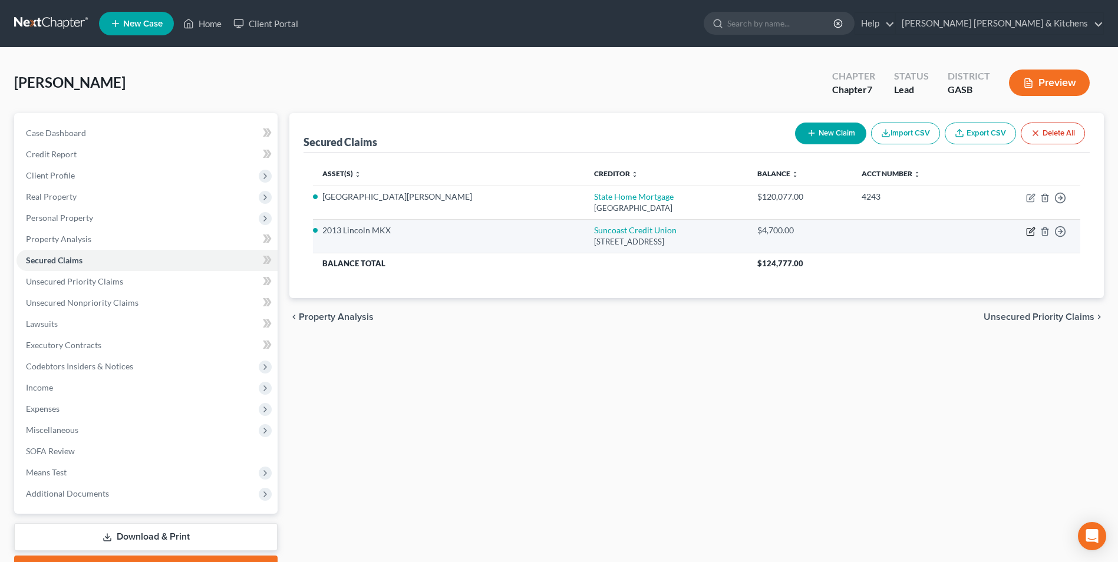
click at [1026, 230] on icon "button" at bounding box center [1030, 231] width 9 height 9
select select "9"
select select "2"
select select "0"
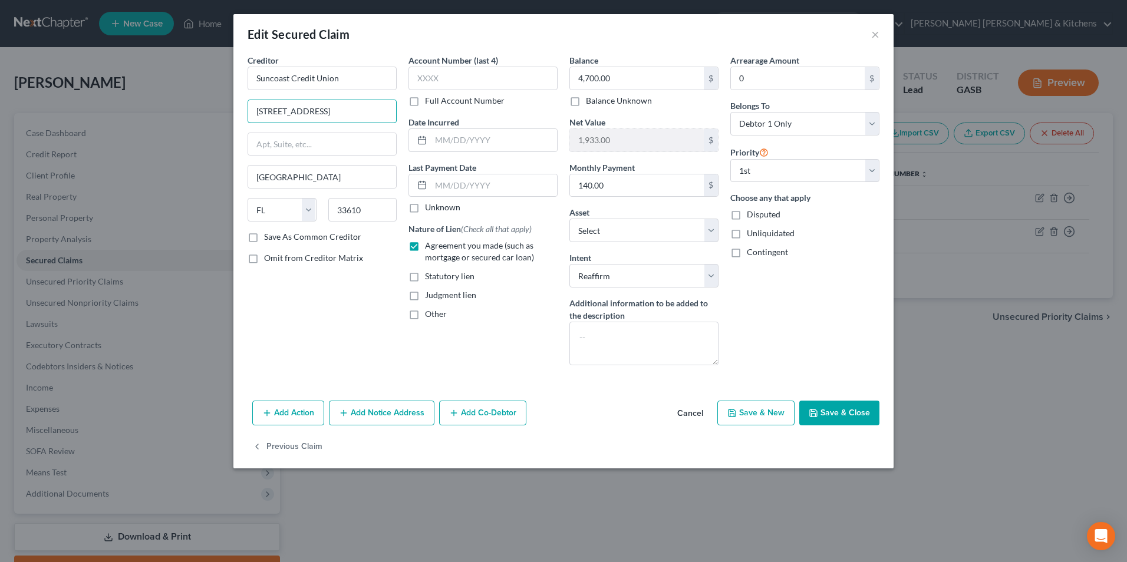
drag, startPoint x: 364, startPoint y: 113, endPoint x: 235, endPoint y: 123, distance: 130.1
click at [235, 123] on div "Creditor * Suncoast Credit Union 6801 E Hillsborough Avenue Tampa State AL AK A…" at bounding box center [563, 225] width 660 height 342
type input "PO Box 11904"
click at [431, 77] on input "text" at bounding box center [483, 79] width 149 height 24
type input "0100"
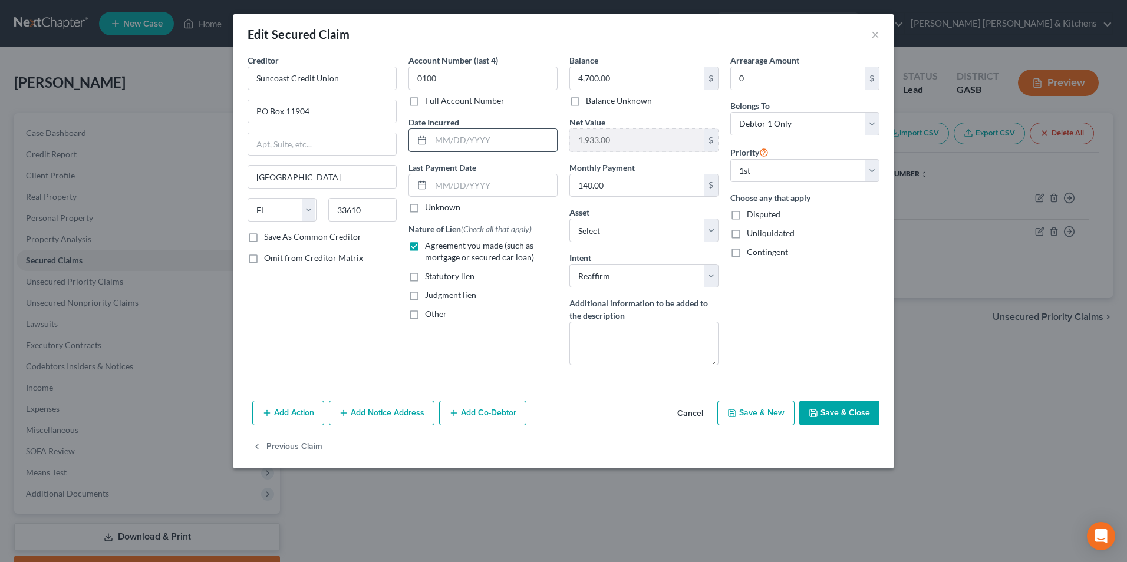
click at [483, 140] on input "text" at bounding box center [494, 140] width 126 height 22
type input "07/2023"
click at [824, 406] on button "Save & Close" at bounding box center [839, 413] width 80 height 25
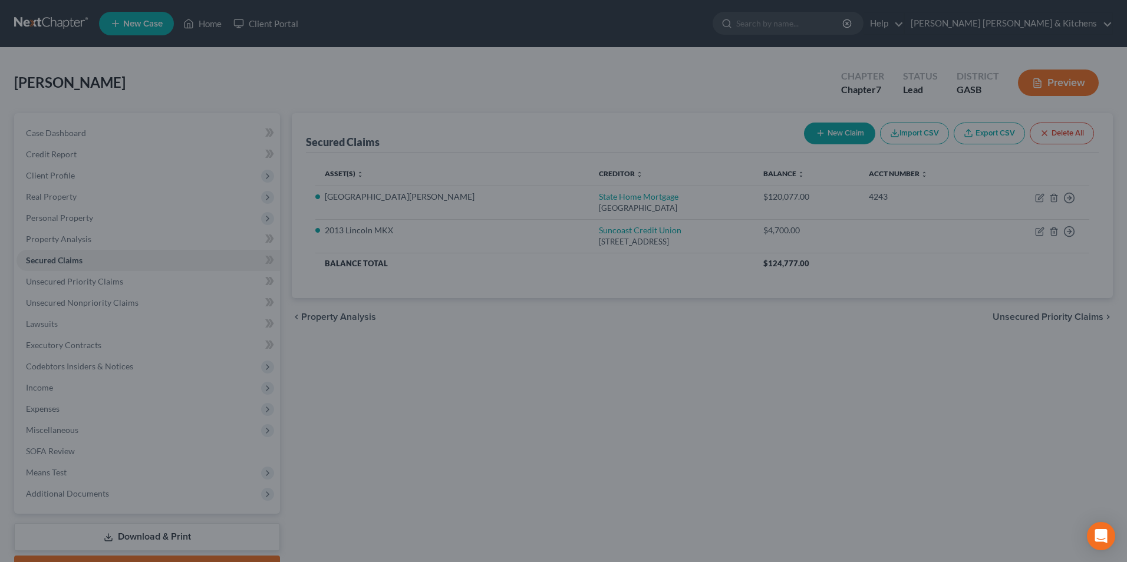
select select "2"
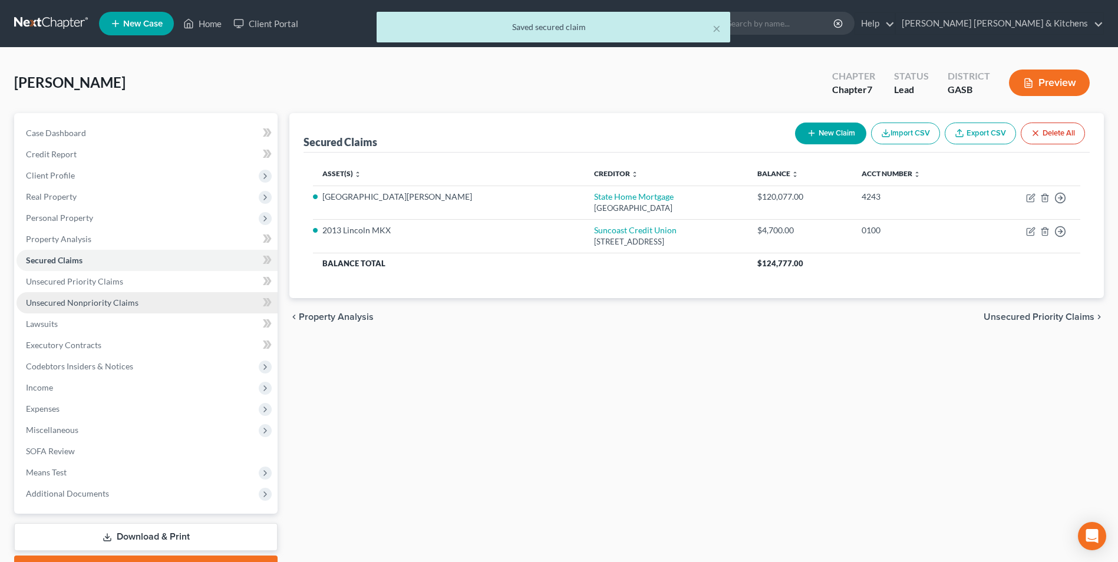
click at [90, 304] on span "Unsecured Nonpriority Claims" at bounding box center [82, 303] width 113 height 10
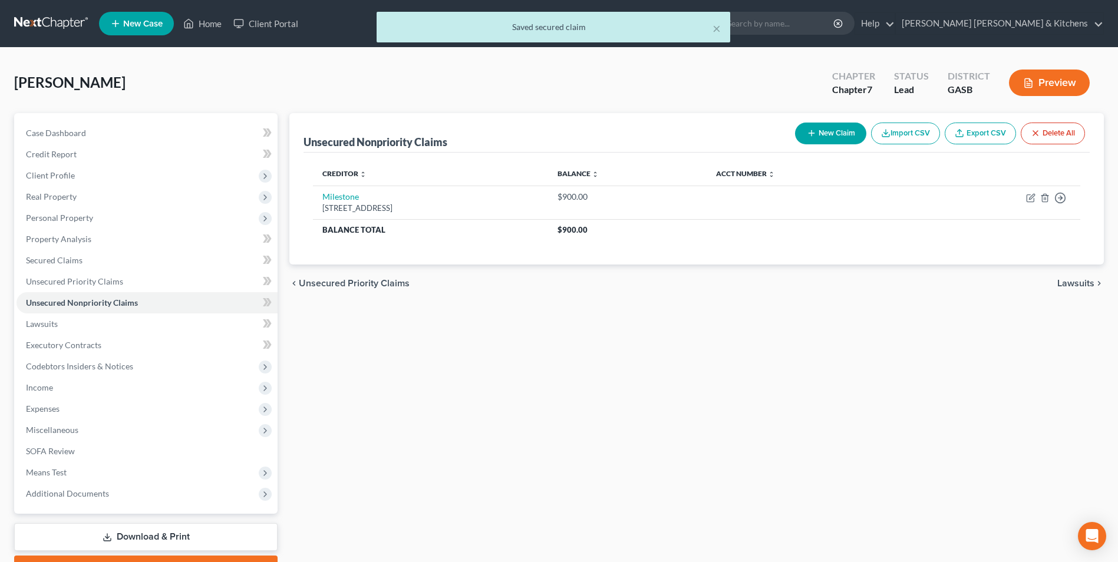
click at [805, 133] on button "New Claim" at bounding box center [830, 134] width 71 height 22
select select "0"
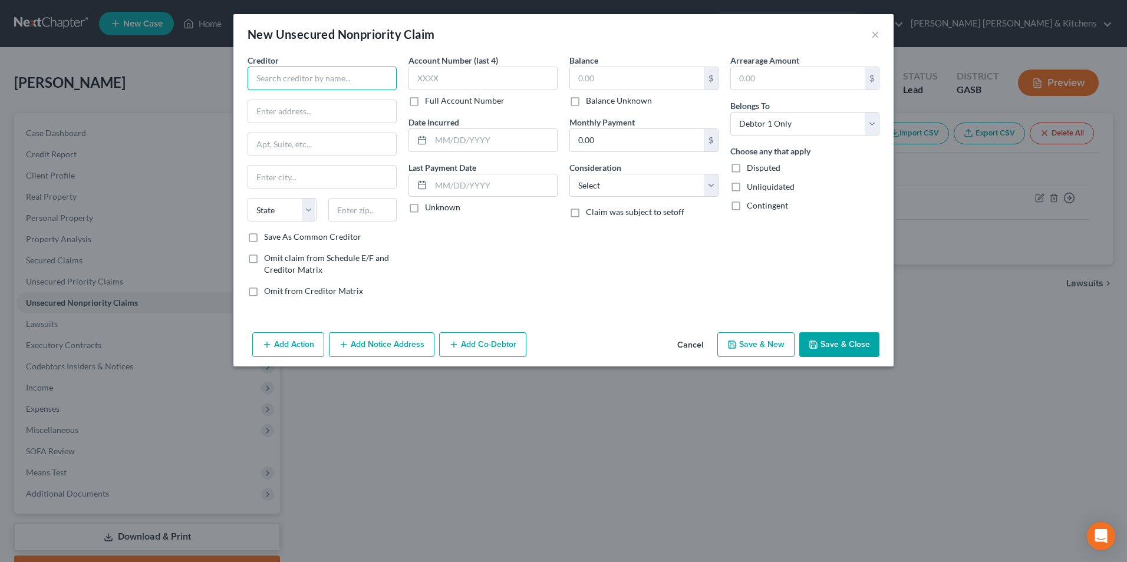
click at [289, 85] on input "text" at bounding box center [322, 79] width 149 height 24
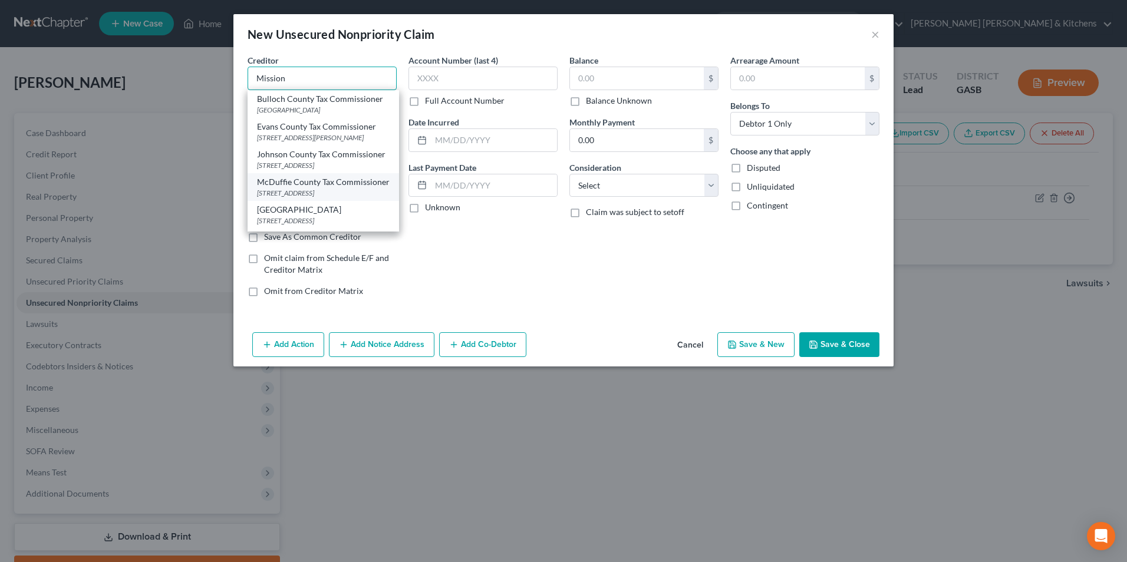
scroll to position [59, 0]
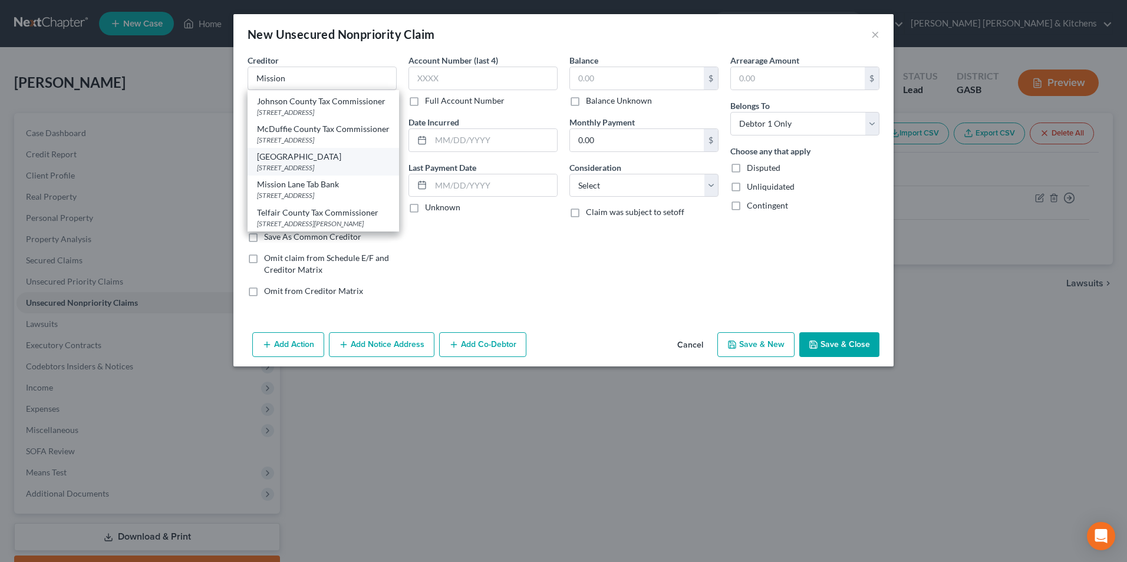
click at [315, 173] on div "PO Box 105286 SW #1340, Atlanta, GA 30348" at bounding box center [323, 168] width 133 height 10
type input "Mission Lane"
type input "PO Box 105286"
type input "SW #1340"
type input "[GEOGRAPHIC_DATA]"
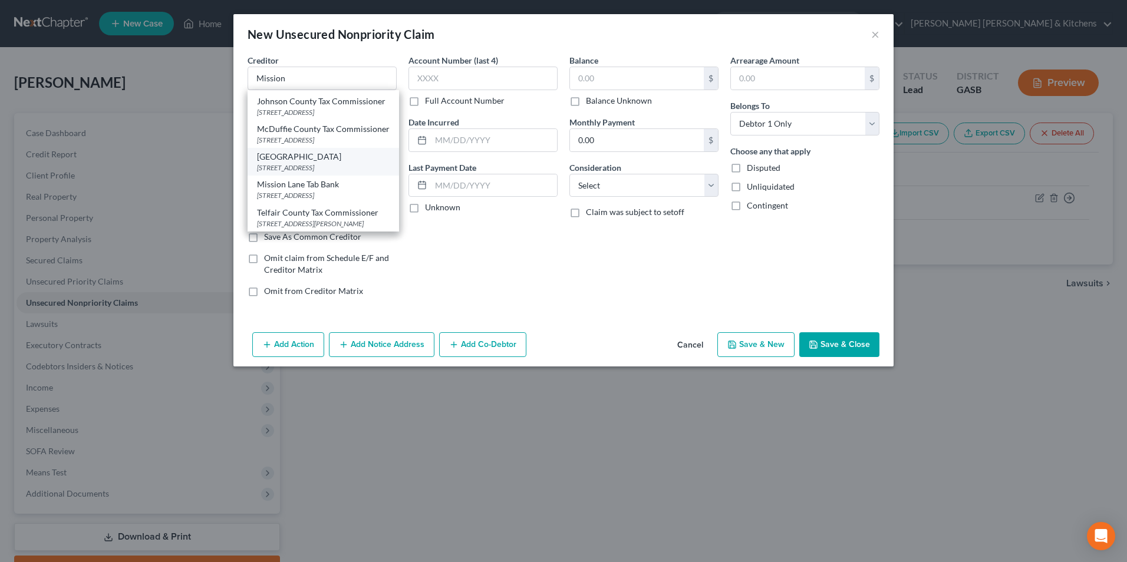
select select "10"
type input "30348"
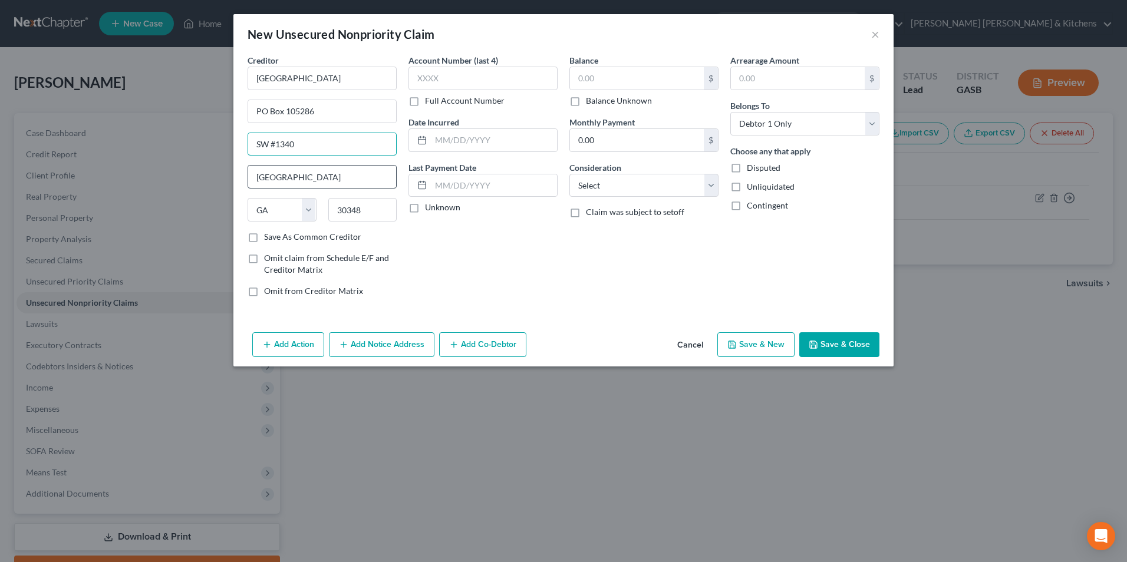
drag, startPoint x: 319, startPoint y: 151, endPoint x: 252, endPoint y: 167, distance: 68.6
click at [252, 167] on div "Creditor * Mission Lane PO Box 105286 SW #1340 Atlanta State AL AK AR AZ CA CO …" at bounding box center [322, 142] width 149 height 177
click at [426, 80] on input "text" at bounding box center [483, 79] width 149 height 24
type input "9236"
click at [443, 133] on input "text" at bounding box center [494, 140] width 126 height 22
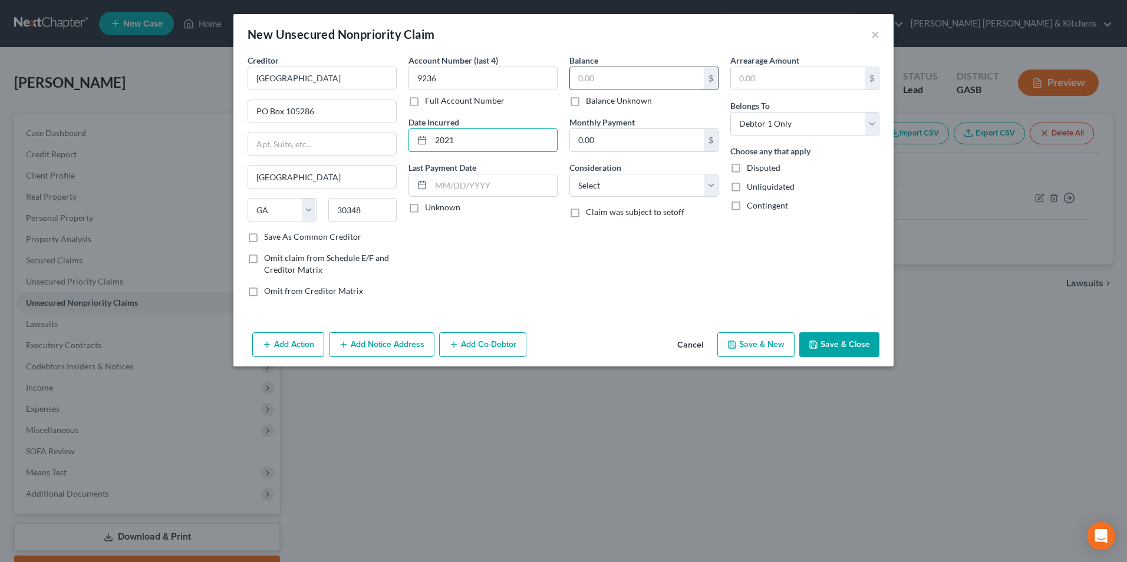
type input "2021"
click at [584, 83] on input "text" at bounding box center [637, 78] width 134 height 22
type input "4,549"
click at [595, 185] on select "Select Cable / Satellite Services Collection Agency Credit Card Debt Debt Couns…" at bounding box center [643, 186] width 149 height 24
select select "2"
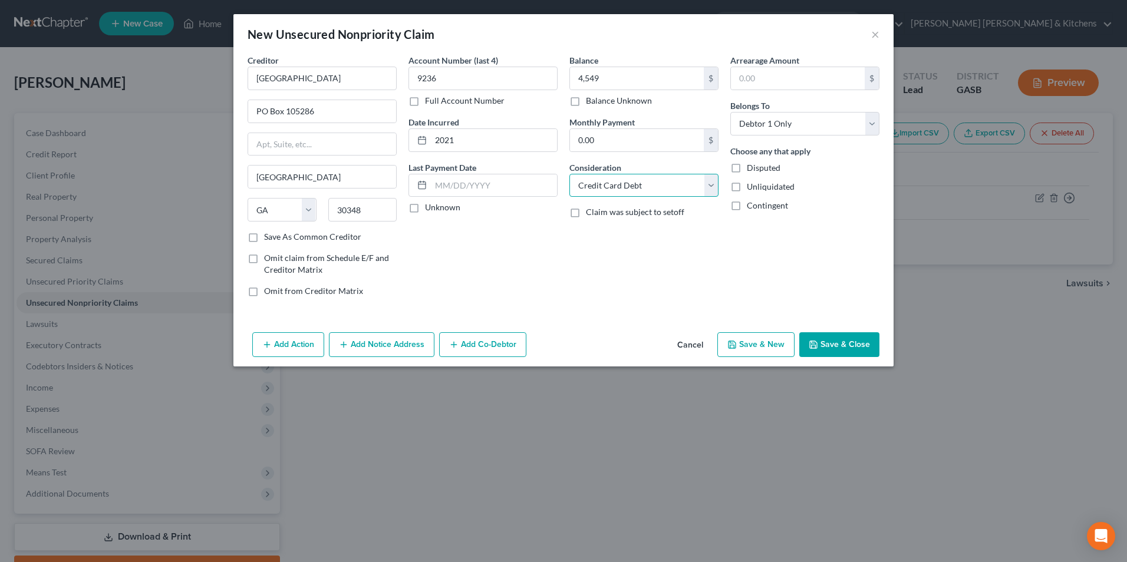
click at [569, 174] on select "Select Cable / Satellite Services Collection Agency Credit Card Debt Debt Couns…" at bounding box center [643, 186] width 149 height 24
click at [768, 348] on button "Save & New" at bounding box center [755, 344] width 77 height 25
select select "0"
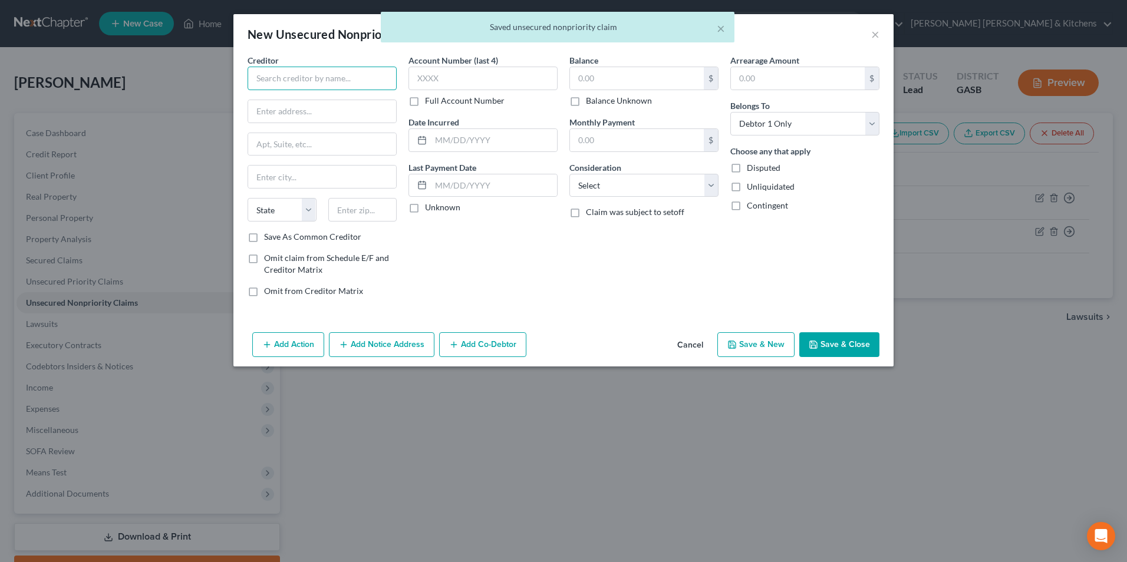
click at [281, 77] on input "text" at bounding box center [322, 79] width 149 height 24
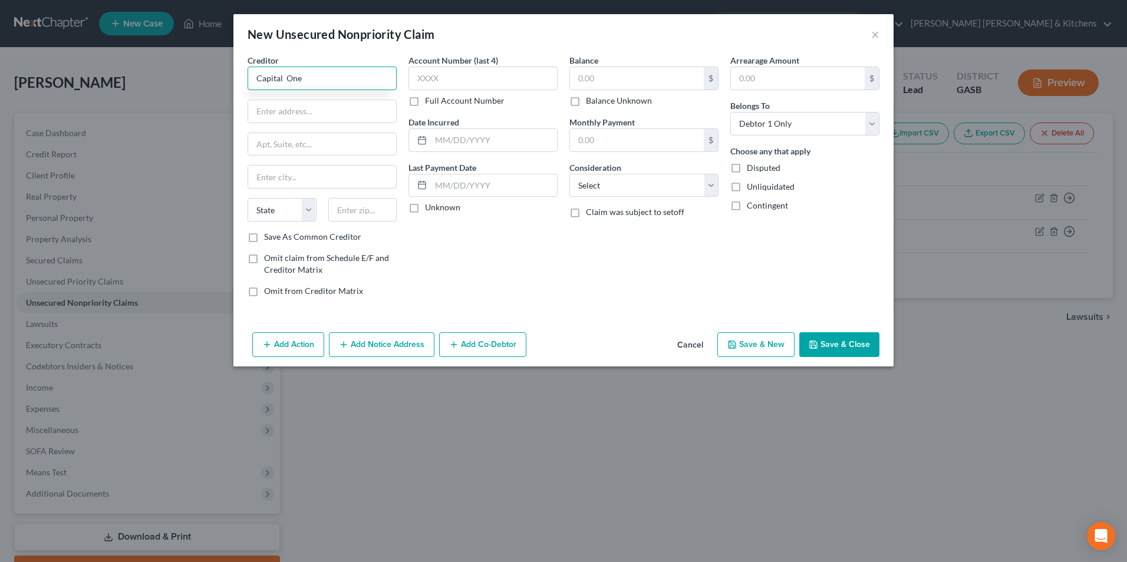
drag, startPoint x: 282, startPoint y: 78, endPoint x: 307, endPoint y: 75, distance: 24.3
click at [282, 83] on input "Capital One" at bounding box center [322, 79] width 149 height 24
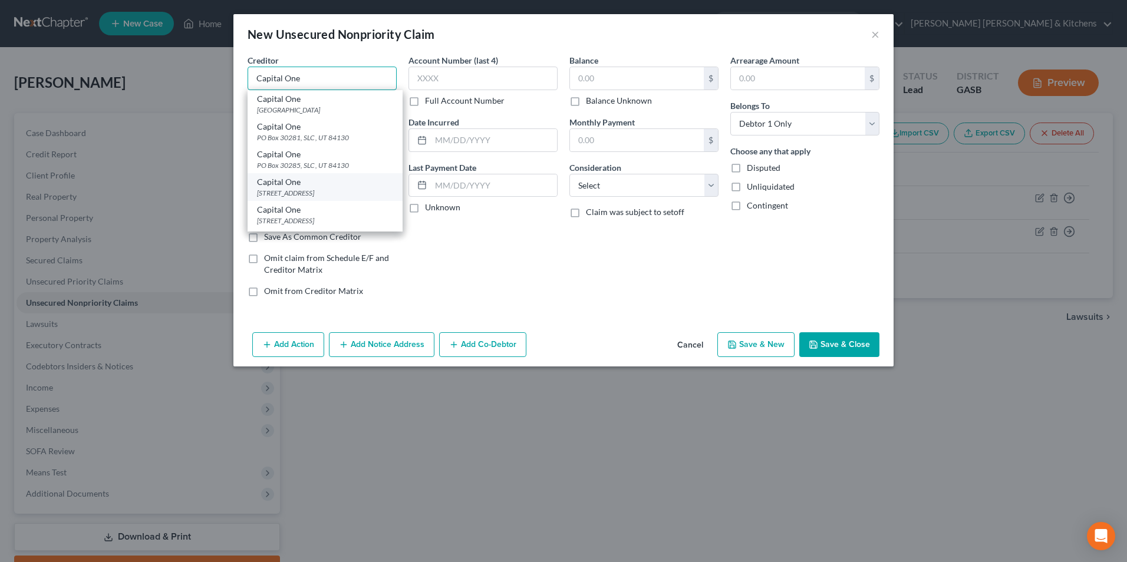
type input "Capital One"
click at [309, 195] on div "PO Box 31293, Salt Lake City, UT 84131" at bounding box center [325, 193] width 136 height 10
type input "PO Box 31293"
type input "Salt Lake City"
select select "46"
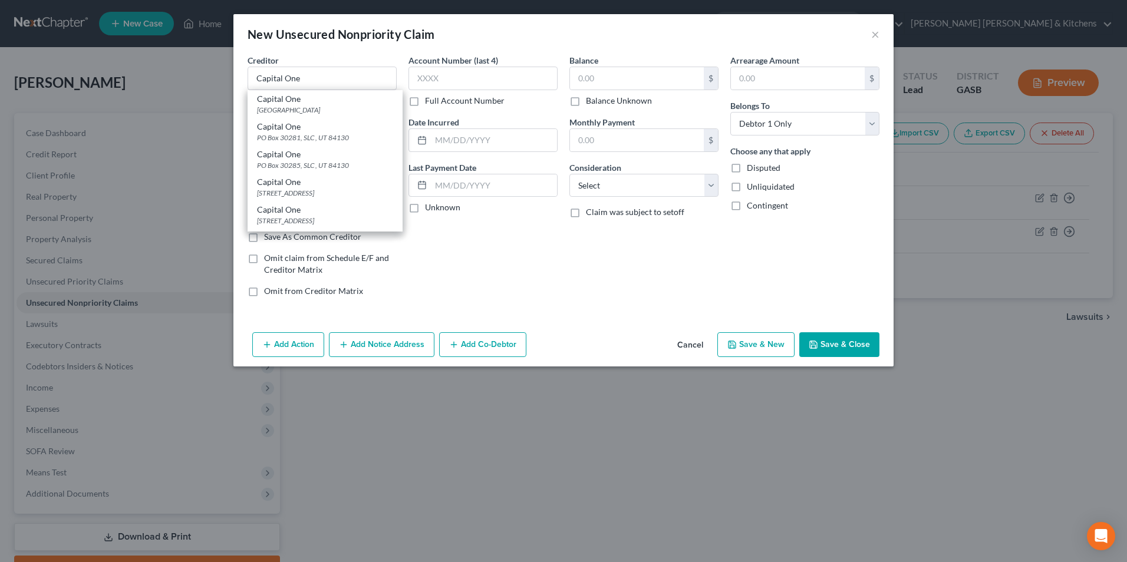
type input "84131"
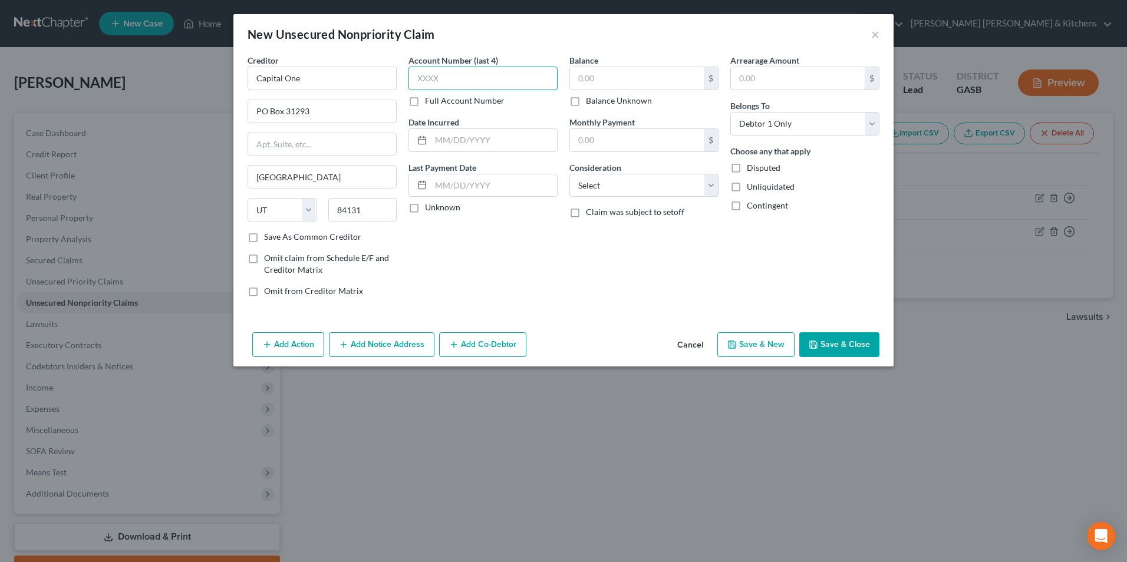
click at [430, 84] on input "text" at bounding box center [483, 79] width 149 height 24
type input "7048"
click at [447, 136] on input "text" at bounding box center [494, 140] width 126 height 22
type input "2022"
click at [617, 77] on input "text" at bounding box center [637, 78] width 134 height 22
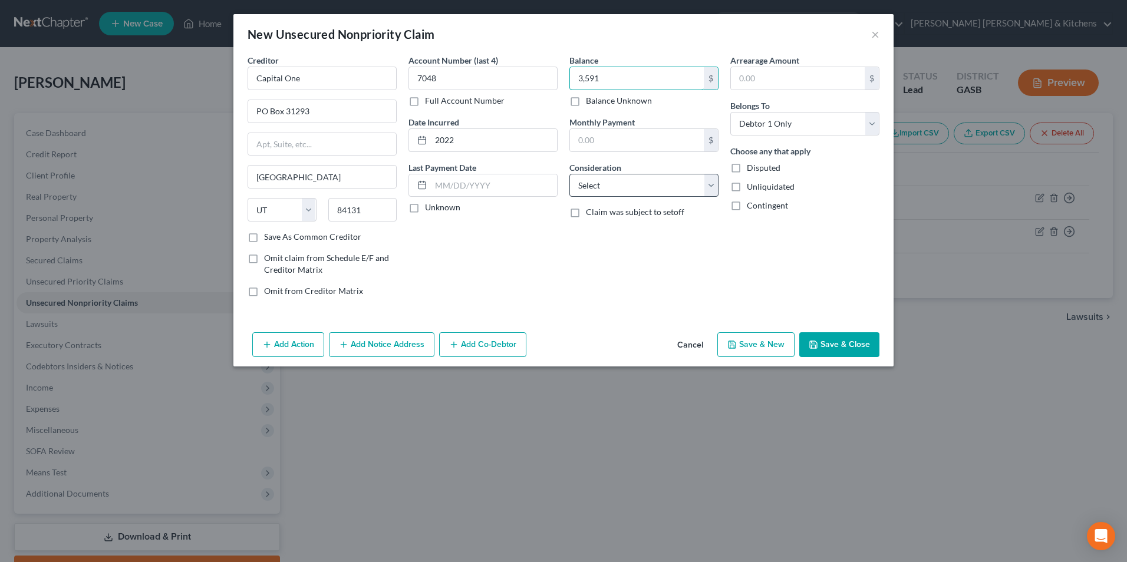
type input "3,591"
drag, startPoint x: 600, startPoint y: 186, endPoint x: 600, endPoint y: 198, distance: 12.4
click at [600, 186] on select "Select Cable / Satellite Services Collection Agency Credit Card Debt Debt Couns…" at bounding box center [643, 186] width 149 height 24
select select "2"
click at [569, 174] on select "Select Cable / Satellite Services Collection Agency Credit Card Debt Debt Couns…" at bounding box center [643, 186] width 149 height 24
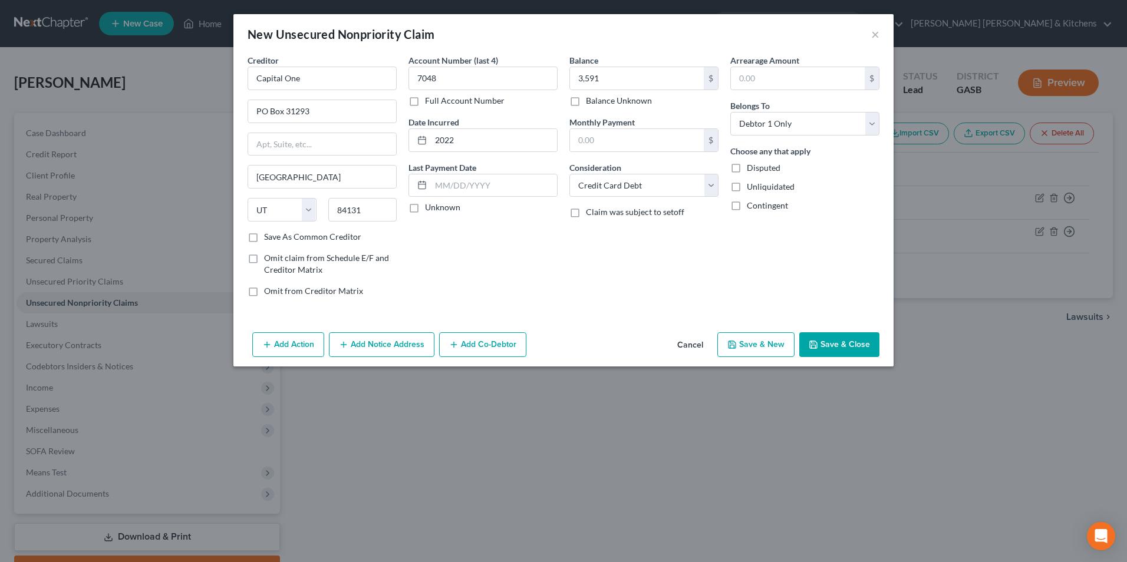
click at [855, 344] on button "Save & Close" at bounding box center [839, 344] width 80 height 25
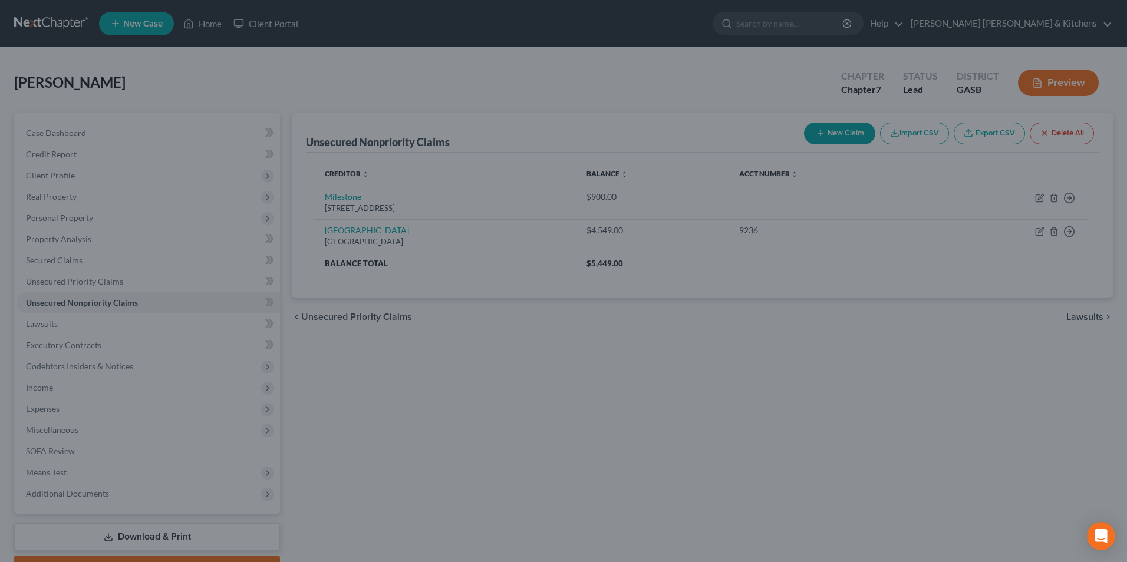
type input "3,591.00"
type input "0.00"
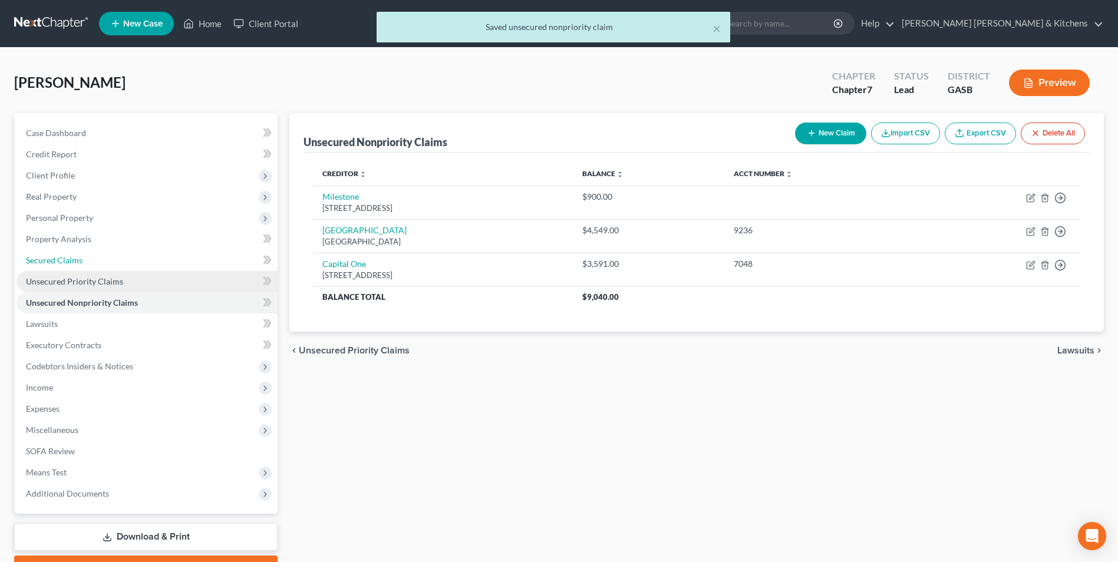
drag, startPoint x: 67, startPoint y: 265, endPoint x: 83, endPoint y: 276, distance: 19.8
click at [67, 265] on span "Secured Claims" at bounding box center [54, 260] width 57 height 10
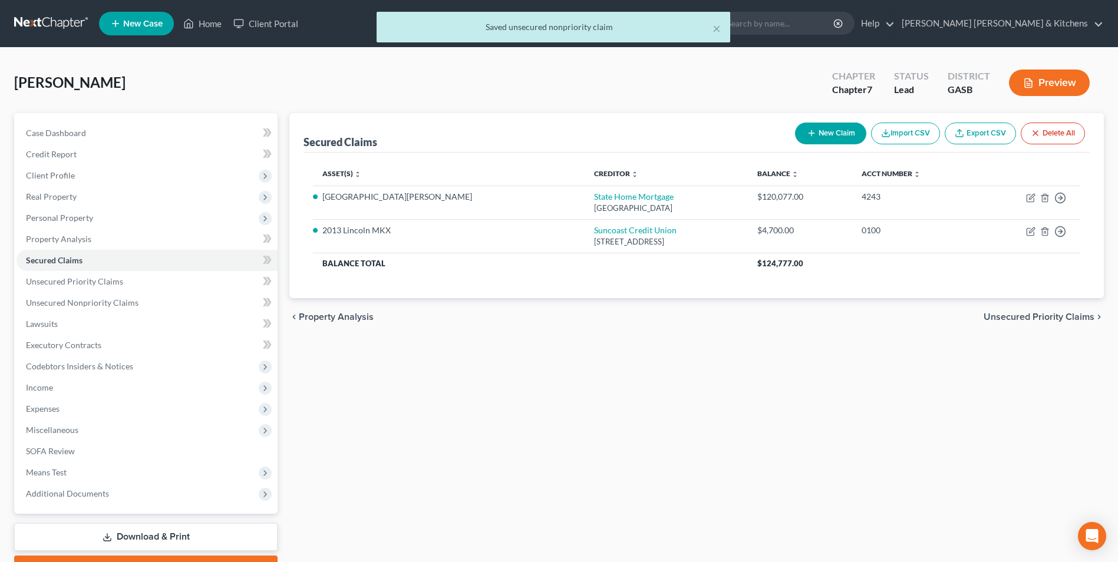
click at [828, 135] on button "New Claim" at bounding box center [830, 134] width 71 height 22
select select "0"
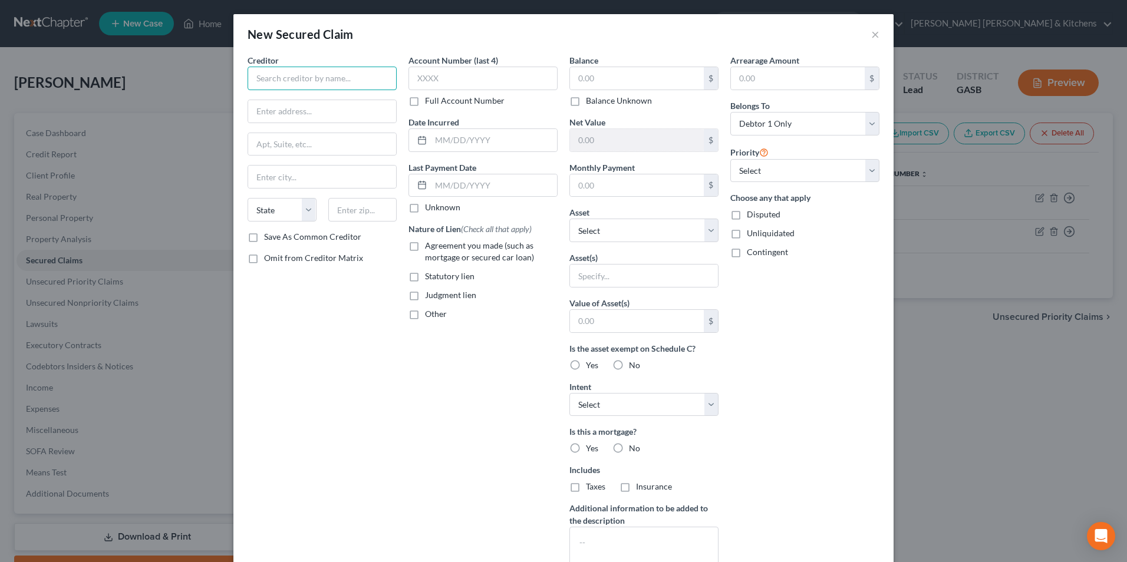
click at [342, 85] on input "text" at bounding box center [322, 79] width 149 height 24
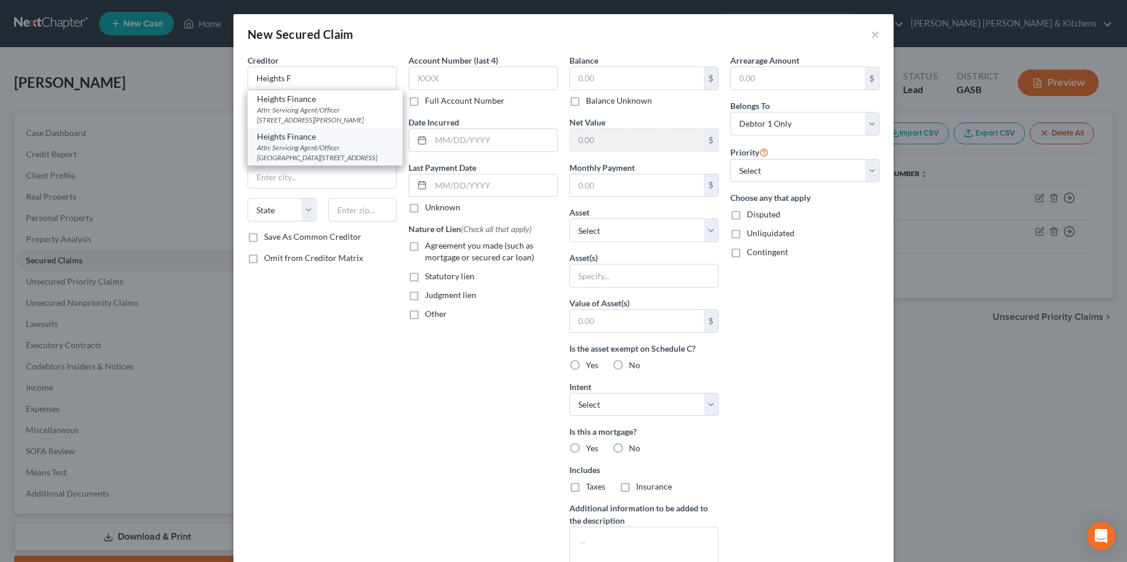
click at [368, 154] on div "Attn: Servicing Agent/Officer PO Box 1947, Greenville, SC 29602" at bounding box center [325, 153] width 136 height 20
type input "Heights Finance"
type input "Attn: Servicing Agent/Officer"
type input "PO Box 1947"
type input "Greenville"
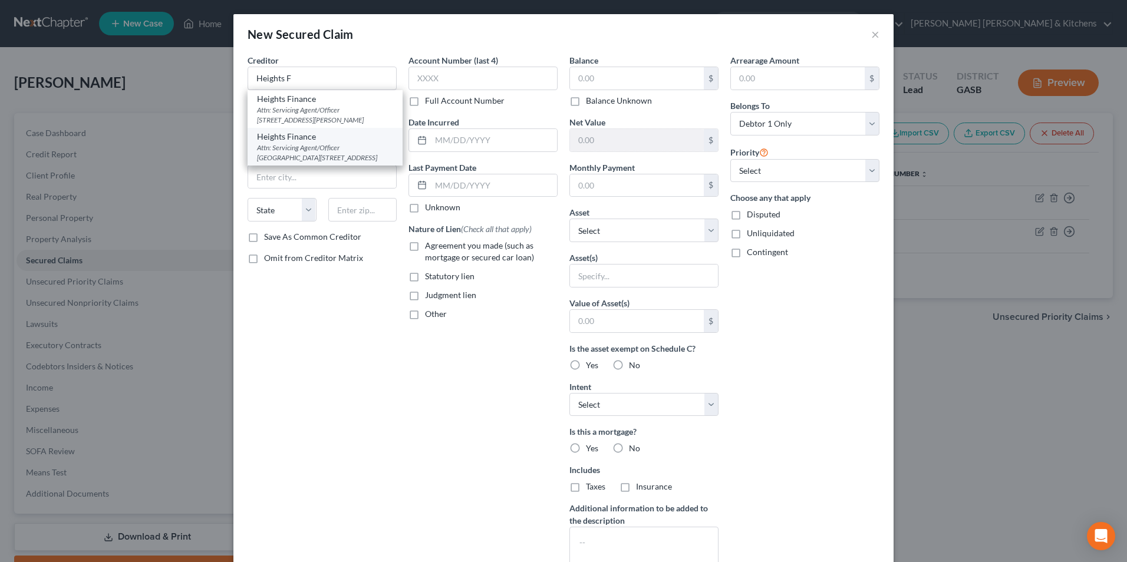
select select "42"
type input "29602"
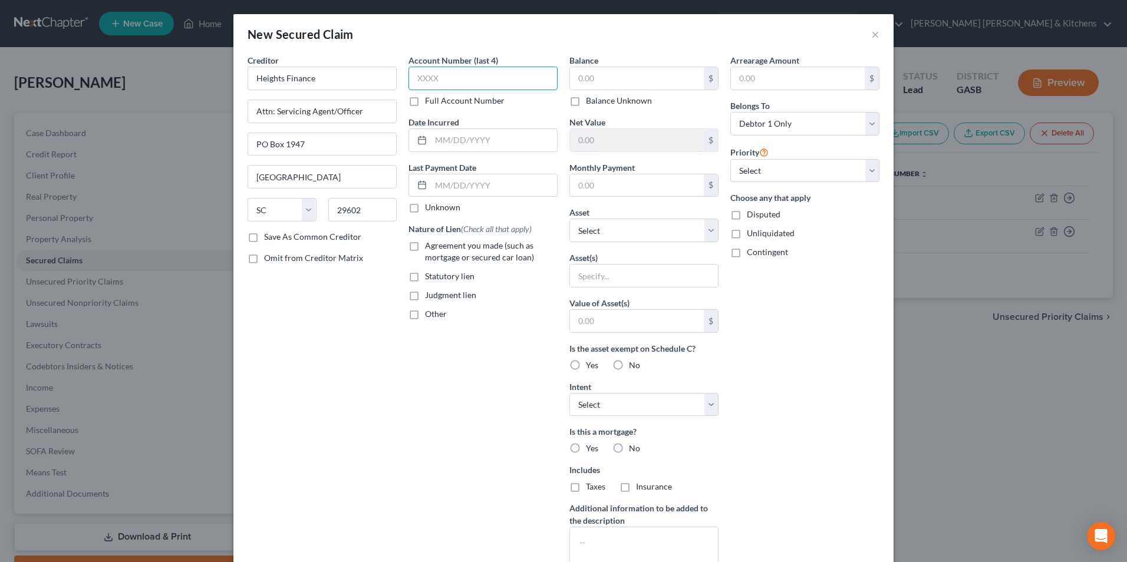
click at [432, 87] on input "text" at bounding box center [483, 79] width 149 height 24
type input "2705"
click at [476, 140] on input "text" at bounding box center [494, 140] width 126 height 22
type input "10/2024"
click at [425, 245] on label "Agreement you made (such as mortgage or secured car loan)" at bounding box center [491, 252] width 133 height 24
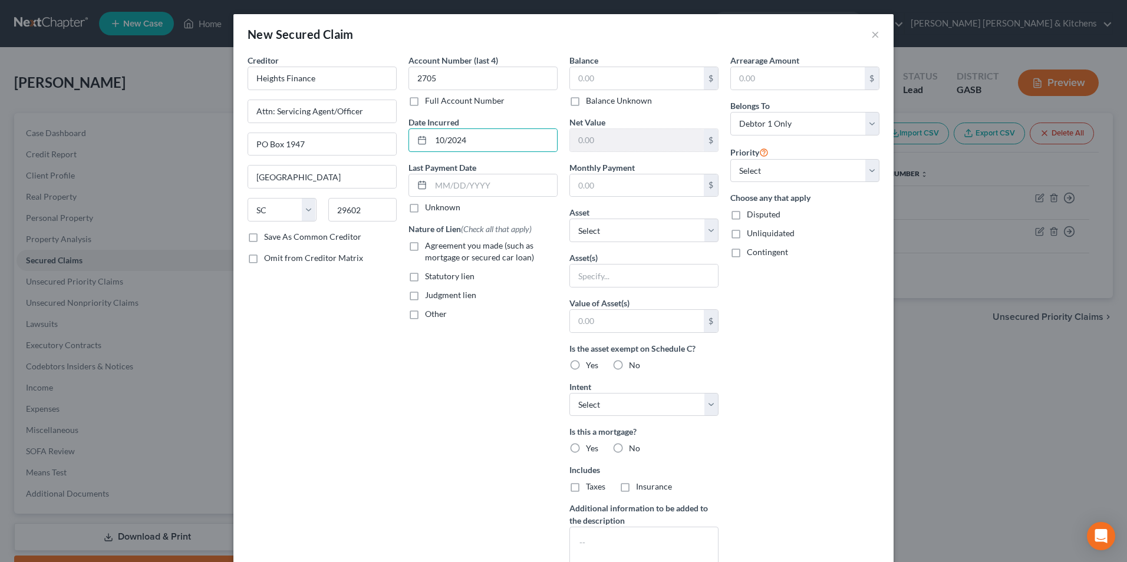
click at [430, 245] on input "Agreement you made (such as mortgage or secured car loan)" at bounding box center [434, 244] width 8 height 8
checkbox input "true"
click at [602, 85] on input "text" at bounding box center [637, 78] width 134 height 22
type input "4,435"
click at [589, 272] on input "text" at bounding box center [644, 276] width 148 height 22
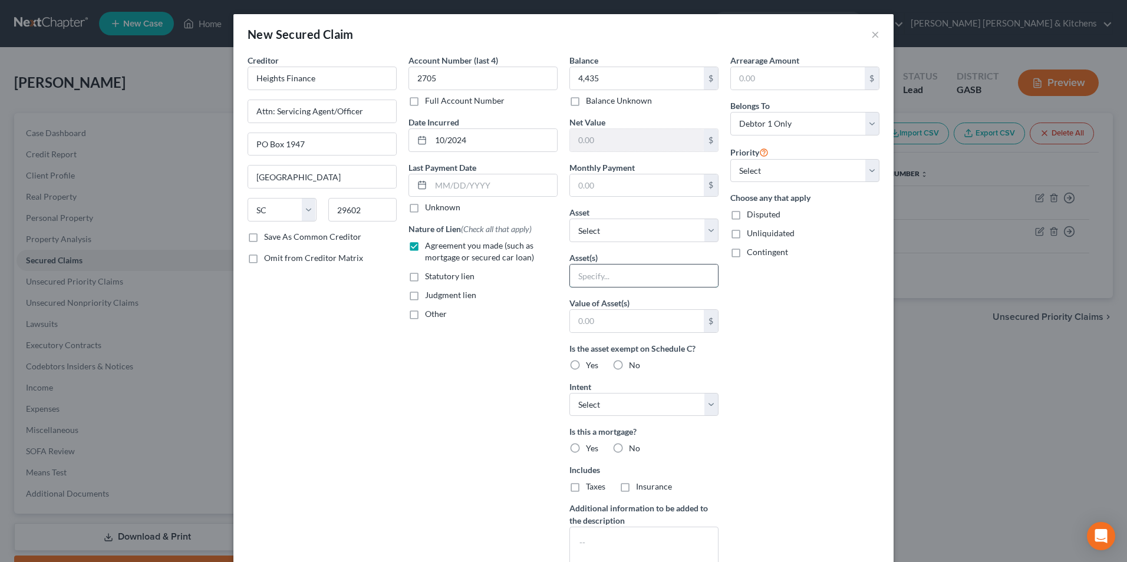
type input "personal property"
click at [601, 323] on input "text" at bounding box center [637, 321] width 134 height 22
type input "1.00"
click at [747, 219] on label "Disputed" at bounding box center [764, 215] width 34 height 12
click at [752, 216] on input "Disputed" at bounding box center [756, 213] width 8 height 8
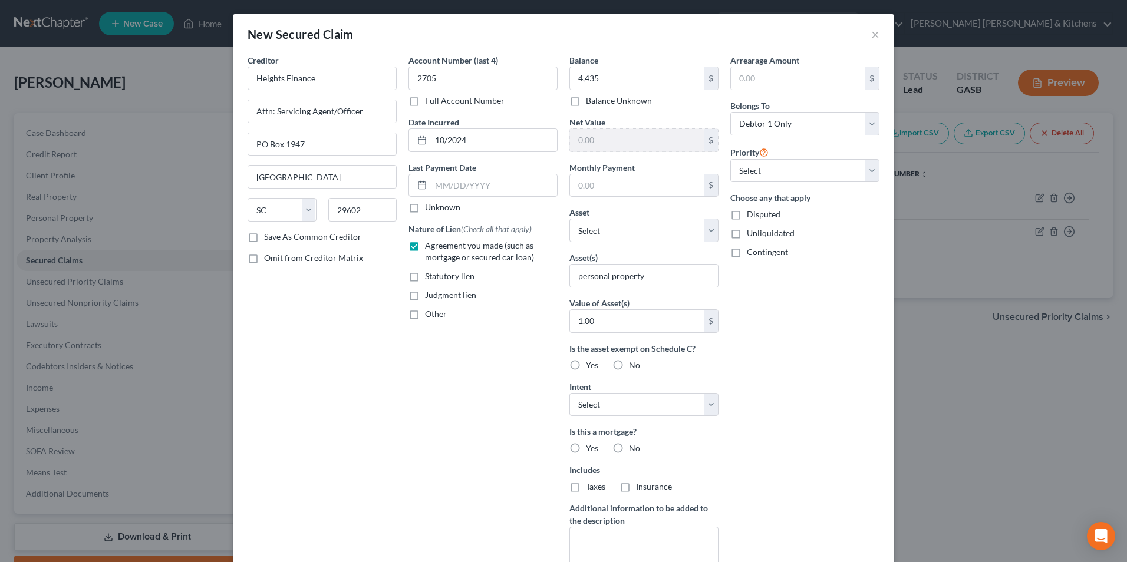
checkbox input "true"
click at [609, 403] on select "Select Surrender Redeem Reaffirm Avoid Other" at bounding box center [643, 405] width 149 height 24
click at [569, 393] on select "Select Surrender Redeem Reaffirm Avoid Other" at bounding box center [643, 405] width 149 height 24
drag, startPoint x: 592, startPoint y: 404, endPoint x: 593, endPoint y: 414, distance: 10.6
click at [592, 410] on select "Select Surrender Redeem Reaffirm Avoid Other" at bounding box center [643, 405] width 149 height 24
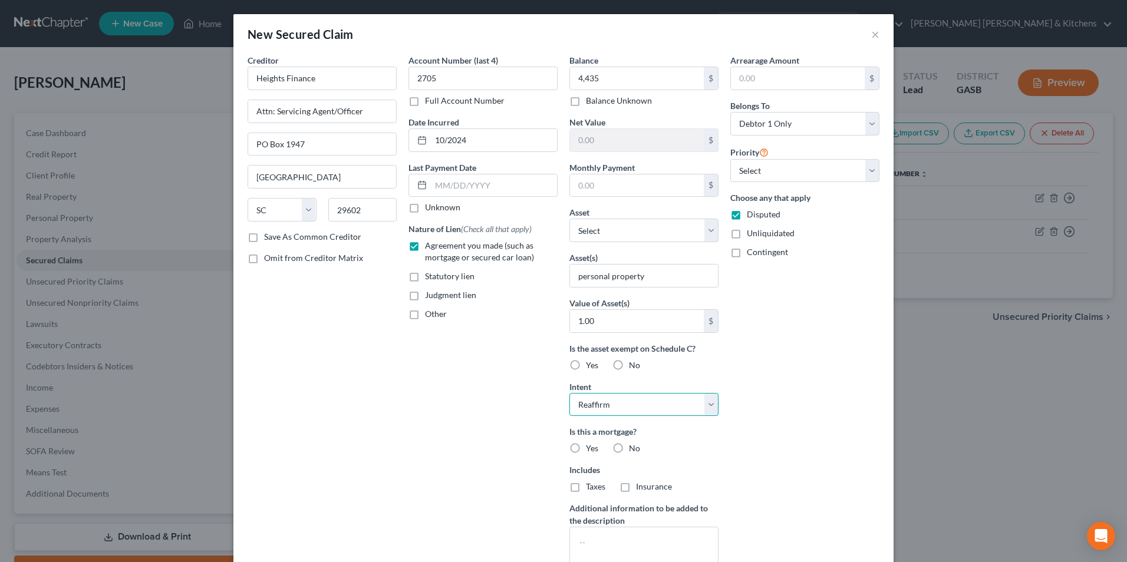
select select "3"
click at [569, 393] on select "Select Surrender Redeem Reaffirm Avoid Other" at bounding box center [643, 405] width 149 height 24
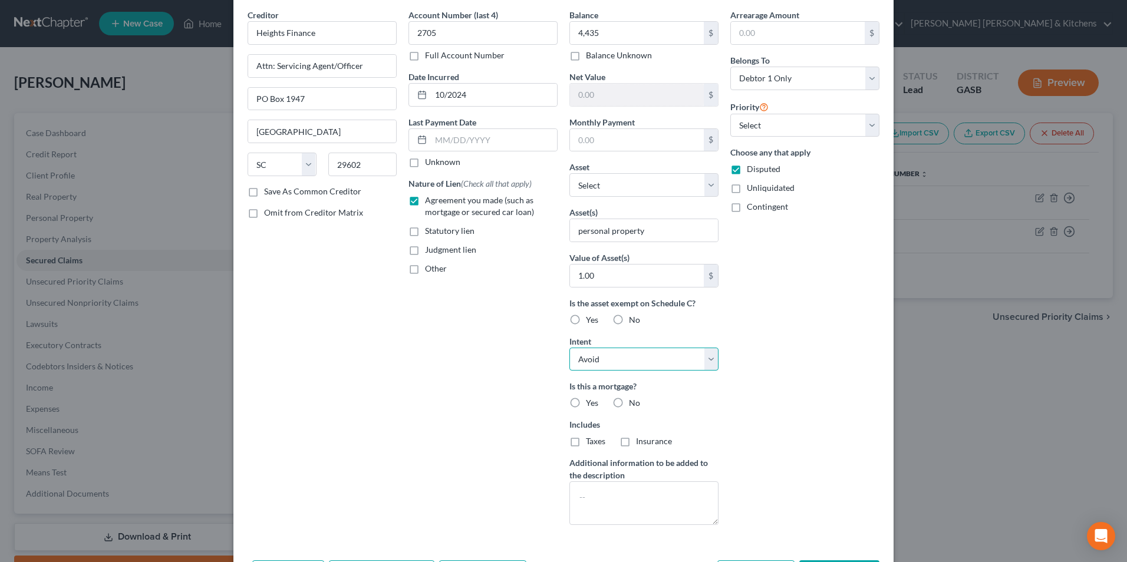
scroll to position [92, 0]
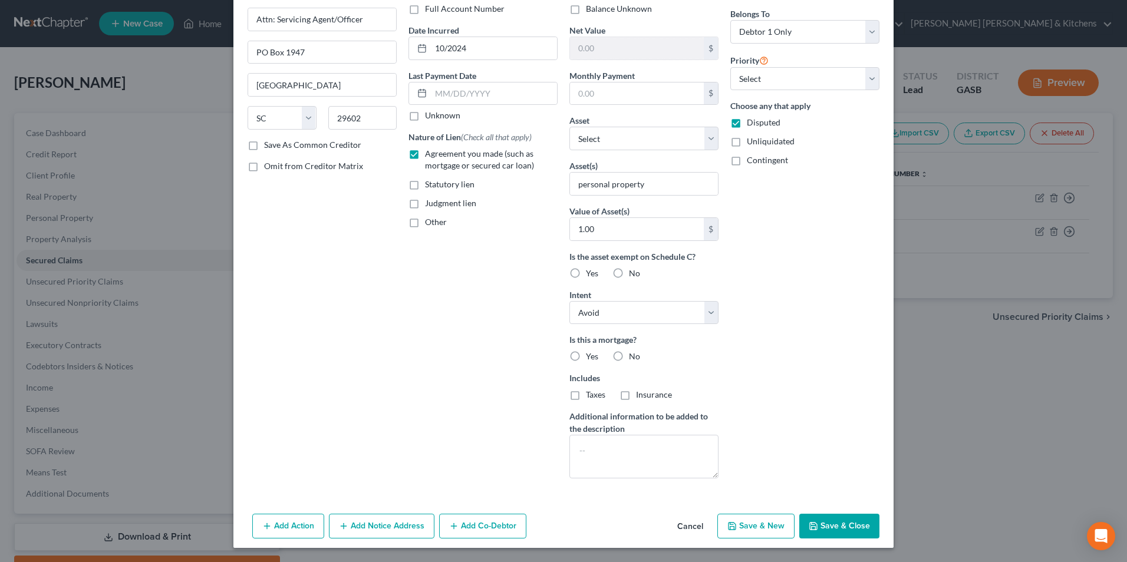
click at [834, 526] on button "Save & Close" at bounding box center [839, 526] width 80 height 25
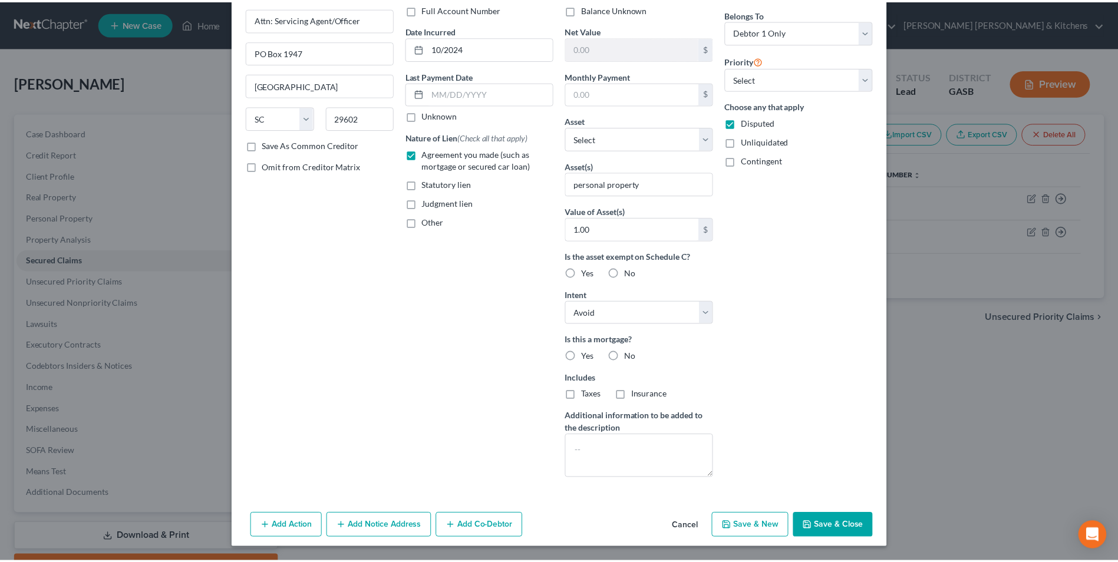
scroll to position [0, 0]
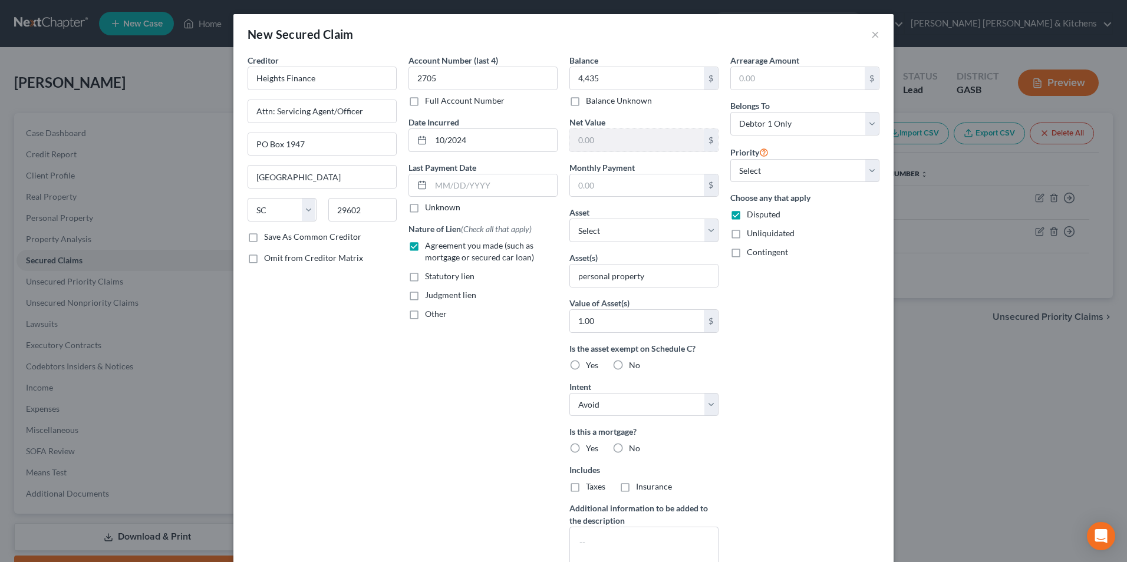
type input "4,435.00"
type input "1"
type input "0.00"
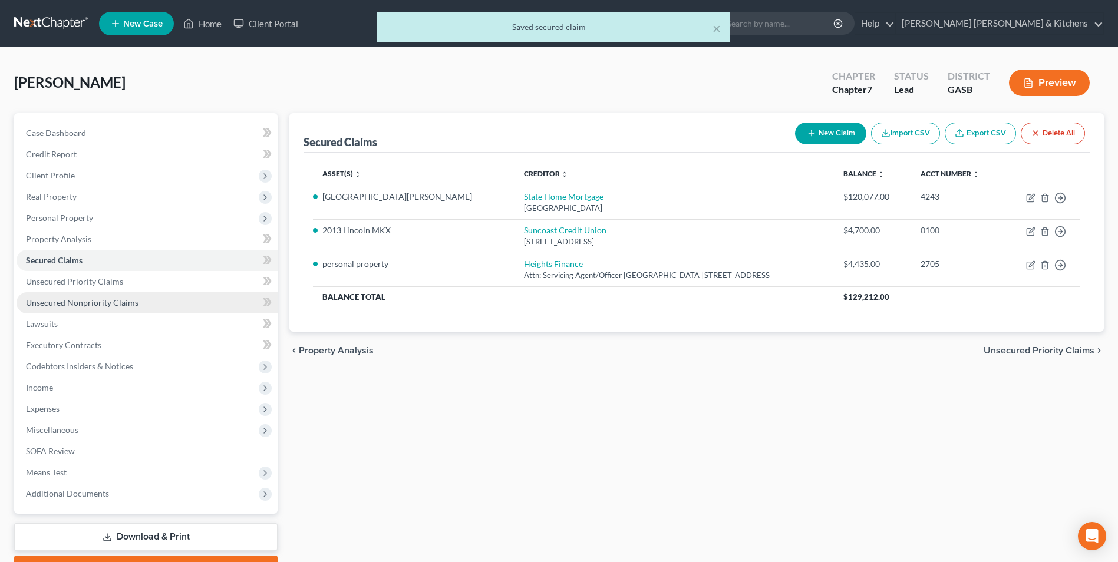
drag, startPoint x: 109, startPoint y: 301, endPoint x: 183, endPoint y: 301, distance: 74.3
click at [109, 301] on span "Unsecured Nonpriority Claims" at bounding box center [82, 303] width 113 height 10
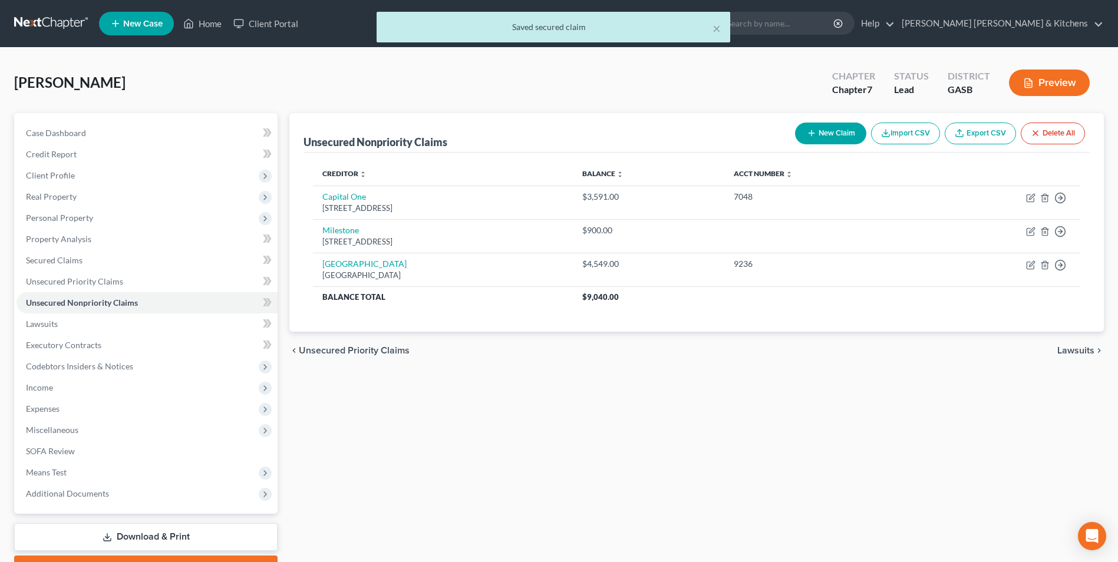
click at [824, 131] on button "New Claim" at bounding box center [830, 134] width 71 height 22
select select "0"
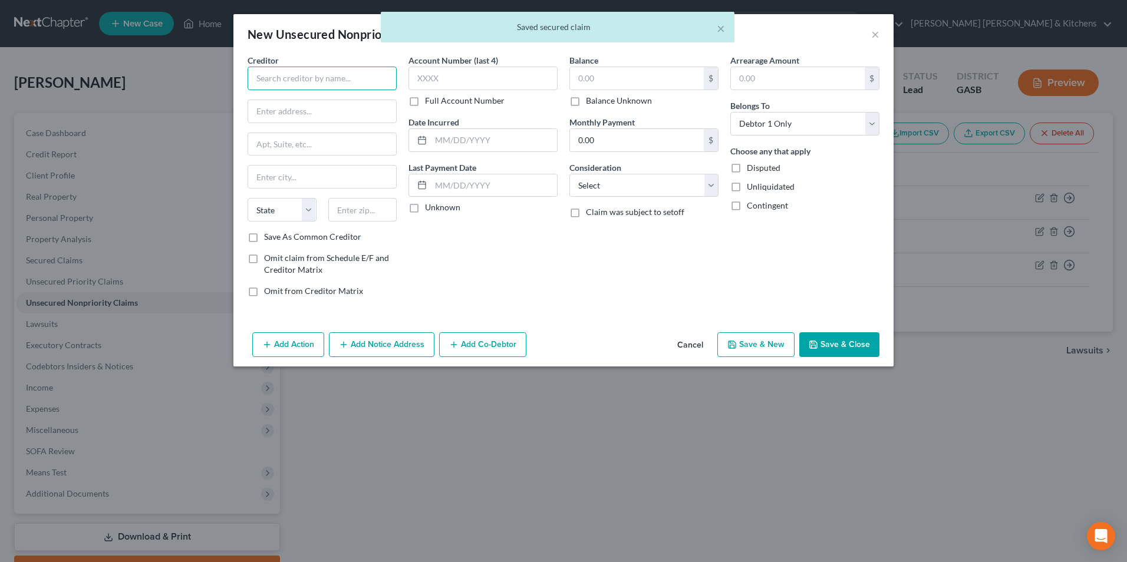
drag, startPoint x: 304, startPoint y: 79, endPoint x: 304, endPoint y: 47, distance: 32.4
click at [304, 69] on input "text" at bounding box center [322, 79] width 149 height 24
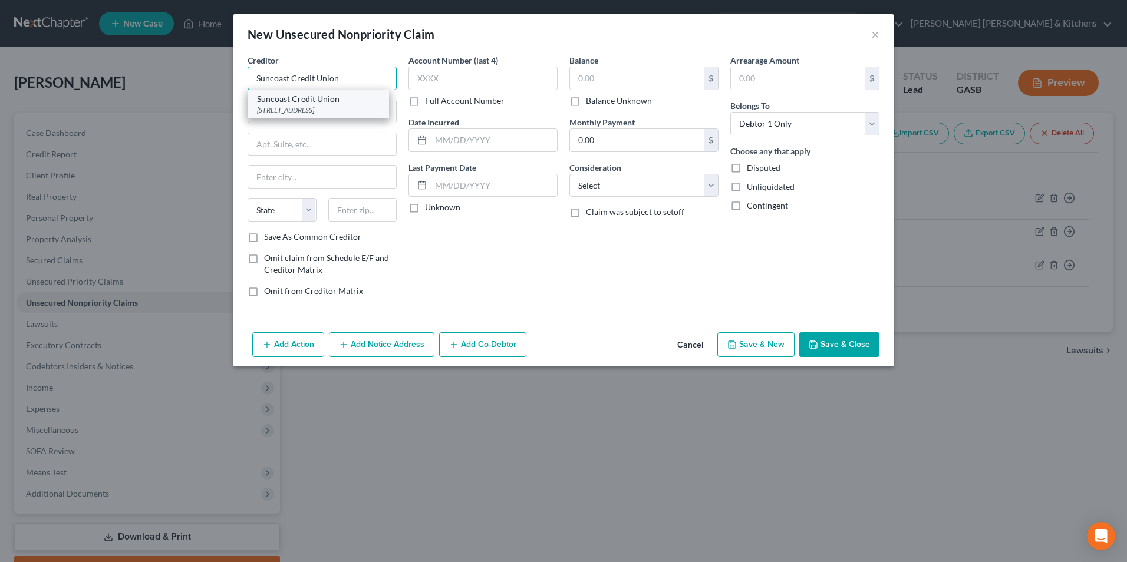
type input "Suncoast Credit Union"
click at [308, 106] on div "6801 East Hillsborough Avenue, Tampa, FL 33610" at bounding box center [318, 110] width 123 height 10
type input "6801 East Hillsborough Avenue"
type input "[GEOGRAPHIC_DATA]"
select select "9"
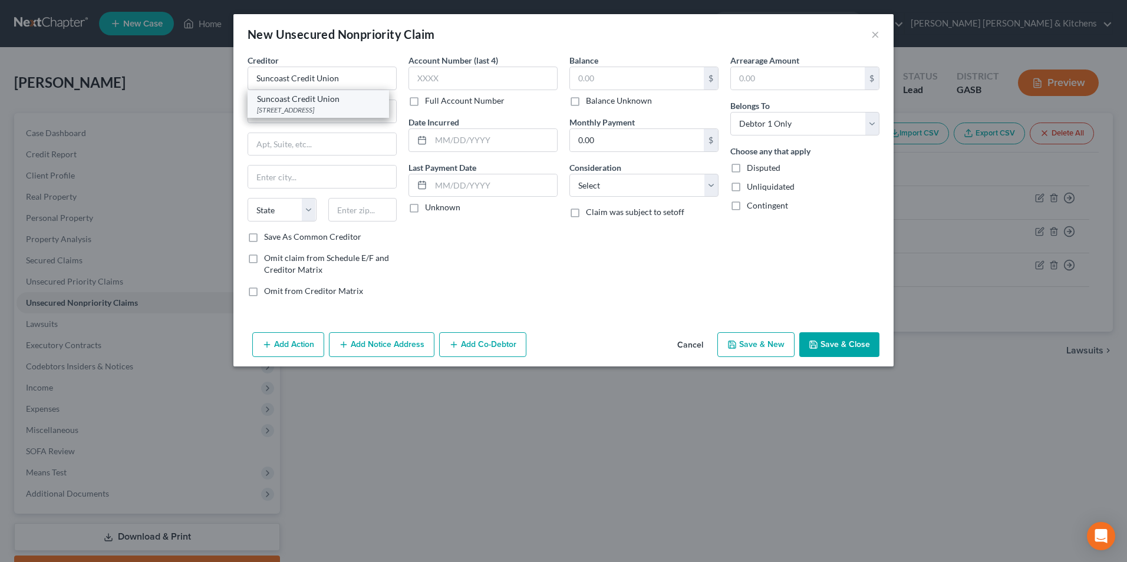
type input "33610"
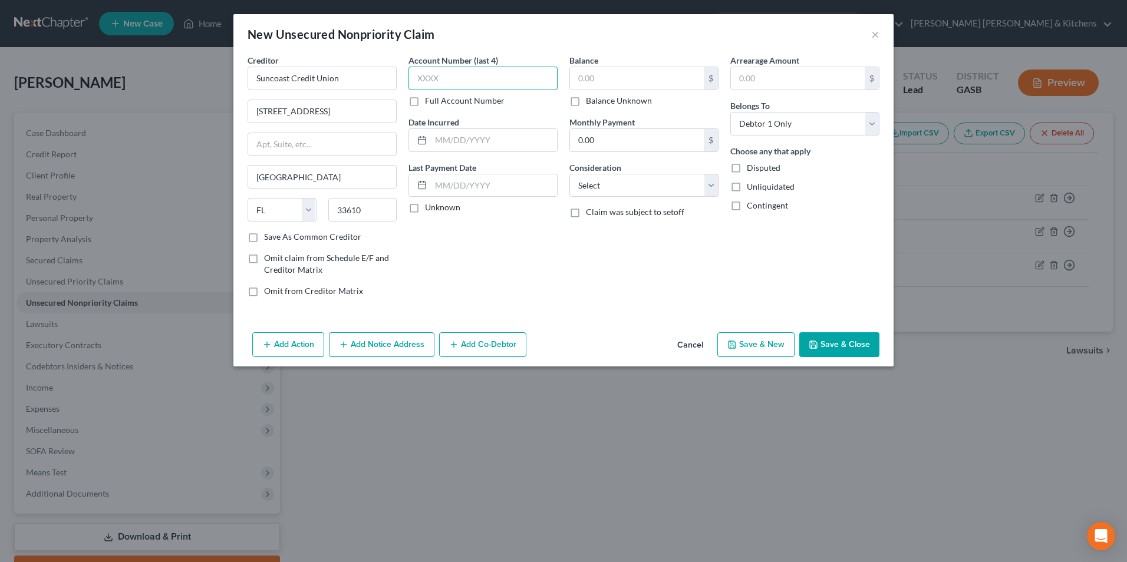
click at [440, 82] on input "text" at bounding box center [483, 79] width 149 height 24
type input "0101"
click at [473, 136] on input "text" at bounding box center [494, 140] width 126 height 22
type input "2023"
click at [653, 82] on input "text" at bounding box center [637, 78] width 134 height 22
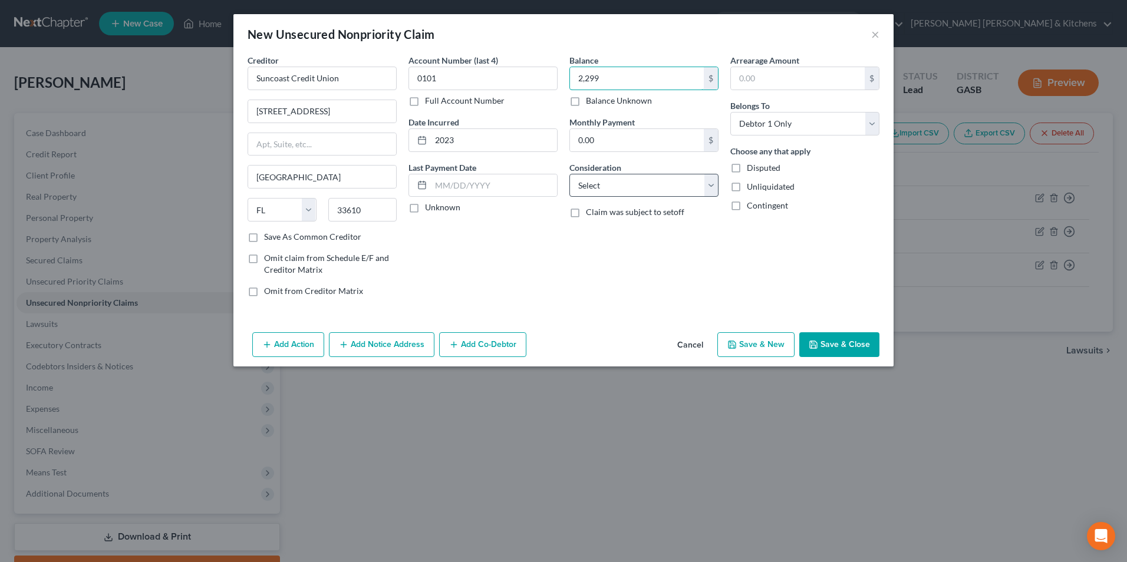
type input "2,299"
click at [641, 193] on select "Select Cable / Satellite Services Collection Agency Credit Card Debt Debt Couns…" at bounding box center [643, 186] width 149 height 24
select select "10"
click at [569, 174] on select "Select Cable / Satellite Services Collection Agency Credit Card Debt Debt Couns…" at bounding box center [643, 186] width 149 height 24
drag, startPoint x: 344, startPoint y: 129, endPoint x: 250, endPoint y: 131, distance: 93.7
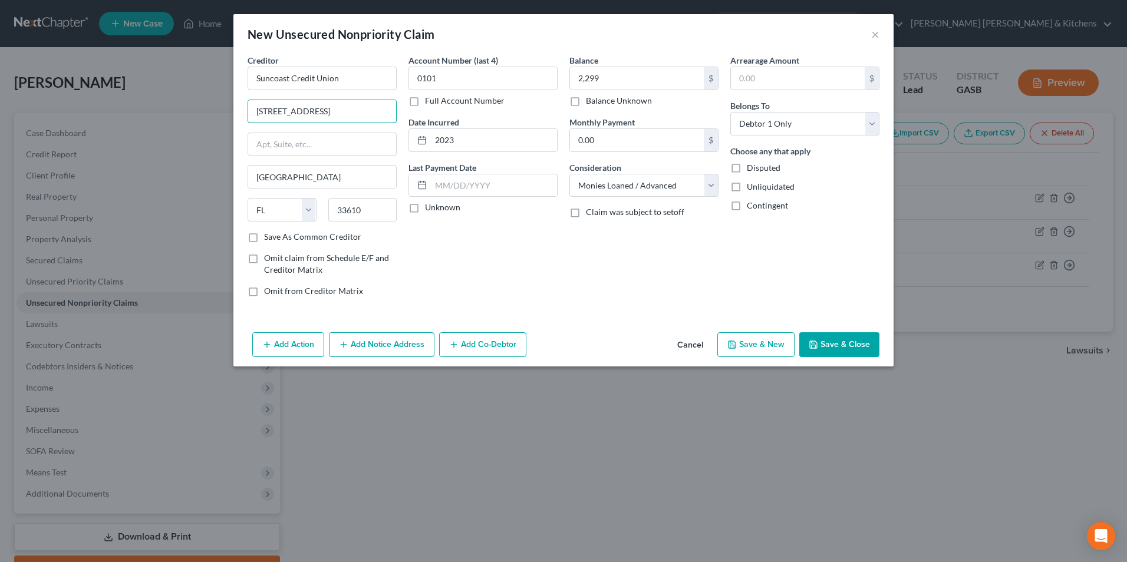
click at [250, 131] on div "Creditor * Suncoast Credit Union 6801 East Hillsborough Avenue Tampa State AL A…" at bounding box center [322, 142] width 149 height 177
type input "PO Box 11904"
click at [374, 209] on input "33610" at bounding box center [362, 210] width 69 height 24
type input "33680"
click at [825, 341] on button "Save & Close" at bounding box center [839, 344] width 80 height 25
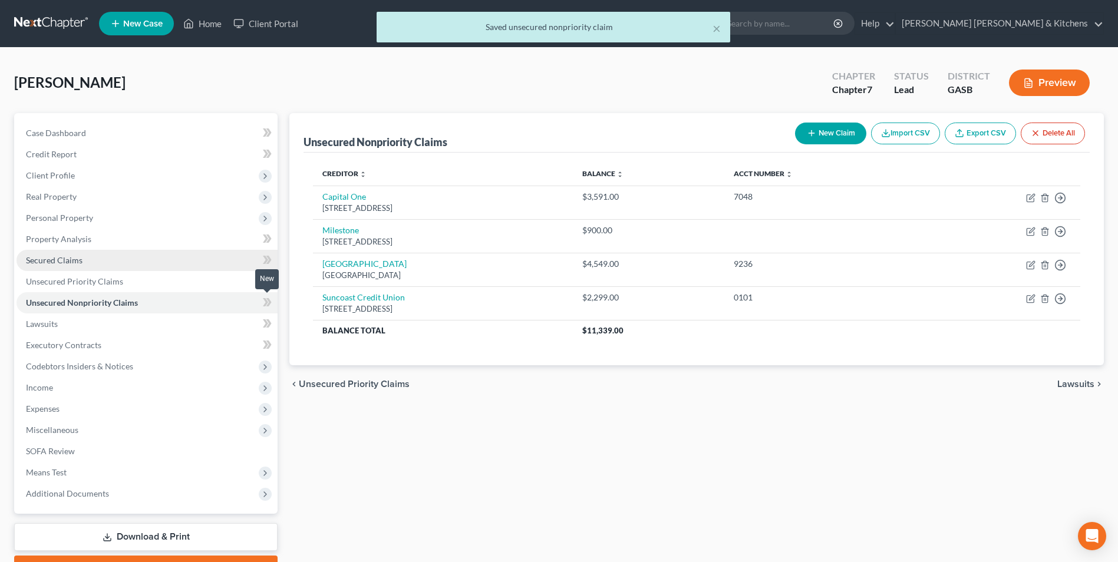
click at [41, 258] on span "Secured Claims" at bounding box center [54, 260] width 57 height 10
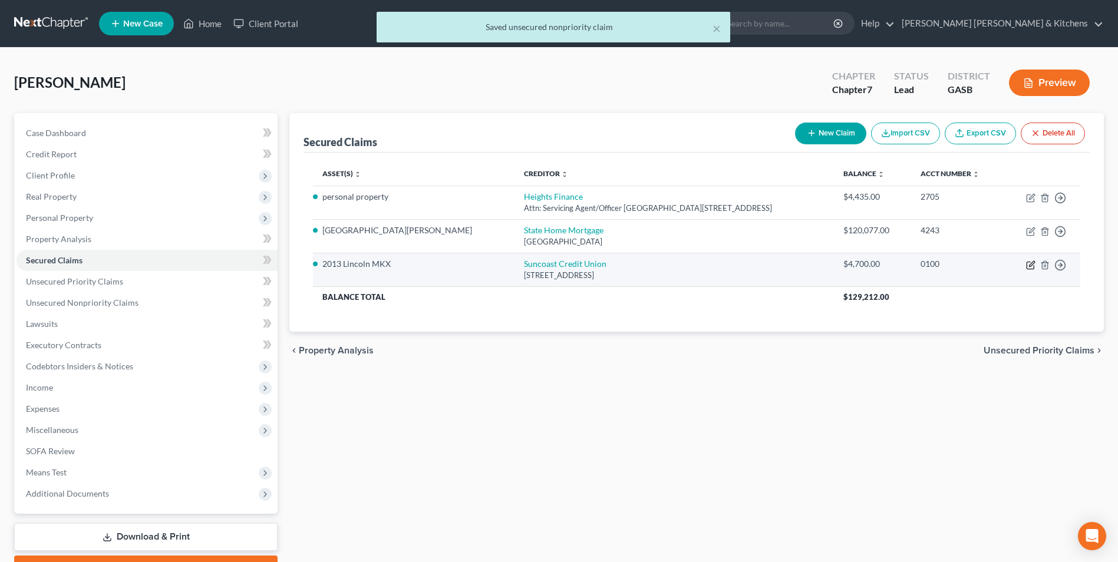
click at [1032, 265] on icon "button" at bounding box center [1030, 265] width 9 height 9
select select "9"
select select "2"
select select "0"
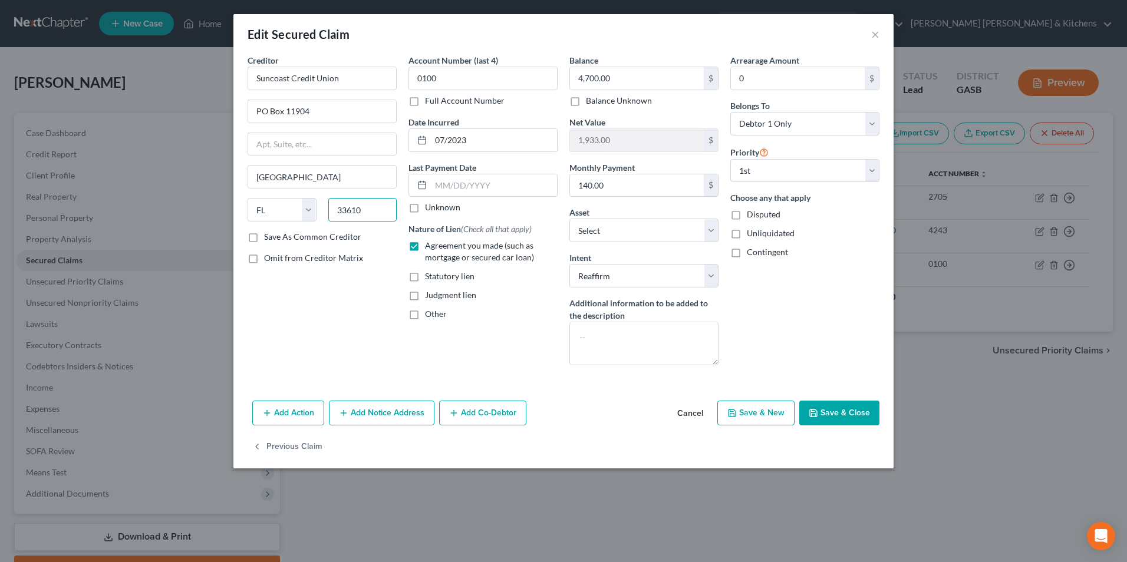
click at [368, 206] on input "33610" at bounding box center [362, 210] width 69 height 24
type input "33680"
click at [845, 413] on button "Save & Close" at bounding box center [839, 413] width 80 height 25
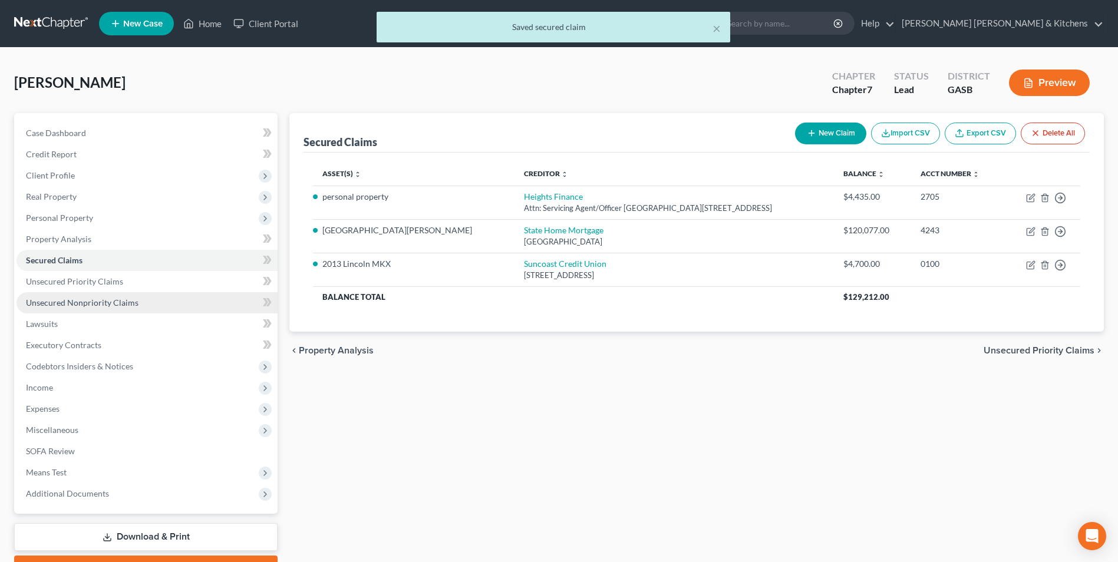
click at [67, 298] on span "Unsecured Nonpriority Claims" at bounding box center [82, 303] width 113 height 10
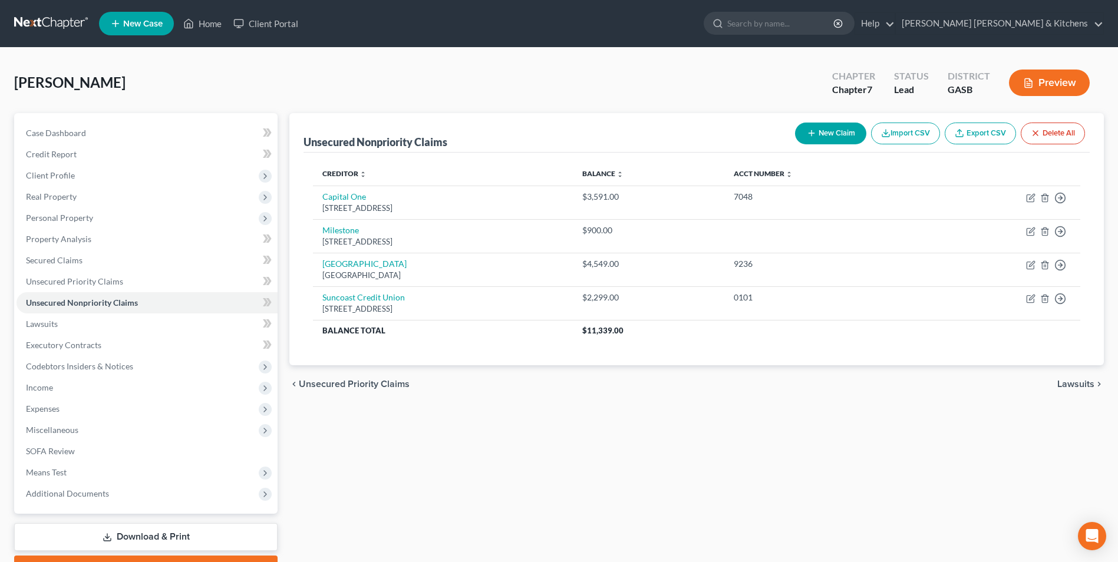
click at [826, 133] on button "New Claim" at bounding box center [830, 134] width 71 height 22
select select "0"
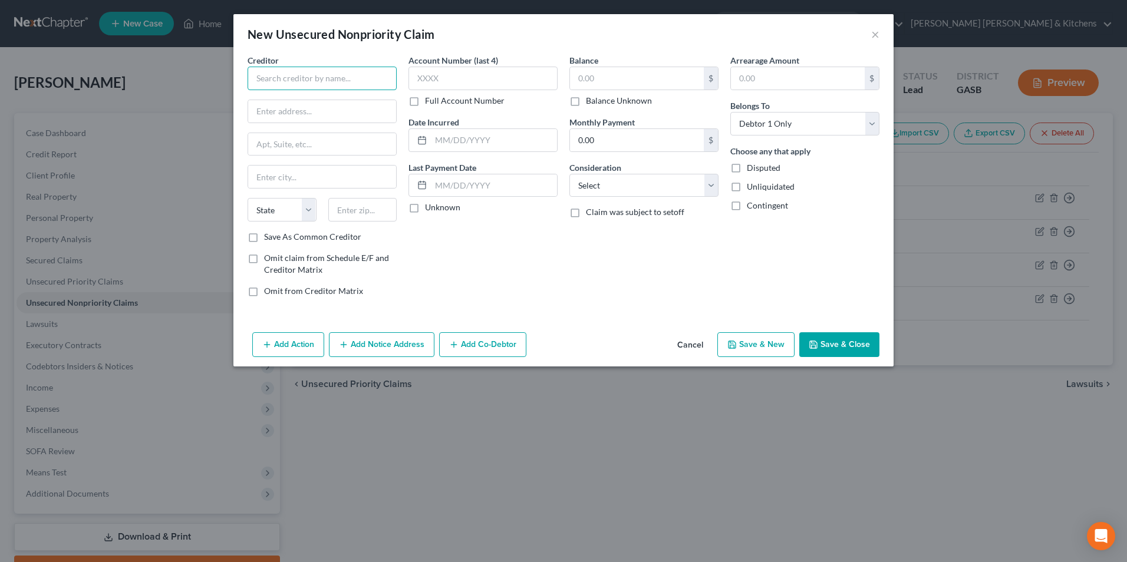
click at [282, 84] on input "text" at bounding box center [322, 79] width 149 height 24
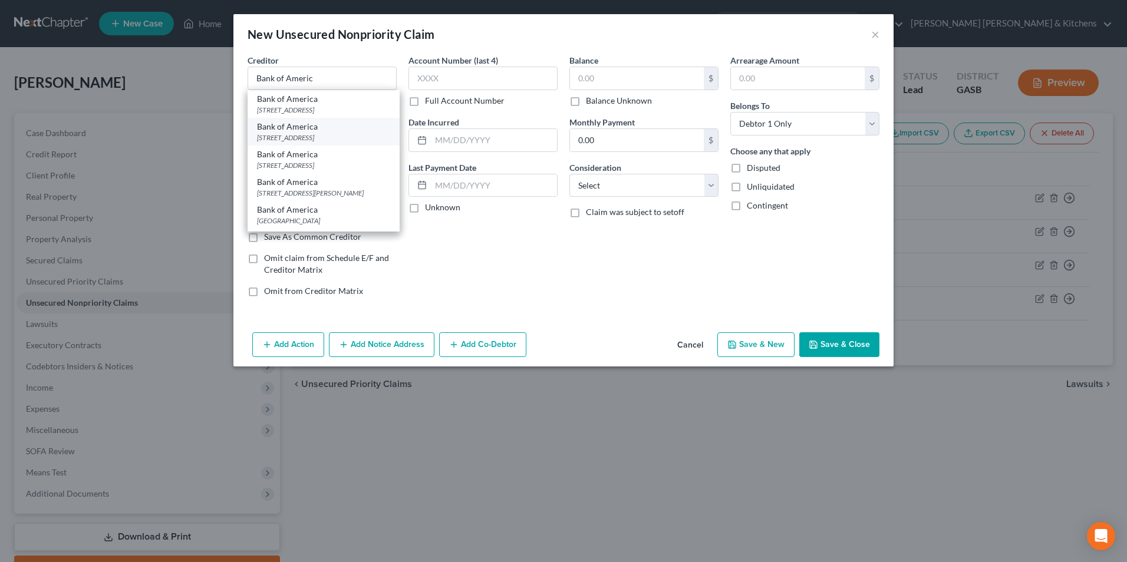
click at [299, 141] on div "PO Box 982238, El Paso, TX 79998" at bounding box center [323, 138] width 133 height 10
type input "Bank of America"
type input "PO Box 982238"
type input "El Paso"
select select "45"
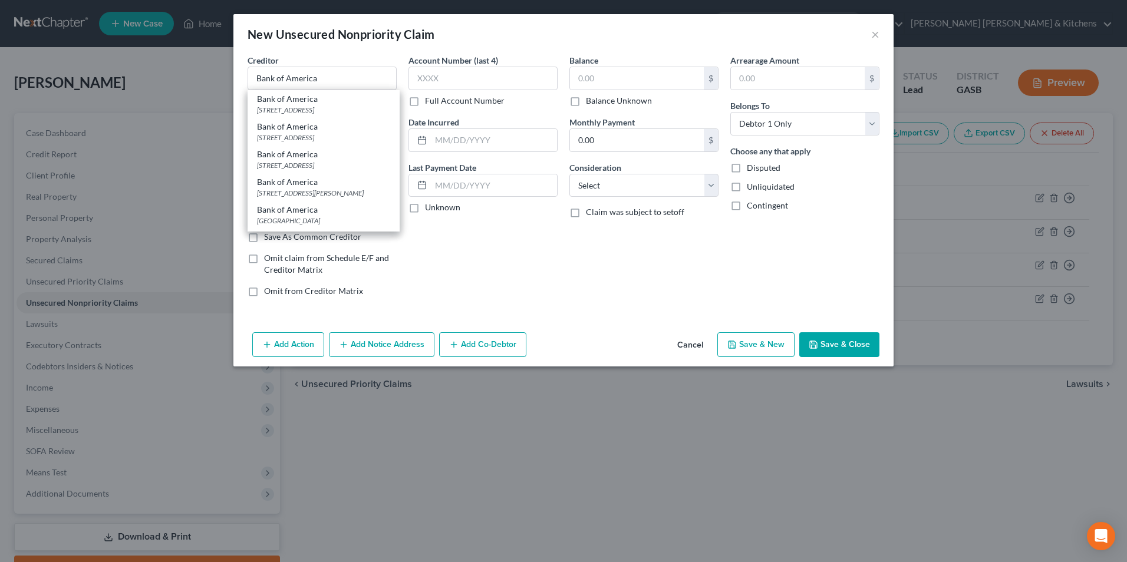
type input "79998"
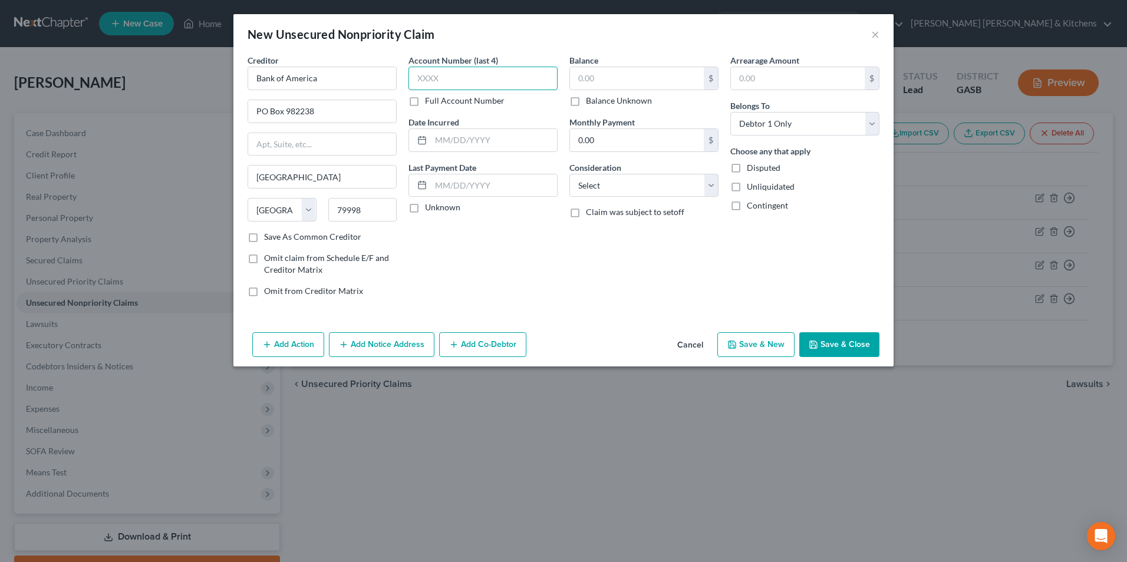
click at [444, 84] on input "text" at bounding box center [483, 79] width 149 height 24
type input "0020"
click at [449, 140] on input "text" at bounding box center [494, 140] width 126 height 22
type input "2022"
click at [636, 77] on input "text" at bounding box center [637, 78] width 134 height 22
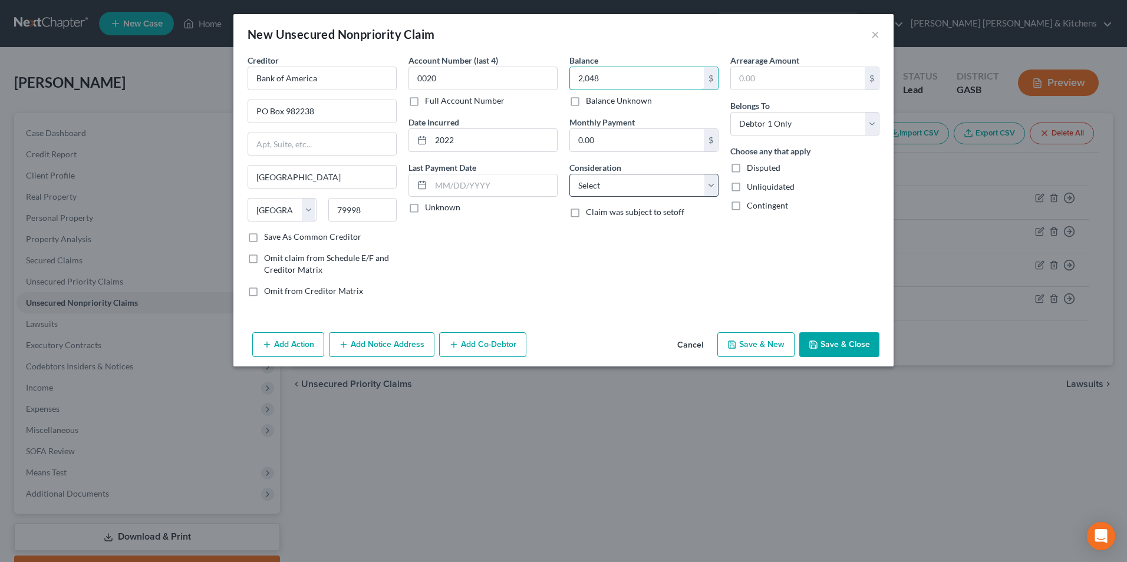
type input "2,048"
click at [627, 180] on select "Select Cable / Satellite Services Collection Agency Credit Card Debt Debt Couns…" at bounding box center [643, 186] width 149 height 24
select select "2"
click at [569, 174] on select "Select Cable / Satellite Services Collection Agency Credit Card Debt Debt Couns…" at bounding box center [643, 186] width 149 height 24
click at [773, 343] on button "Save & New" at bounding box center [755, 344] width 77 height 25
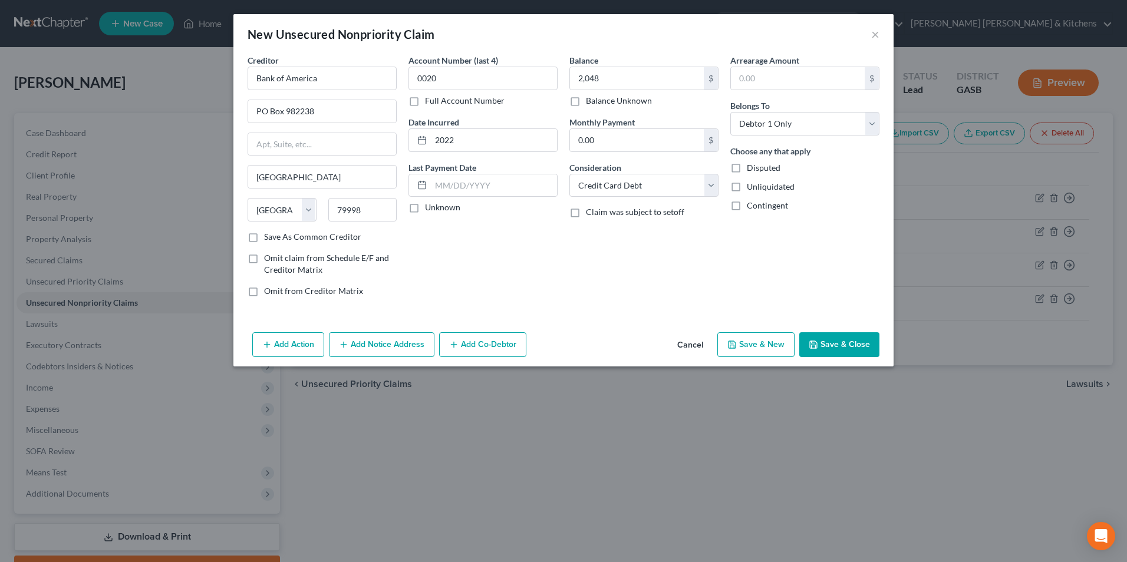
select select "0"
type input "2,048.00"
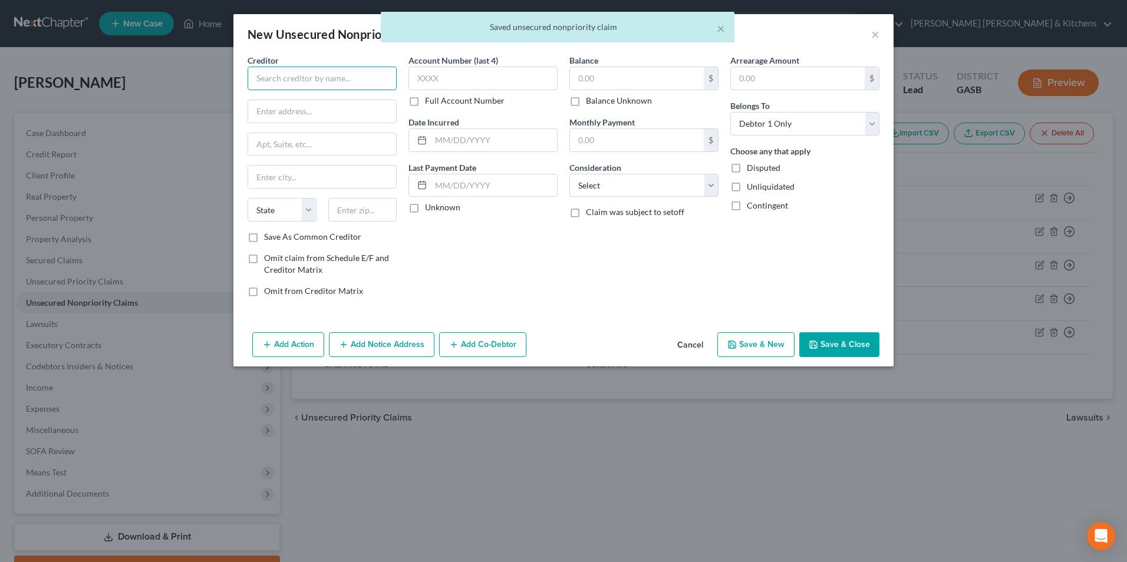
click at [343, 78] on input "text" at bounding box center [322, 79] width 149 height 24
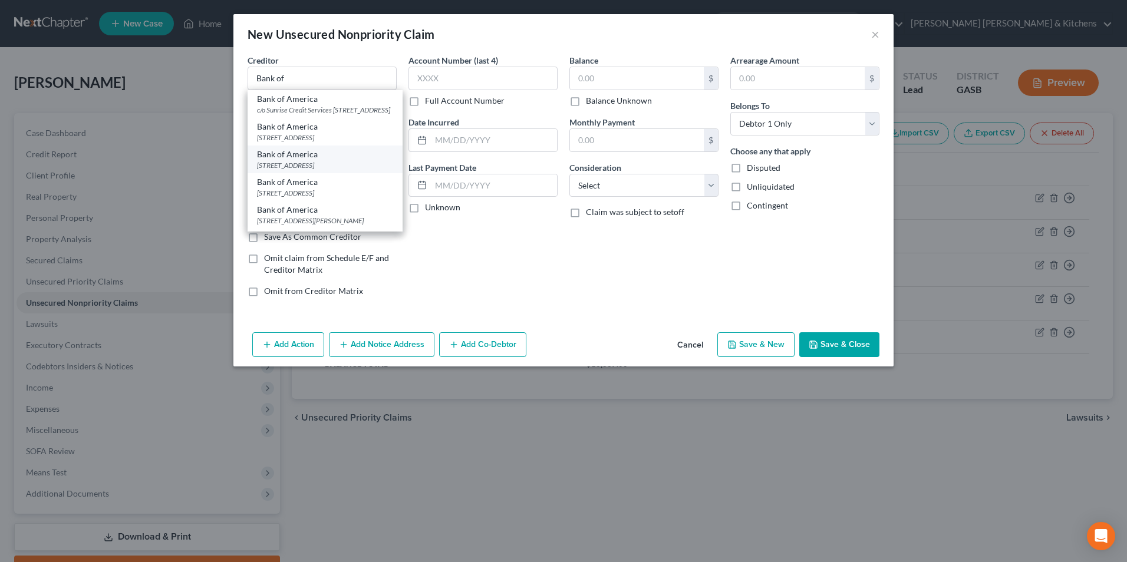
click at [330, 160] on div "Bank of America" at bounding box center [325, 155] width 136 height 12
type input "Bank of America"
type input "PO Box 982238"
type input "El Paso"
select select "45"
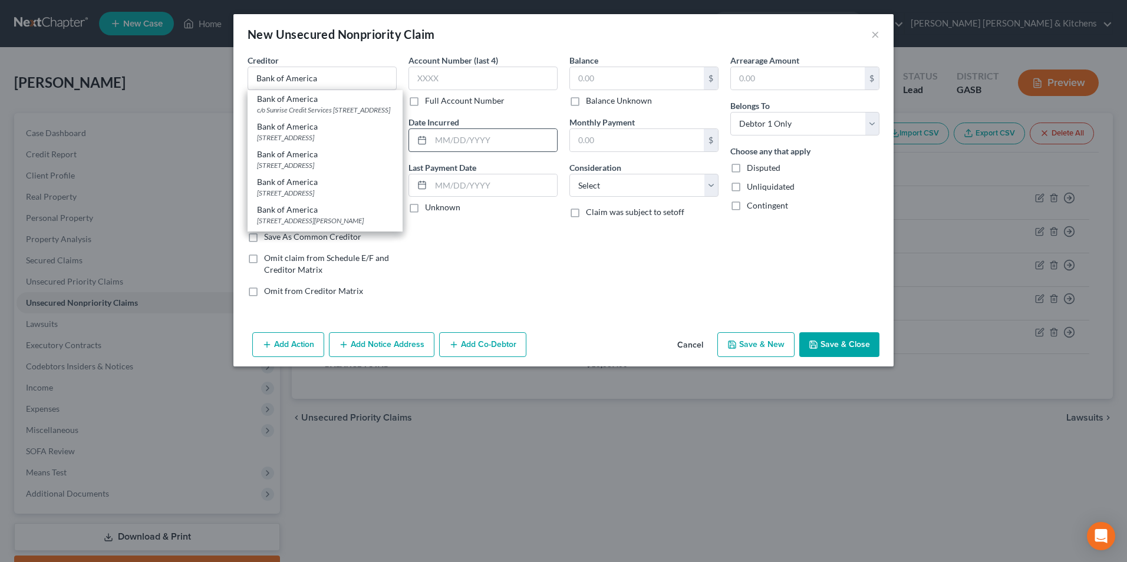
type input "79998"
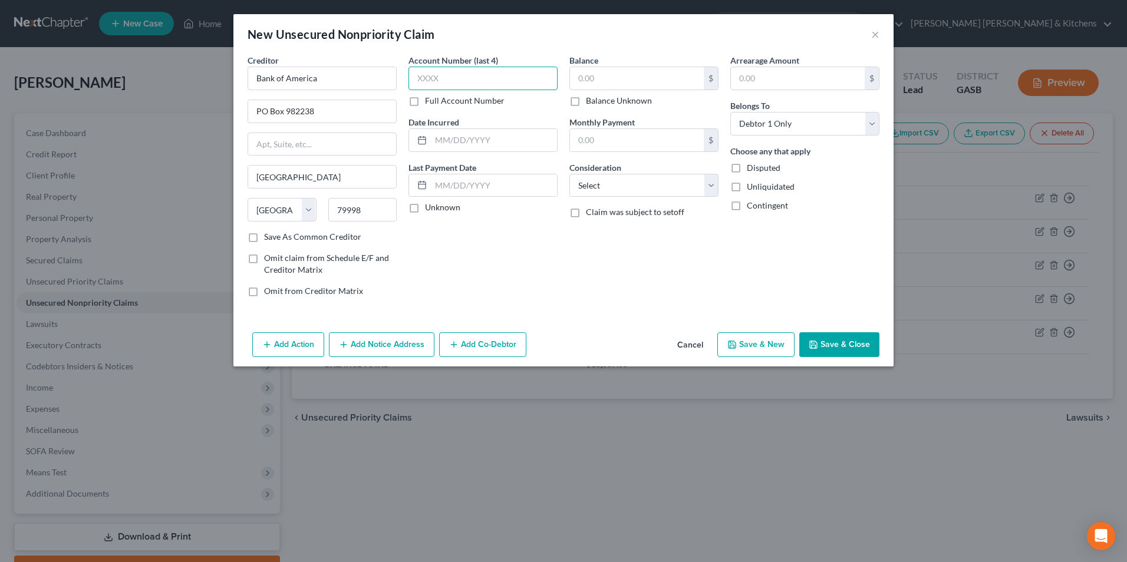
click at [479, 75] on input "text" at bounding box center [483, 79] width 149 height 24
type input "0608"
click at [485, 146] on input "text" at bounding box center [494, 140] width 126 height 22
type input "2022"
click at [604, 78] on input "text" at bounding box center [637, 78] width 134 height 22
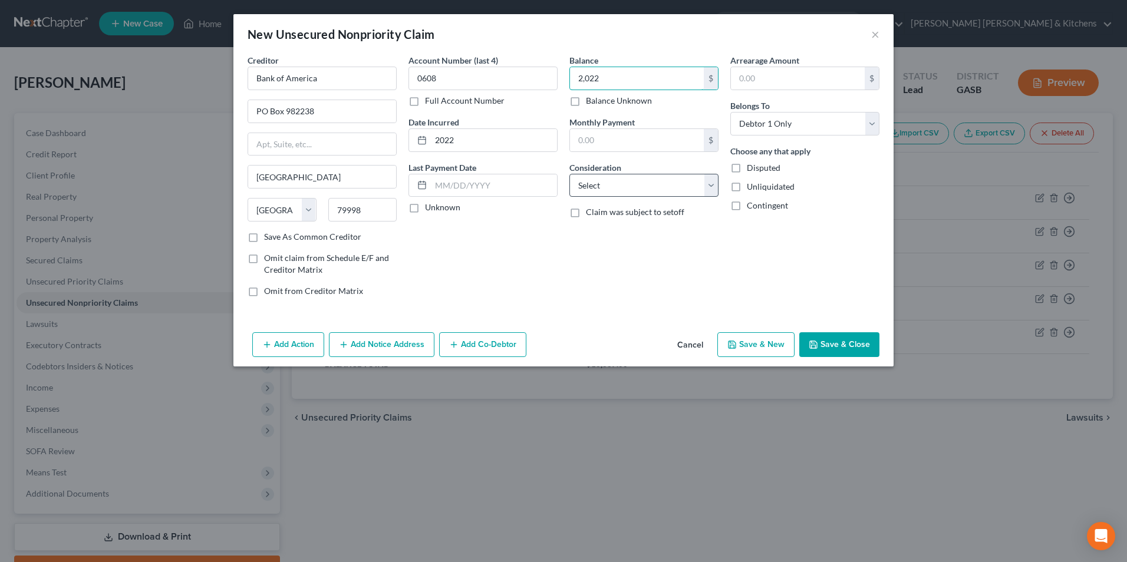
type input "2,022"
drag, startPoint x: 617, startPoint y: 188, endPoint x: 617, endPoint y: 197, distance: 8.8
click at [617, 189] on select "Select Cable / Satellite Services Collection Agency Credit Card Debt Debt Couns…" at bounding box center [643, 186] width 149 height 24
select select "2"
click at [569, 174] on select "Select Cable / Satellite Services Collection Agency Credit Card Debt Debt Couns…" at bounding box center [643, 186] width 149 height 24
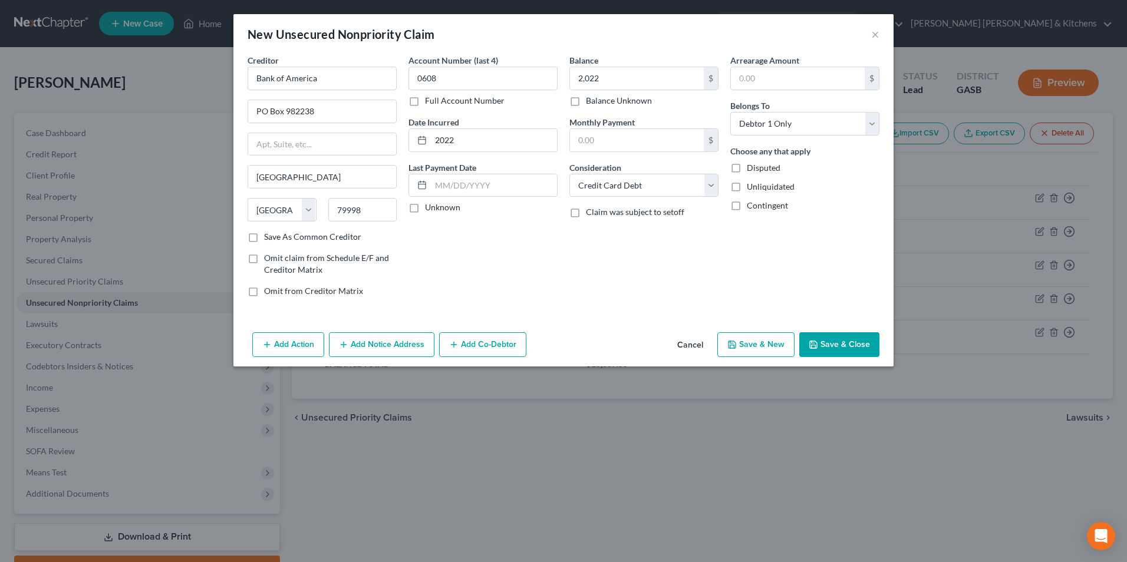
click at [852, 345] on button "Save & Close" at bounding box center [839, 344] width 80 height 25
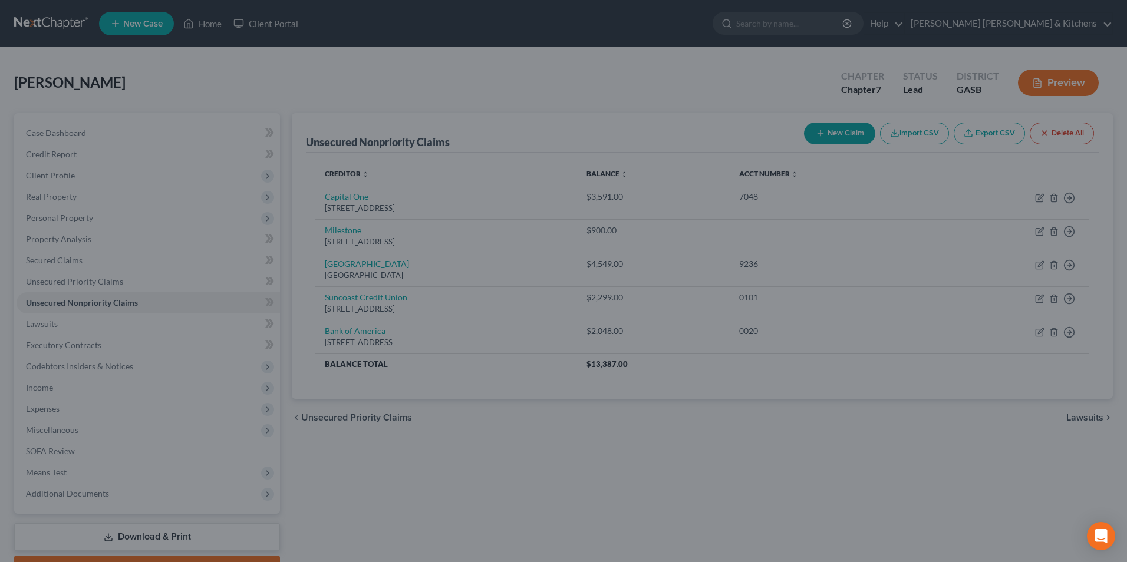
type input "2,022.00"
type input "0.00"
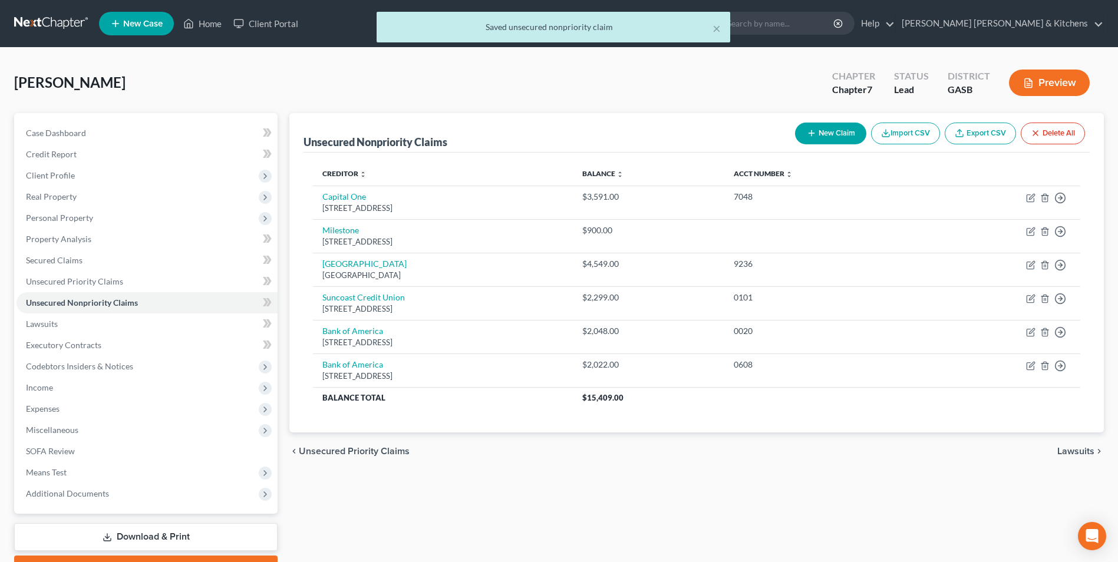
click at [842, 133] on button "New Claim" at bounding box center [830, 134] width 71 height 22
select select "0"
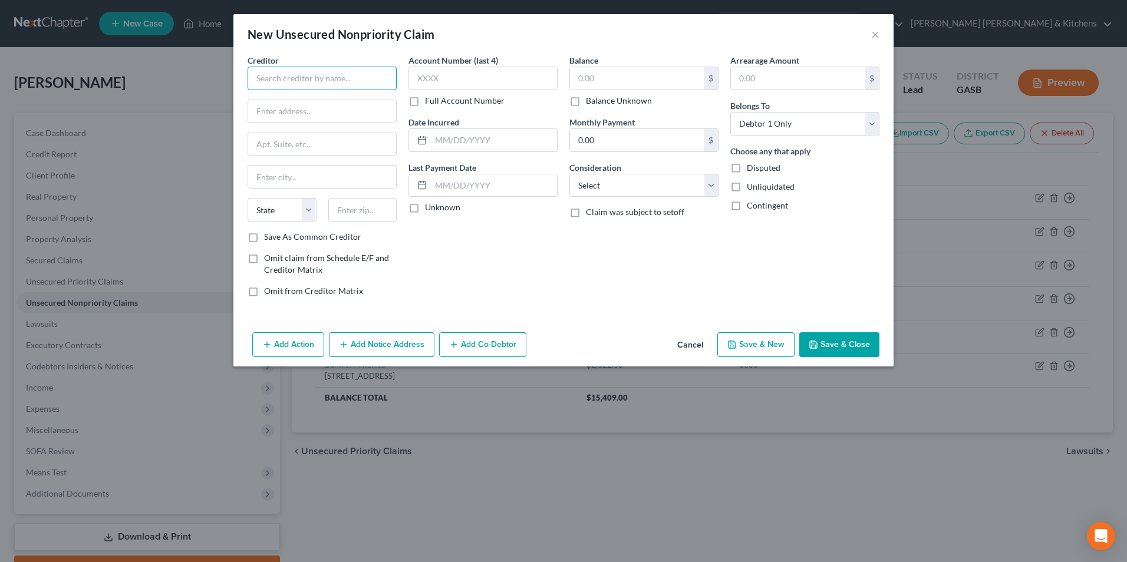
click at [309, 75] on input "text" at bounding box center [322, 79] width 149 height 24
click at [310, 108] on div "PO Box 105555, Atlanta, GA 30348" at bounding box center [318, 110] width 123 height 10
type input "Aspire"
type input "PO Box 105555"
type input "[GEOGRAPHIC_DATA]"
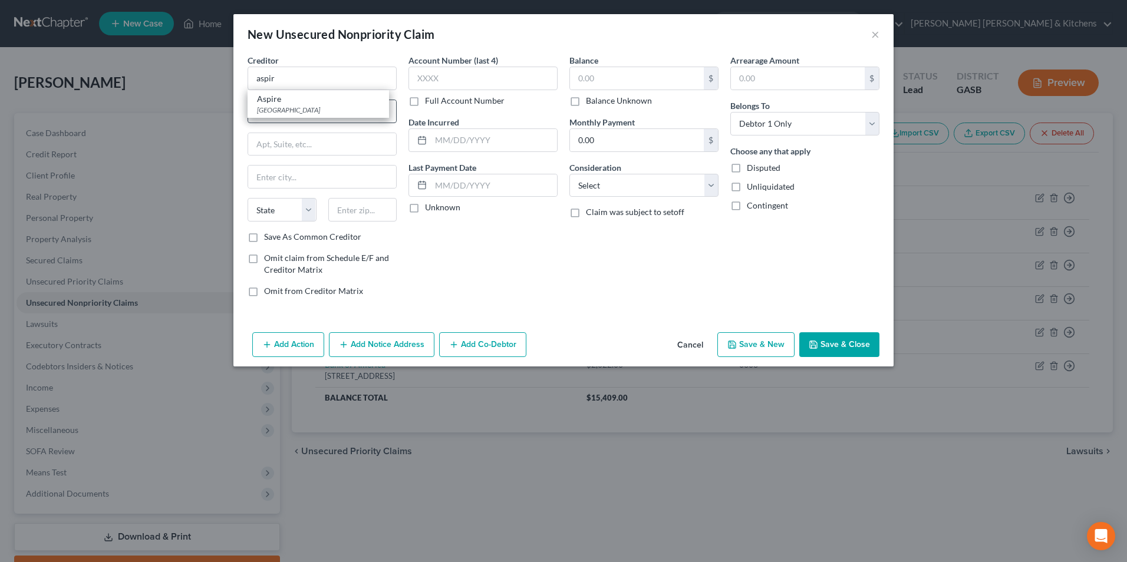
select select "10"
type input "30348"
click at [422, 84] on input "text" at bounding box center [483, 79] width 149 height 24
type input "4582"
click at [511, 146] on input "text" at bounding box center [494, 140] width 126 height 22
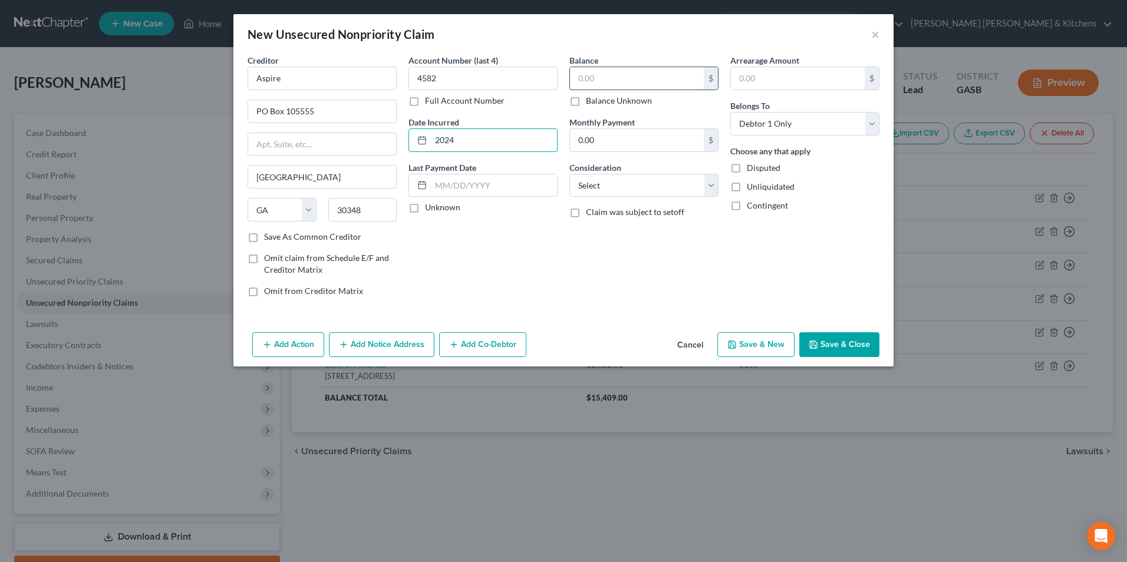
type input "2024"
click at [592, 85] on input "text" at bounding box center [637, 78] width 134 height 22
type input "1,780"
drag, startPoint x: 604, startPoint y: 188, endPoint x: 602, endPoint y: 199, distance: 10.8
click at [604, 188] on select "Select Cable / Satellite Services Collection Agency Credit Card Debt Debt Couns…" at bounding box center [643, 186] width 149 height 24
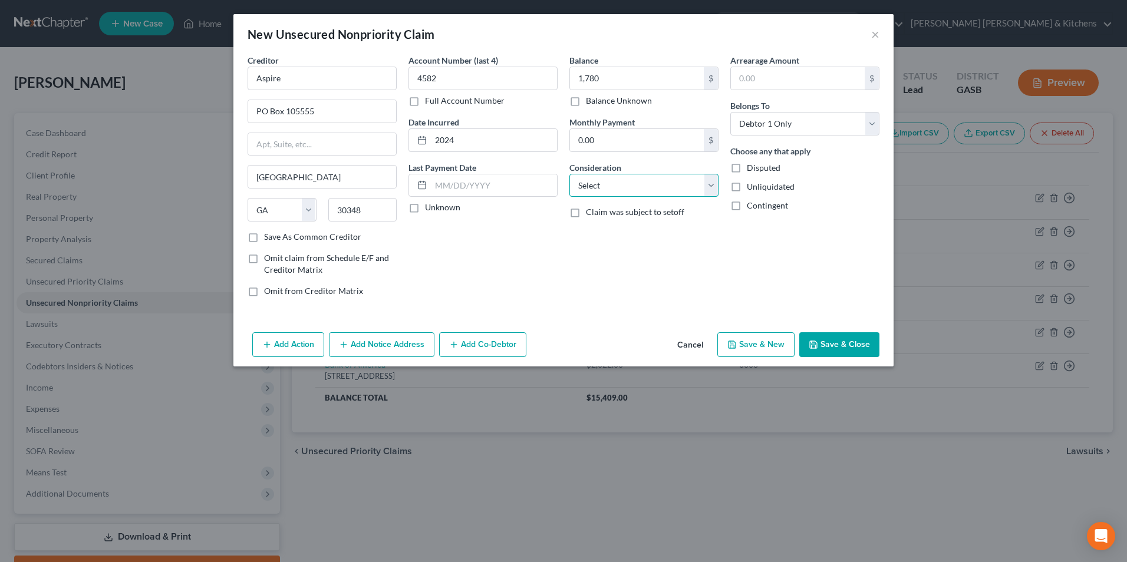
select select "2"
click at [569, 174] on select "Select Cable / Satellite Services Collection Agency Credit Card Debt Debt Couns…" at bounding box center [643, 186] width 149 height 24
click at [767, 344] on button "Save & New" at bounding box center [755, 344] width 77 height 25
select select "0"
type input "1,780.00"
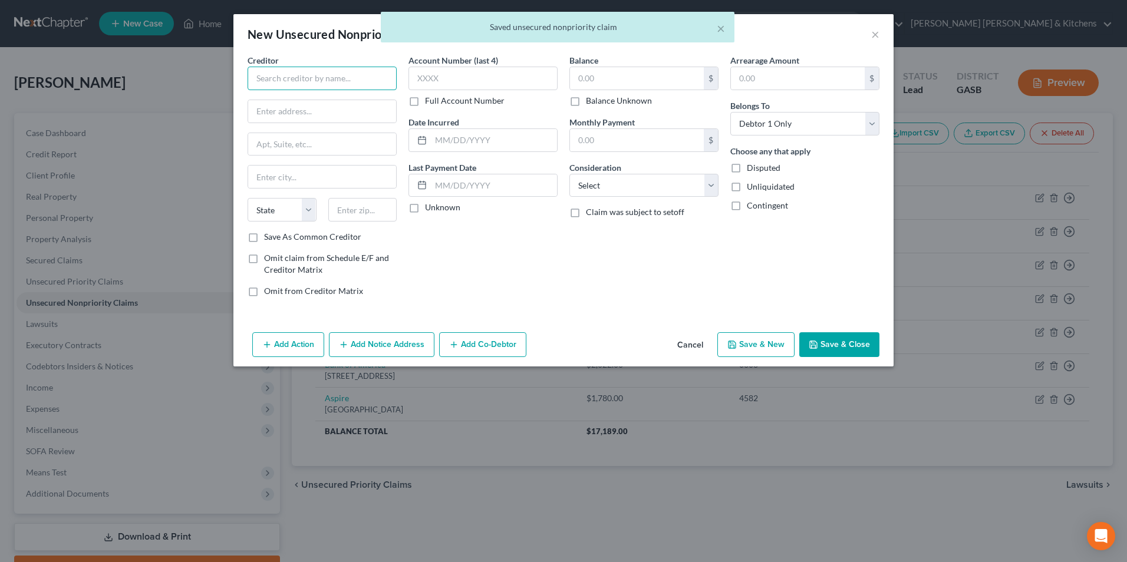
click at [297, 79] on input "text" at bounding box center [322, 79] width 149 height 24
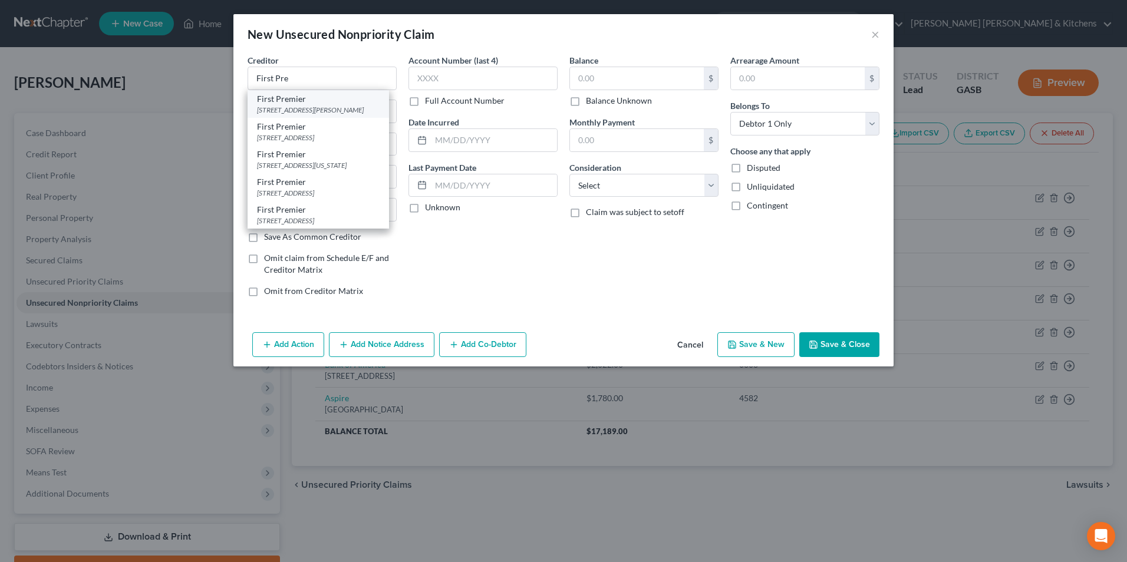
click at [301, 109] on div "3820 N Louise Avenue, Sioux Falls, SD 57107" at bounding box center [318, 110] width 123 height 10
type input "First Premier"
type input "3820 N Louise Avenue"
type input "Sioux Falls"
select select "43"
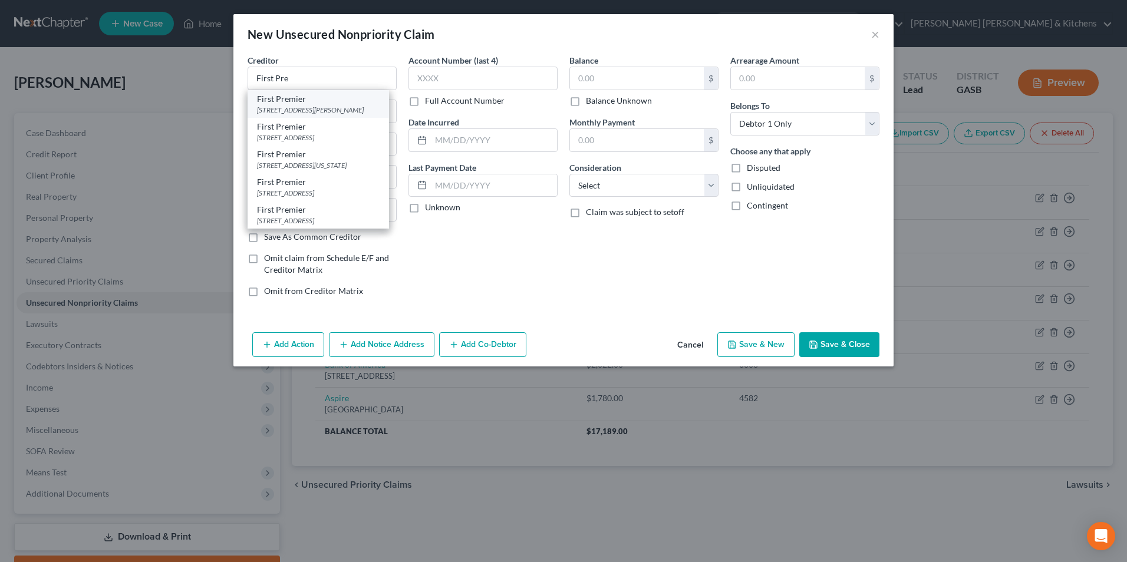
type input "57107"
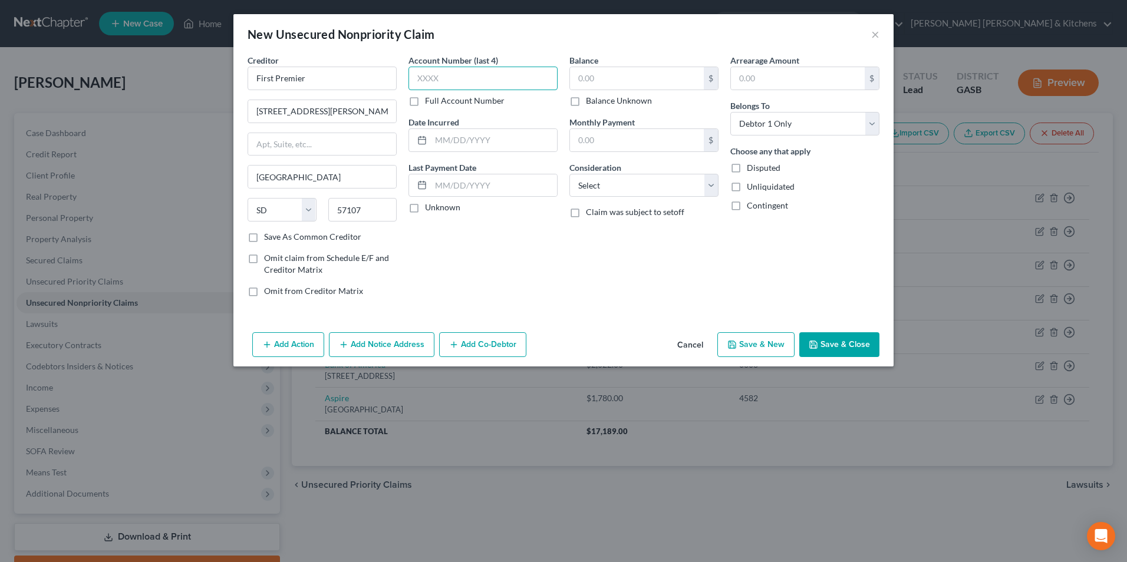
click at [433, 86] on input "text" at bounding box center [483, 79] width 149 height 24
type input "0814"
click at [455, 136] on input "text" at bounding box center [494, 140] width 126 height 22
type input "2020"
click at [592, 74] on input "text" at bounding box center [637, 78] width 134 height 22
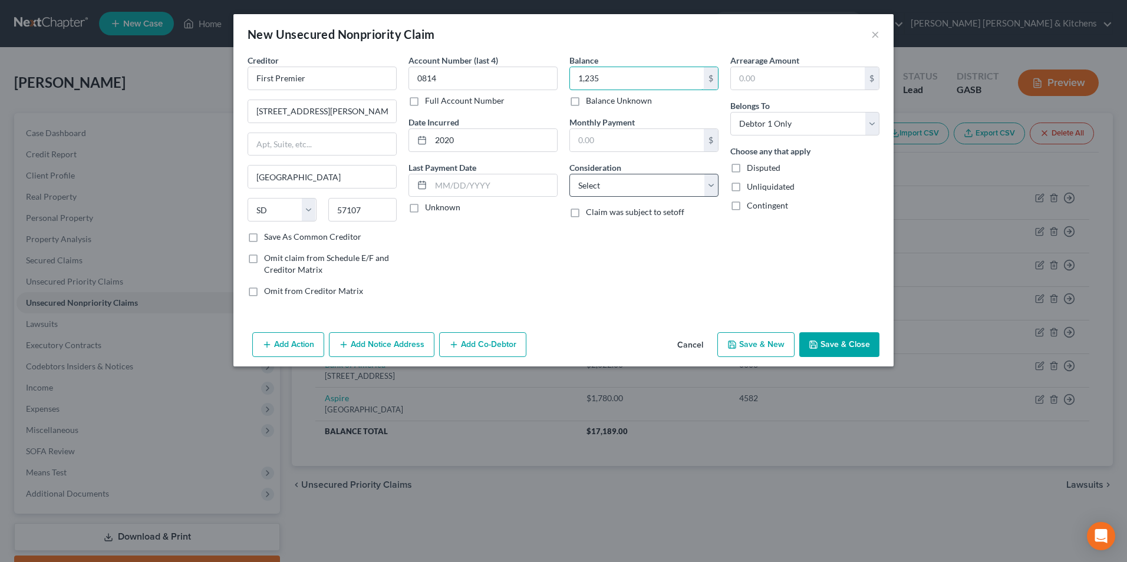
type input "1,235"
drag, startPoint x: 599, startPoint y: 187, endPoint x: 601, endPoint y: 196, distance: 8.4
click at [599, 187] on select "Select Cable / Satellite Services Collection Agency Credit Card Debt Debt Couns…" at bounding box center [643, 186] width 149 height 24
select select "2"
click at [569, 174] on select "Select Cable / Satellite Services Collection Agency Credit Card Debt Debt Couns…" at bounding box center [643, 186] width 149 height 24
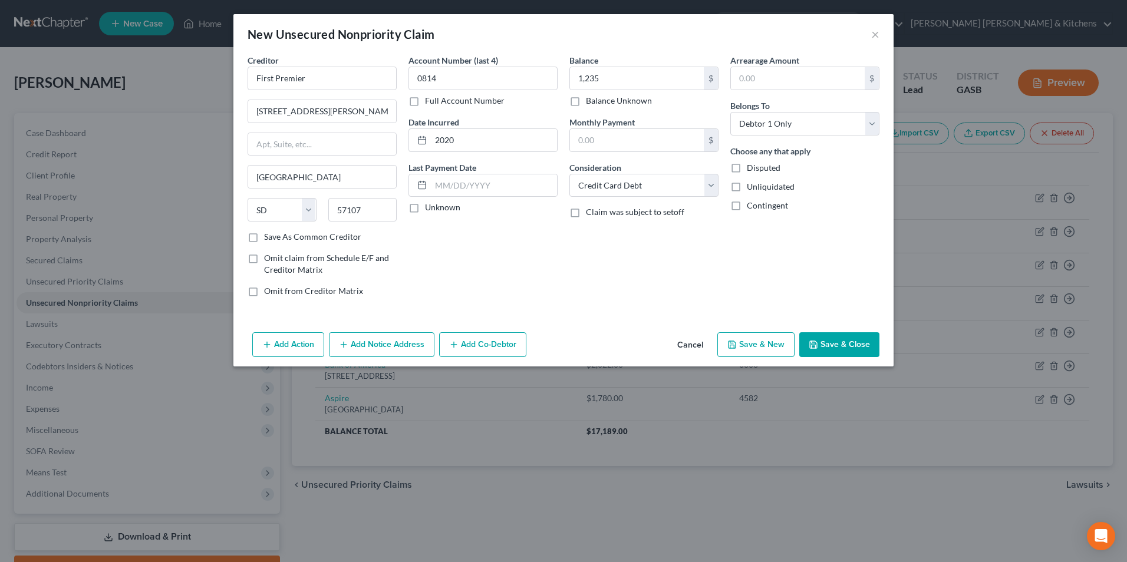
click at [755, 350] on button "Save & New" at bounding box center [755, 344] width 77 height 25
select select "0"
type input "1,235.00"
type input "0.00"
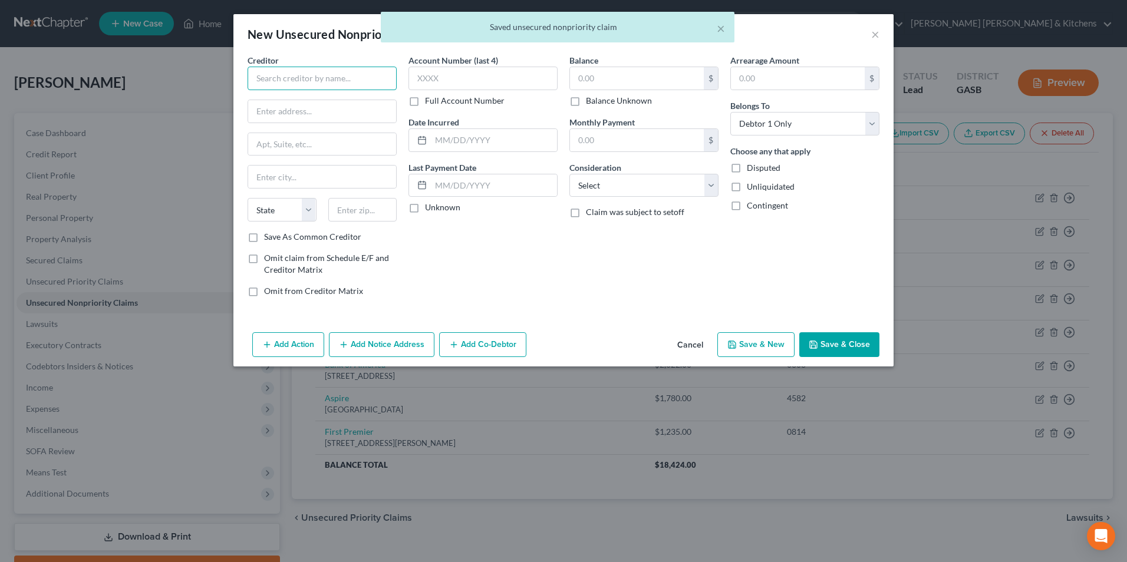
click at [278, 85] on input "text" at bounding box center [322, 79] width 149 height 24
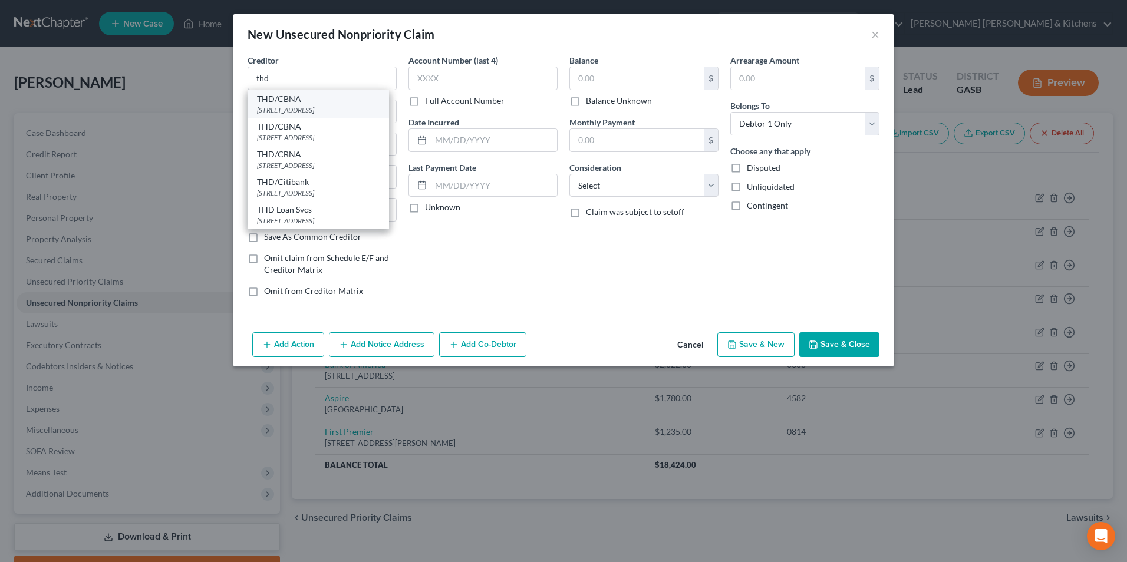
click at [289, 115] on div "5800 South Corporate Place Mail Code 234, Sioux Falls, SD 57108" at bounding box center [318, 110] width 123 height 10
type input "THD/CBNA"
type input "5800 South Corporate Place"
type input "Mail Code 234"
type input "Sioux Falls"
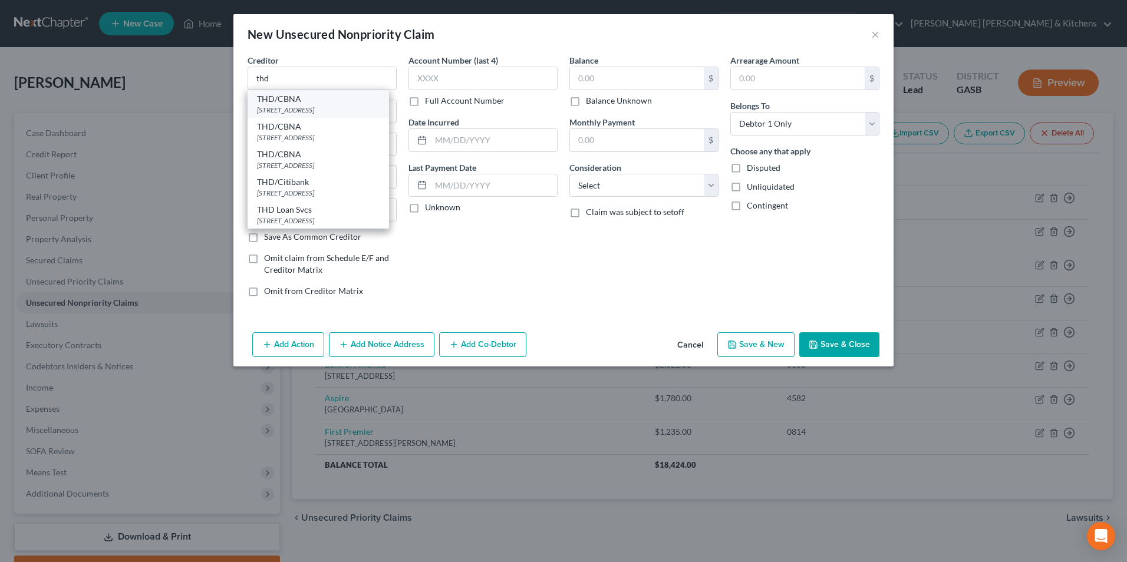
select select "43"
type input "57108"
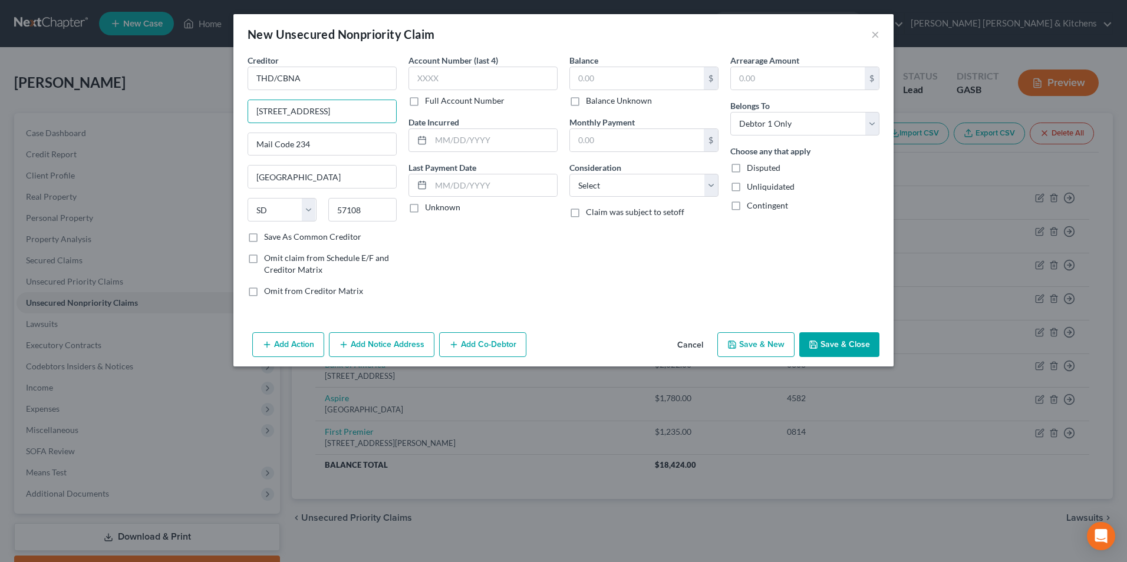
drag, startPoint x: 386, startPoint y: 106, endPoint x: 154, endPoint y: 114, distance: 231.2
click at [154, 114] on div "New Unsecured Nonpriority Claim × Creditor * THD/CBNA 5800 South Corporate Plac…" at bounding box center [563, 281] width 1127 height 562
type input "PO Box 790046"
type input "63179"
type input "Saint Louis"
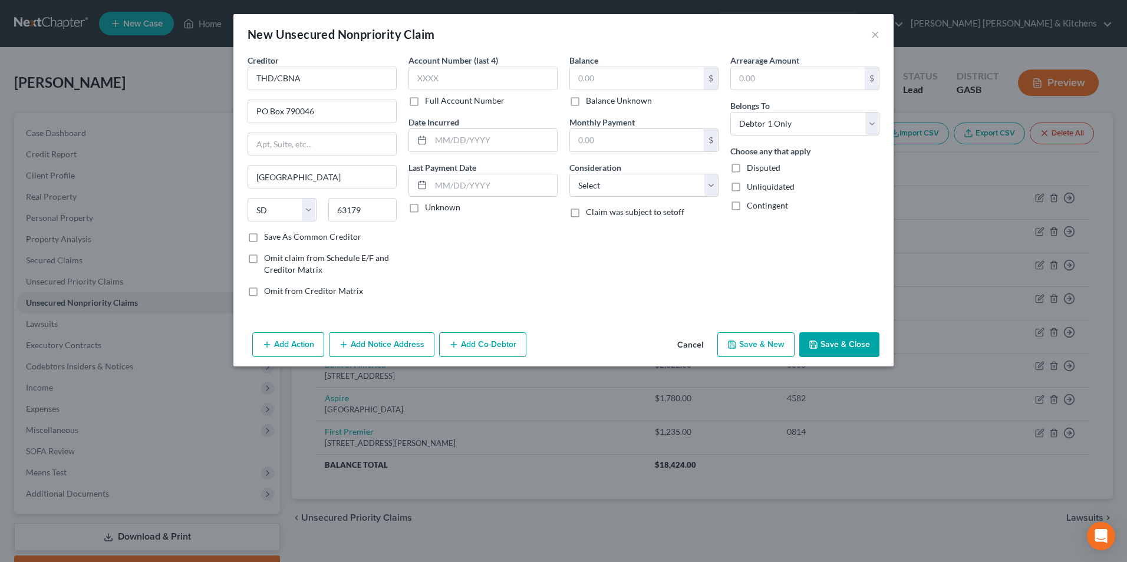
select select "26"
click at [462, 81] on input "text" at bounding box center [483, 79] width 149 height 24
type input "9531"
click at [454, 145] on input "text" at bounding box center [494, 140] width 126 height 22
type input "2023"
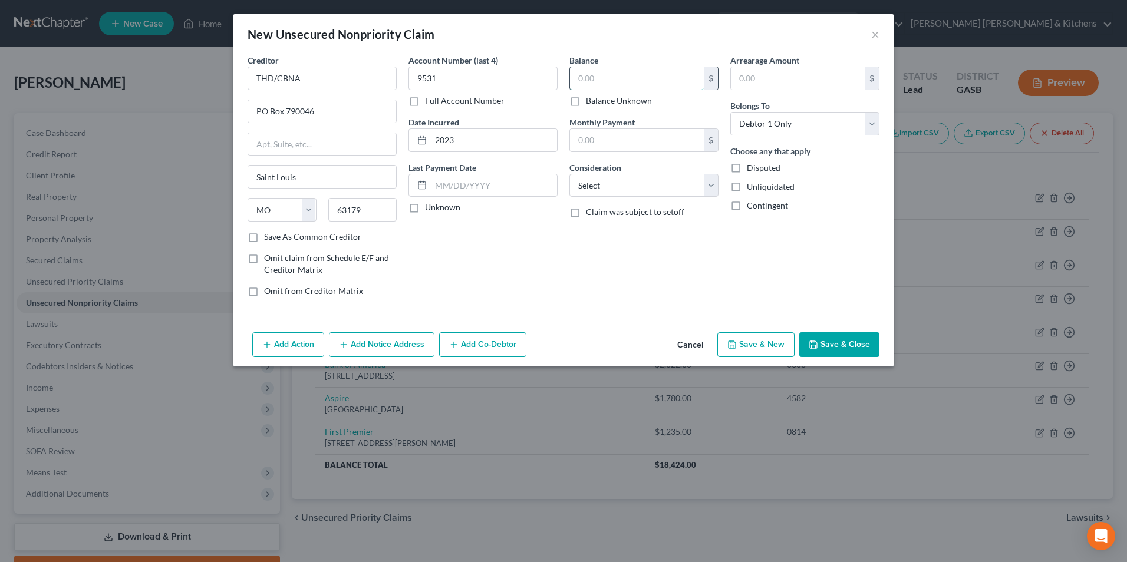
click at [644, 70] on input "text" at bounding box center [637, 78] width 134 height 22
type input "887"
click at [607, 197] on select "Select Cable / Satellite Services Collection Agency Credit Card Debt Debt Couns…" at bounding box center [643, 186] width 149 height 24
select select "2"
click at [569, 174] on select "Select Cable / Satellite Services Collection Agency Credit Card Debt Debt Couns…" at bounding box center [643, 186] width 149 height 24
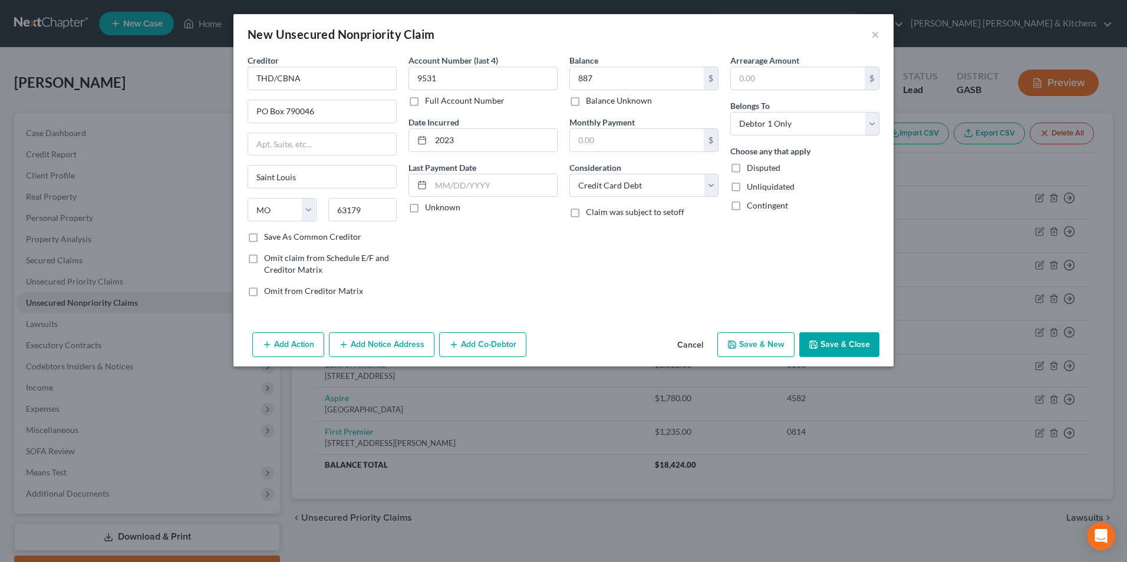
click at [844, 342] on button "Save & Close" at bounding box center [839, 344] width 80 height 25
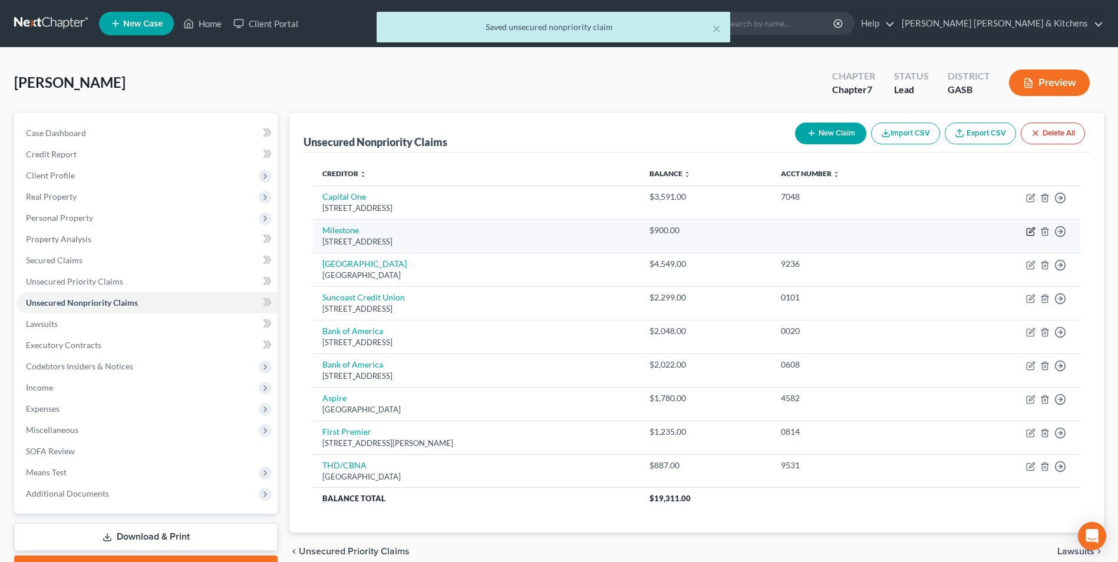
click at [1031, 228] on icon "button" at bounding box center [1030, 231] width 9 height 9
select select "39"
select select "2"
select select "0"
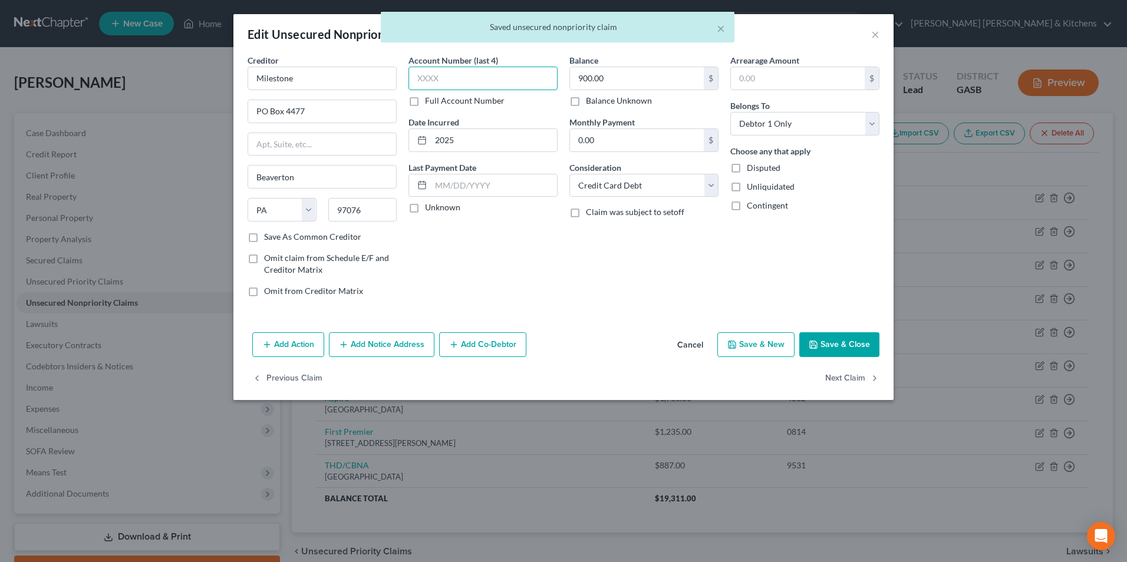
click at [460, 85] on input "text" at bounding box center [483, 79] width 149 height 24
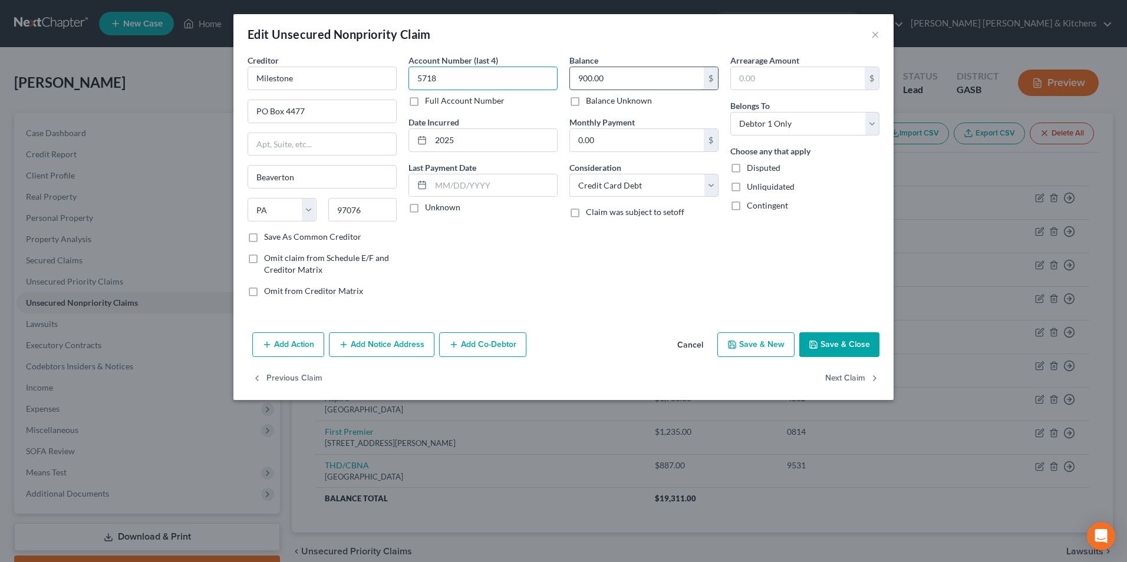
type input "5718"
click at [634, 85] on input "900.00" at bounding box center [637, 78] width 134 height 22
click at [824, 345] on button "Save & Close" at bounding box center [839, 344] width 80 height 25
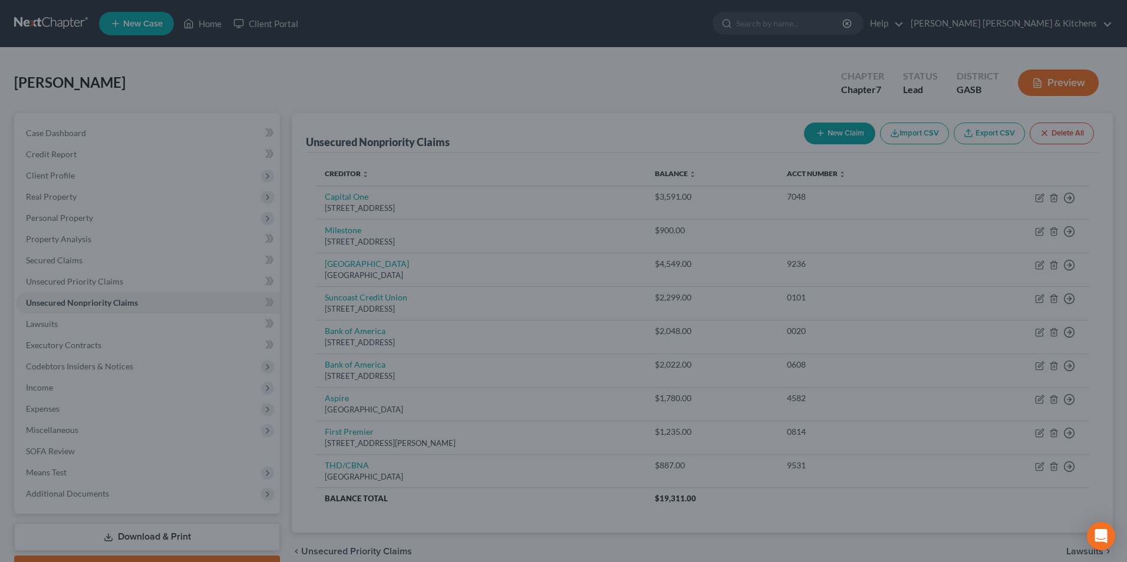
type input "882.00"
type input "0"
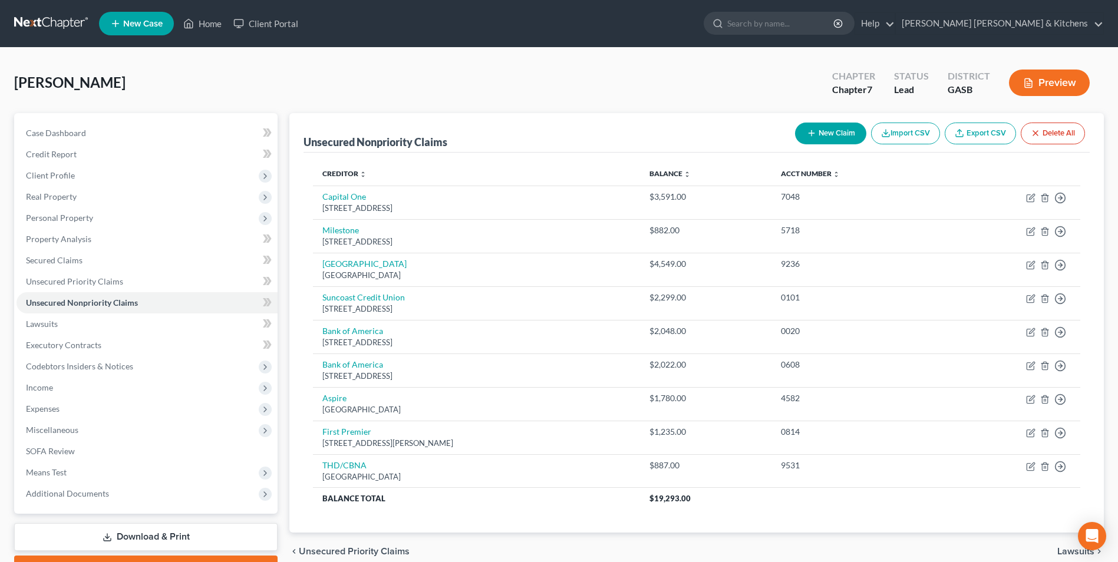
click at [821, 140] on button "New Claim" at bounding box center [830, 134] width 71 height 22
select select "0"
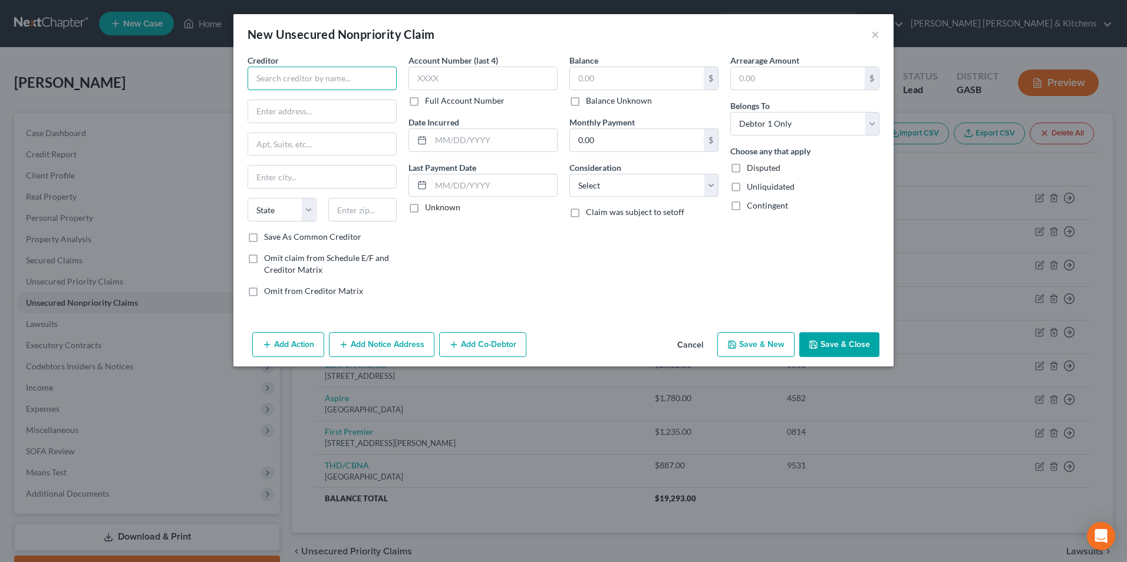
click at [348, 75] on input "text" at bounding box center [322, 79] width 149 height 24
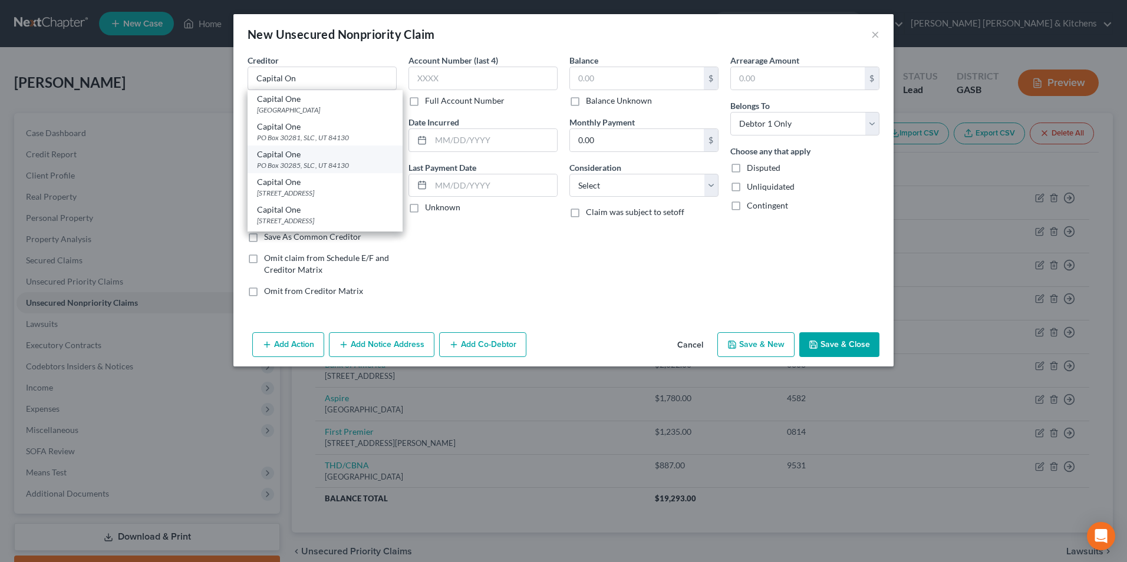
click at [312, 156] on div "Capital One" at bounding box center [325, 155] width 136 height 12
type input "Capital One"
type input "PO Box 30285"
type input "SLC"
select select "46"
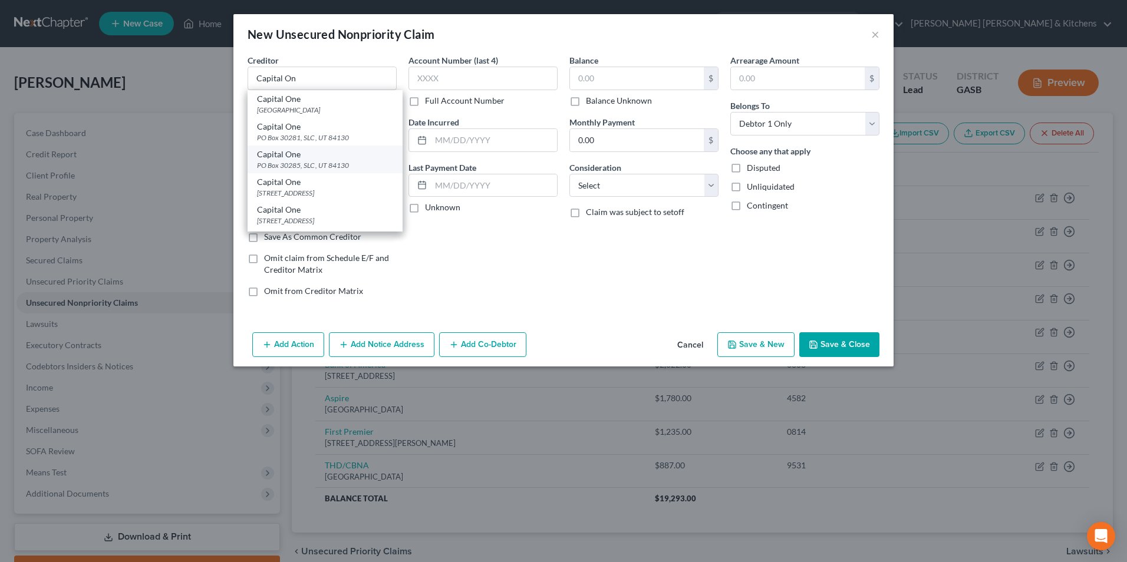
type input "84130"
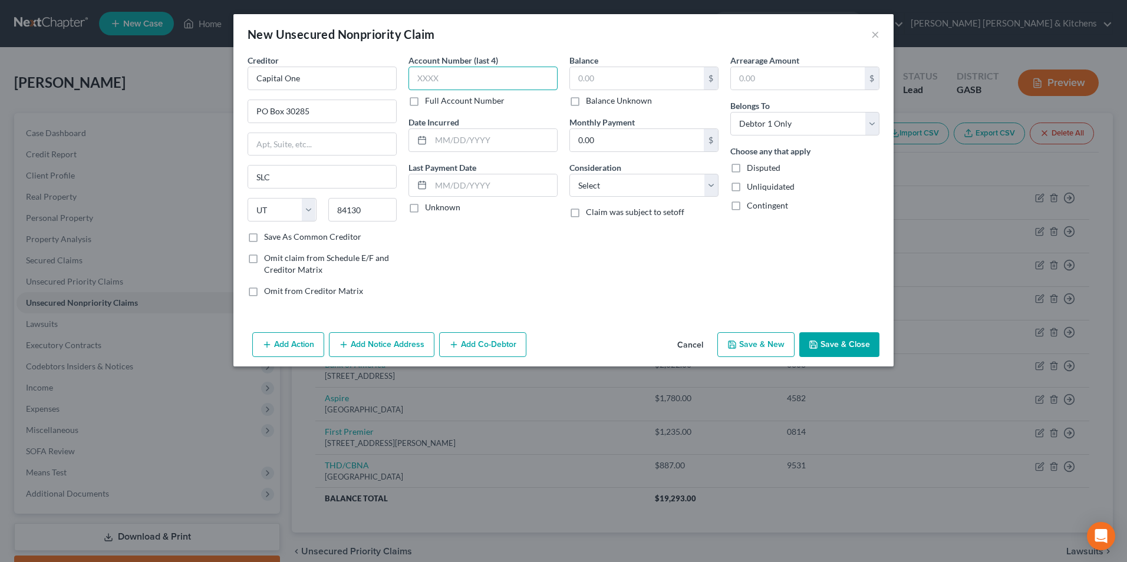
click at [427, 83] on input "text" at bounding box center [483, 79] width 149 height 24
type input "4097"
click at [454, 140] on input "text" at bounding box center [494, 140] width 126 height 22
type input "2024"
click at [621, 84] on input "text" at bounding box center [637, 78] width 134 height 22
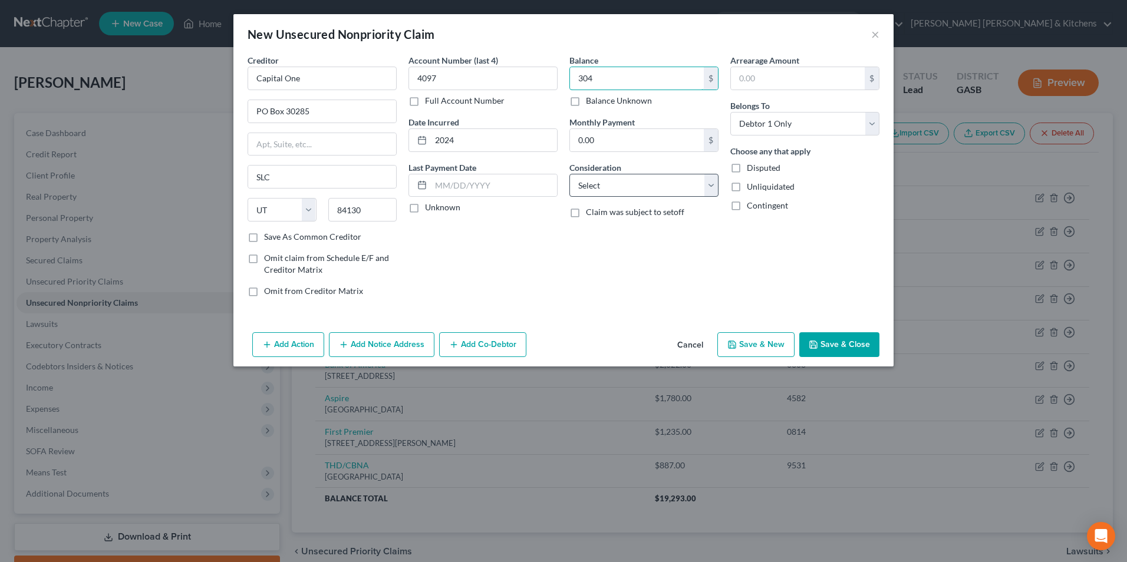
type input "304"
click at [605, 189] on select "Select Cable / Satellite Services Collection Agency Credit Card Debt Debt Couns…" at bounding box center [643, 186] width 149 height 24
select select "2"
click at [569, 174] on select "Select Cable / Satellite Services Collection Agency Credit Card Debt Debt Couns…" at bounding box center [643, 186] width 149 height 24
click at [848, 343] on button "Save & Close" at bounding box center [839, 344] width 80 height 25
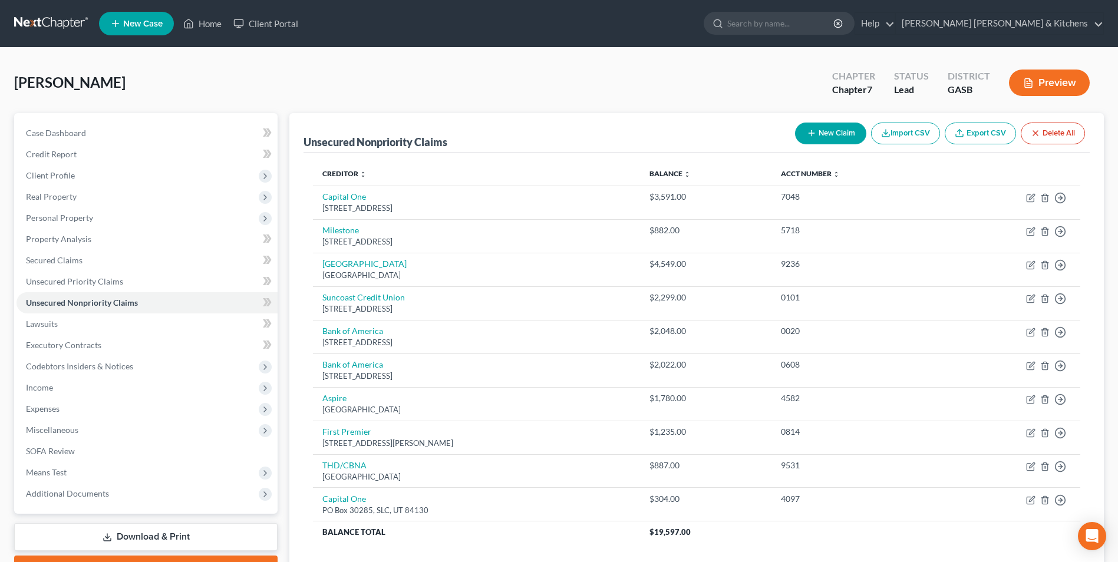
click at [155, 533] on link "Download & Print" at bounding box center [146, 537] width 264 height 28
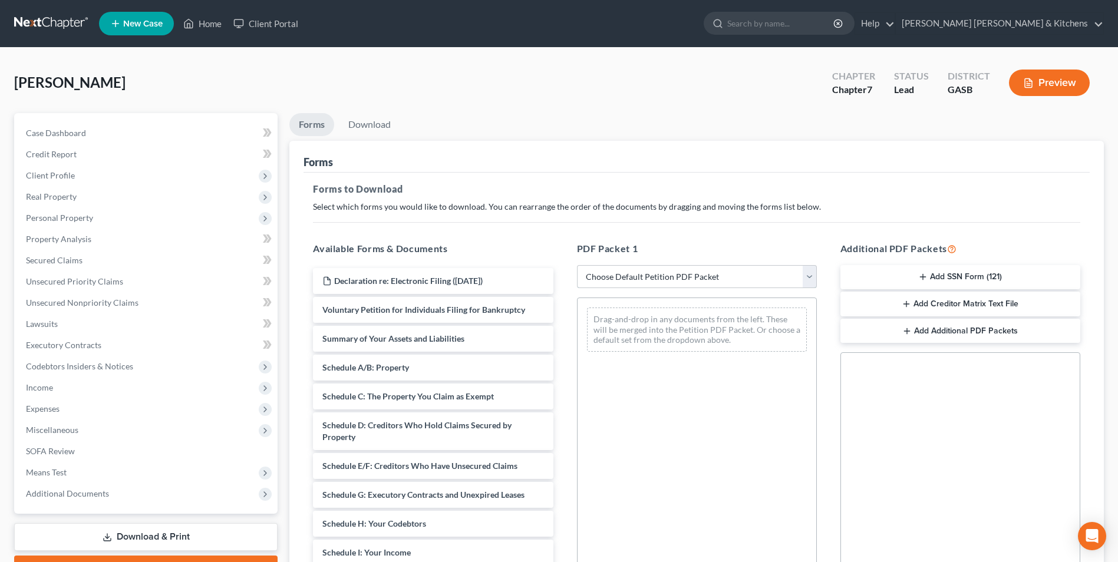
click at [651, 281] on select "Choose Default Petition PDF Packet Complete Bankruptcy Petition (all forms and …" at bounding box center [697, 277] width 240 height 24
select select "0"
click at [577, 265] on select "Choose Default Petition PDF Packet Complete Bankruptcy Petition (all forms and …" at bounding box center [697, 277] width 240 height 24
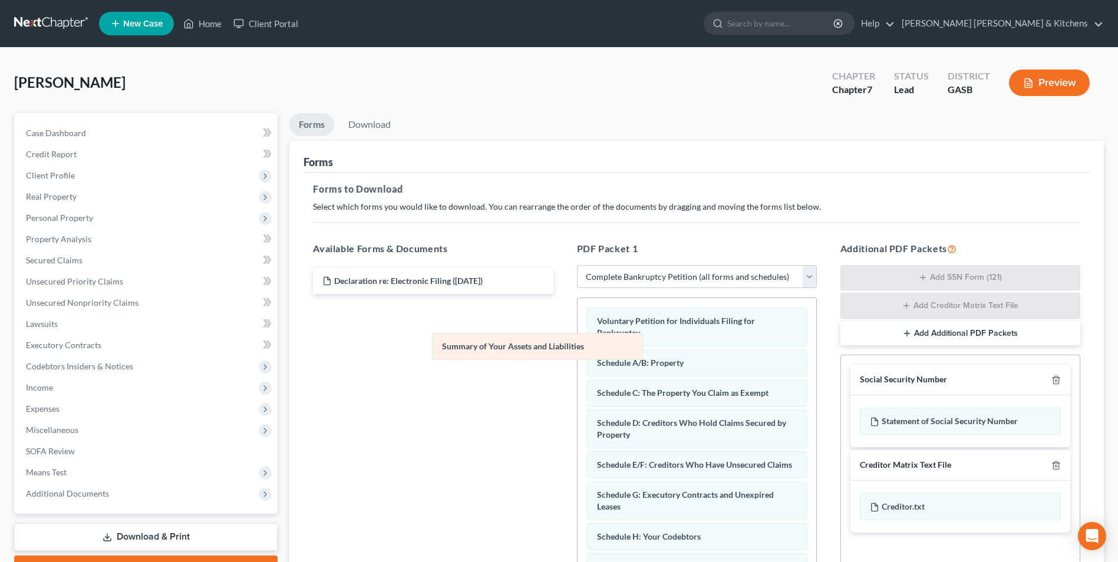
drag, startPoint x: 654, startPoint y: 365, endPoint x: 396, endPoint y: 311, distance: 263.3
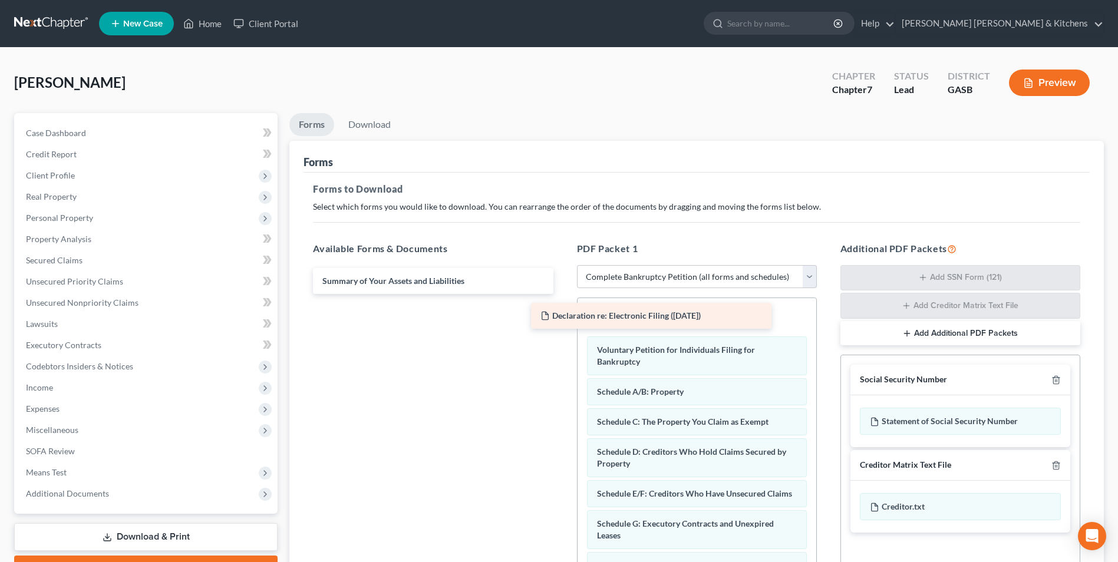
drag, startPoint x: 396, startPoint y: 279, endPoint x: 638, endPoint y: 317, distance: 245.1
click at [562, 294] on div "Declaration re: Electronic Filing (09/16/2025) Declaration re: Electronic Filin…" at bounding box center [433, 281] width 259 height 26
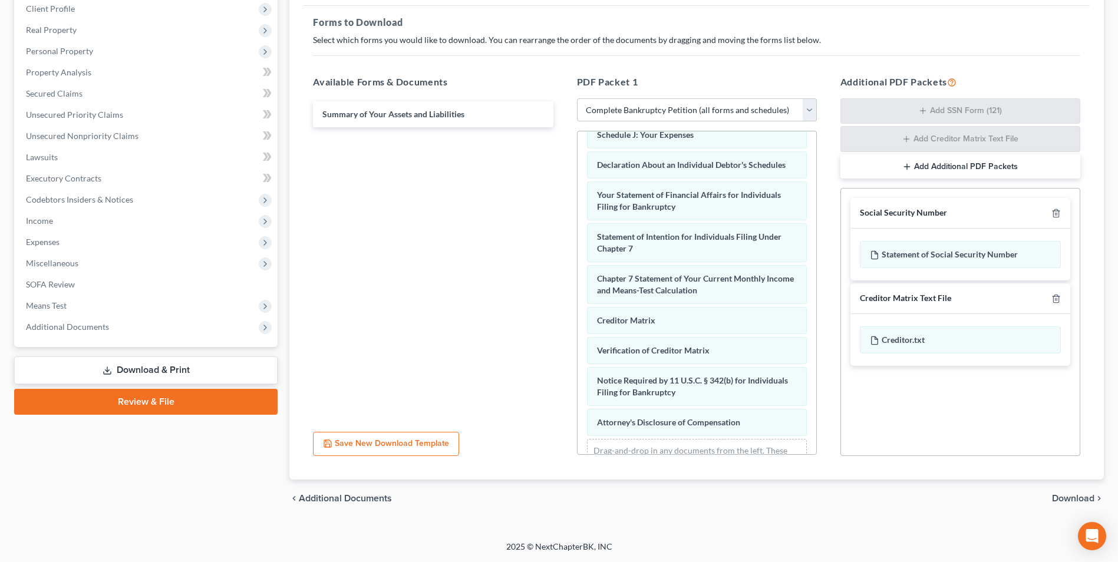
scroll to position [376, 0]
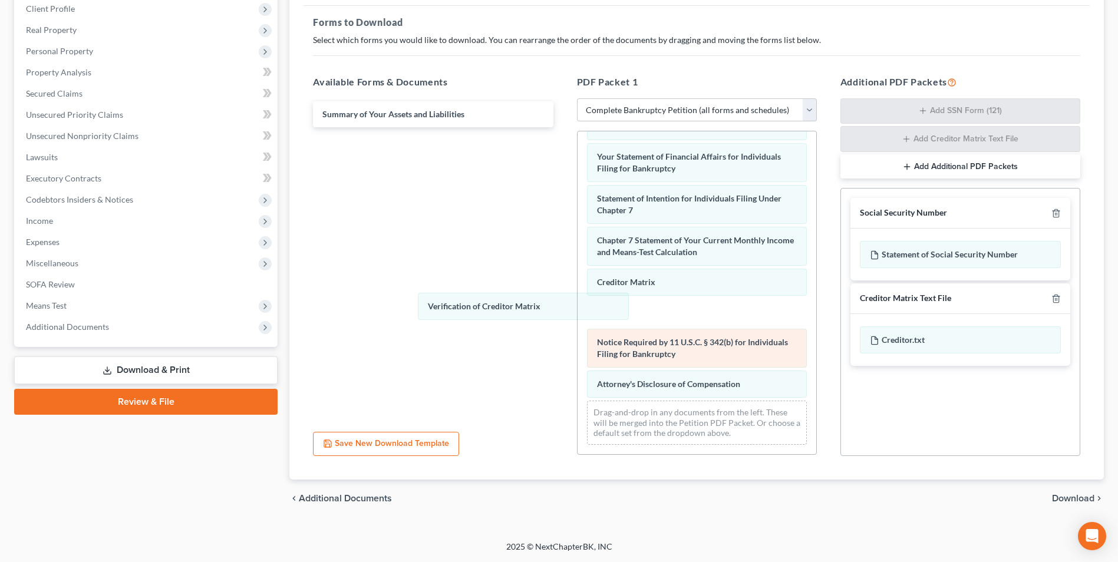
drag, startPoint x: 710, startPoint y: 321, endPoint x: 654, endPoint y: 337, distance: 58.2
click at [578, 309] on div "Verification of Creditor Matrix Declaration re: Electronic Filing (09/16/2025) …" at bounding box center [697, 111] width 239 height 687
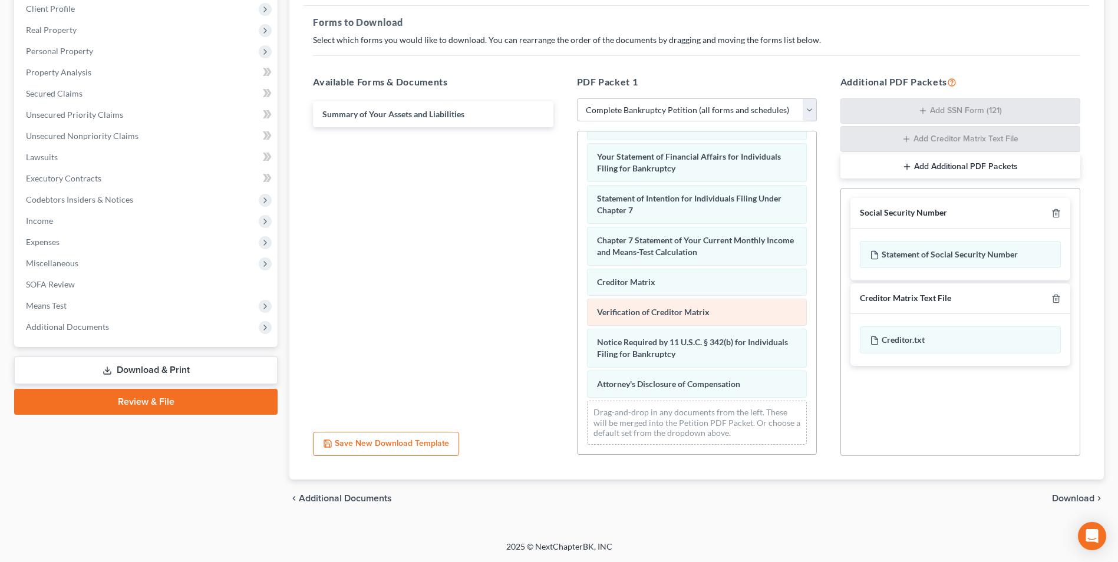
scroll to position [345, 0]
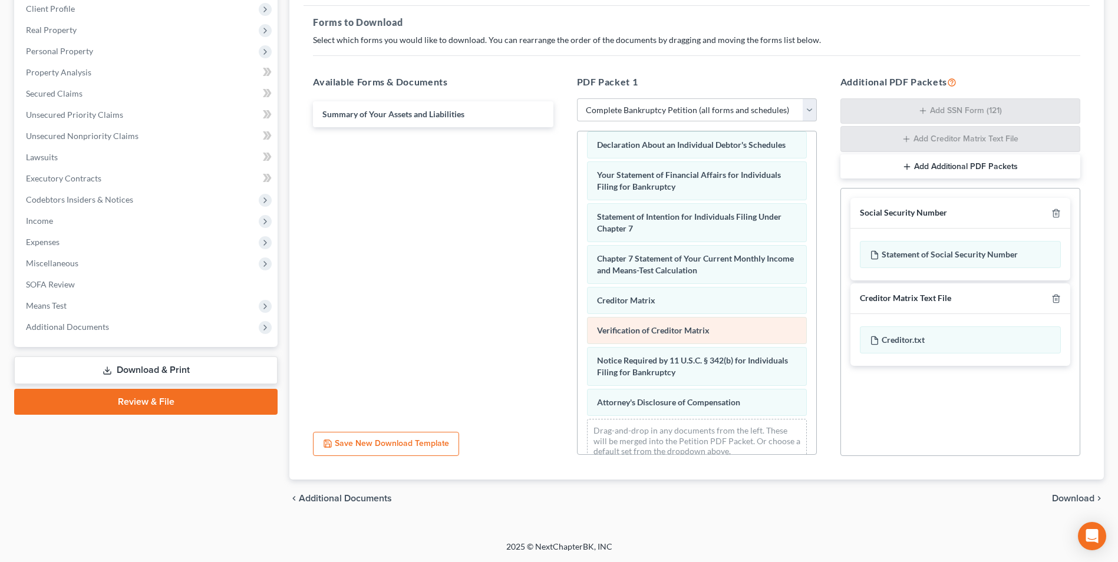
click at [578, 186] on div "Declaration re: Electronic Filing (09/16/2025) Voluntary Petition for Individua…" at bounding box center [697, 129] width 239 height 687
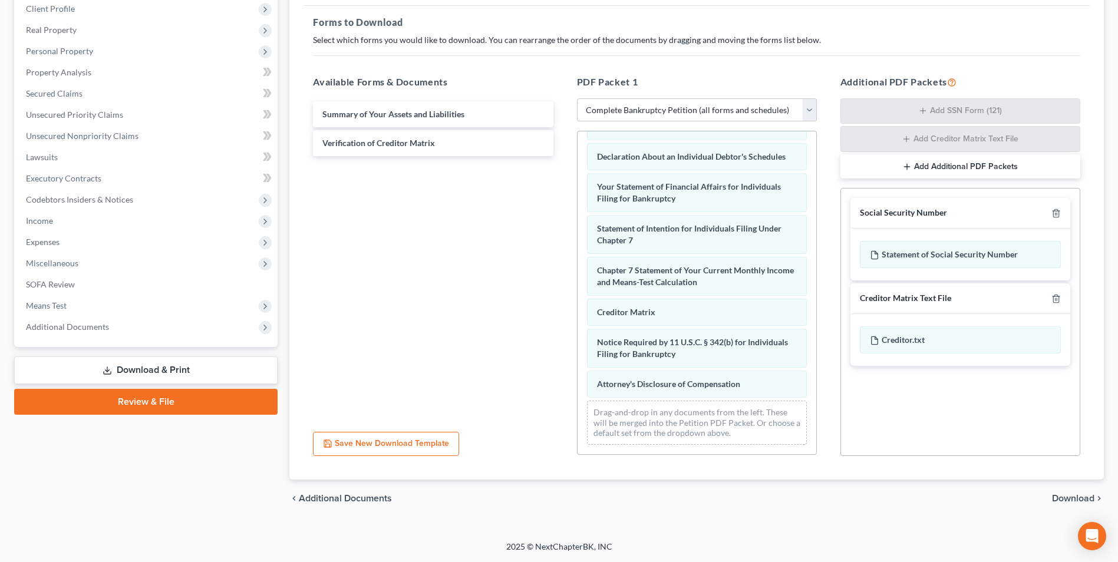
click at [1072, 500] on span "Download" at bounding box center [1073, 498] width 42 height 9
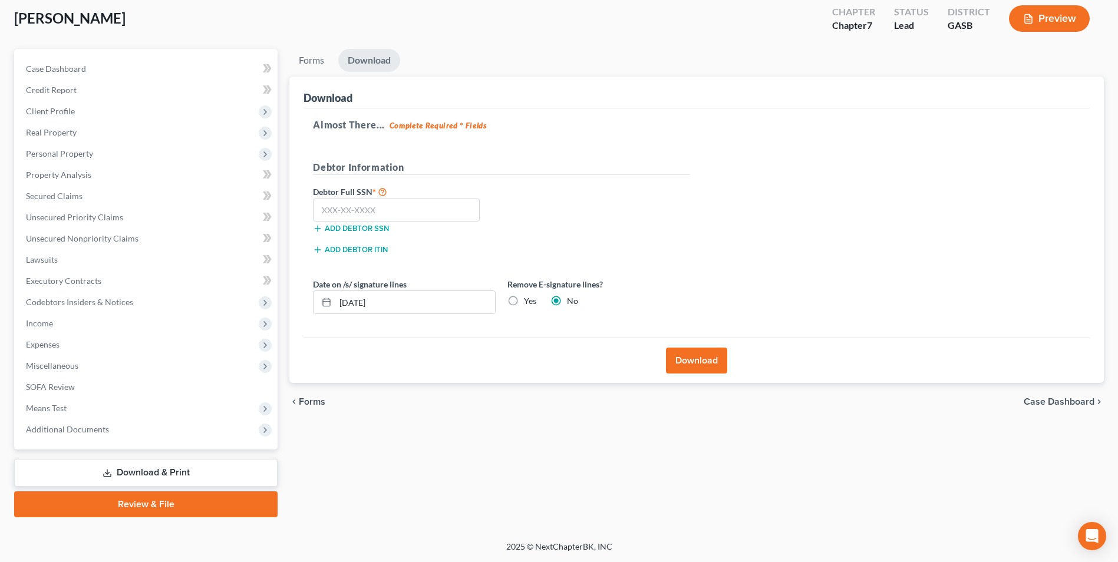
scroll to position [64, 0]
click at [373, 210] on input "text" at bounding box center [396, 211] width 167 height 24
type input "266-21-8828"
drag, startPoint x: 403, startPoint y: 299, endPoint x: 320, endPoint y: 313, distance: 84.2
click at [322, 313] on div "09/16/2025" at bounding box center [404, 303] width 183 height 24
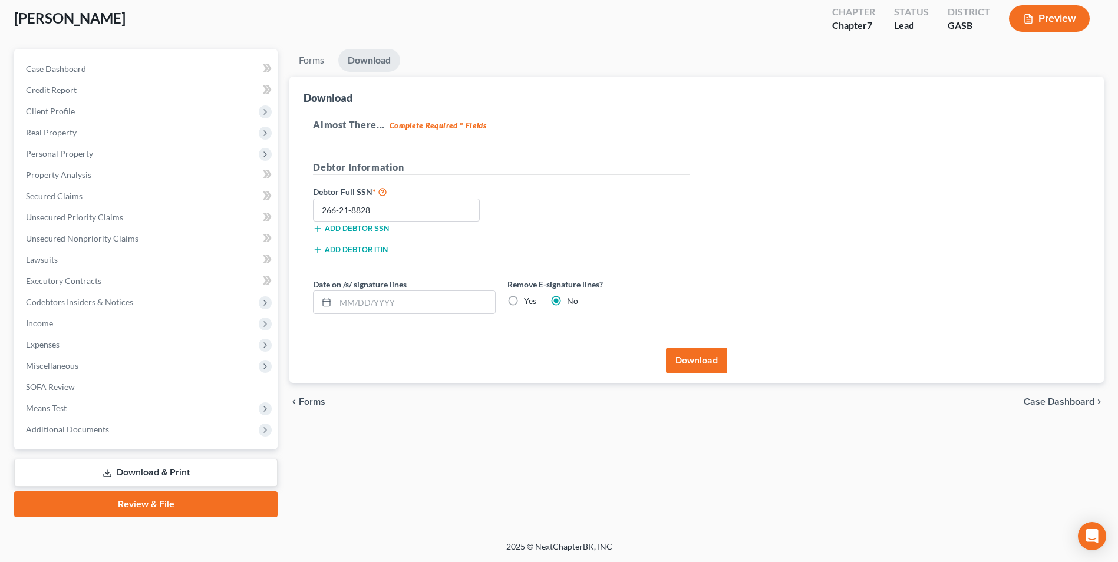
click at [524, 302] on label "Yes" at bounding box center [530, 301] width 12 height 12
click at [529, 302] on input "Yes" at bounding box center [533, 299] width 8 height 8
radio input "true"
radio input "false"
click at [720, 355] on button "Download" at bounding box center [696, 361] width 61 height 26
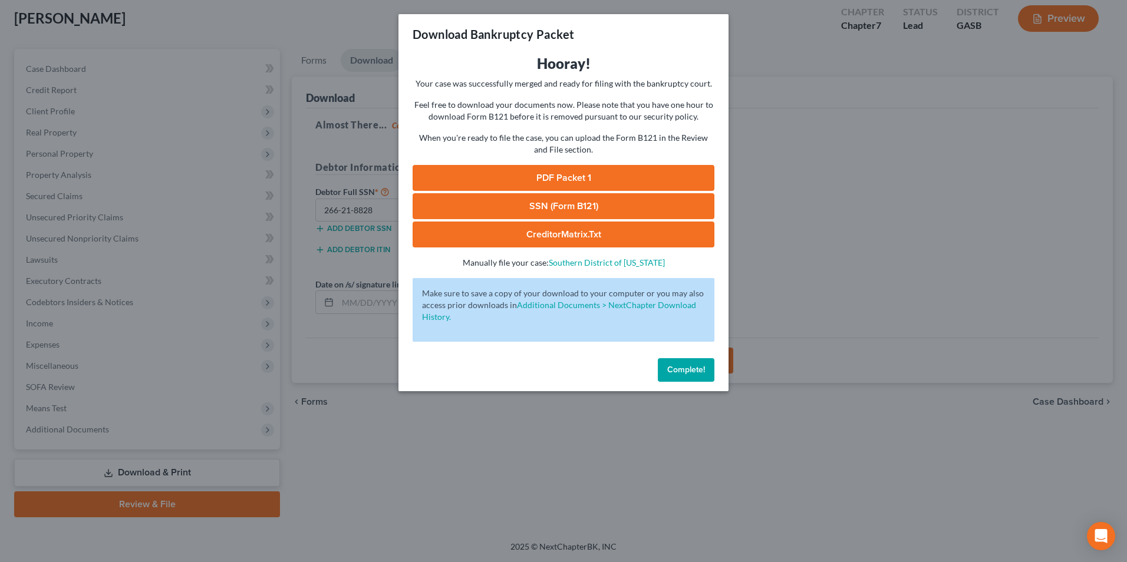
click at [571, 205] on link "SSN (Form B121)" at bounding box center [564, 206] width 302 height 26
click at [537, 178] on link "PDF Packet 1" at bounding box center [564, 178] width 302 height 26
click at [435, 440] on div "Download Bankruptcy Packet Hooray! Your case was successfully merged and ready …" at bounding box center [563, 281] width 1127 height 562
